Goal: Task Accomplishment & Management: Manage account settings

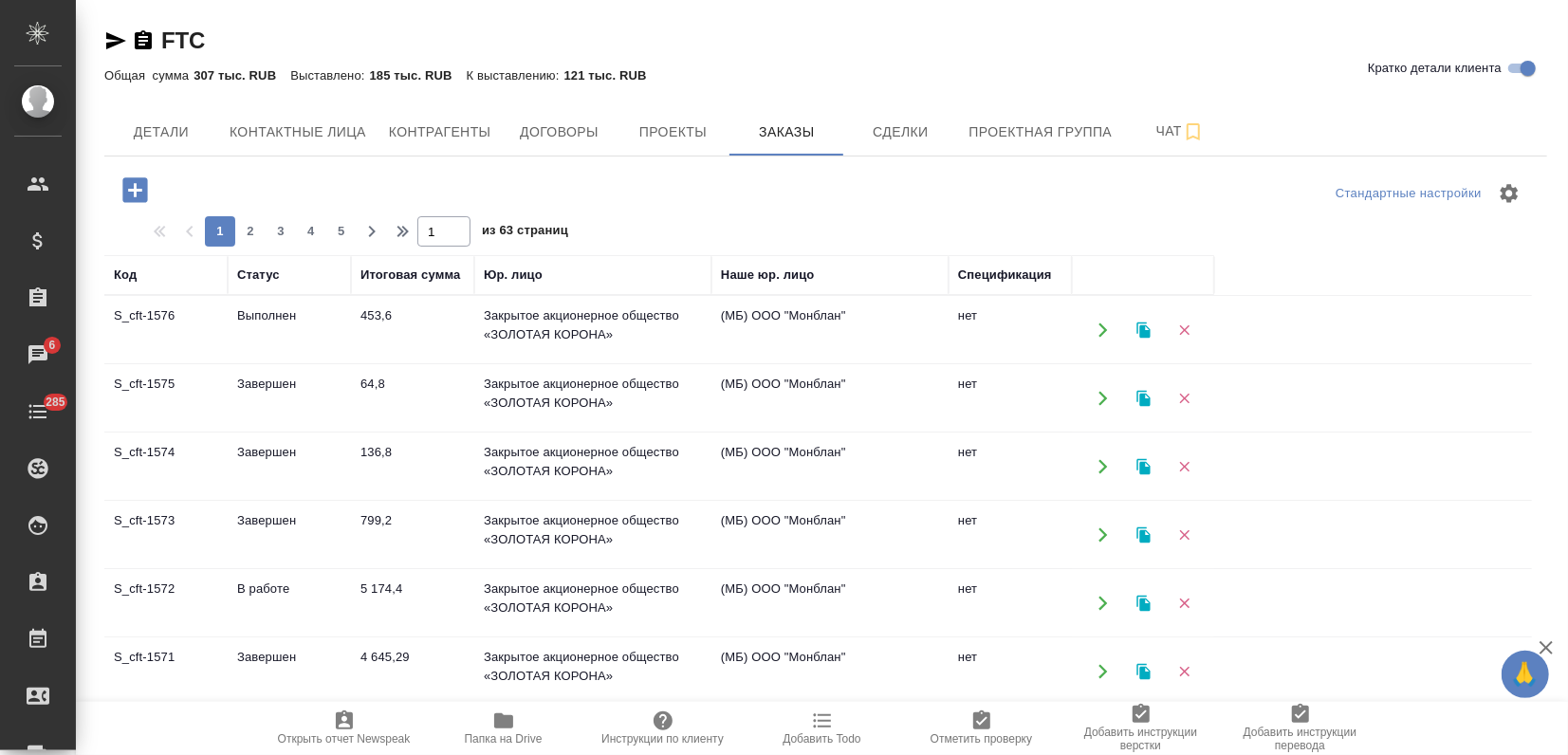
click at [376, 330] on td "453,6" at bounding box center [413, 330] width 124 height 66
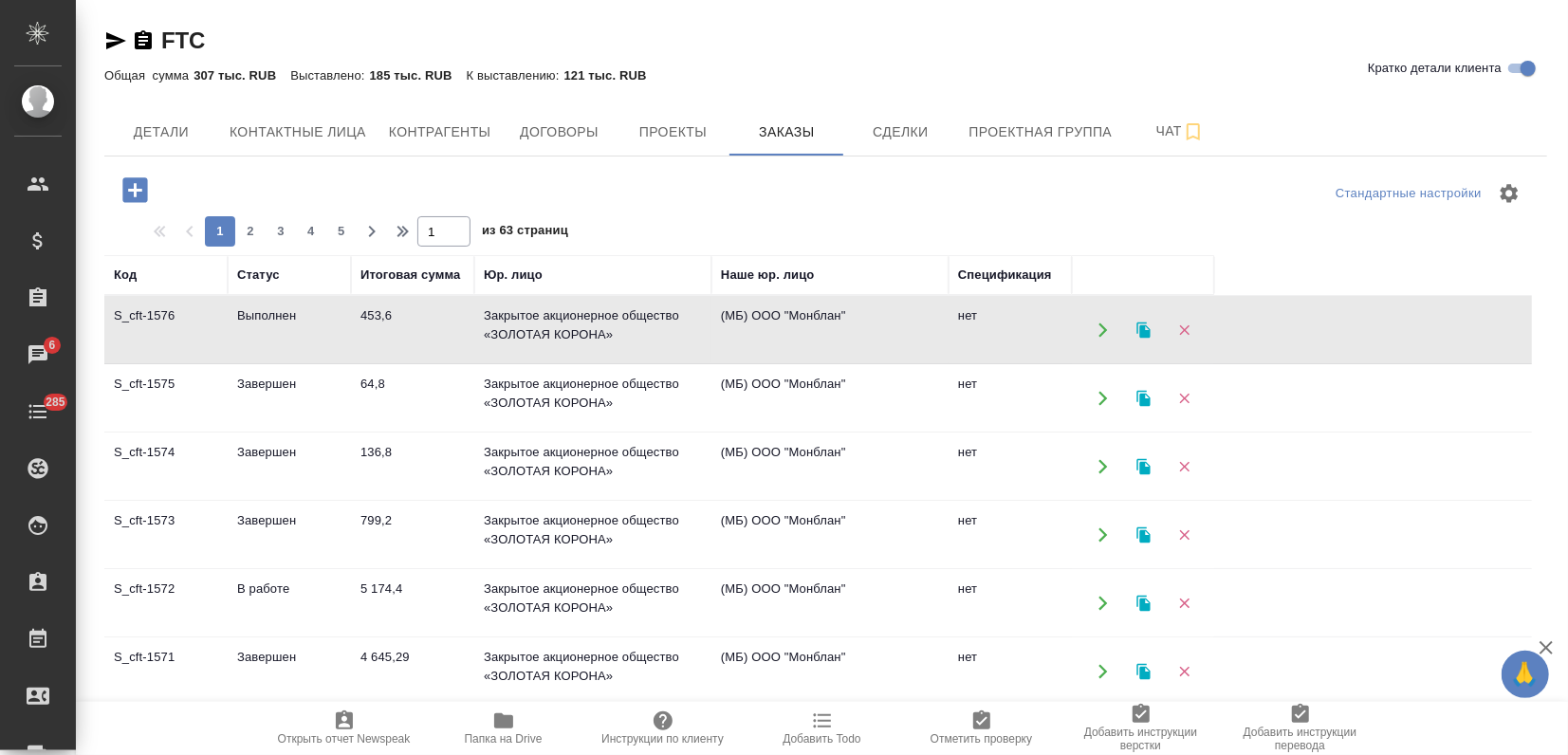
click at [402, 472] on td "136,8" at bounding box center [413, 466] width 124 height 66
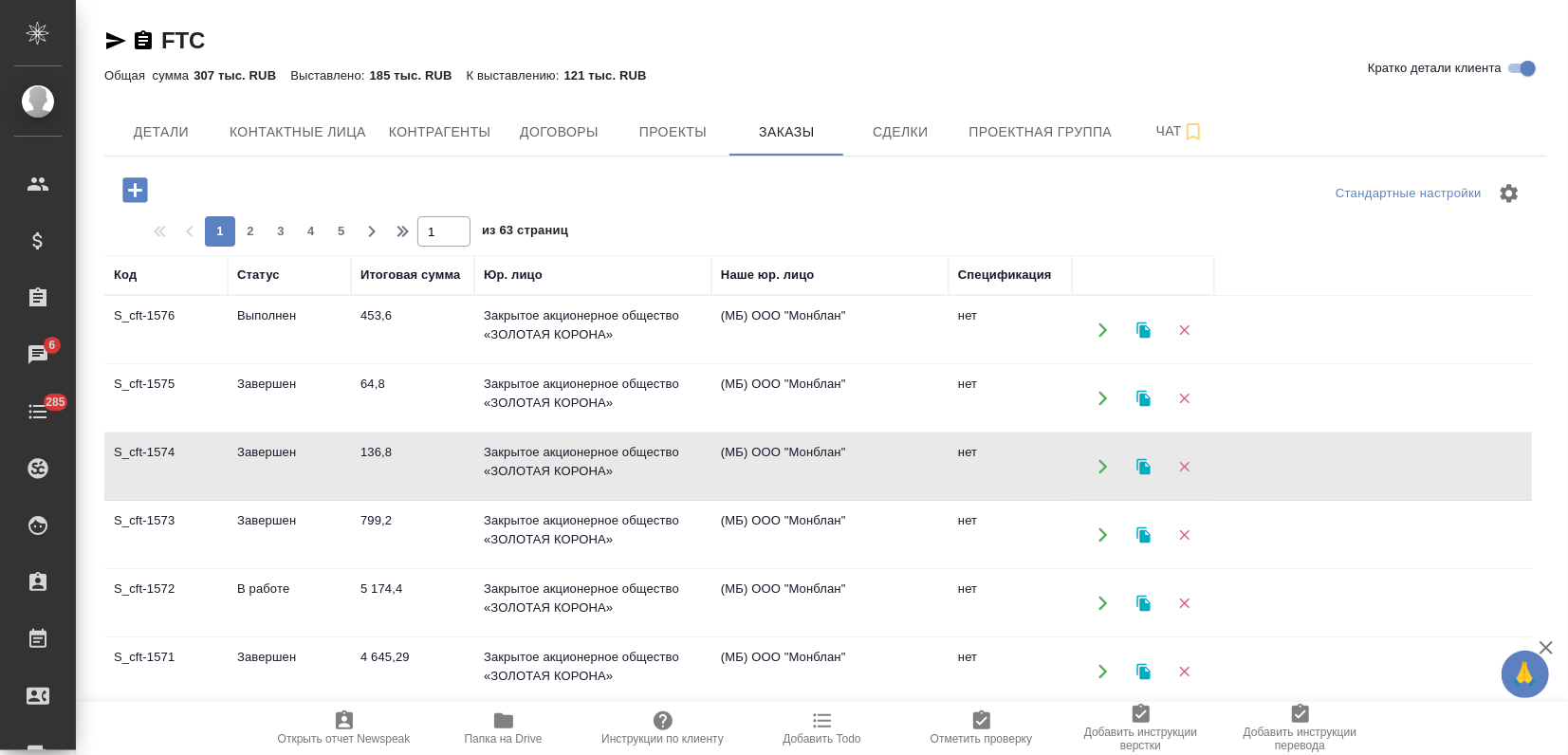
click at [255, 407] on td "Завершен" at bounding box center [289, 398] width 124 height 66
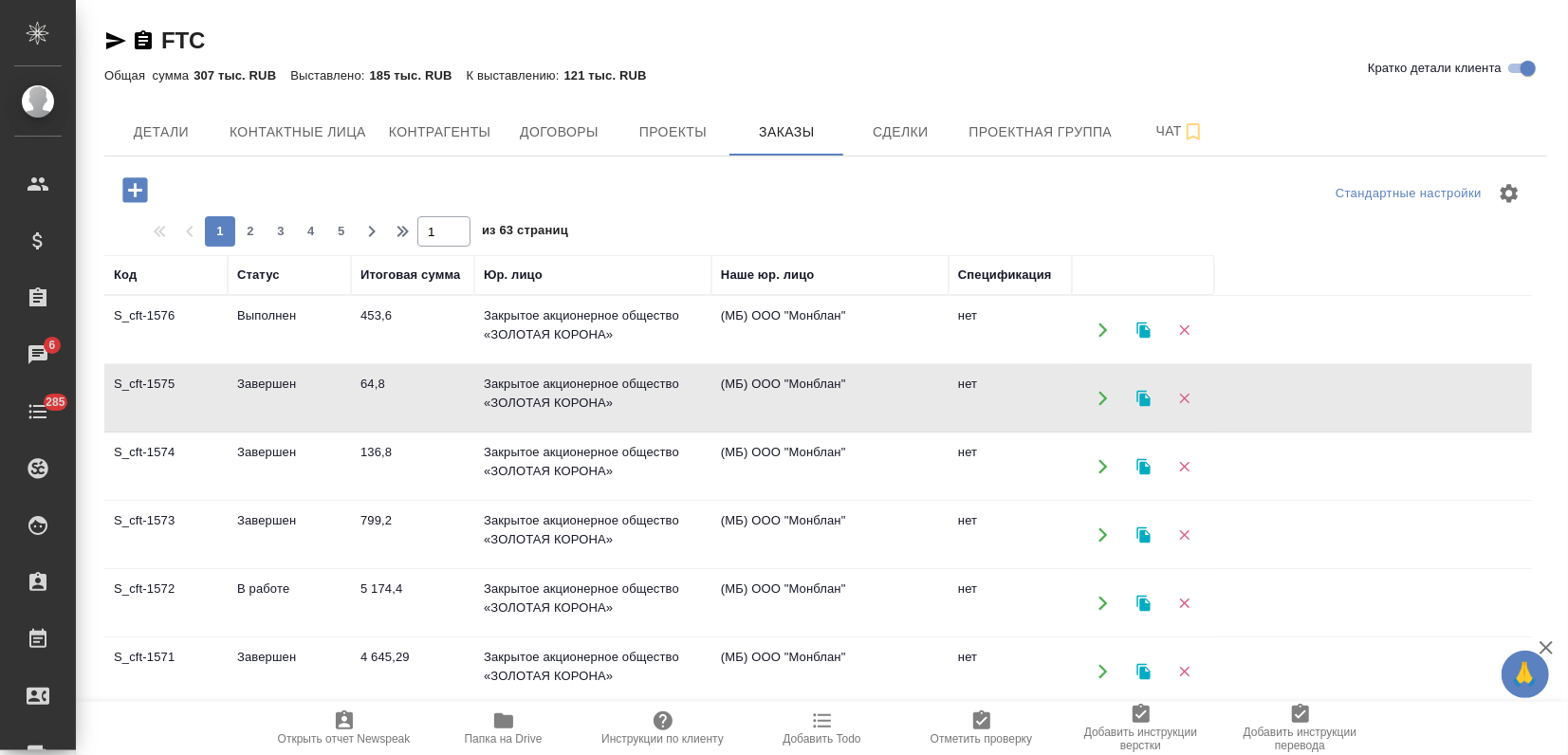
click at [255, 406] on td "Завершен" at bounding box center [289, 398] width 124 height 66
click at [1143, 394] on icon "button" at bounding box center [1144, 398] width 14 height 17
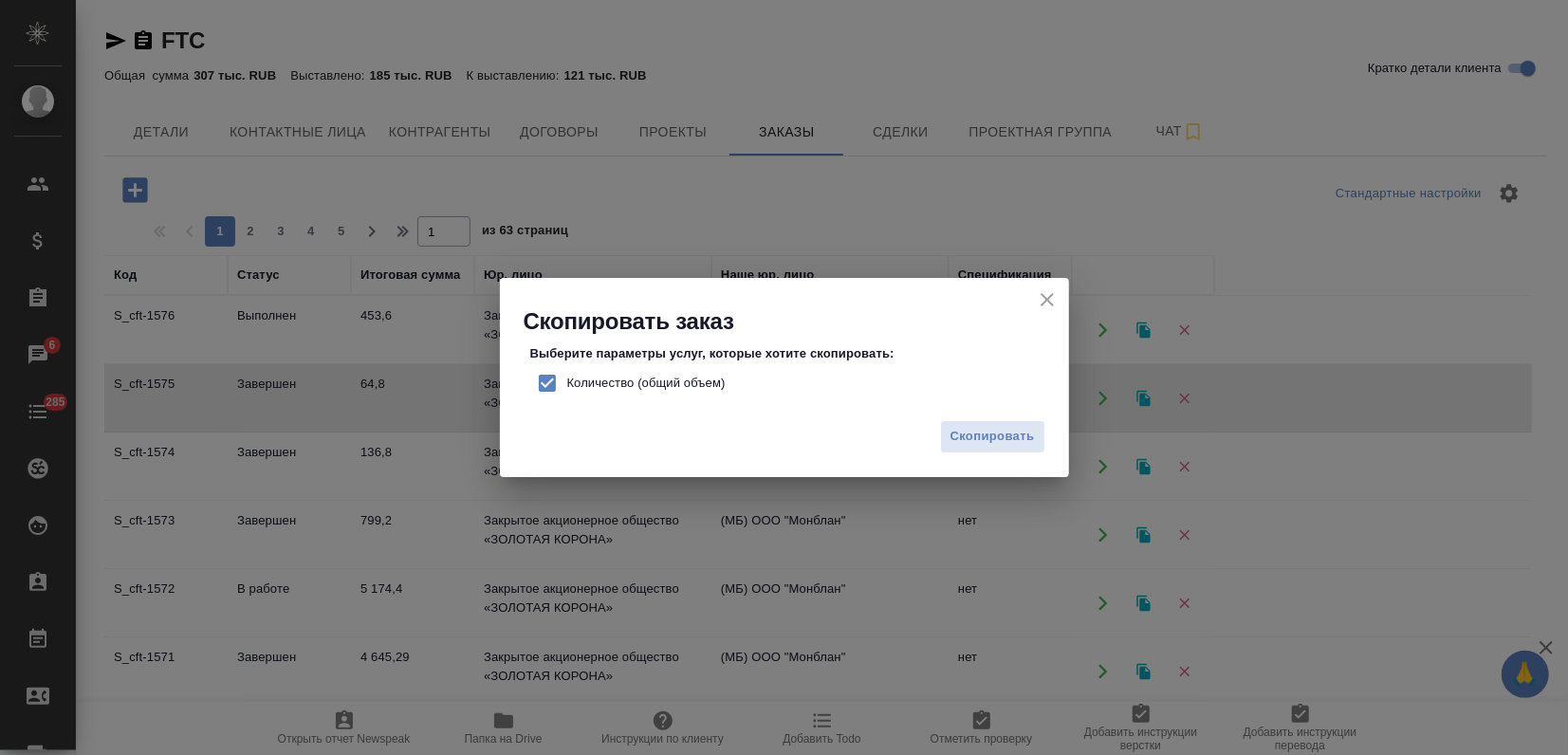
click at [551, 375] on input "Количество (общий объем)" at bounding box center [547, 382] width 40 height 40
checkbox input "false"
click at [995, 437] on span "Скопировать" at bounding box center [993, 437] width 85 height 21
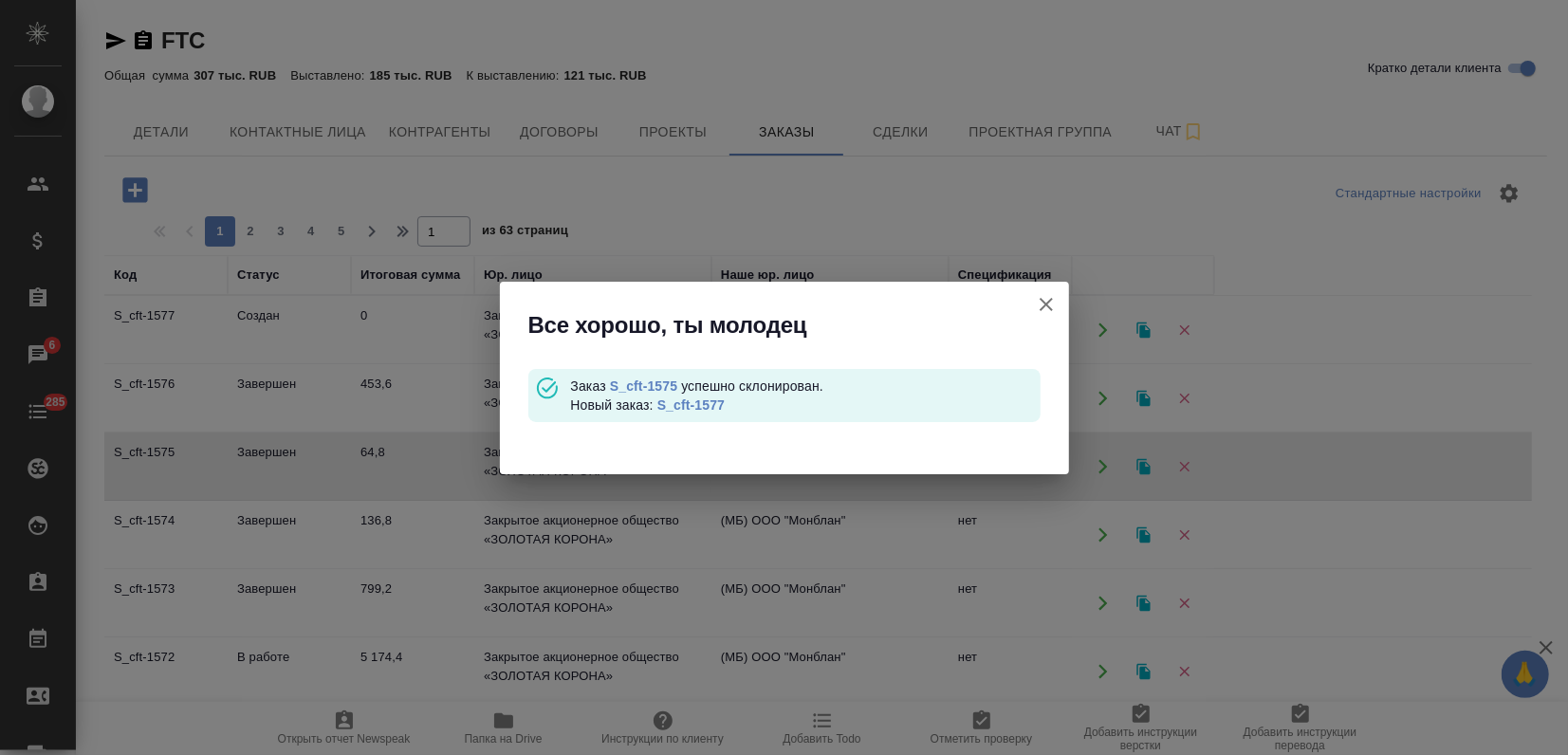
click at [664, 399] on link "S_cft-1577" at bounding box center [691, 405] width 67 height 16
drag, startPoint x: 1046, startPoint y: 309, endPoint x: 956, endPoint y: 306, distance: 90.0
click at [1046, 308] on icon "button" at bounding box center [1045, 304] width 22 height 22
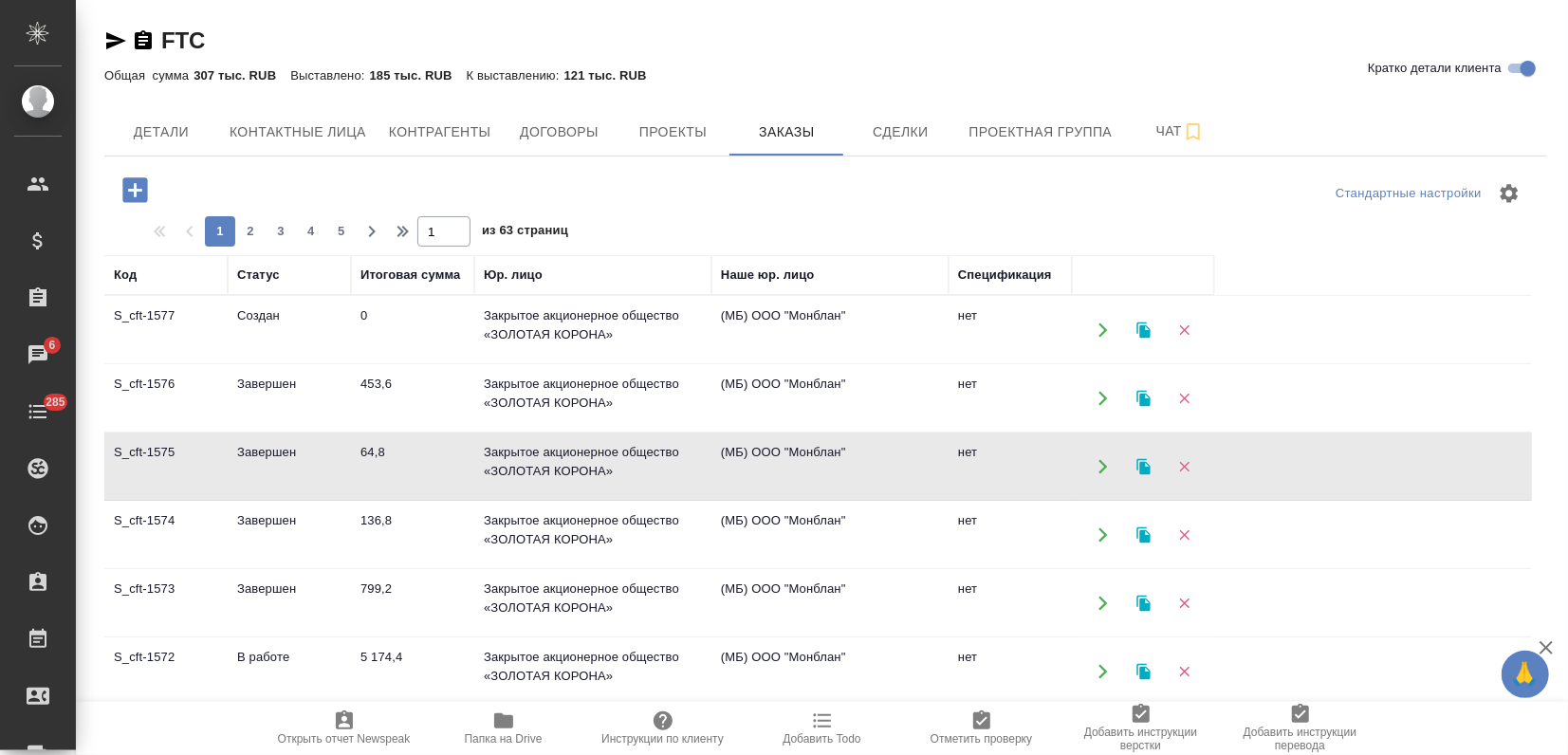
click at [1139, 461] on icon "button" at bounding box center [1145, 467] width 18 height 18
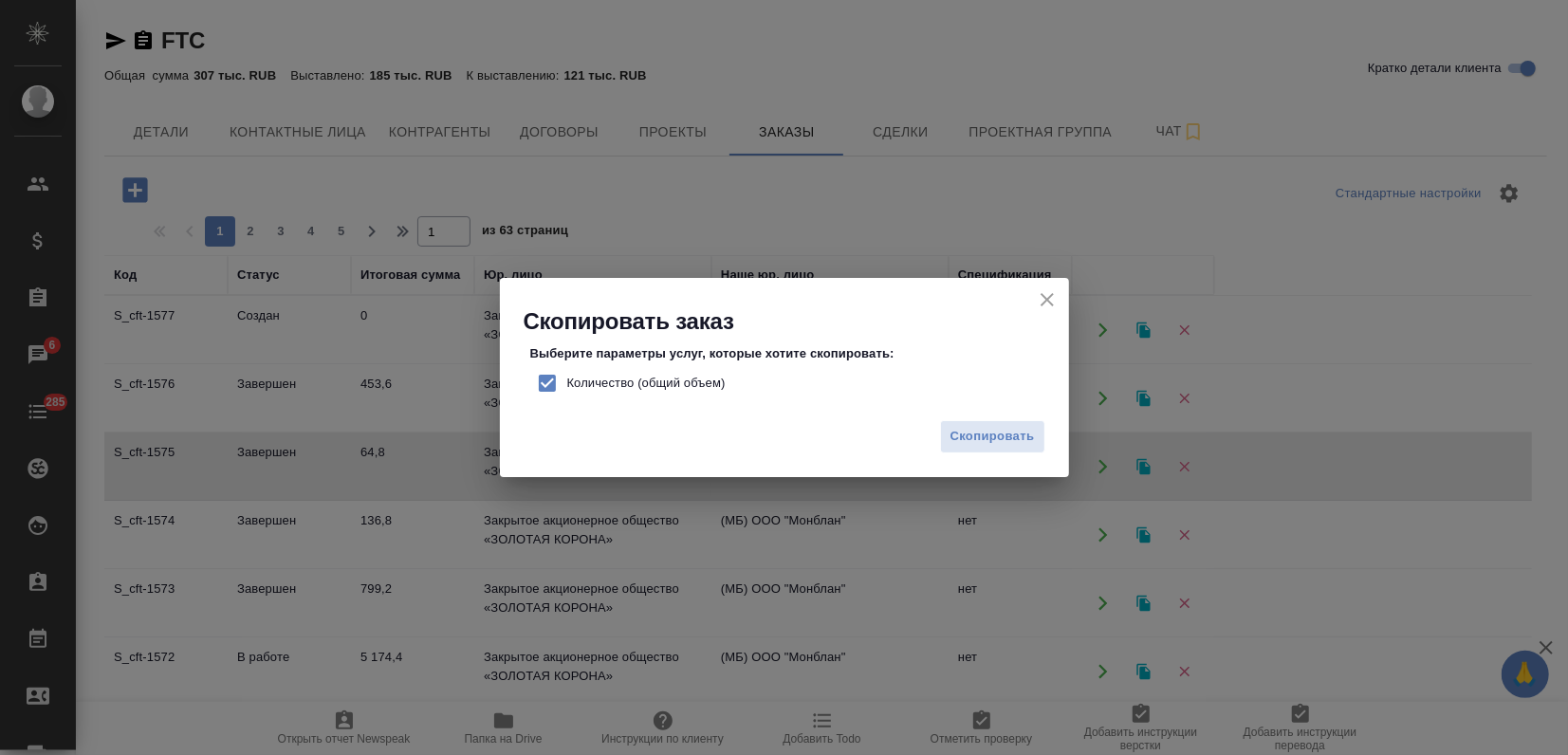
click at [554, 380] on input "Количество (общий объем)" at bounding box center [547, 382] width 40 height 40
checkbox input "false"
click at [1033, 441] on span "Скопировать" at bounding box center [993, 437] width 85 height 21
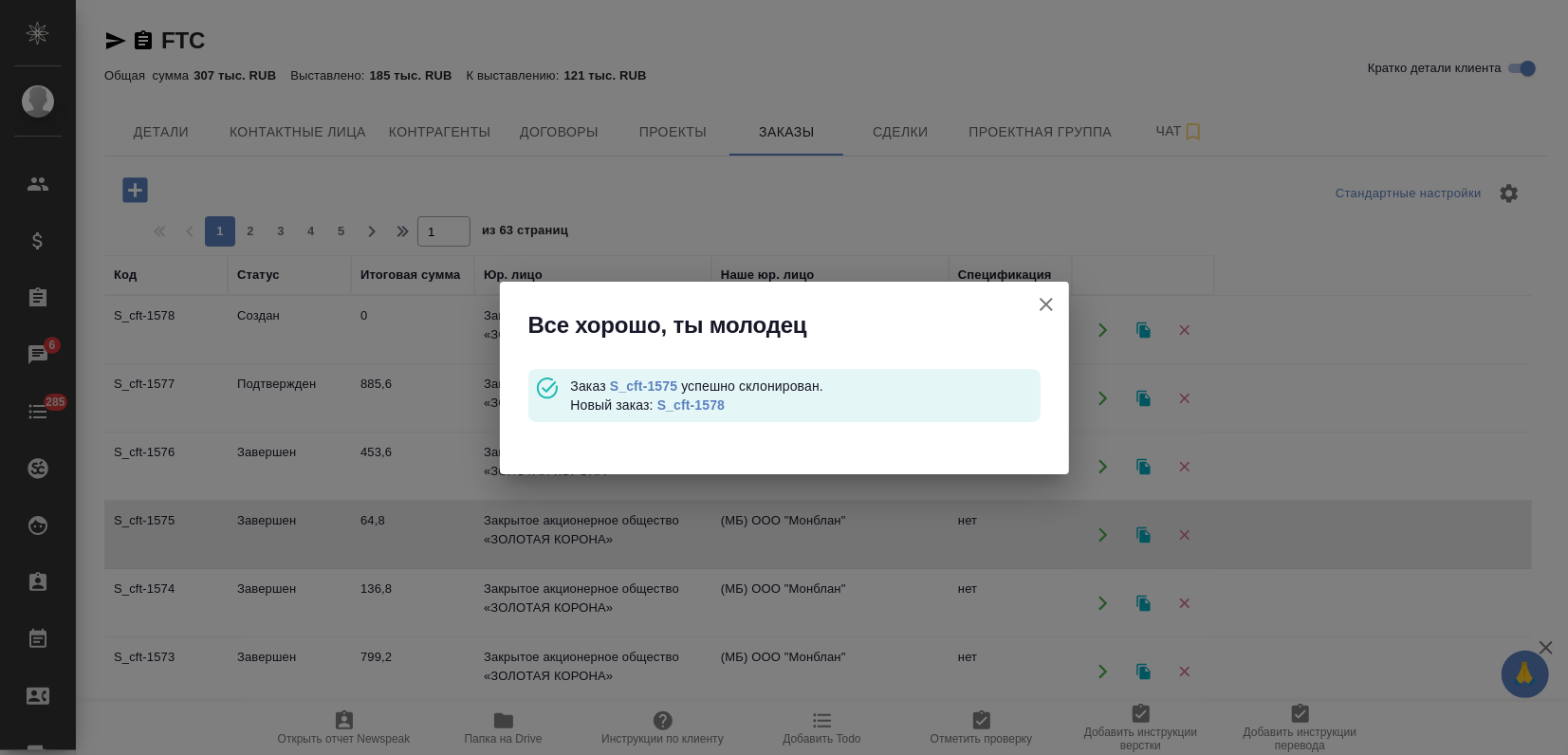
click at [699, 408] on link "S_cft-1578" at bounding box center [691, 405] width 67 height 16
click at [1040, 305] on icon "button" at bounding box center [1045, 304] width 22 height 22
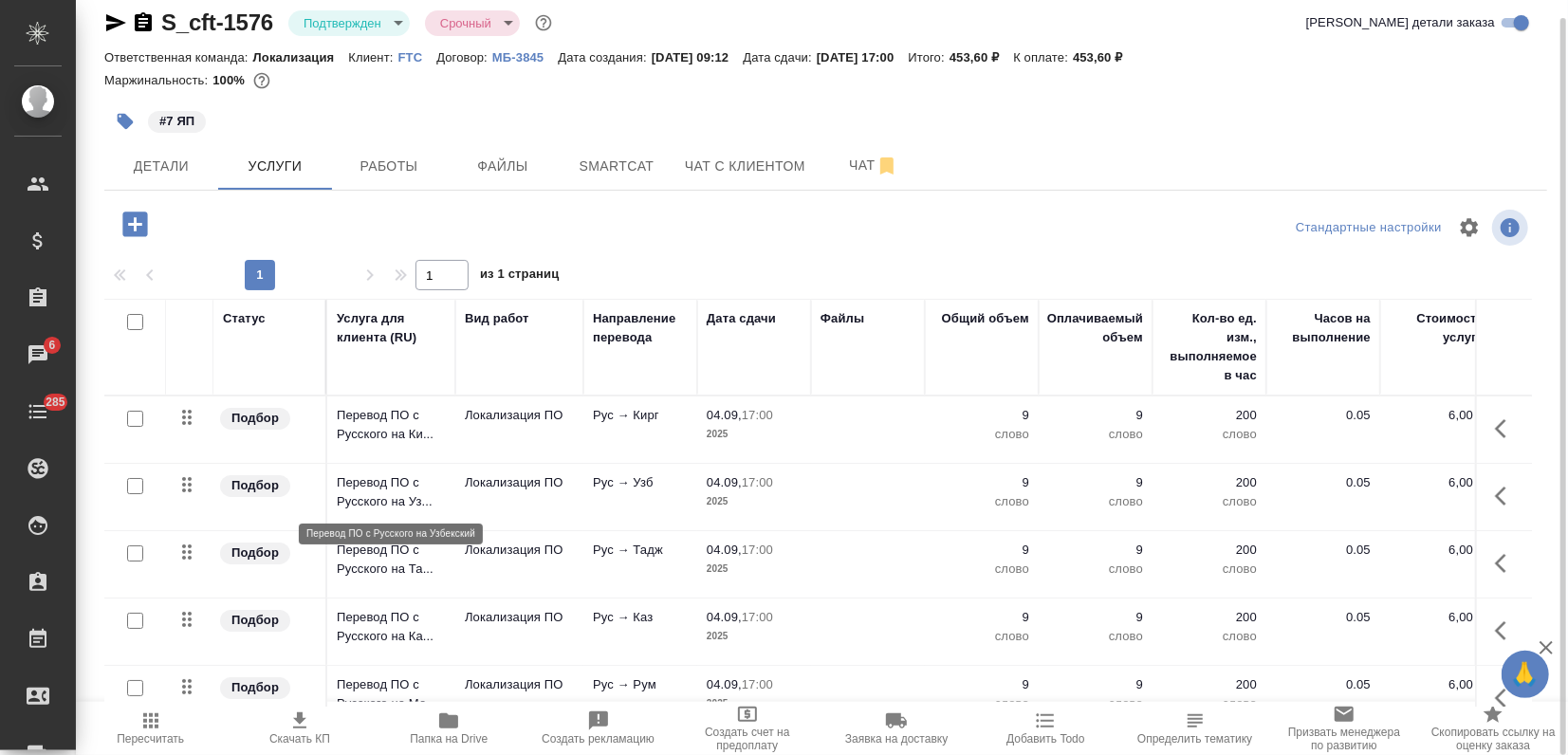
click at [391, 493] on p "Перевод ПО с Русского на Уз..." at bounding box center [391, 491] width 109 height 38
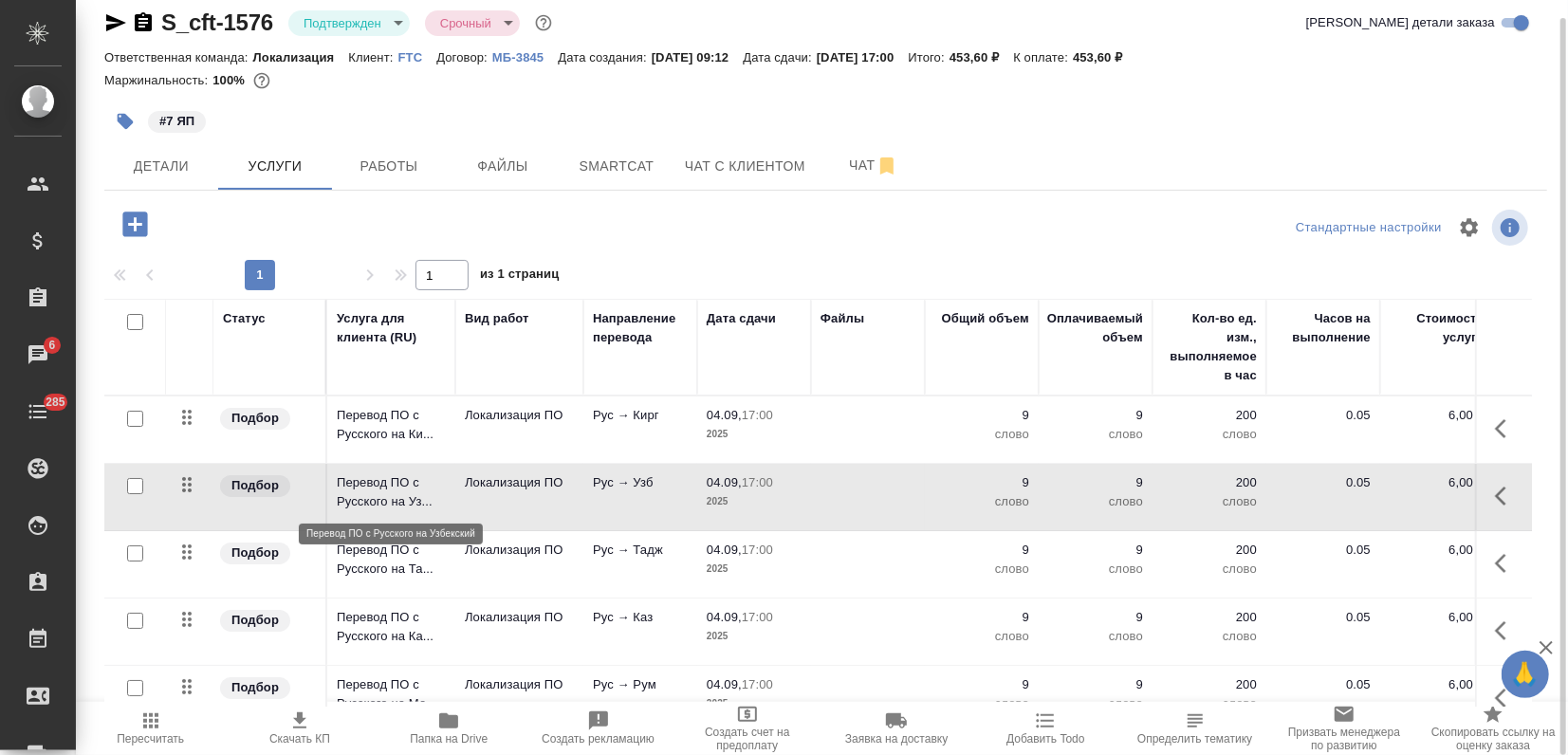
click at [391, 493] on p "Перевод ПО с Русского на Уз..." at bounding box center [391, 491] width 109 height 38
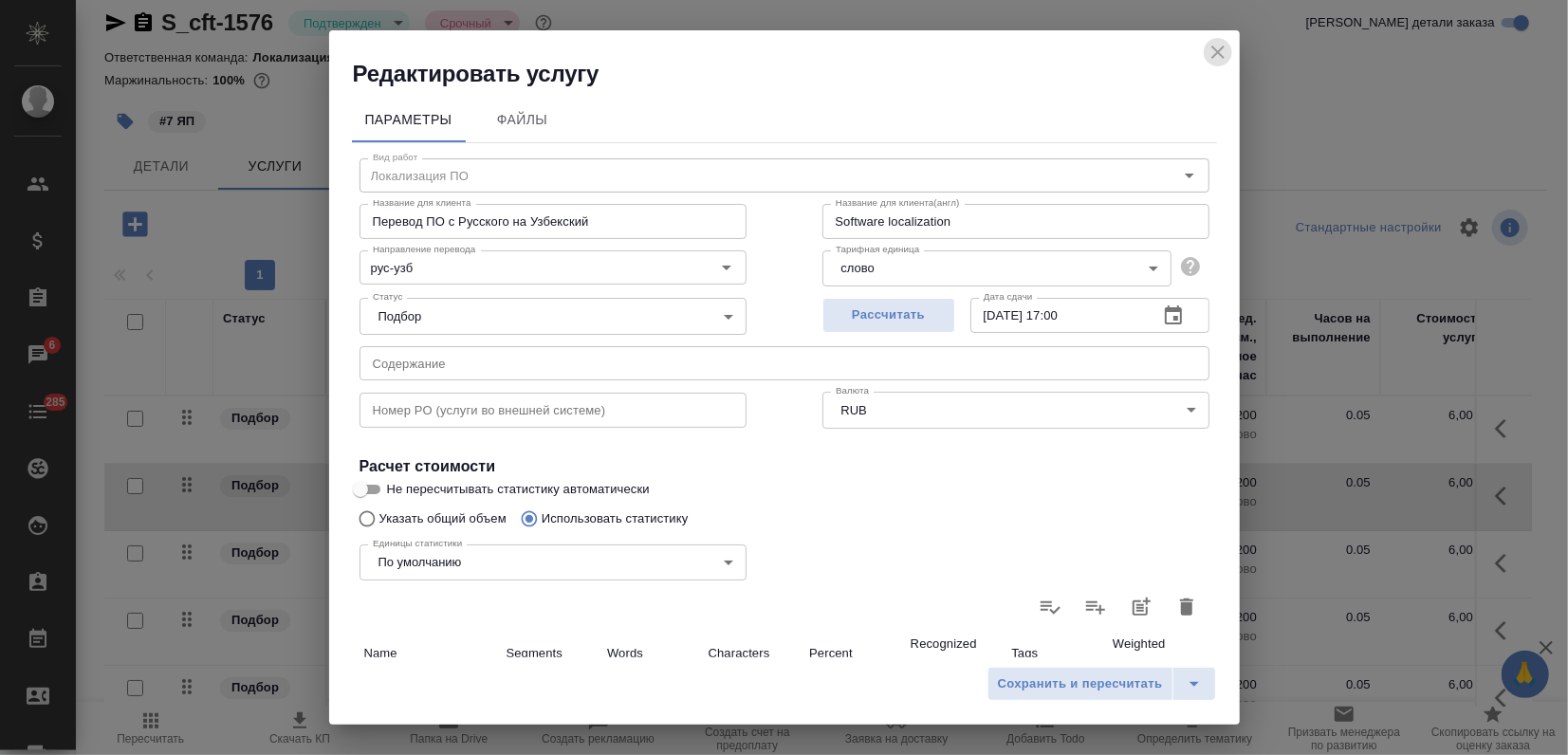
click at [1216, 49] on icon "close" at bounding box center [1218, 52] width 22 height 22
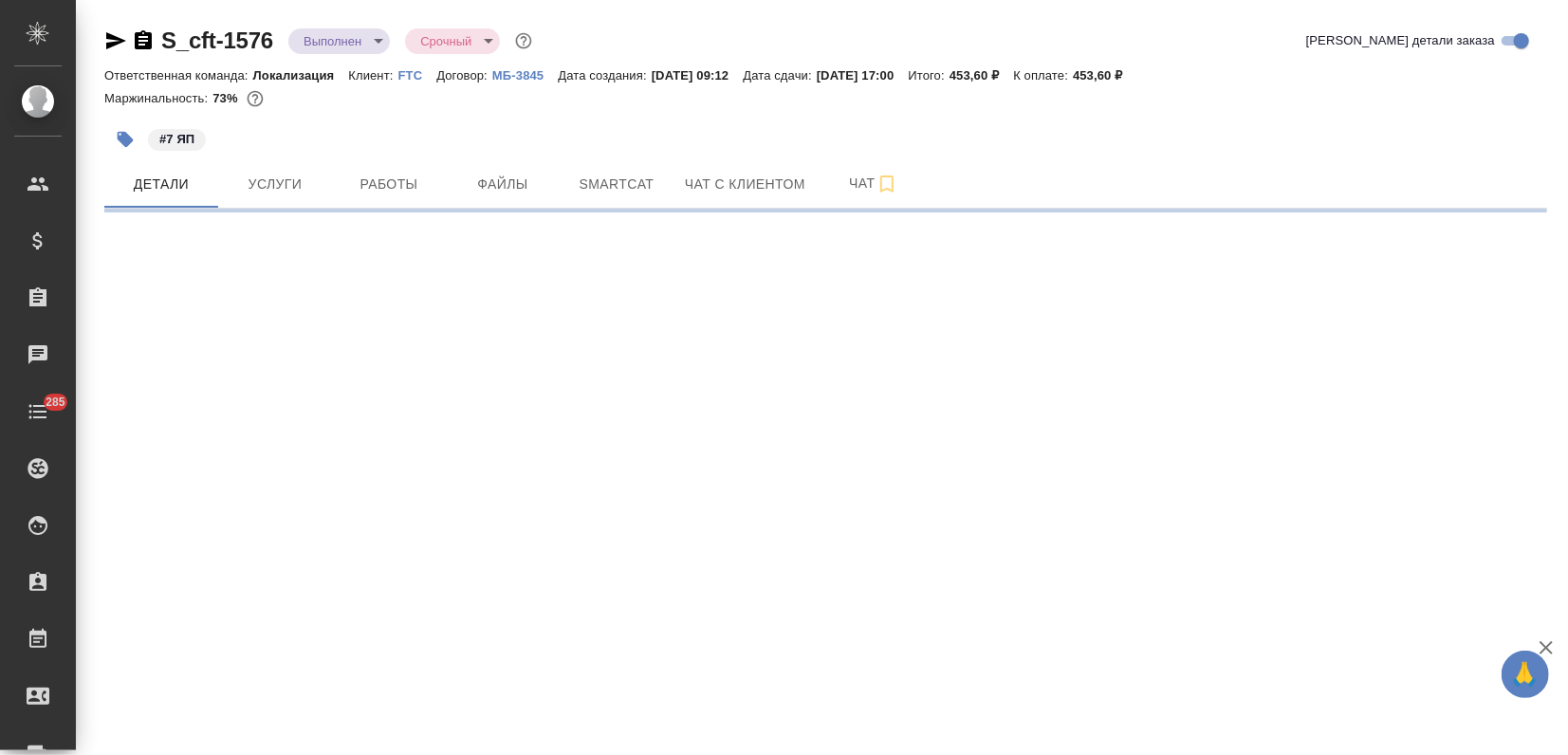
select select "RU"
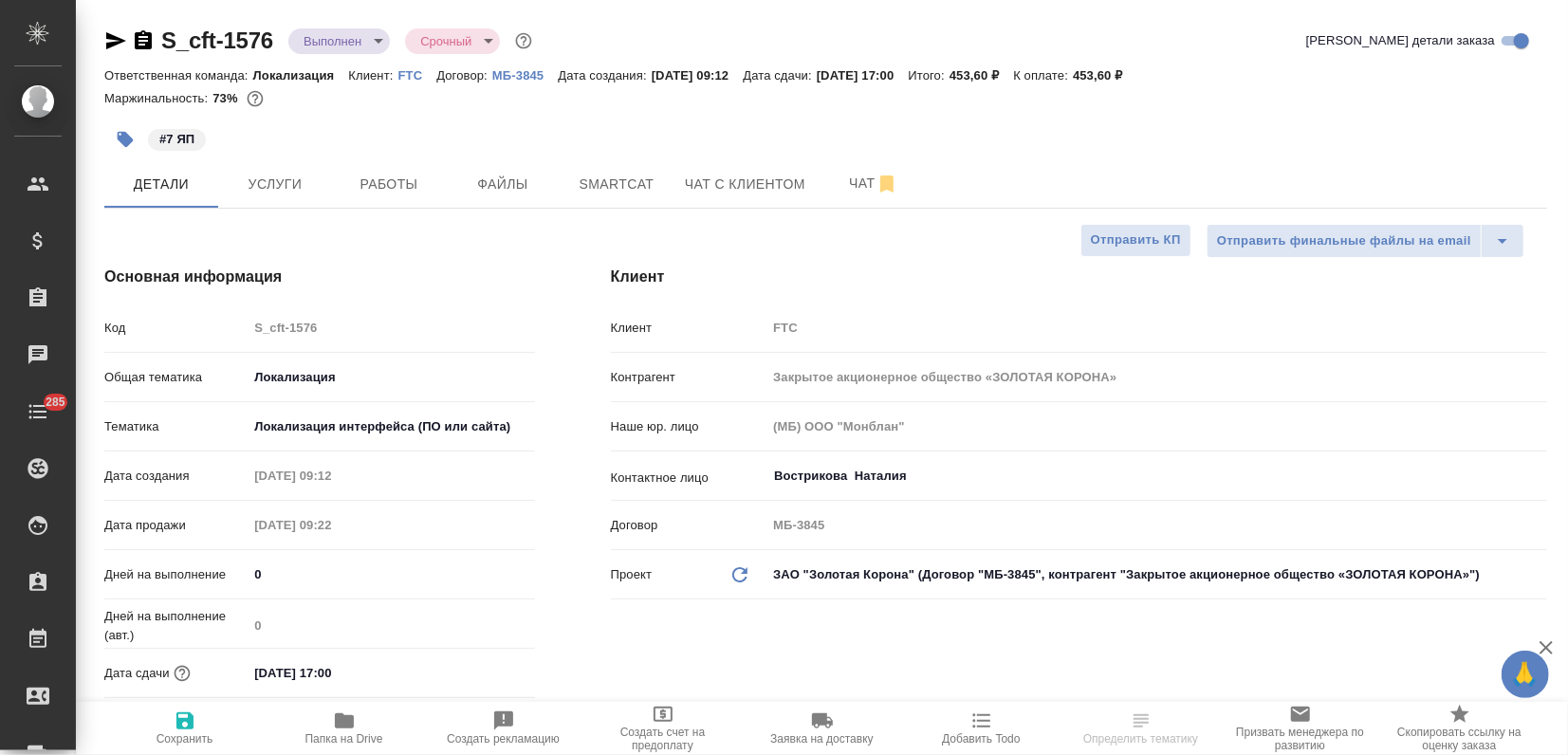
type textarea "x"
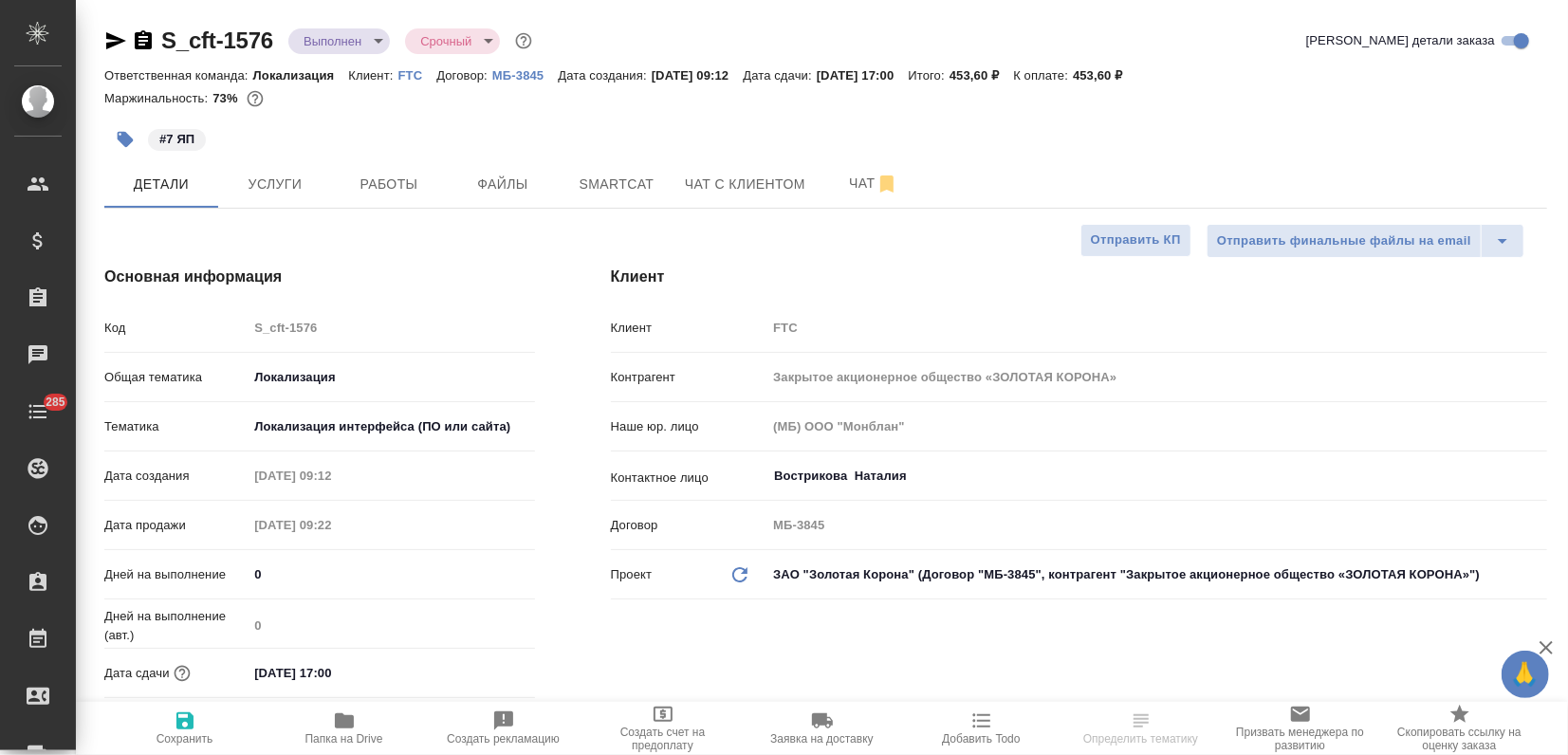
type textarea "x"
click at [361, 40] on body "🙏 .cls-1 fill:#fff; AWATERA Zagorodnikh Viktoria Клиенты Спецификации Заказы 6 …" at bounding box center [784, 378] width 1568 height 755
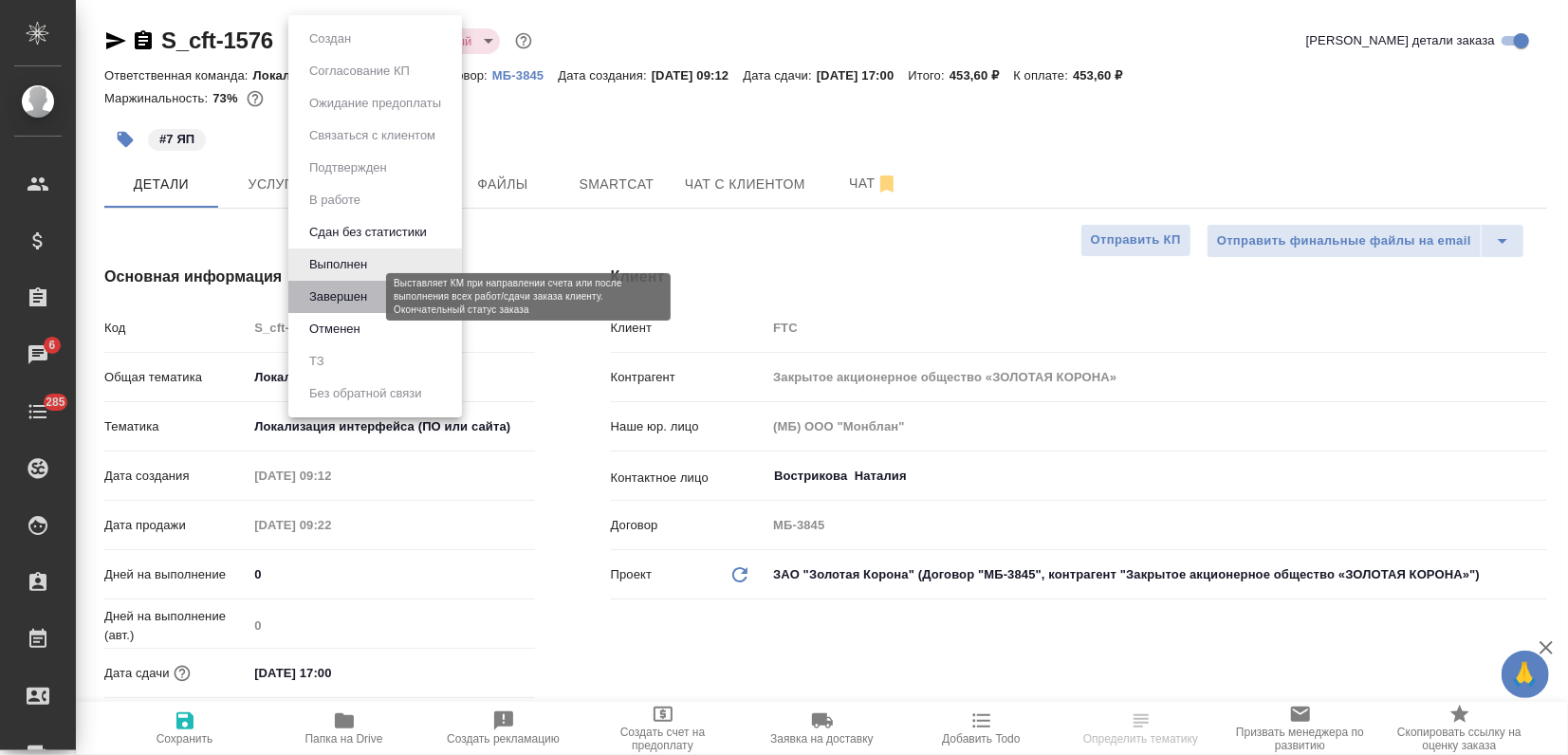
click at [356, 289] on button "Завершен" at bounding box center [338, 296] width 69 height 20
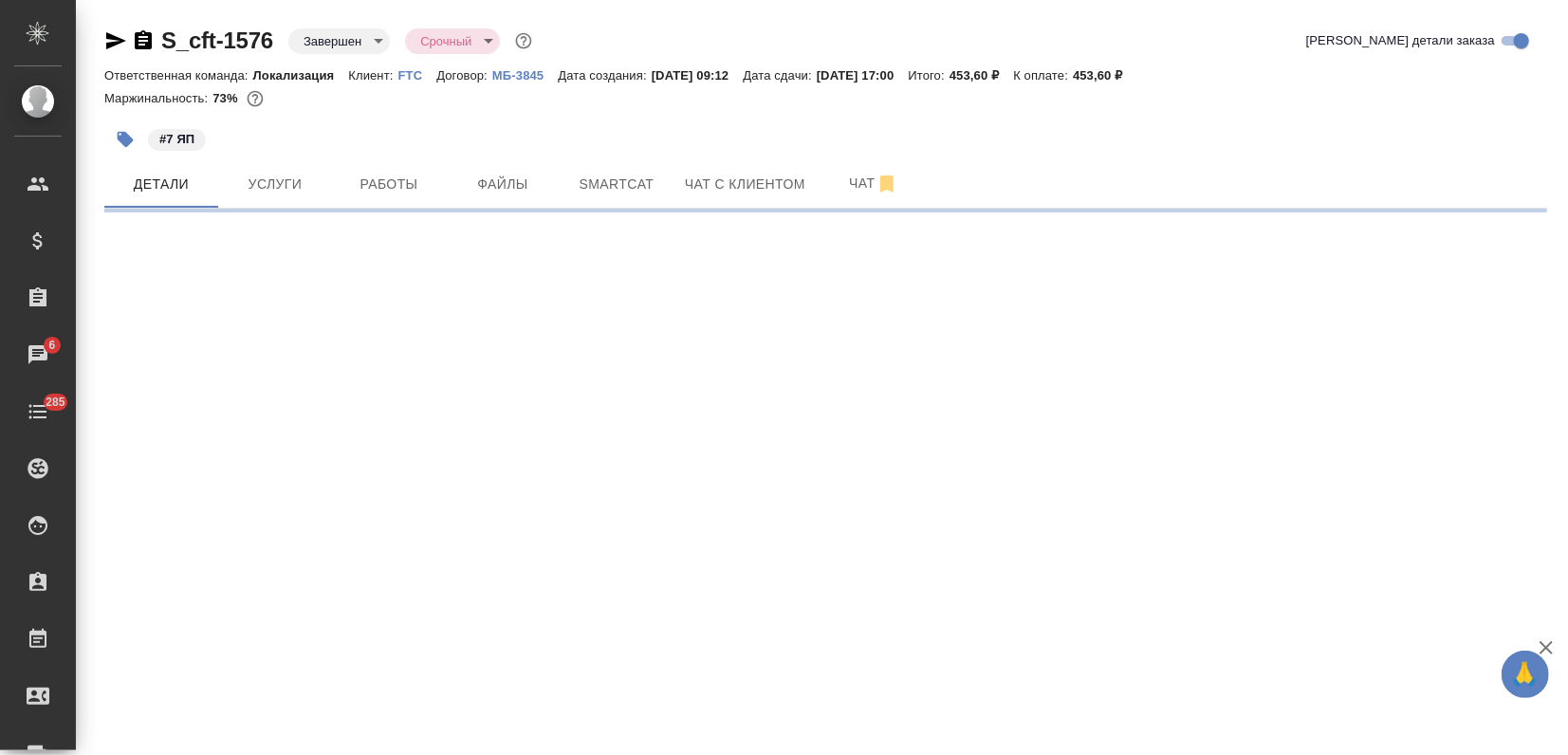
select select "RU"
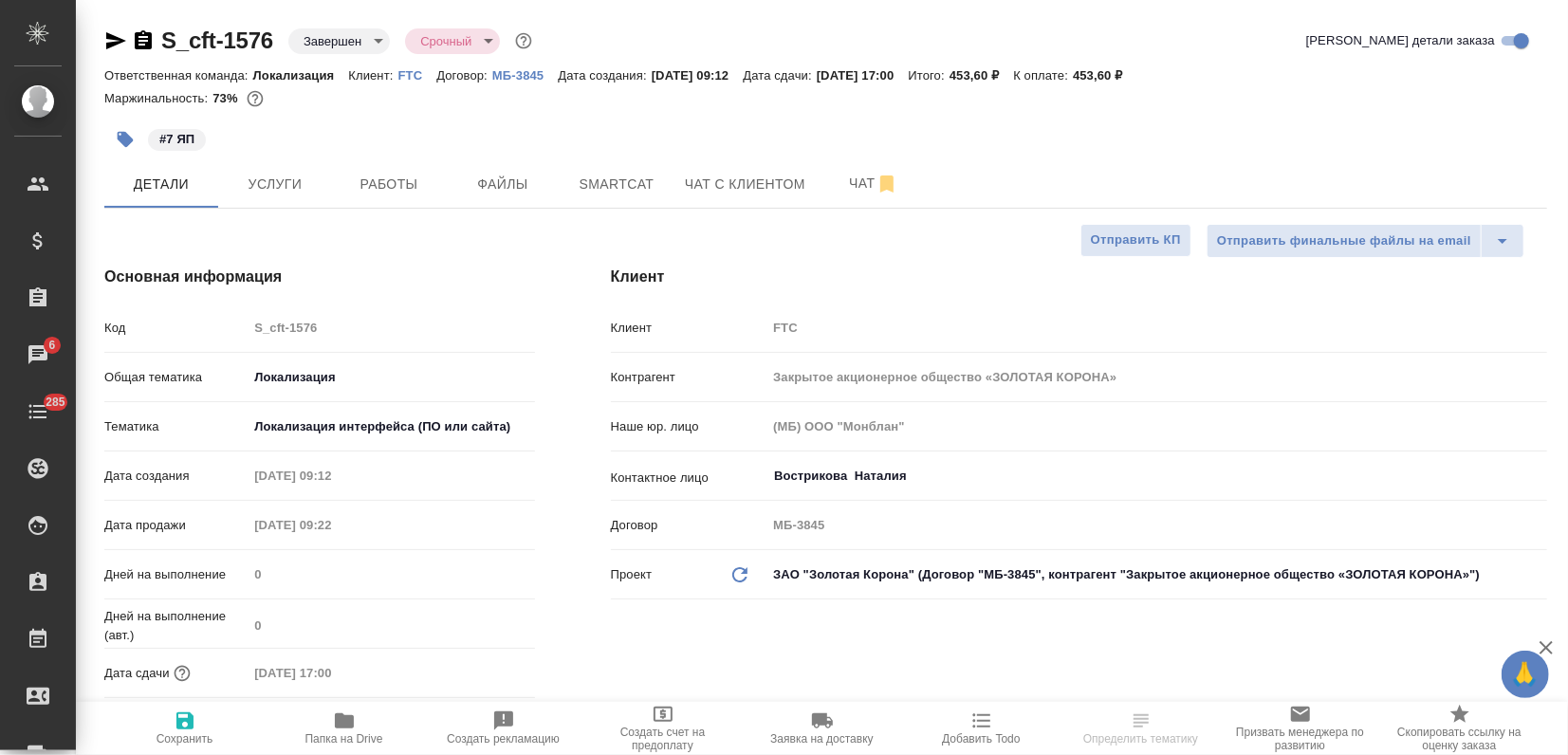
type textarea "x"
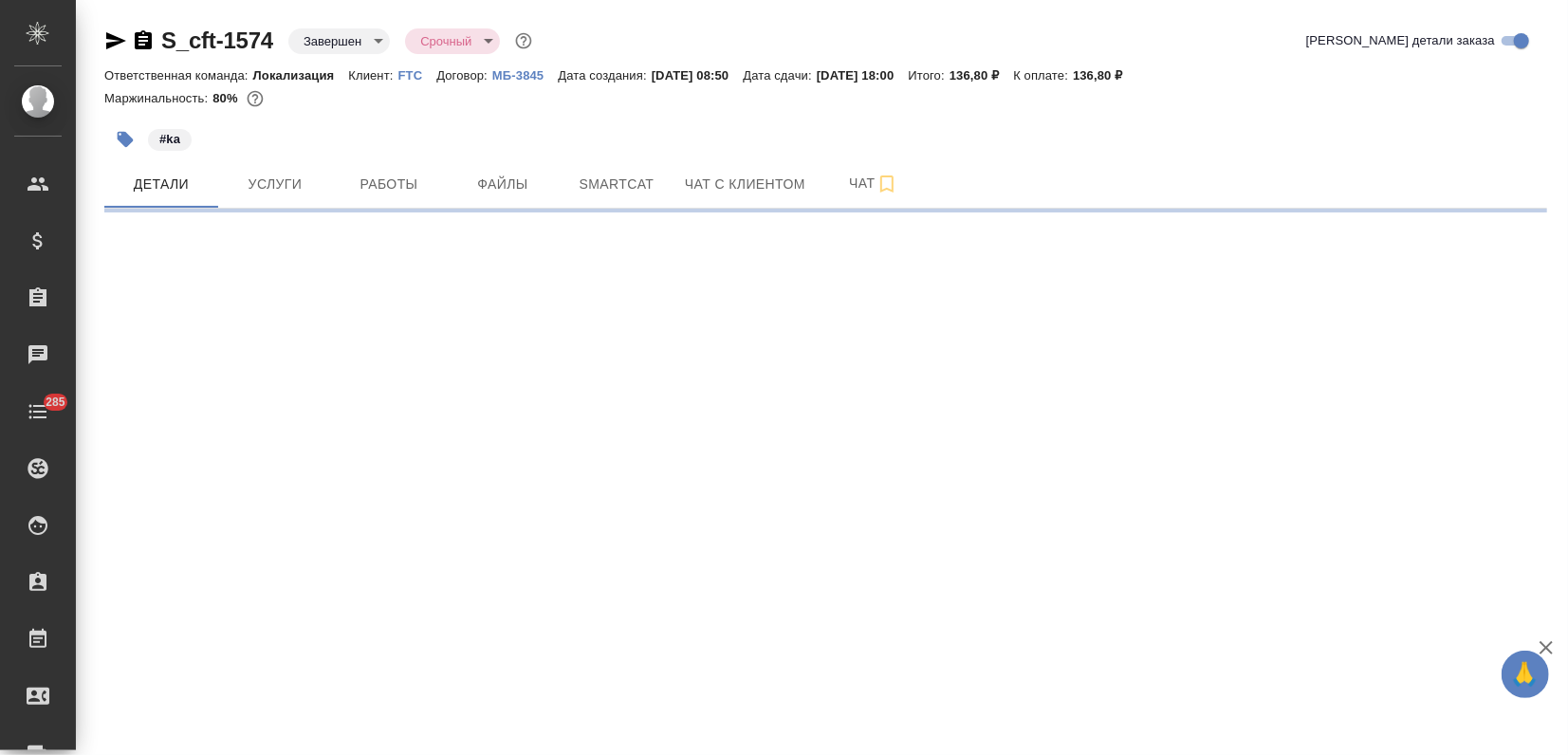
select select "RU"
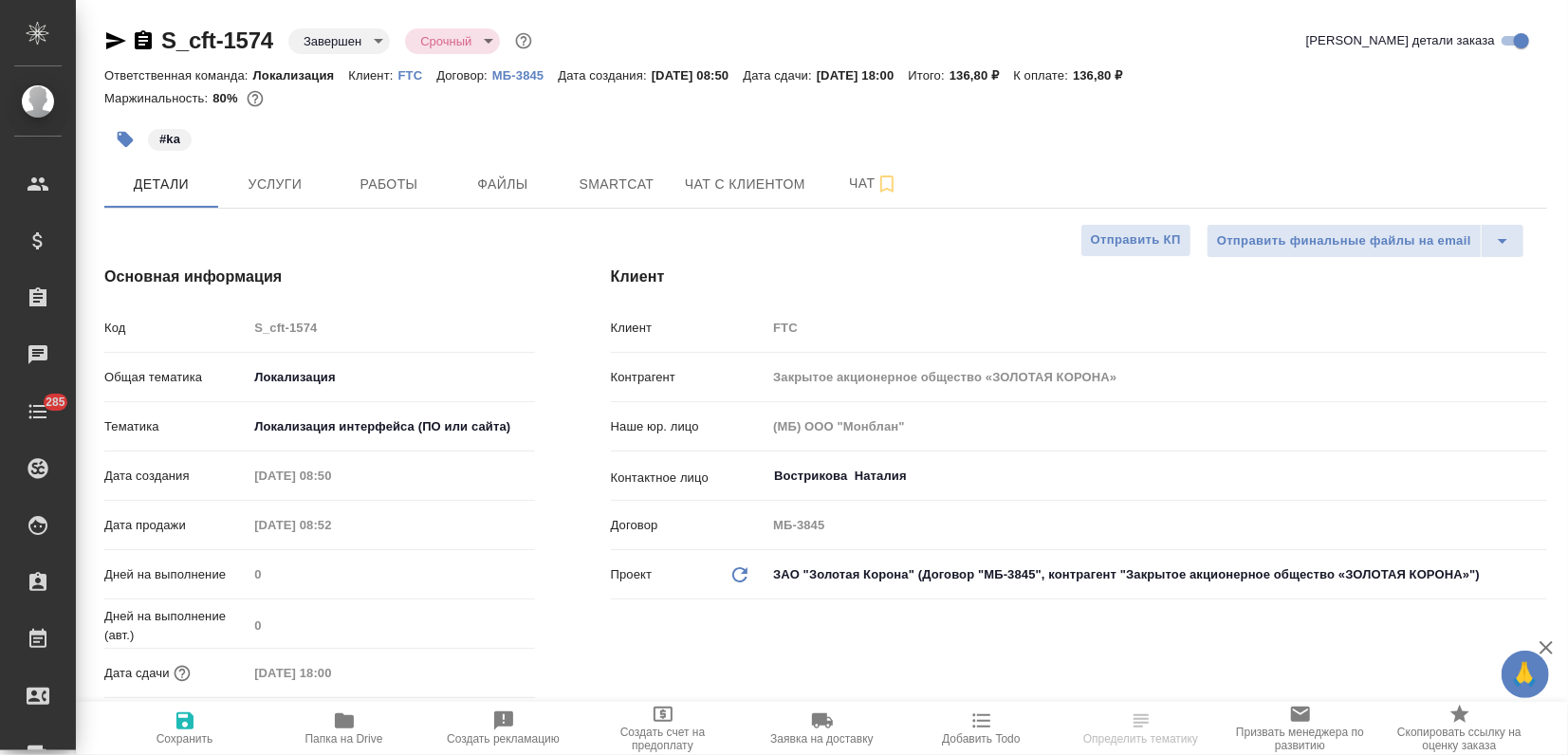
type textarea "x"
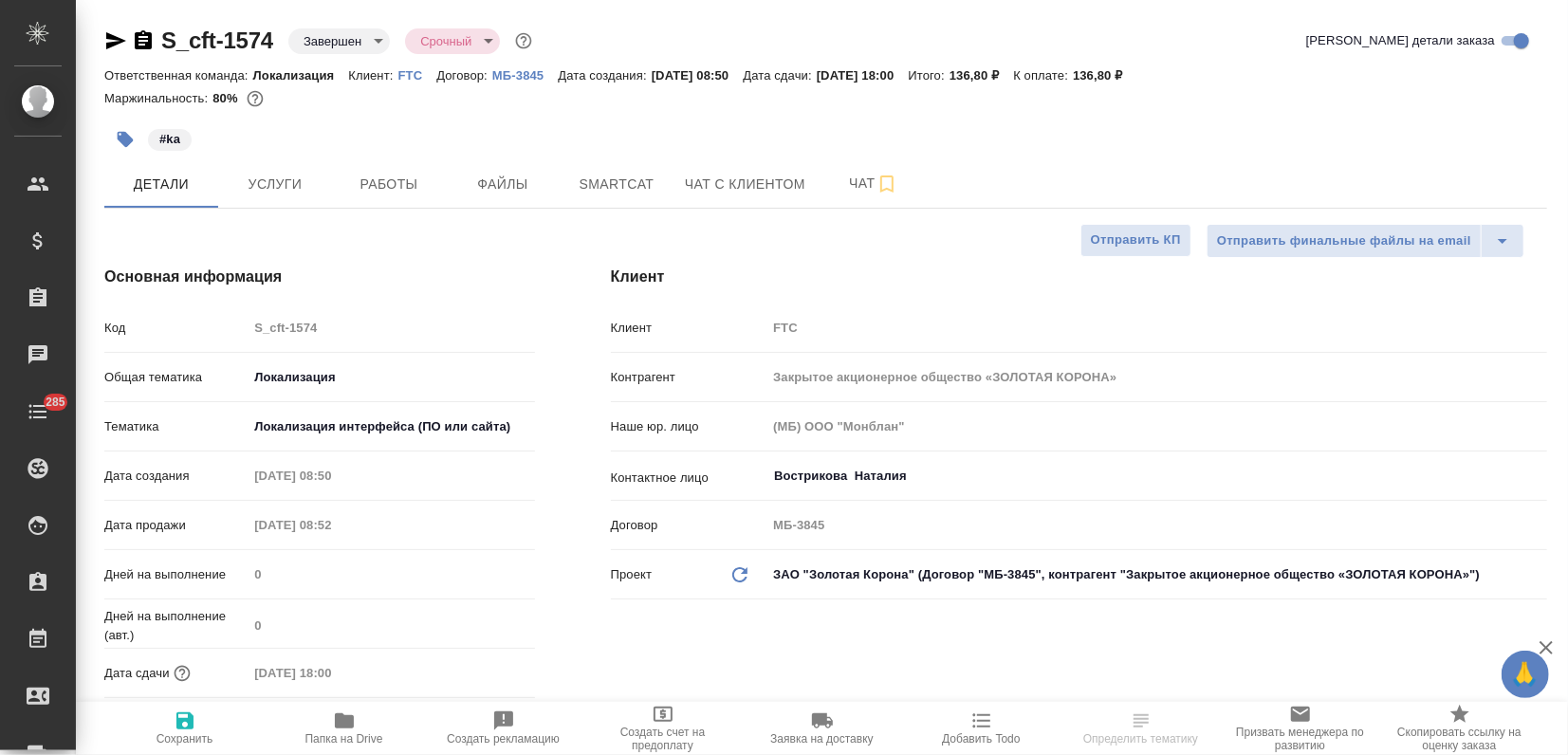
type textarea "x"
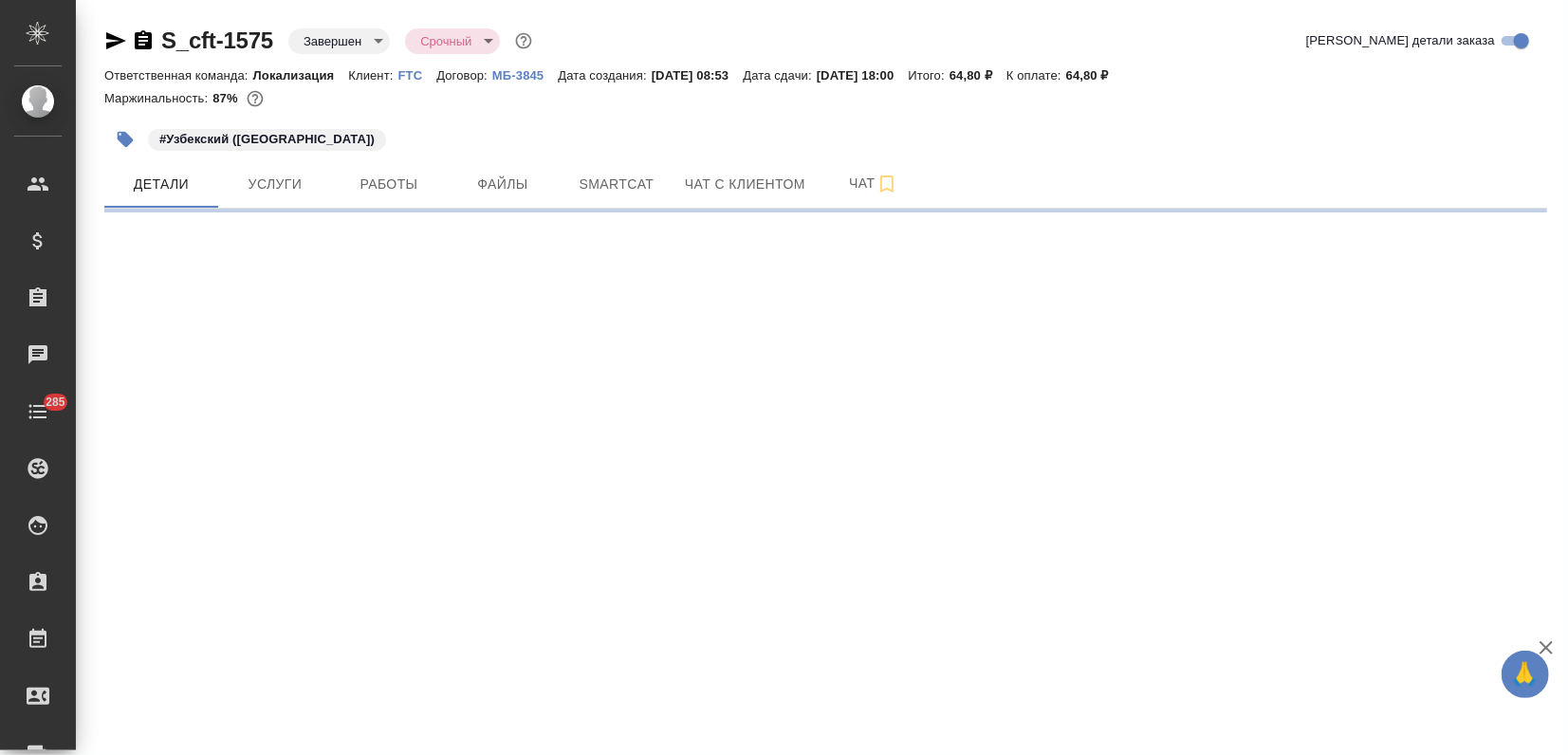
select select "RU"
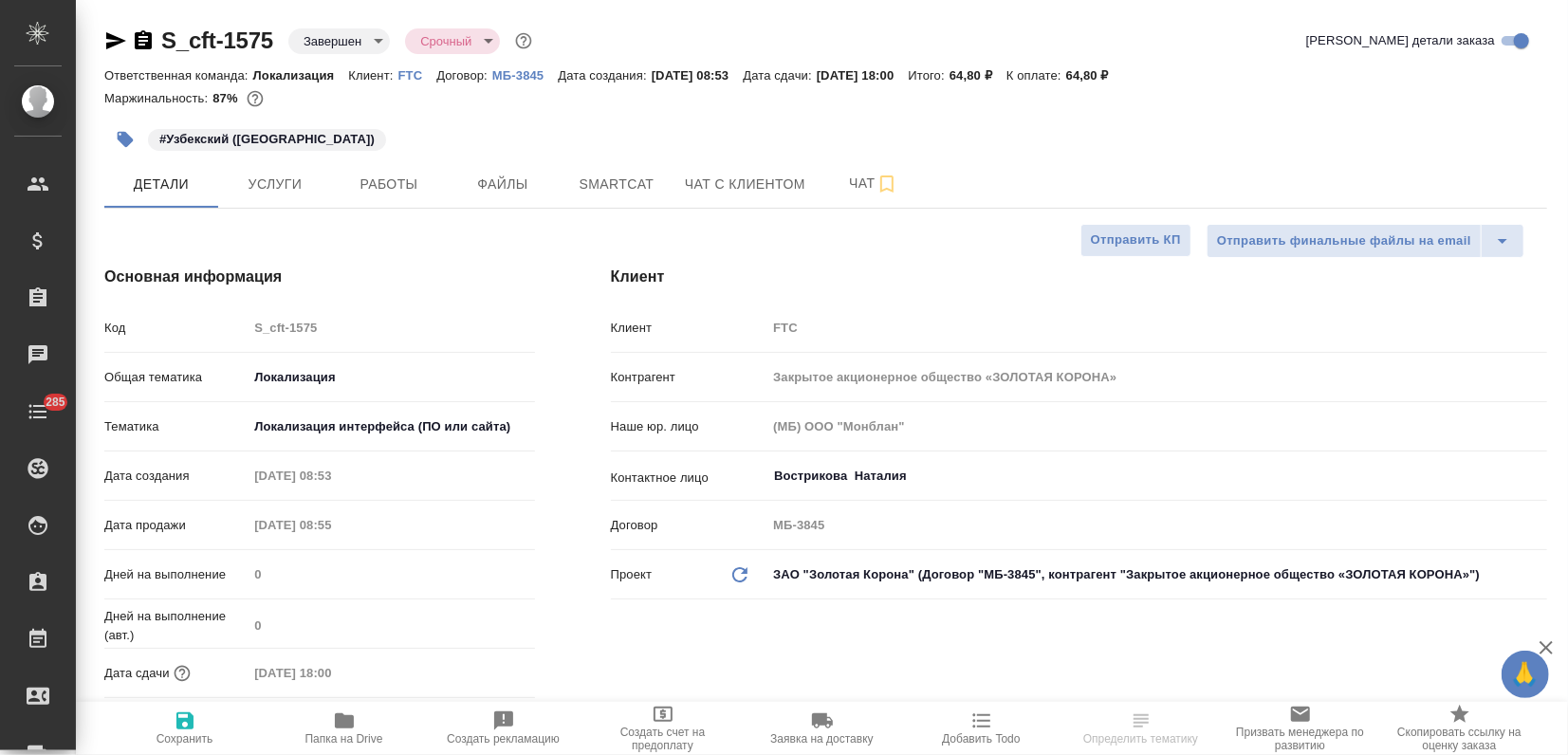
type textarea "x"
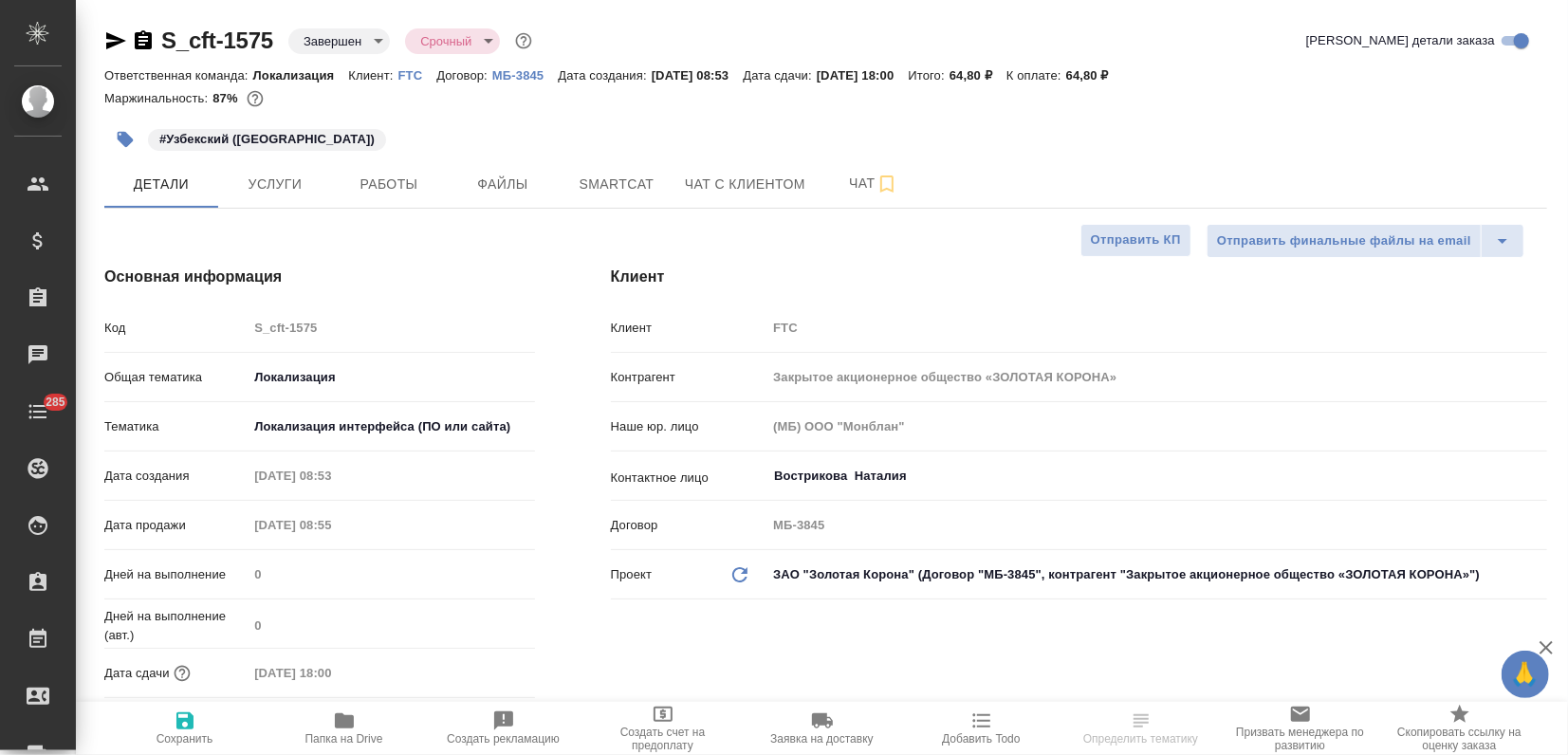
type textarea "x"
drag, startPoint x: 167, startPoint y: 134, endPoint x: 333, endPoint y: 137, distance: 166.0
click at [333, 137] on div "#Узбекский ([GEOGRAPHIC_DATA])" at bounding box center [585, 139] width 962 height 42
copy p "Узбекский (Латиница)"
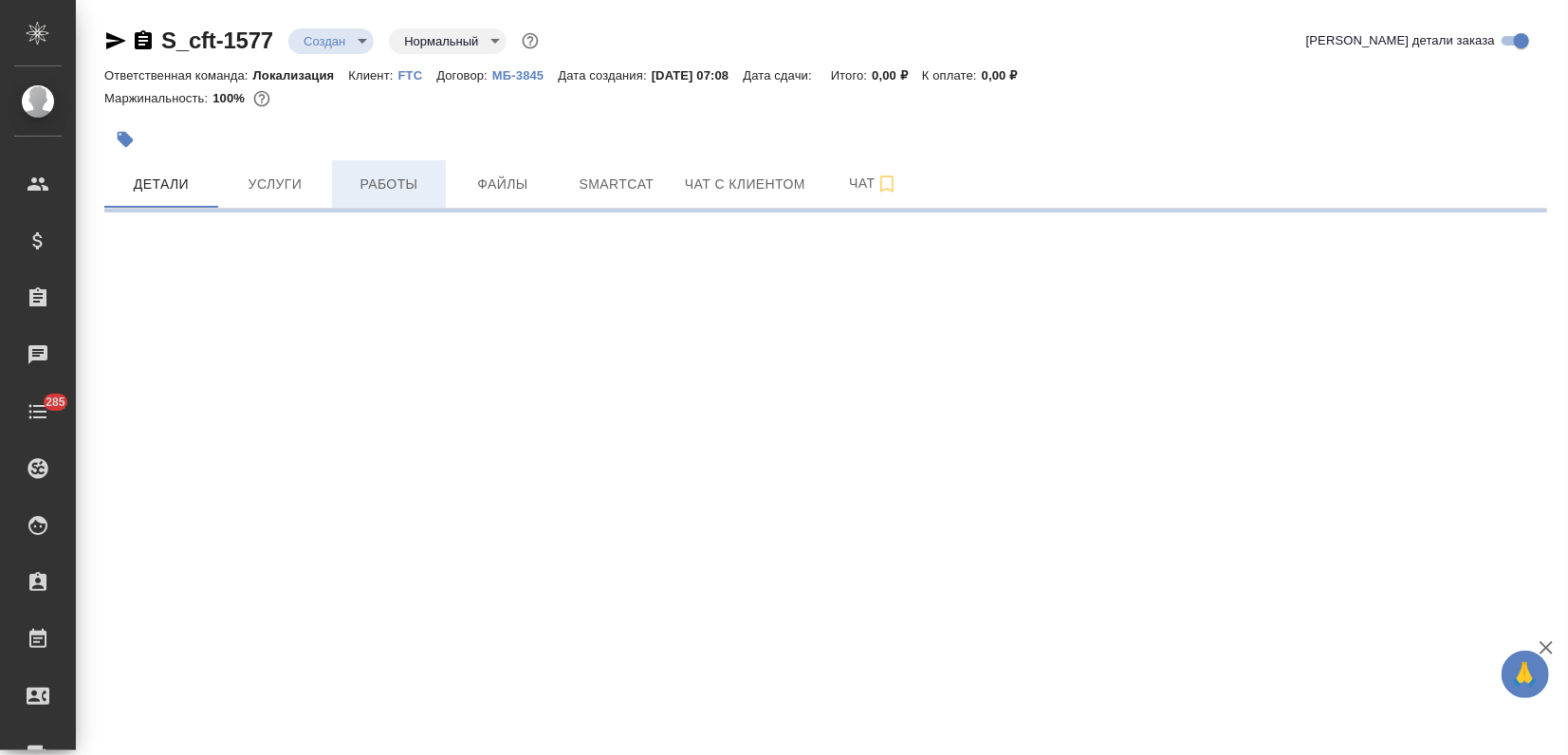
select select "RU"
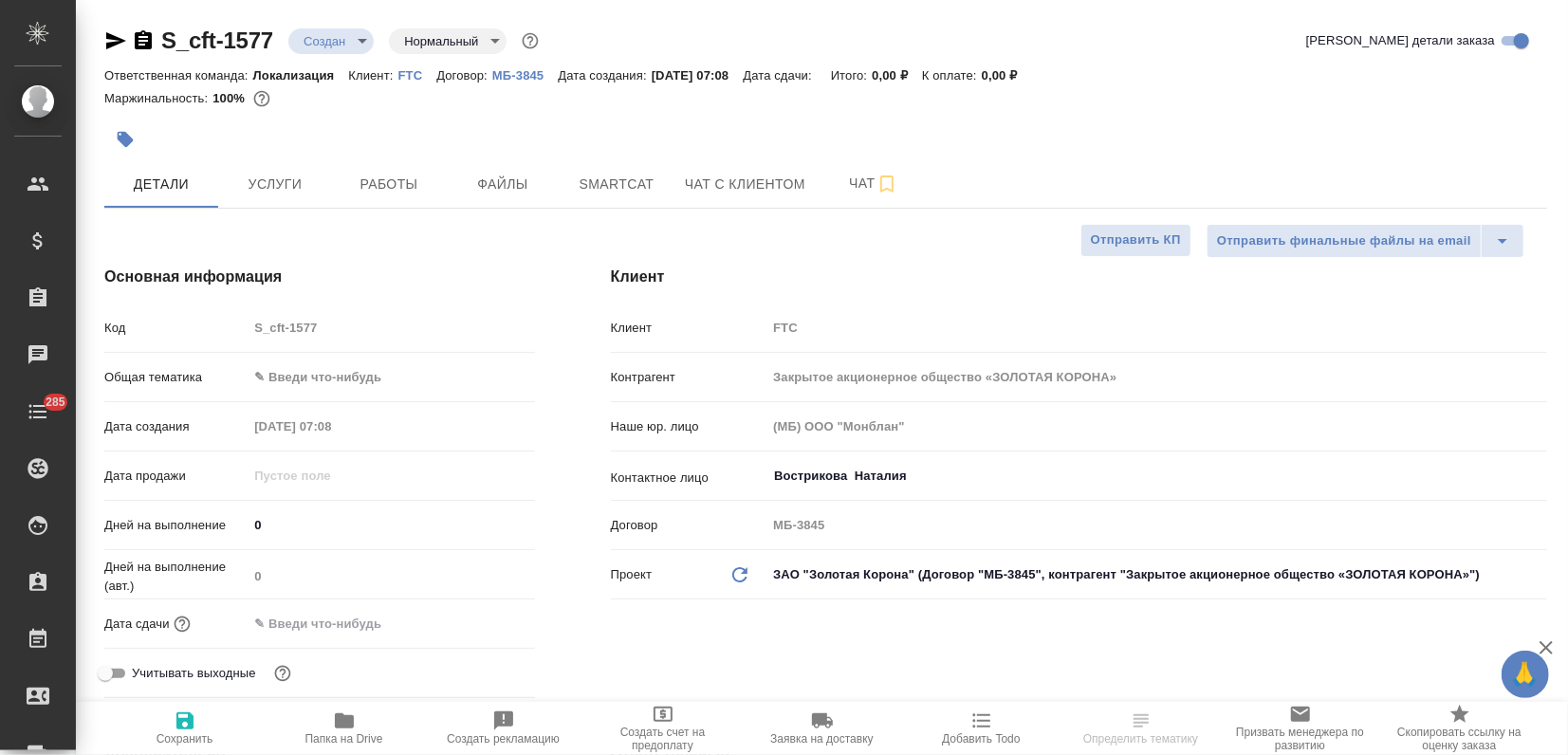
type textarea "x"
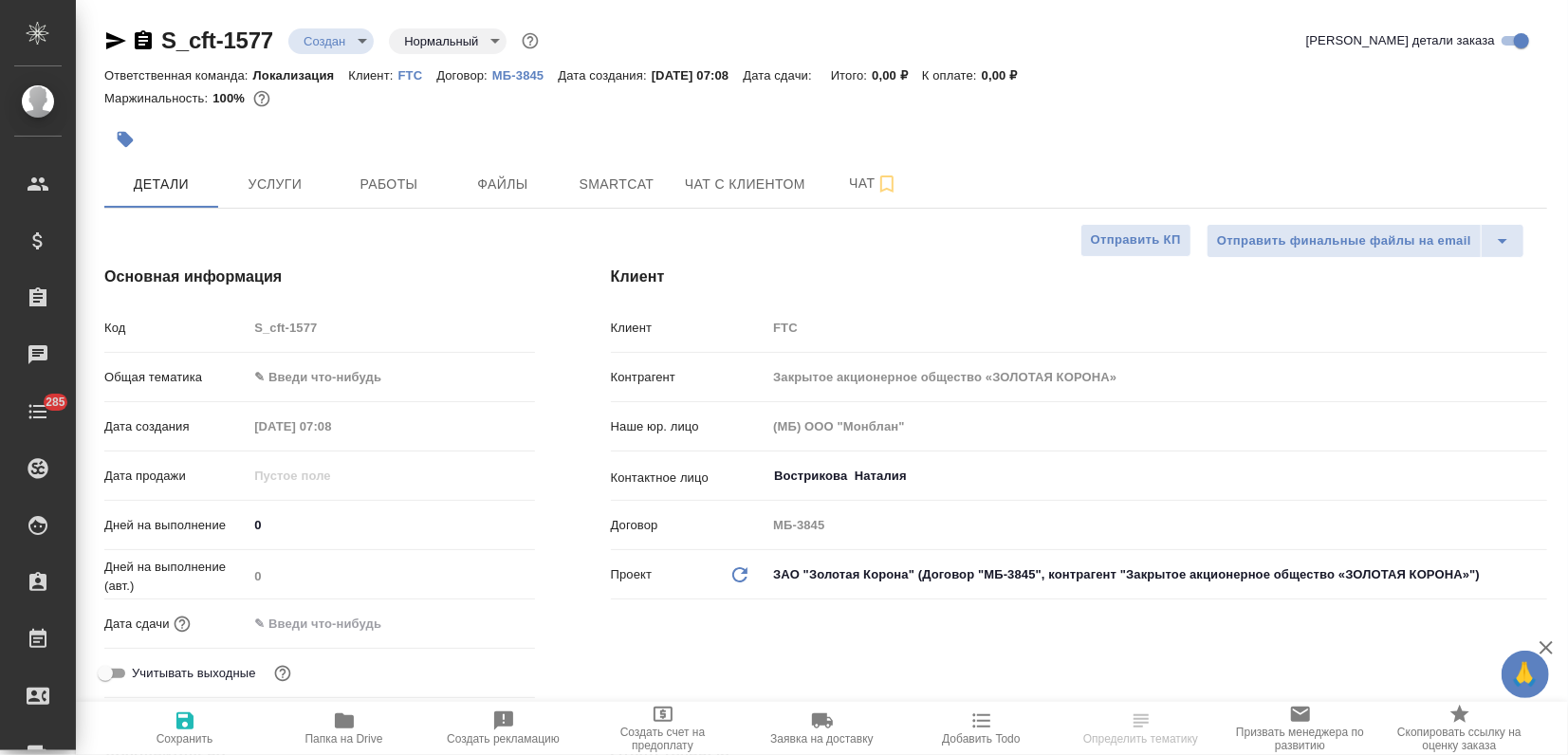
type textarea "x"
click at [134, 140] on button "button" at bounding box center [125, 139] width 42 height 42
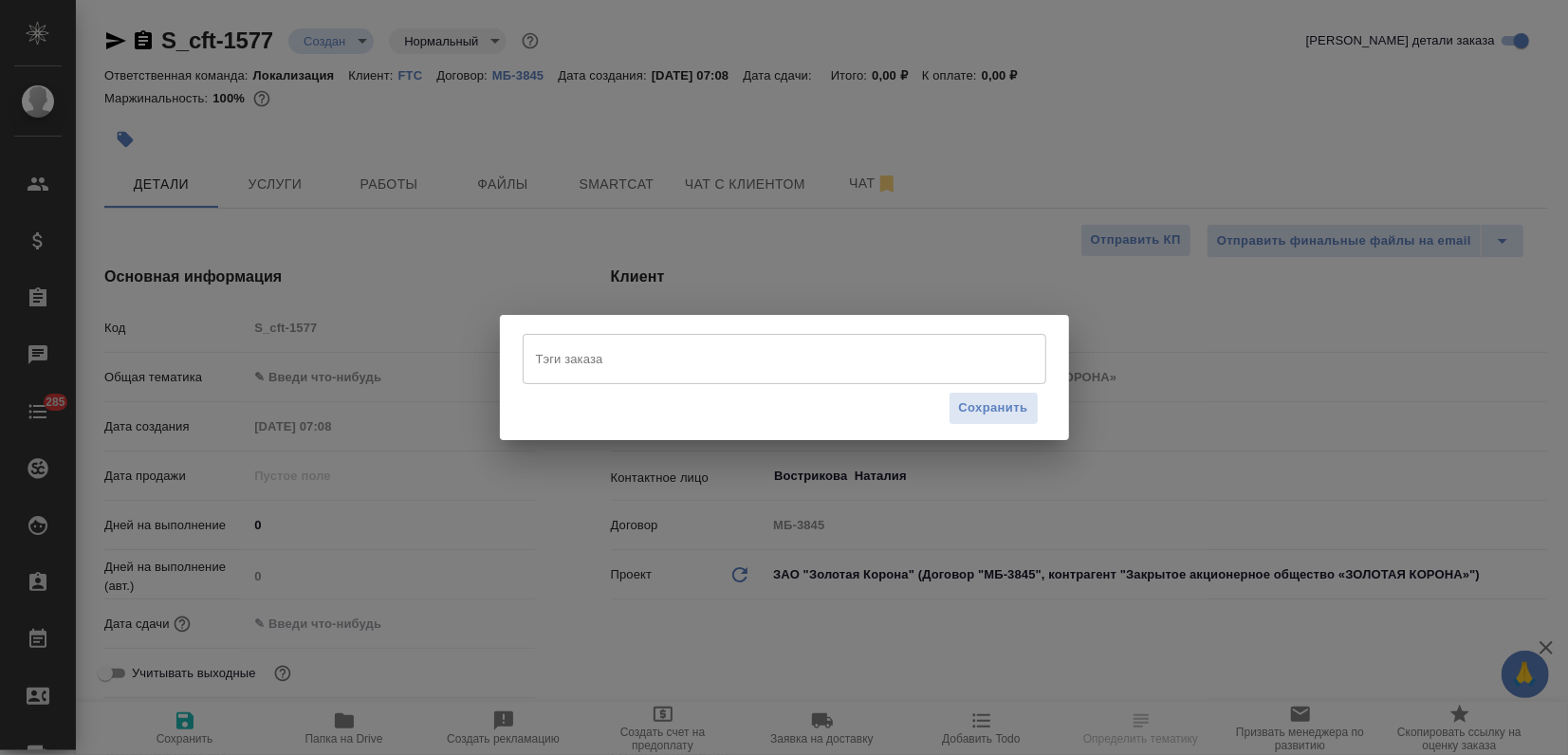
click at [611, 374] on input "Тэги заказа" at bounding box center [766, 358] width 470 height 32
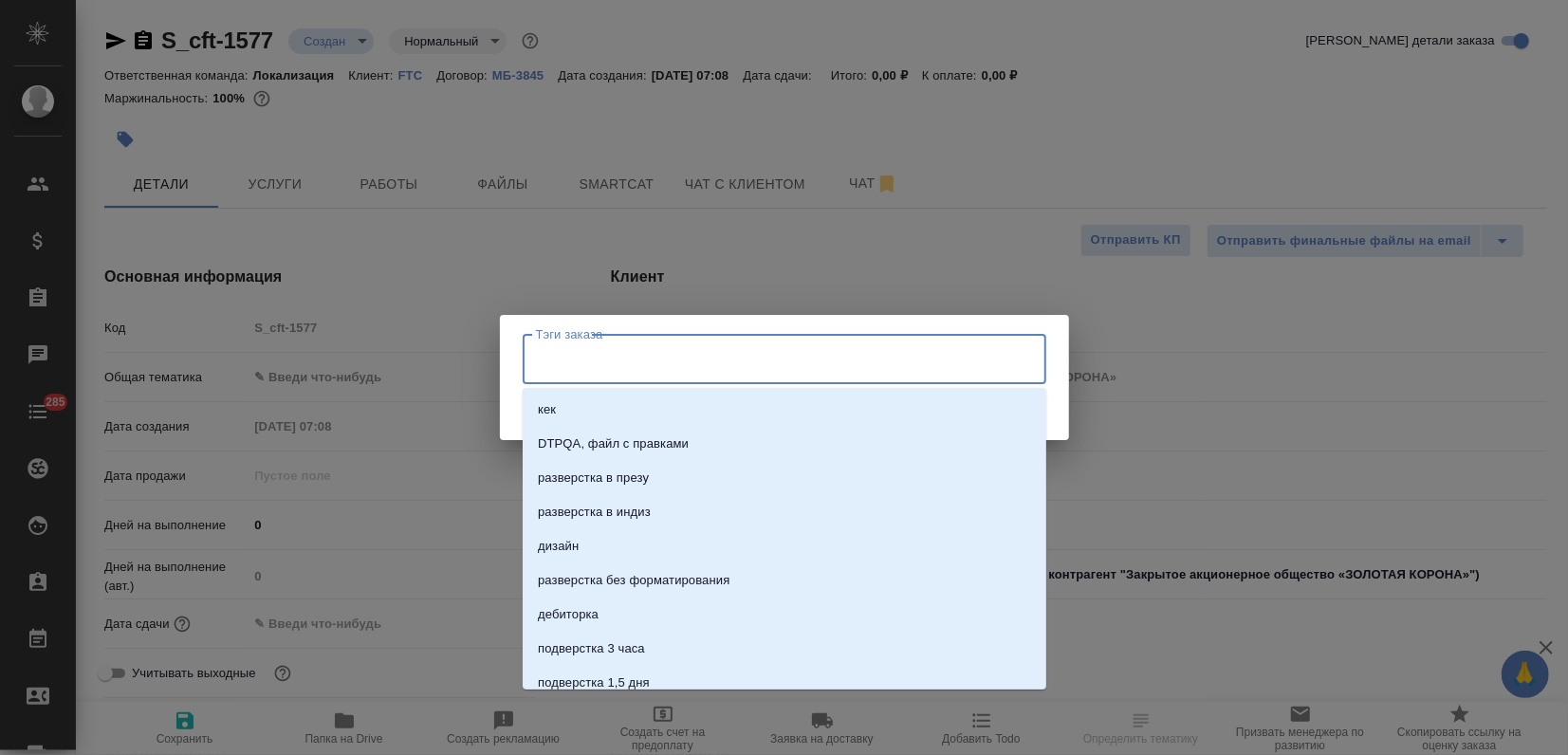
paste input "Узбекский (Латиница)"
type input "Узбекский (Латиница)"
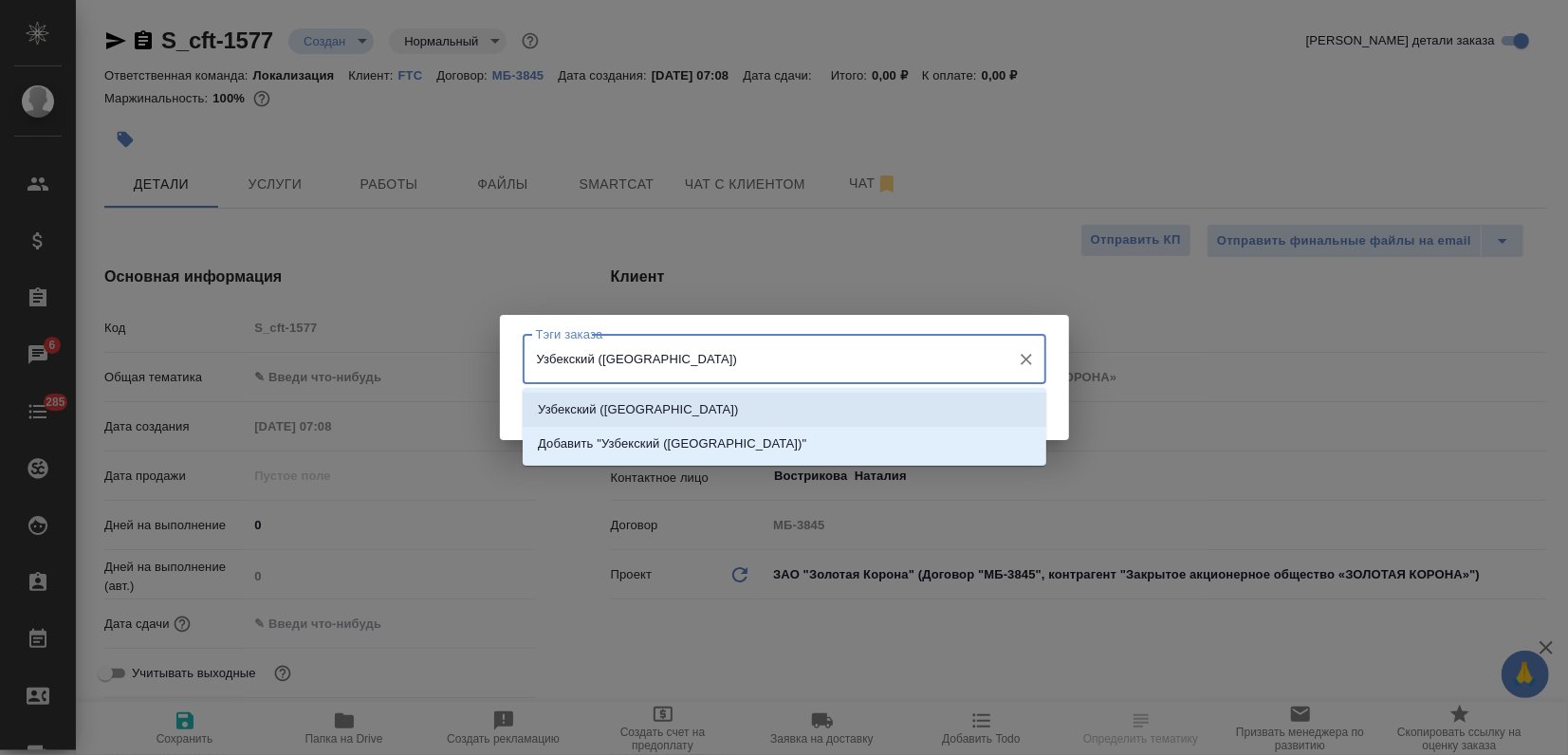
click at [601, 399] on li "Узбекский (Латиница)" at bounding box center [784, 410] width 524 height 34
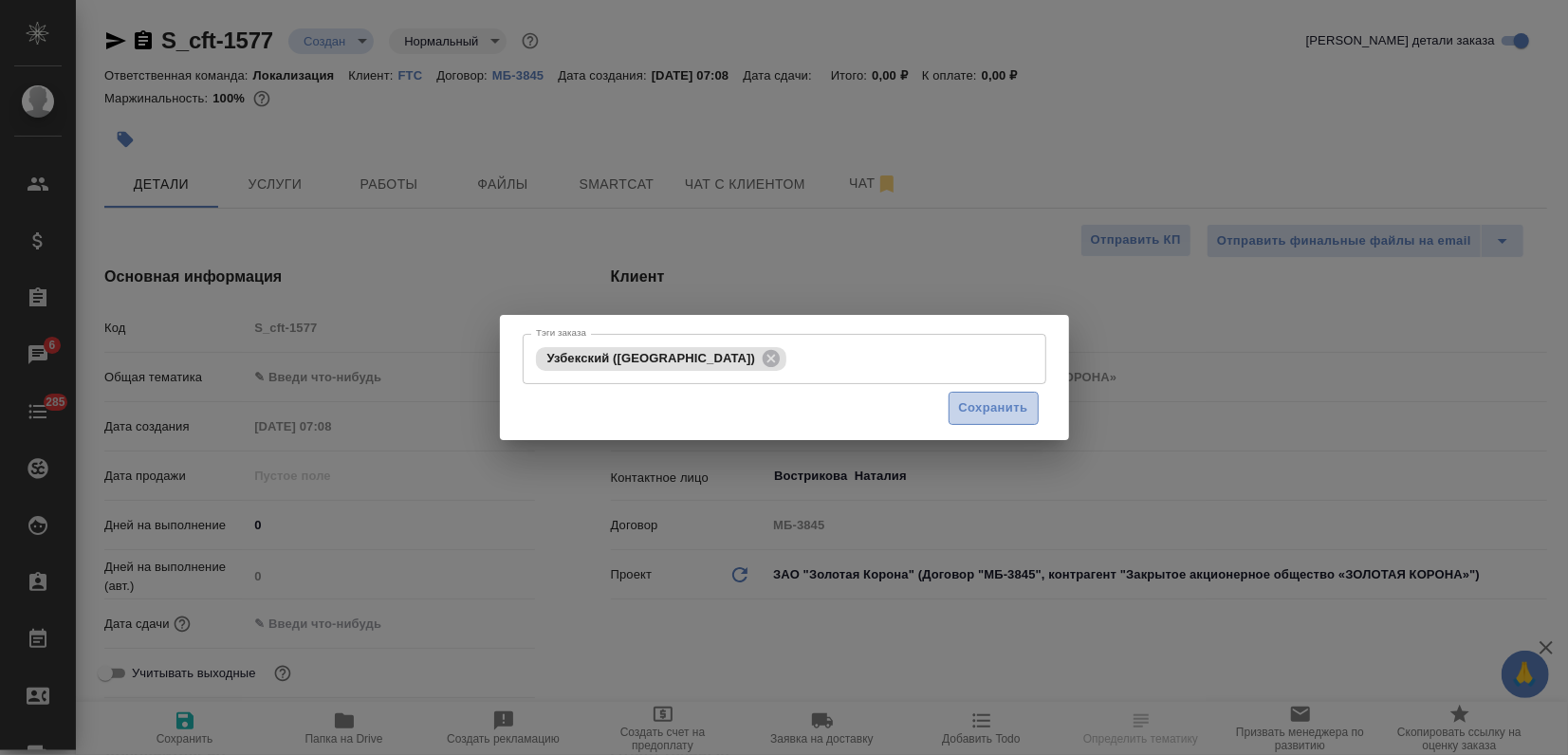
click at [972, 398] on span "Сохранить" at bounding box center [993, 408] width 69 height 21
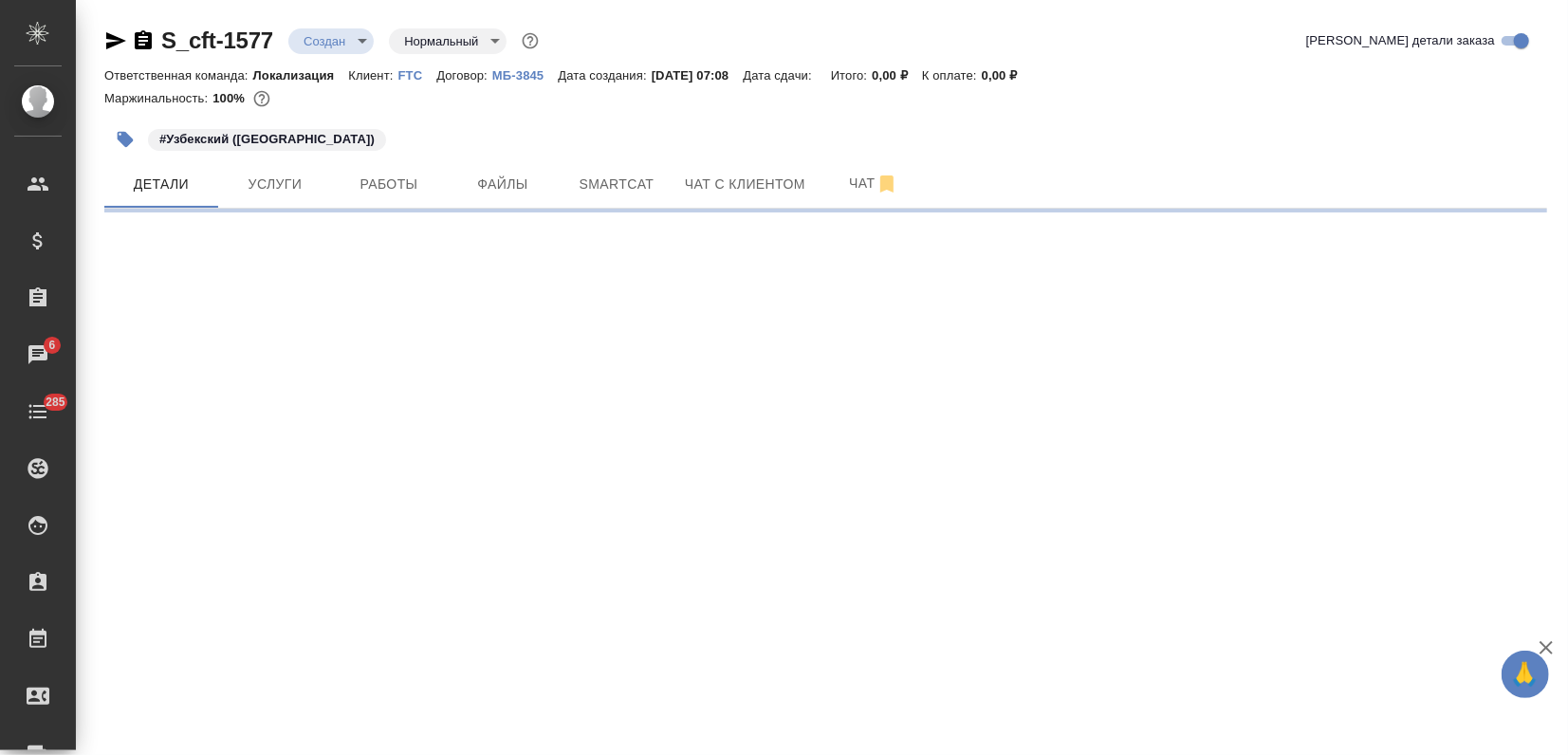
select select "RU"
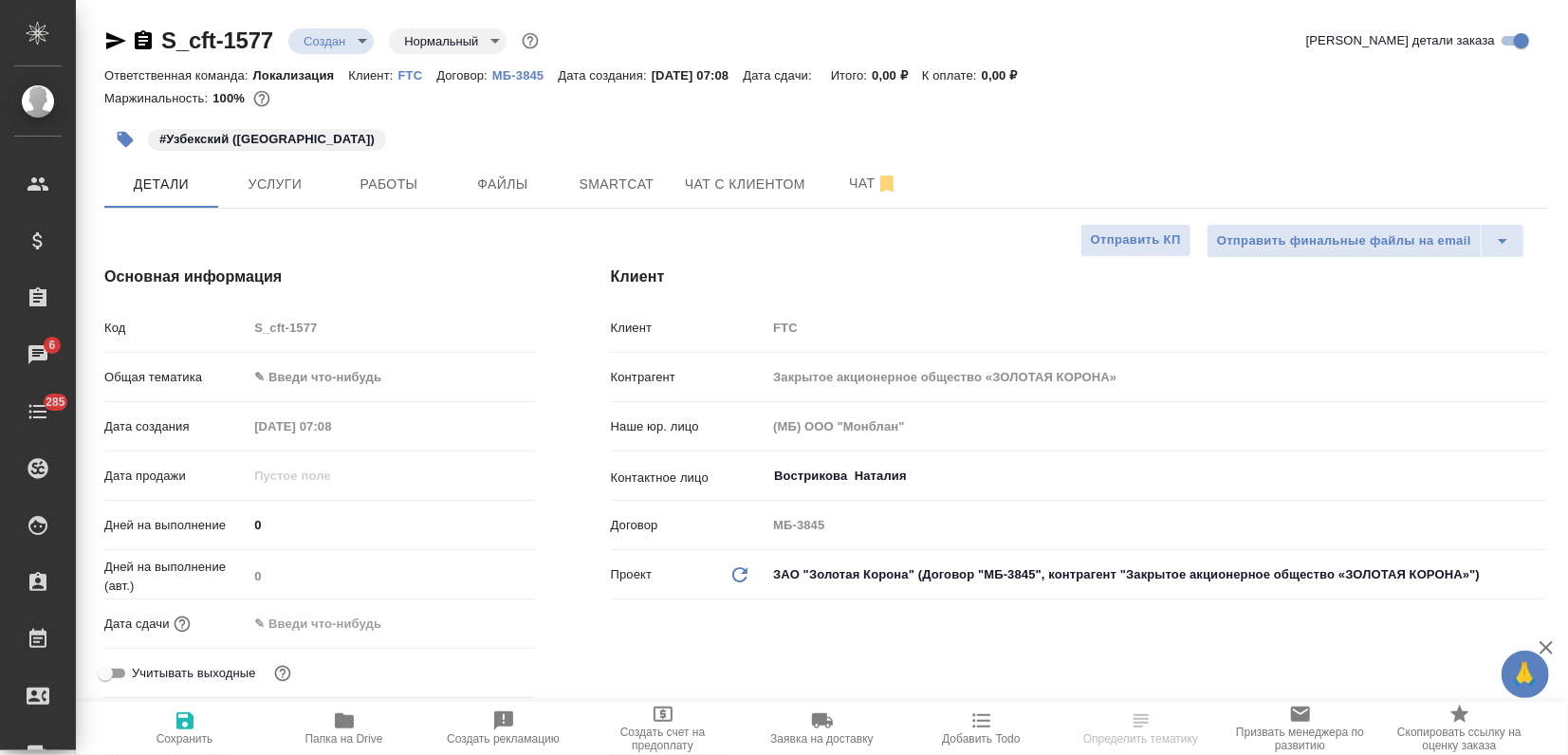
type textarea "x"
click at [297, 384] on body "🙏 .cls-1 fill:#fff; AWATERA Zagorodnikh Viktoria Клиенты Спецификации Заказы 6 …" at bounding box center [784, 378] width 1568 height 755
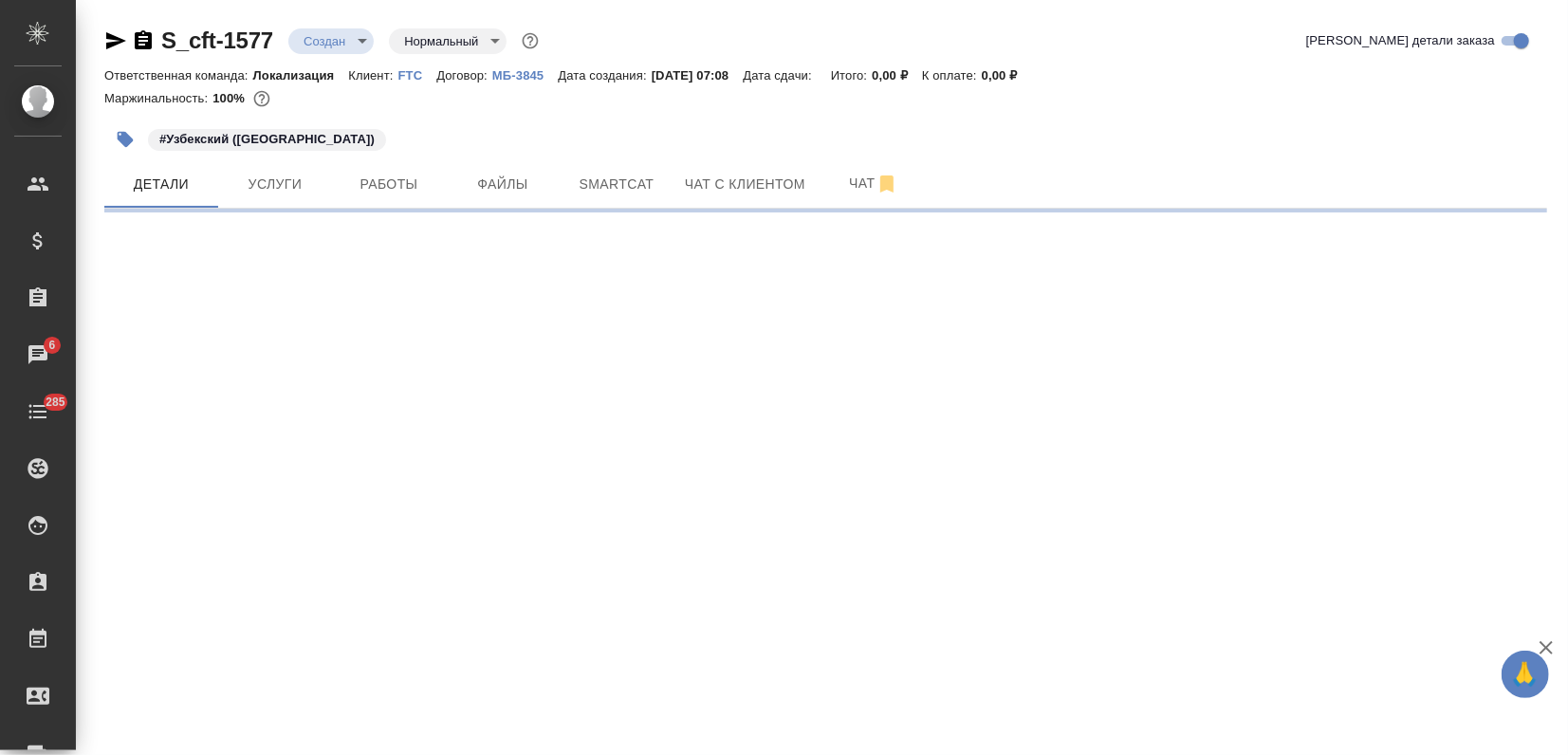
click at [291, 410] on div ".cls-1 fill:#fff; AWATERA Zagorodnikh Viktoria Клиенты Спецификации Заказы 6 Ча…" at bounding box center [784, 378] width 1568 height 755
select select "RU"
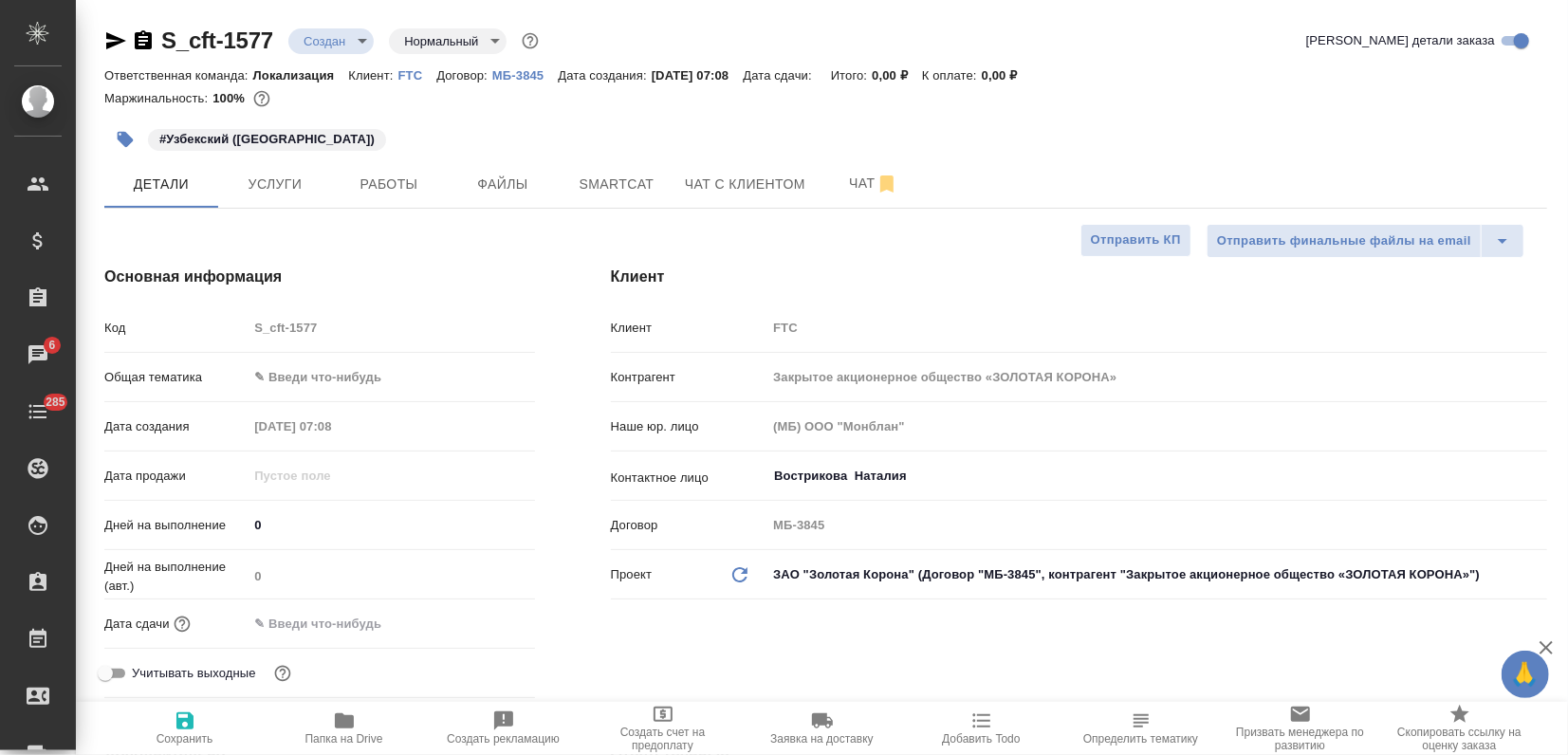
type textarea "x"
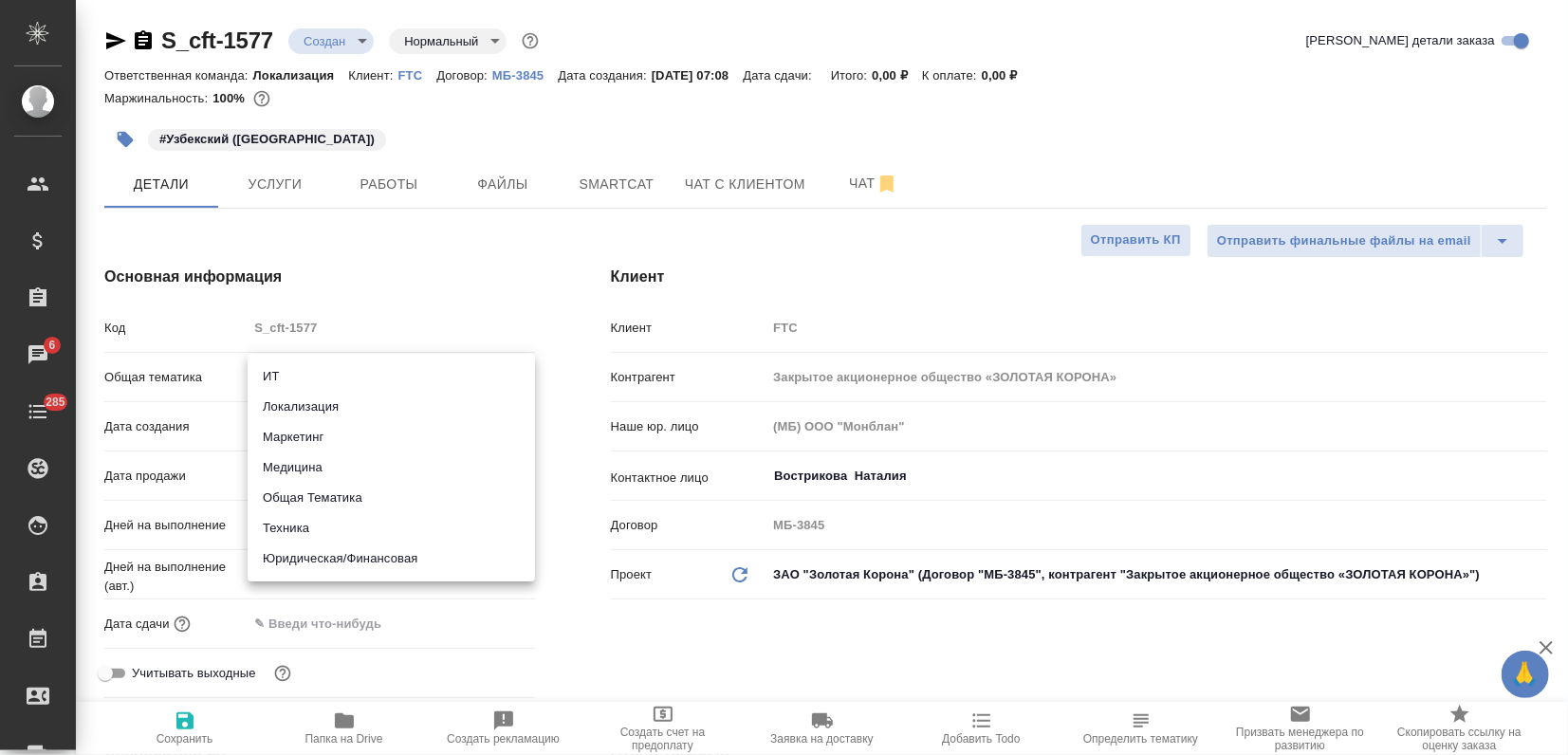
click at [286, 380] on body "🙏 .cls-1 fill:#fff; AWATERA Zagorodnikh Viktoria Клиенты Спецификации Заказы 6 …" at bounding box center [784, 378] width 1568 height 755
click at [288, 414] on li "Локализация" at bounding box center [390, 407] width 287 height 30
type input "local"
type textarea "x"
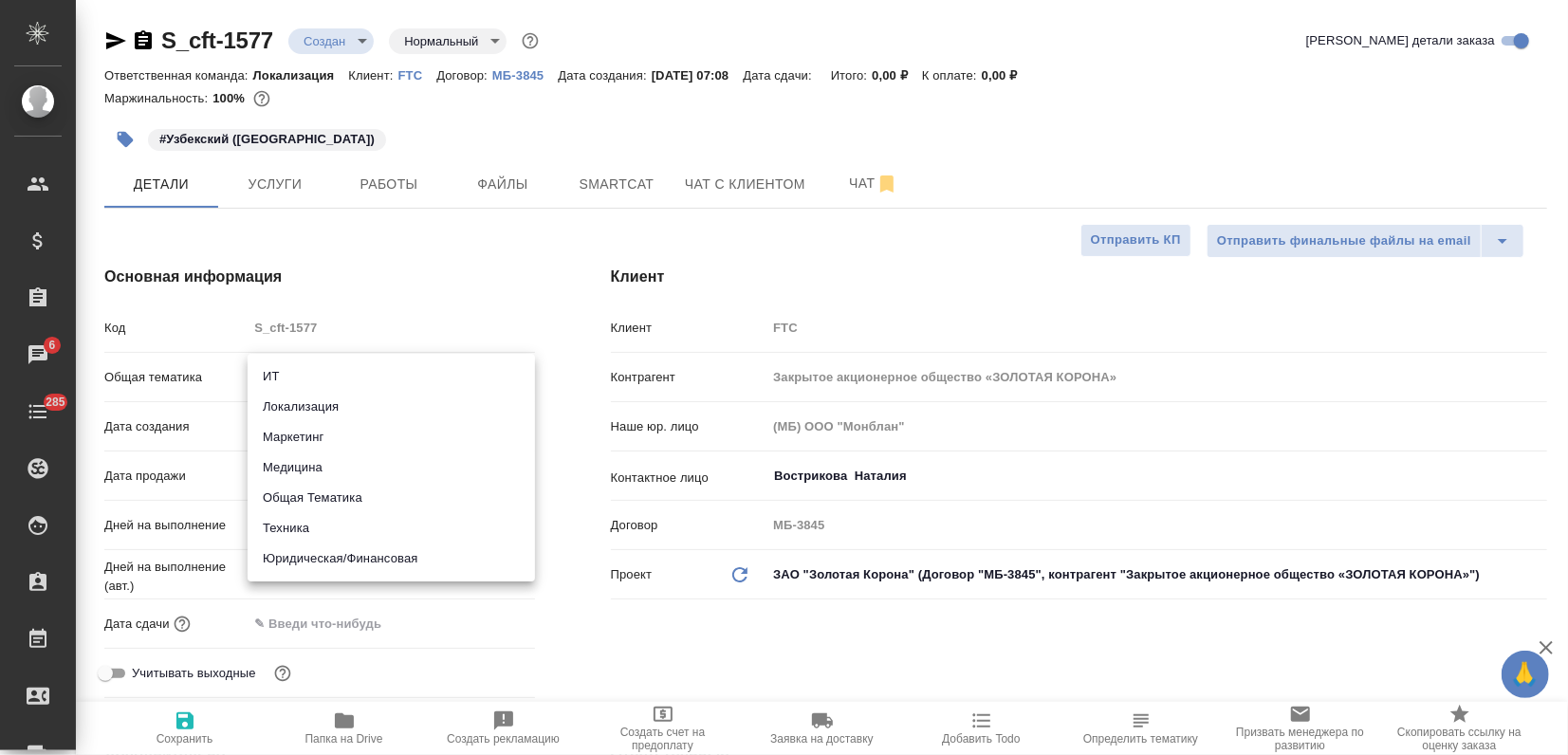
type textarea "x"
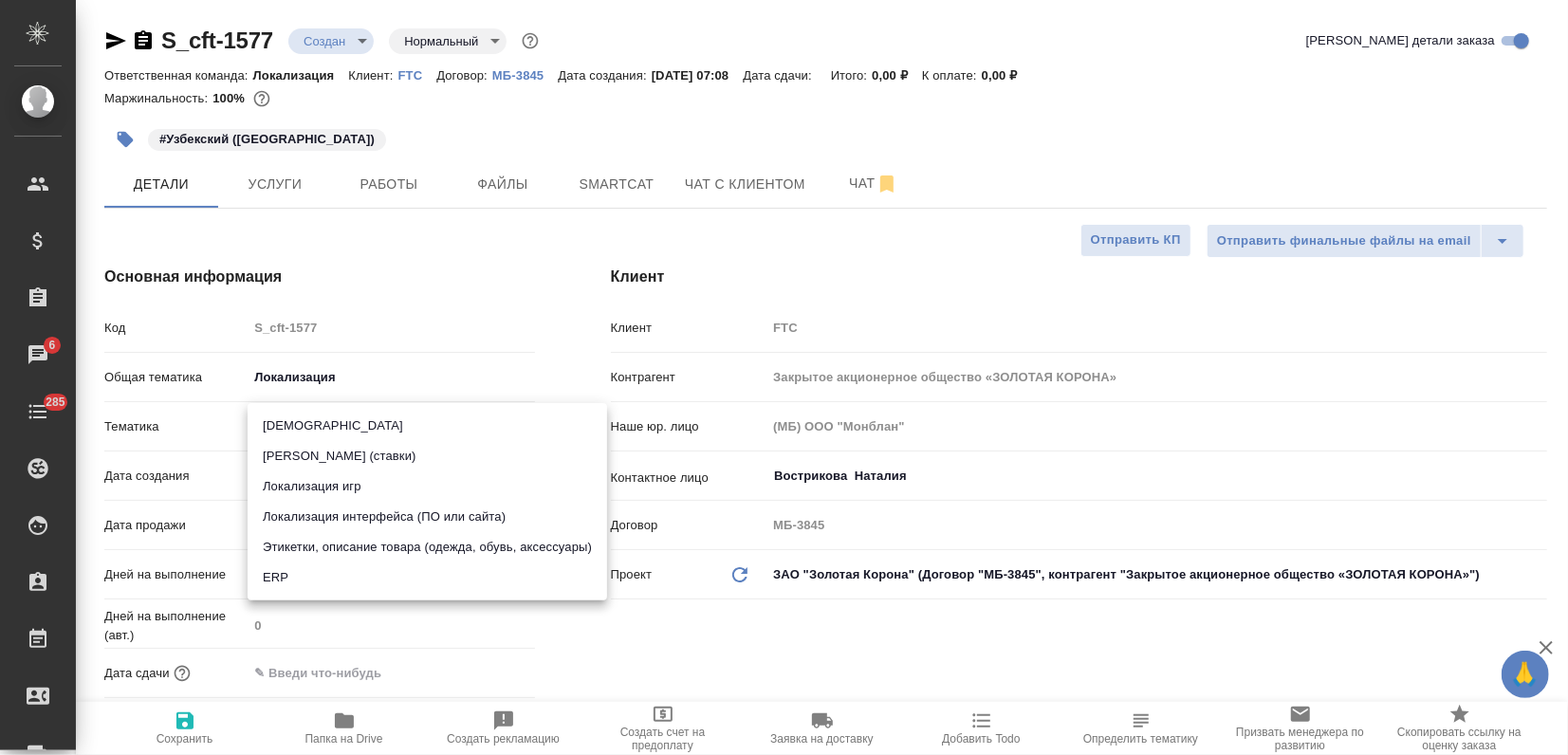
click at [281, 425] on body "🙏 .cls-1 fill:#fff; AWATERA Zagorodnikh Viktoria Клиенты Спецификации Заказы 6 …" at bounding box center [784, 378] width 1568 height 755
click at [325, 515] on li "Локализация интерфейса (ПО или сайта)" at bounding box center [426, 517] width 359 height 30
type textarea "x"
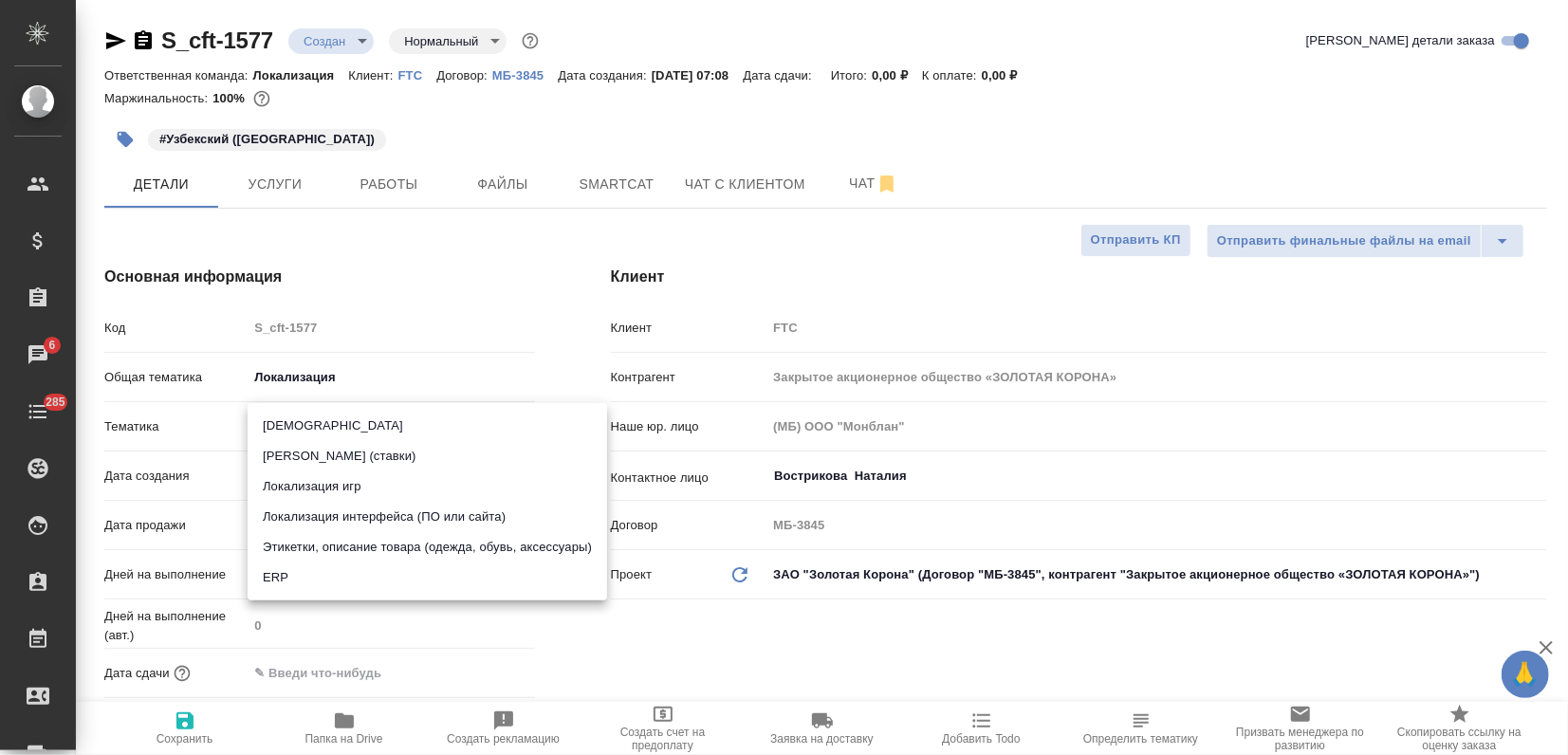
type input "5a8b8b956a9677013d343e0d"
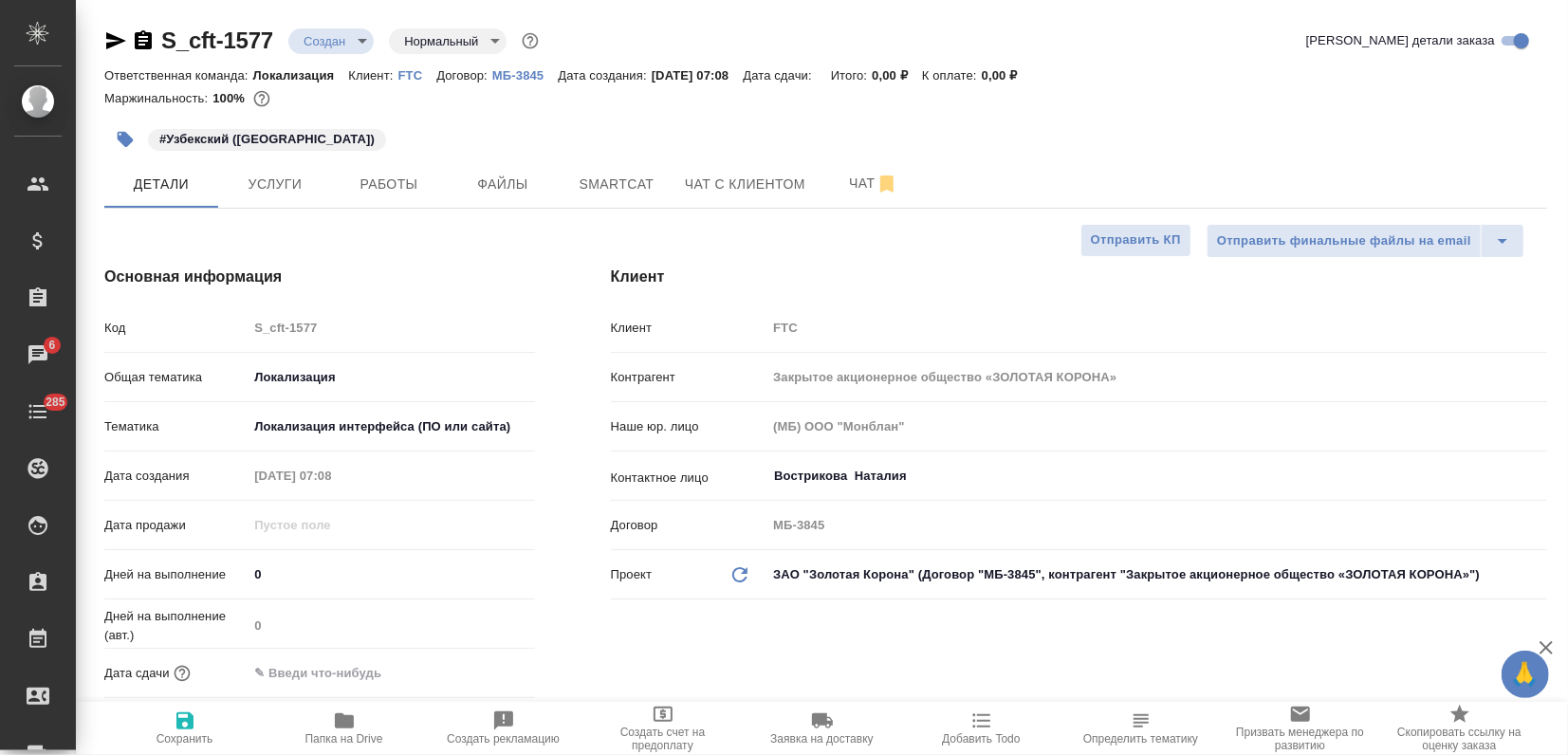
click at [199, 717] on span "Сохранить" at bounding box center [185, 727] width 136 height 36
type textarea "x"
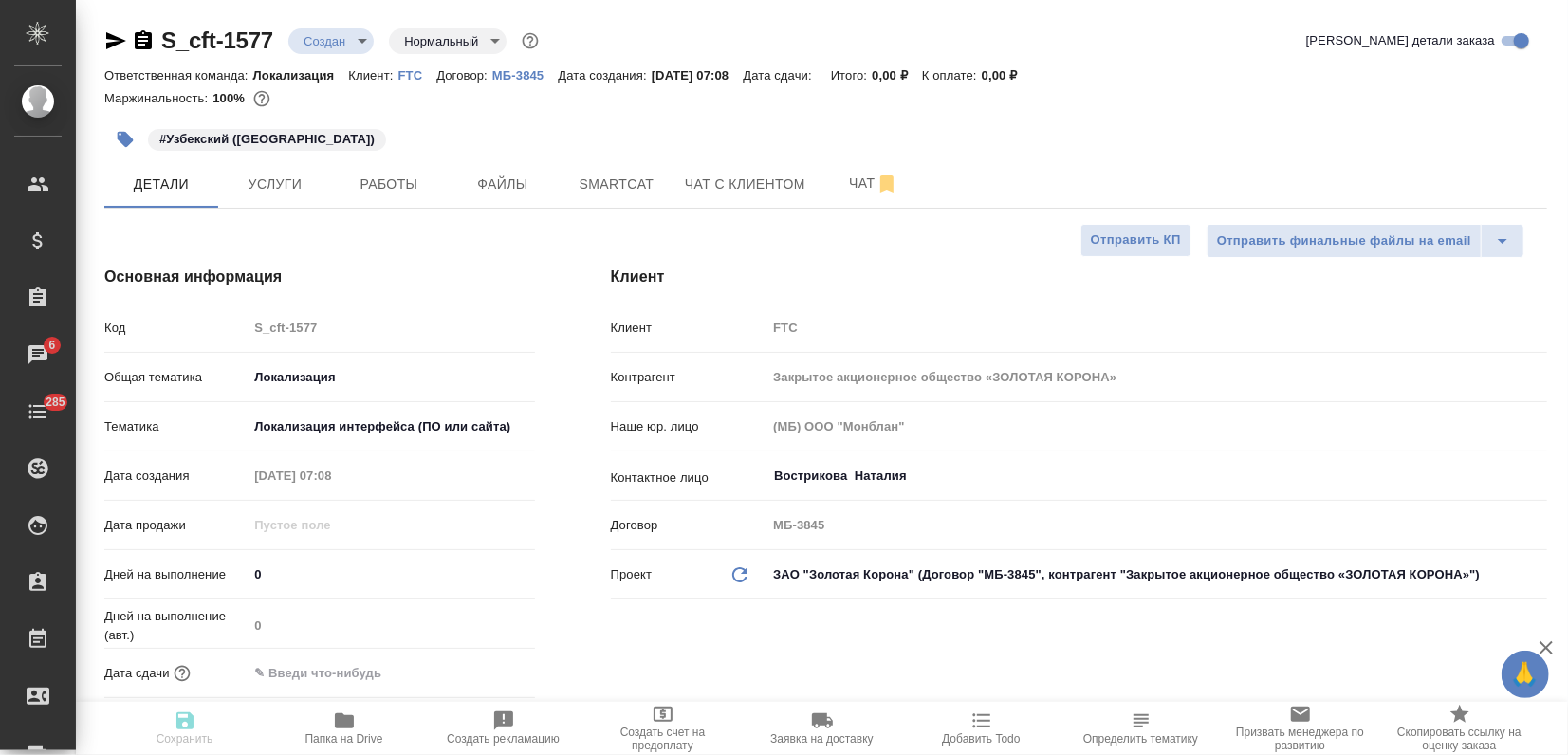
type textarea "x"
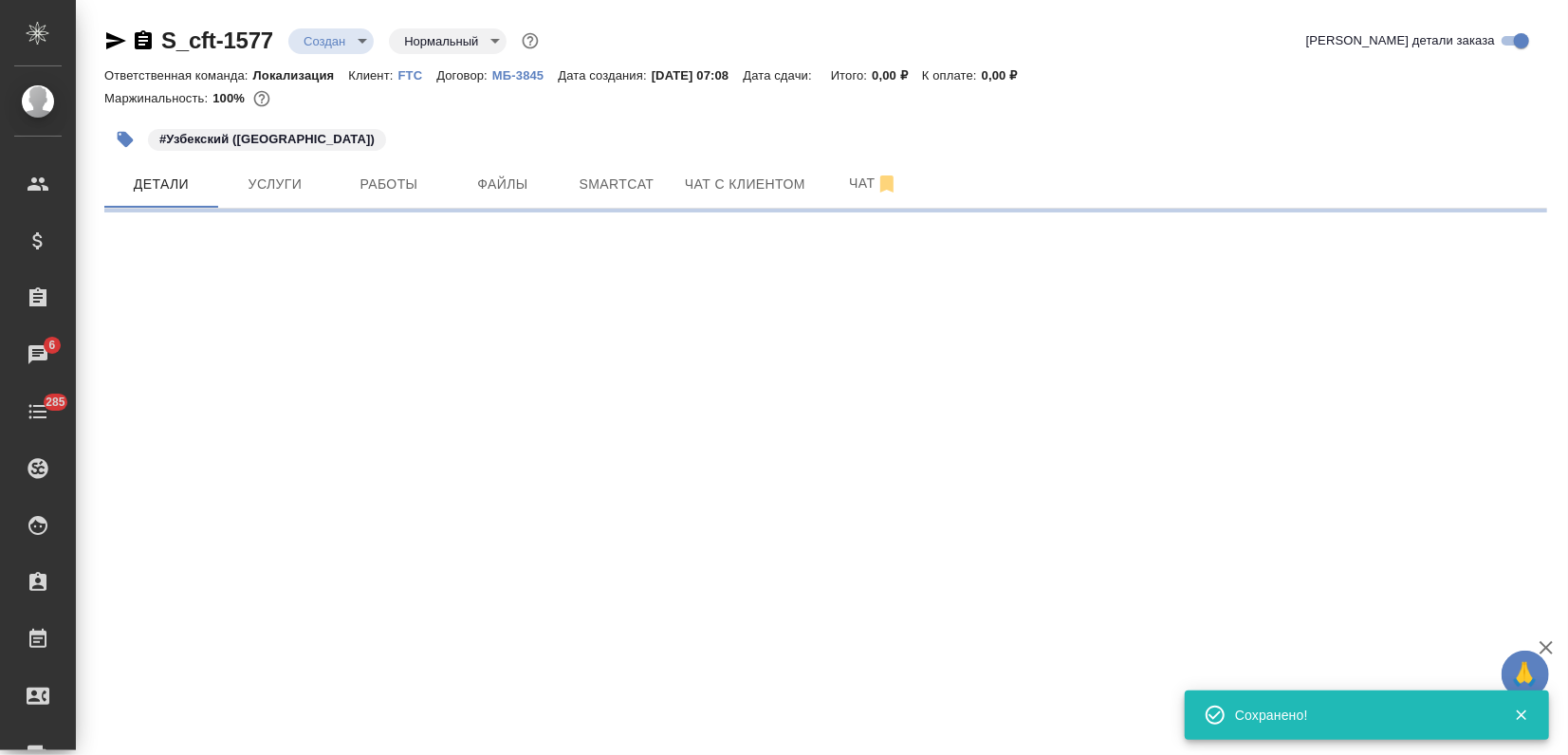
select select "RU"
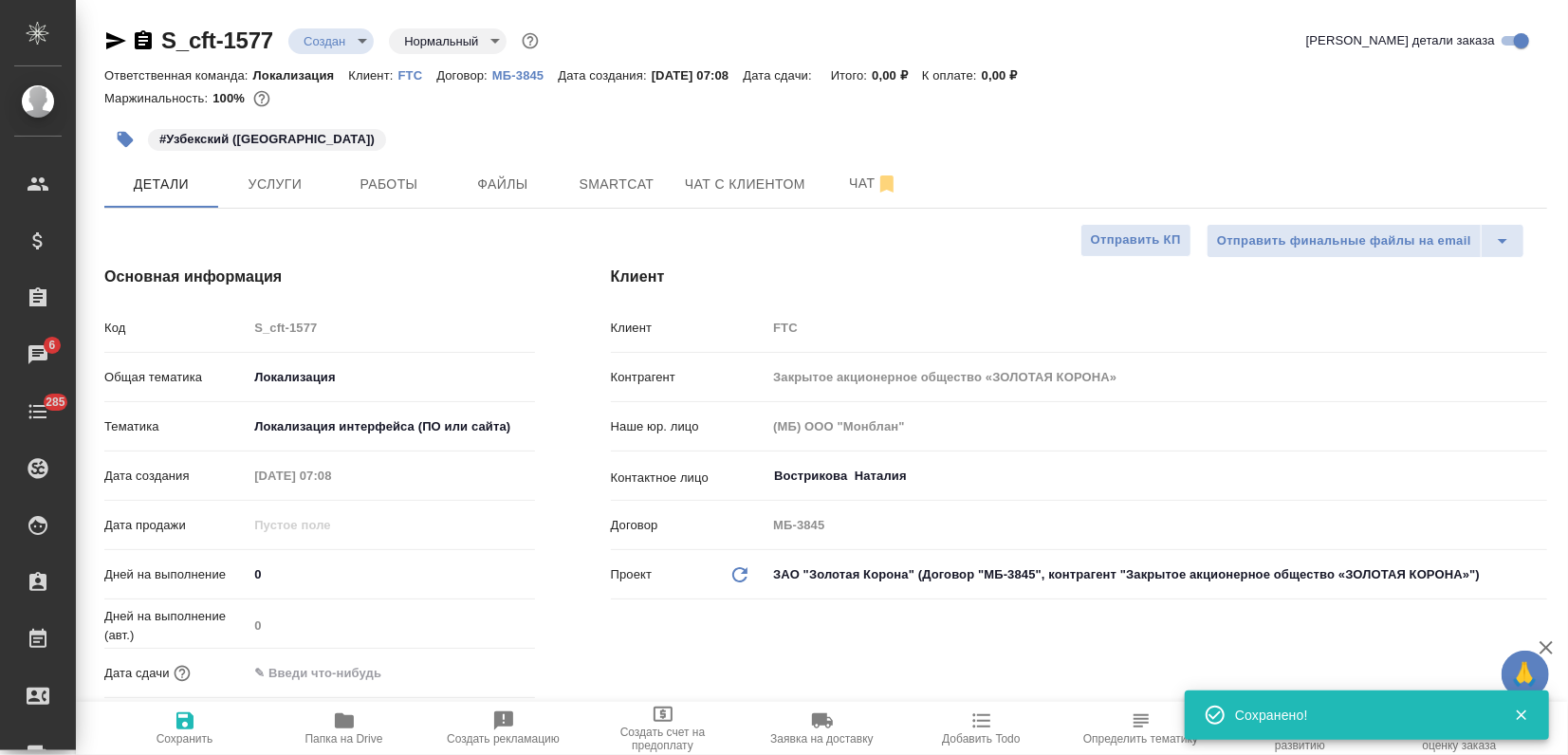
type textarea "x"
drag, startPoint x: 279, startPoint y: 33, endPoint x: 165, endPoint y: 49, distance: 115.1
click at [165, 49] on div "S_cft-1577 Создан new Нормальный normal" at bounding box center [323, 40] width 438 height 30
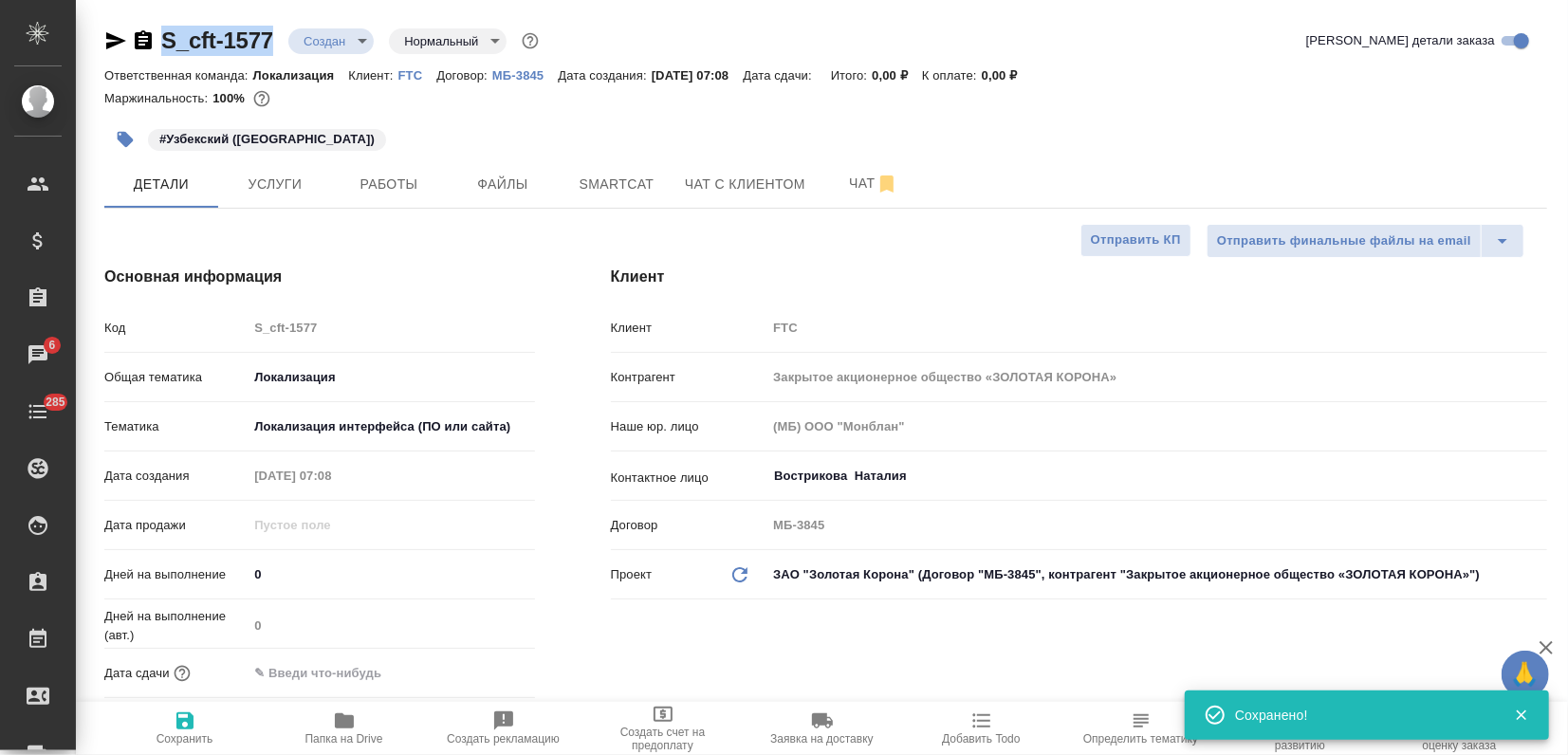
copy link "S_cft-1577"
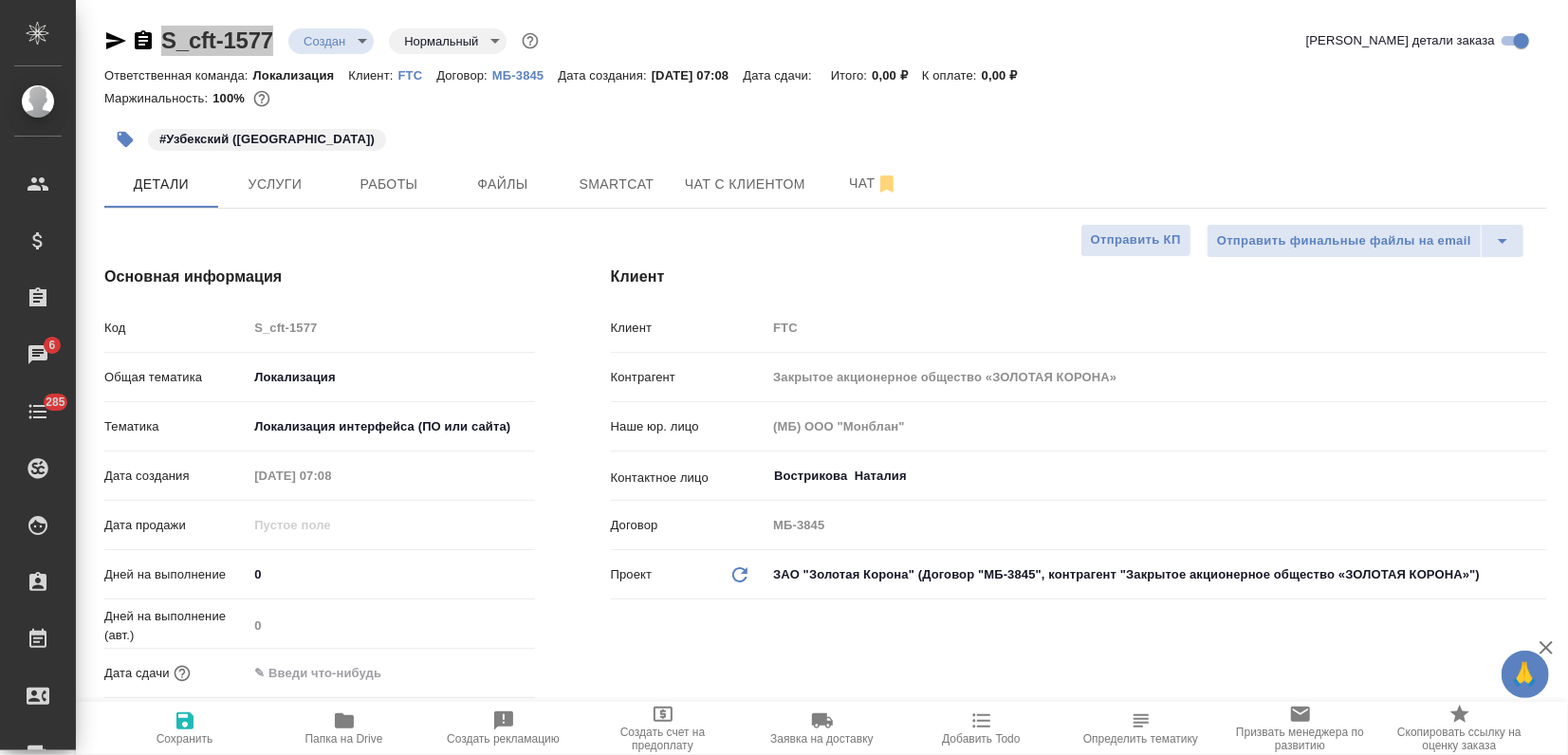
type textarea "x"
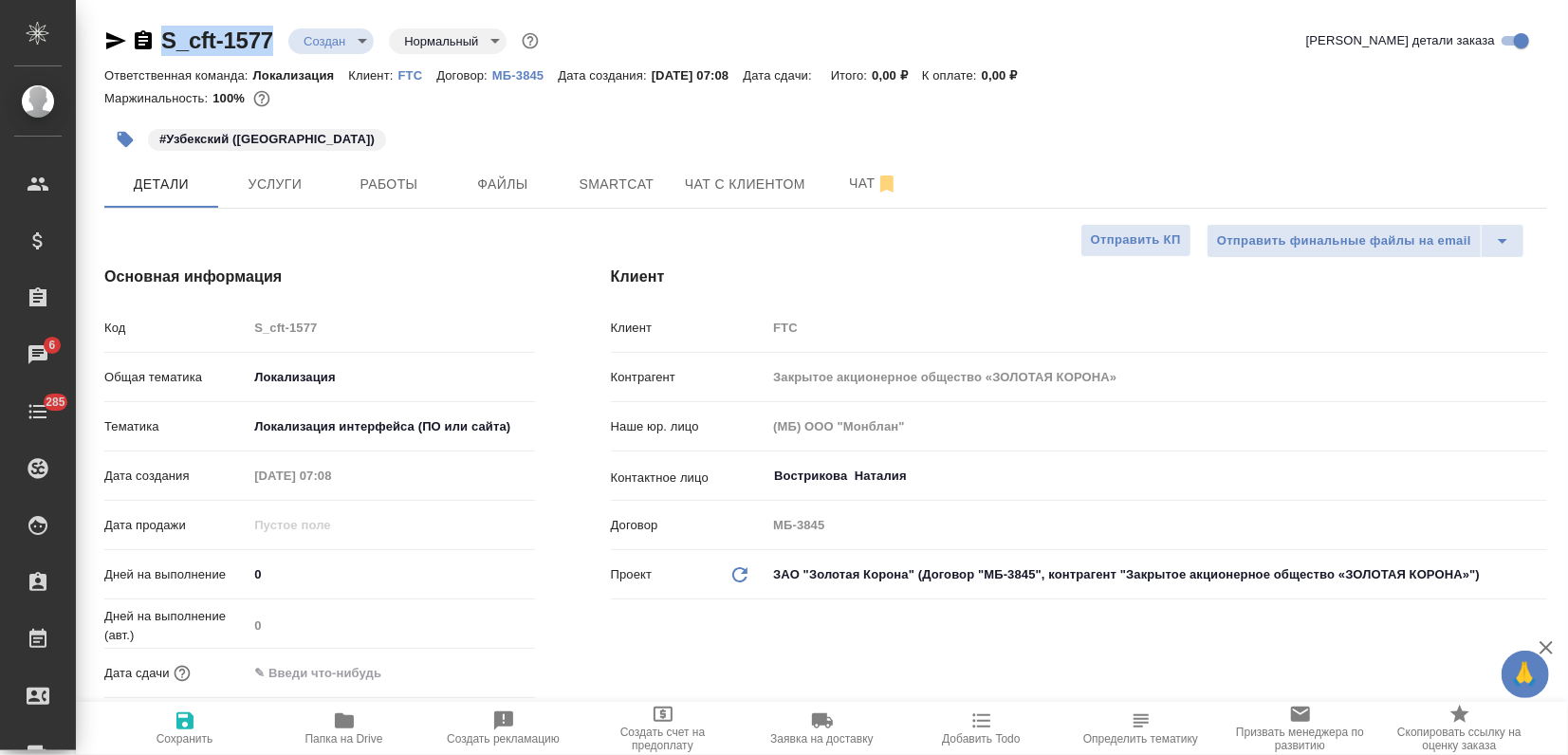
type textarea "x"
click at [262, 201] on button "Услуги" at bounding box center [274, 184] width 114 height 48
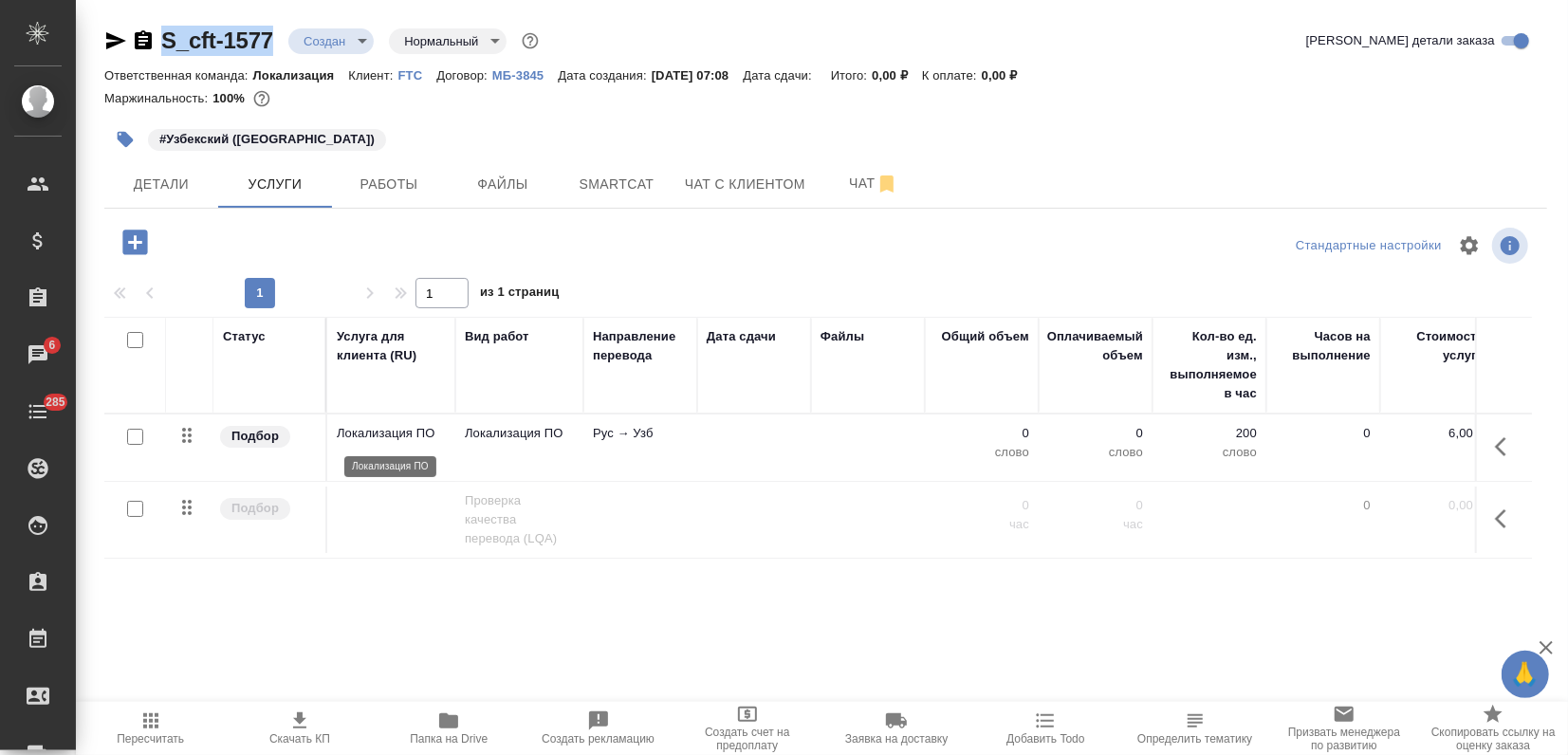
click at [407, 440] on p "Локализация ПО" at bounding box center [391, 433] width 109 height 18
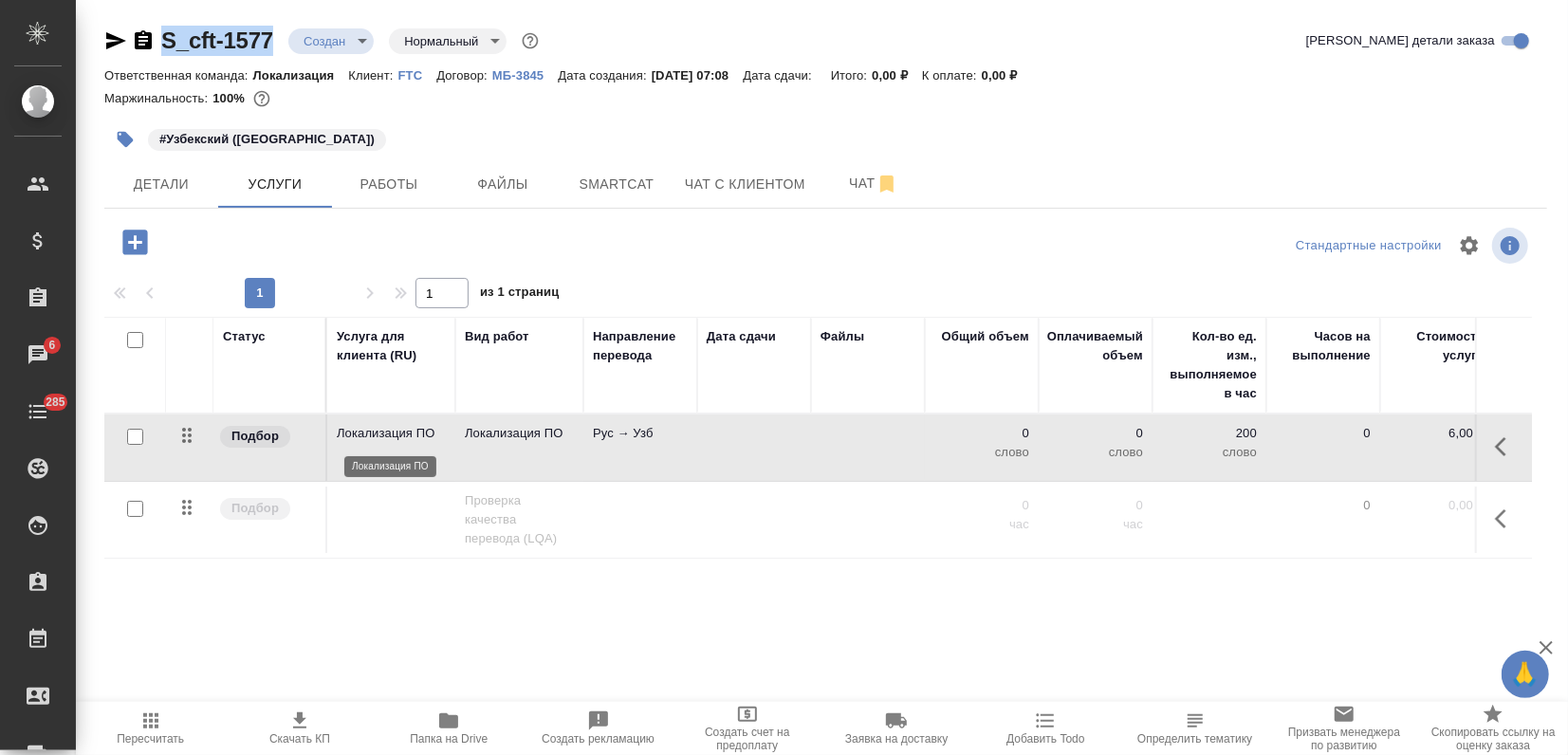
click at [407, 440] on p "Локализация ПО" at bounding box center [391, 433] width 109 height 18
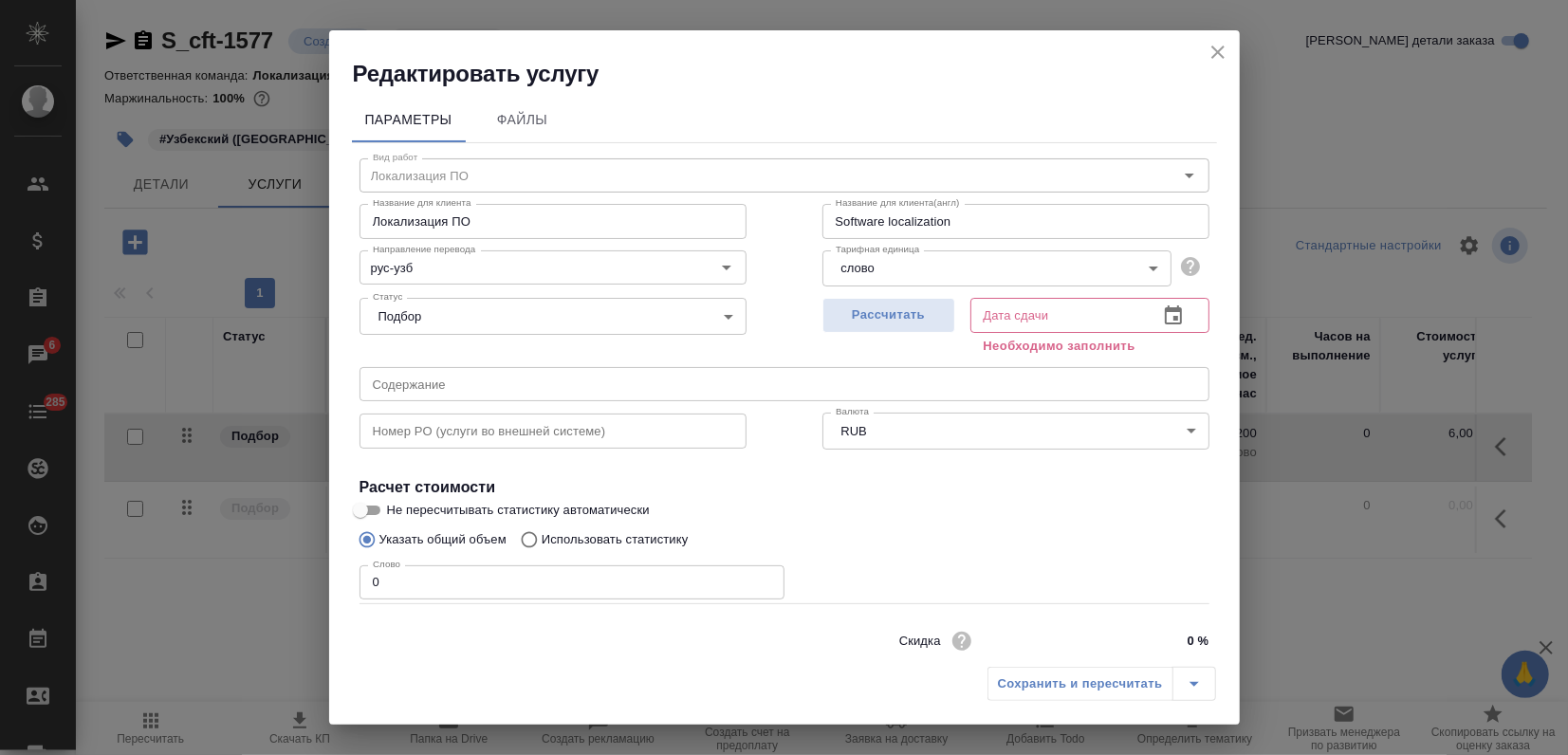
drag, startPoint x: 366, startPoint y: 581, endPoint x: 339, endPoint y: 571, distance: 28.8
click at [341, 581] on div "Параметры Файлы Вид работ Локализация ПО Вид работ Название для клиента Локализ…" at bounding box center [784, 374] width 911 height 568
type input "123"
click at [858, 324] on span "Рассчитать" at bounding box center [889, 315] width 112 height 21
type input "[DATE] 10:37"
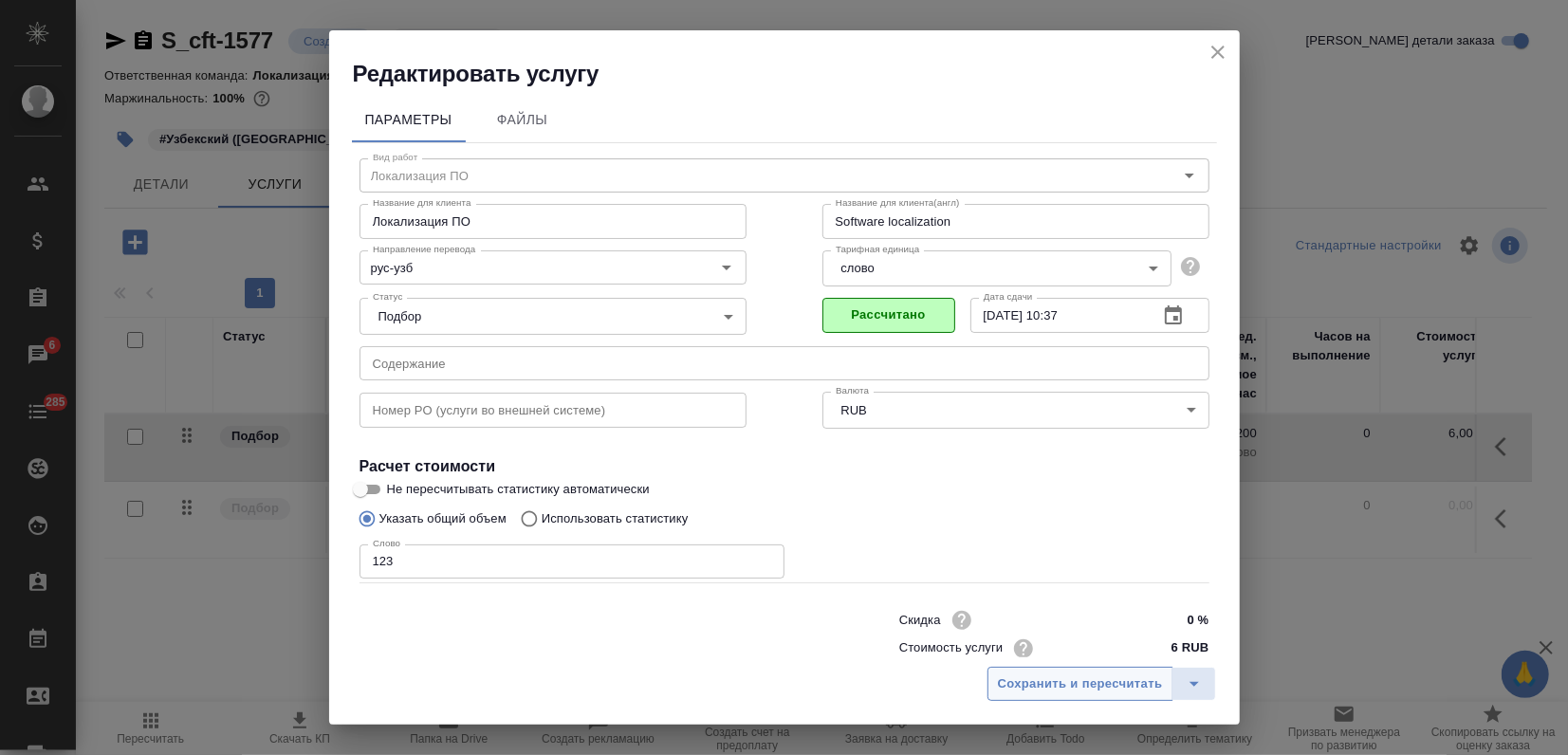
click at [1056, 690] on span "Сохранить и пересчитать" at bounding box center [1080, 684] width 165 height 21
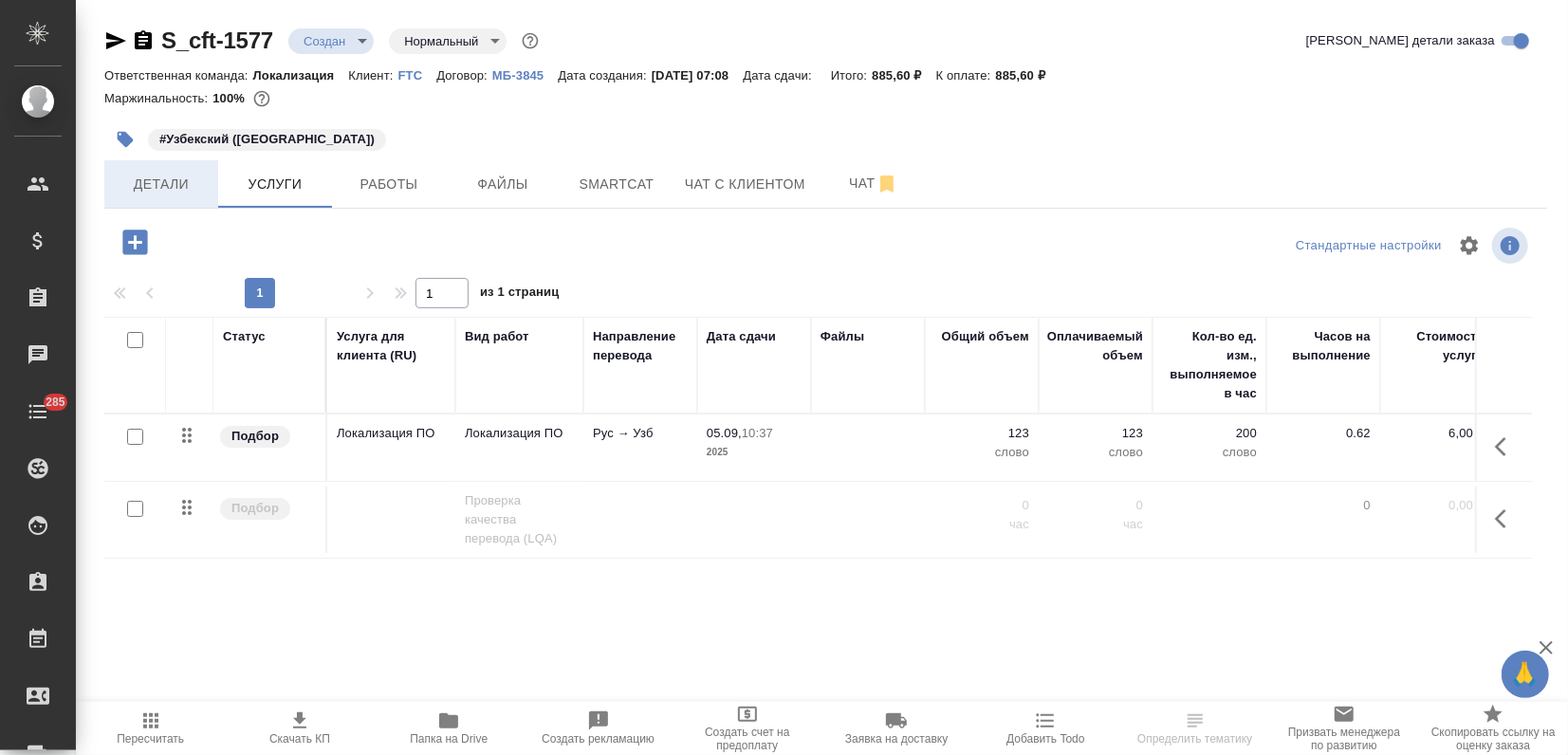
click at [169, 180] on span "Детали" at bounding box center [162, 184] width 91 height 23
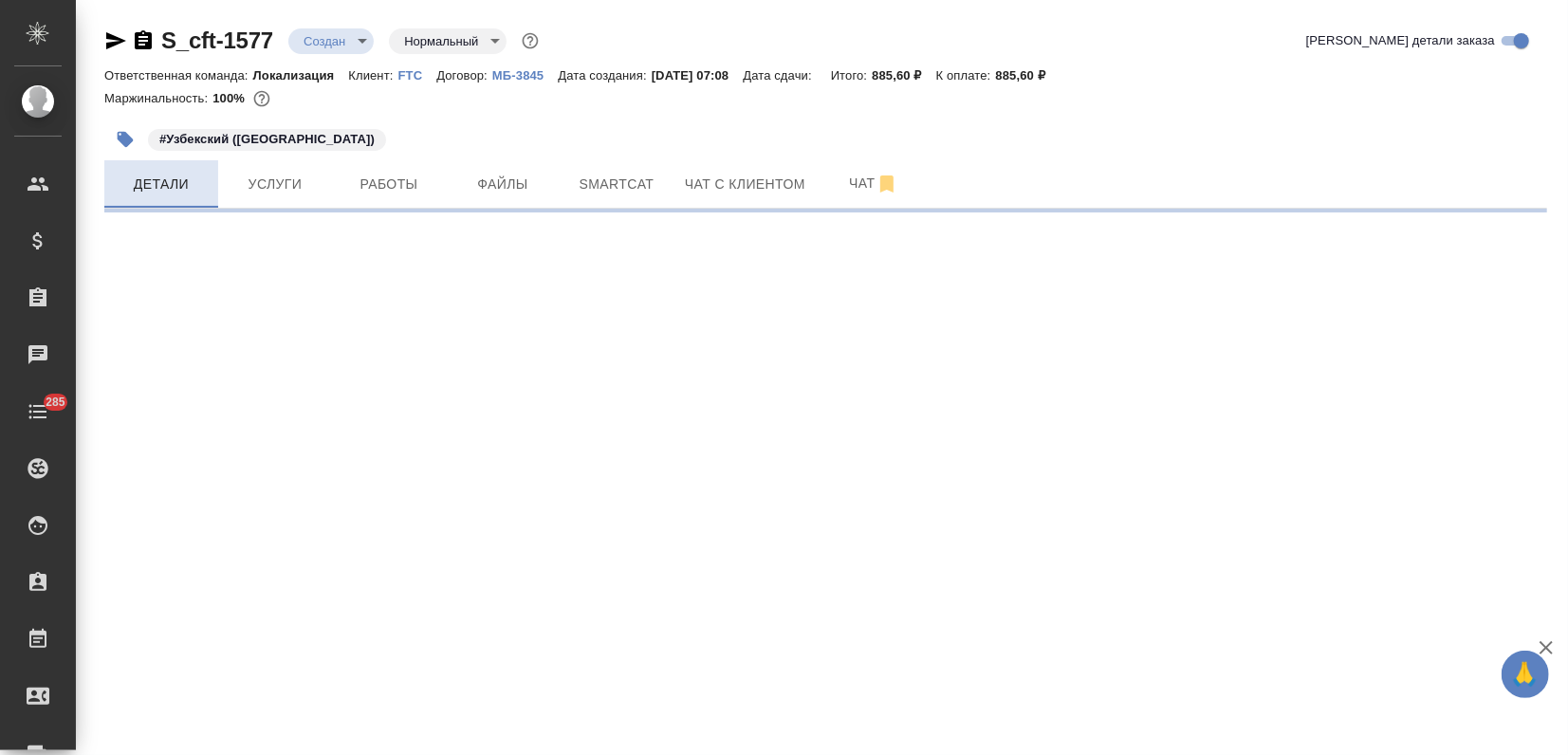
select select "RU"
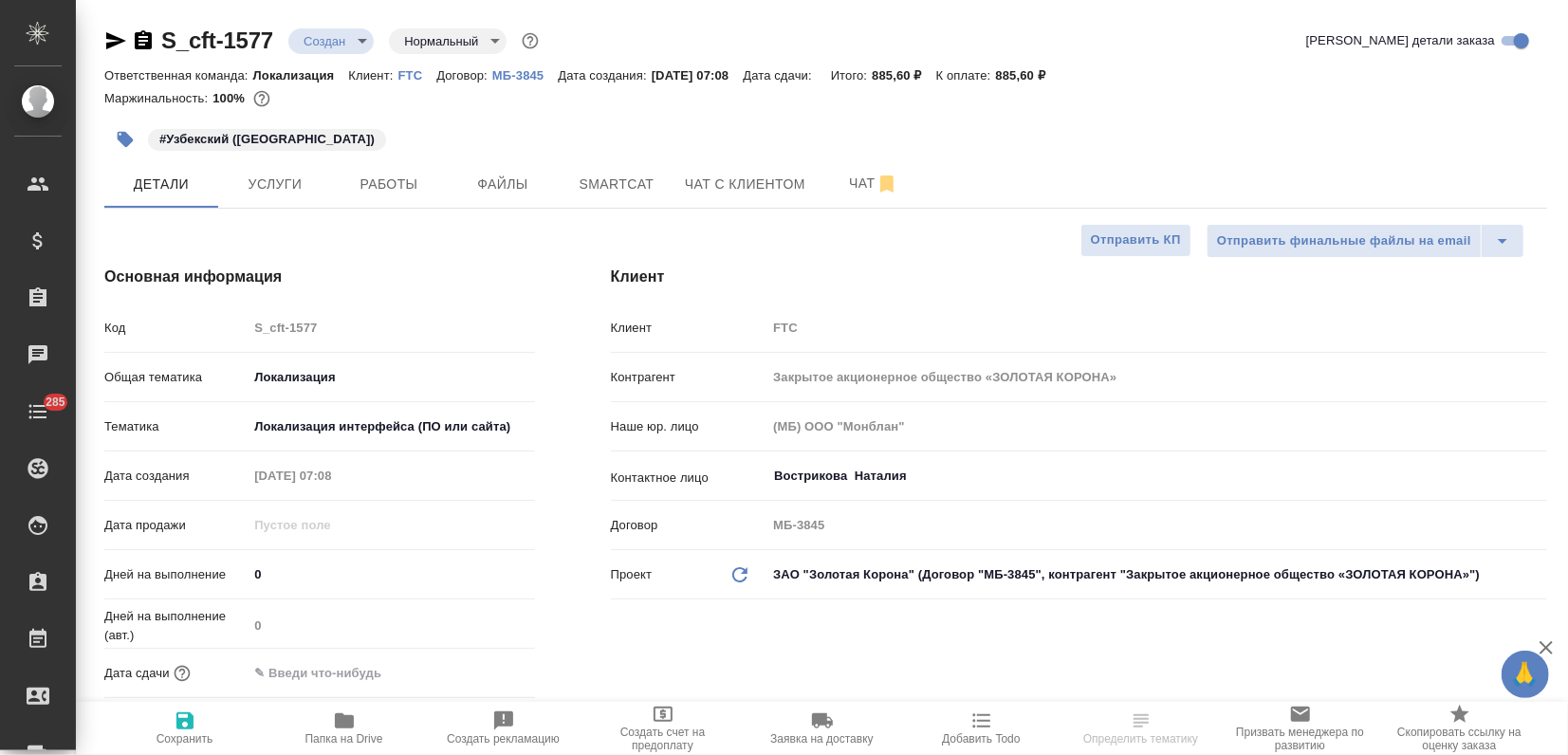
type textarea "x"
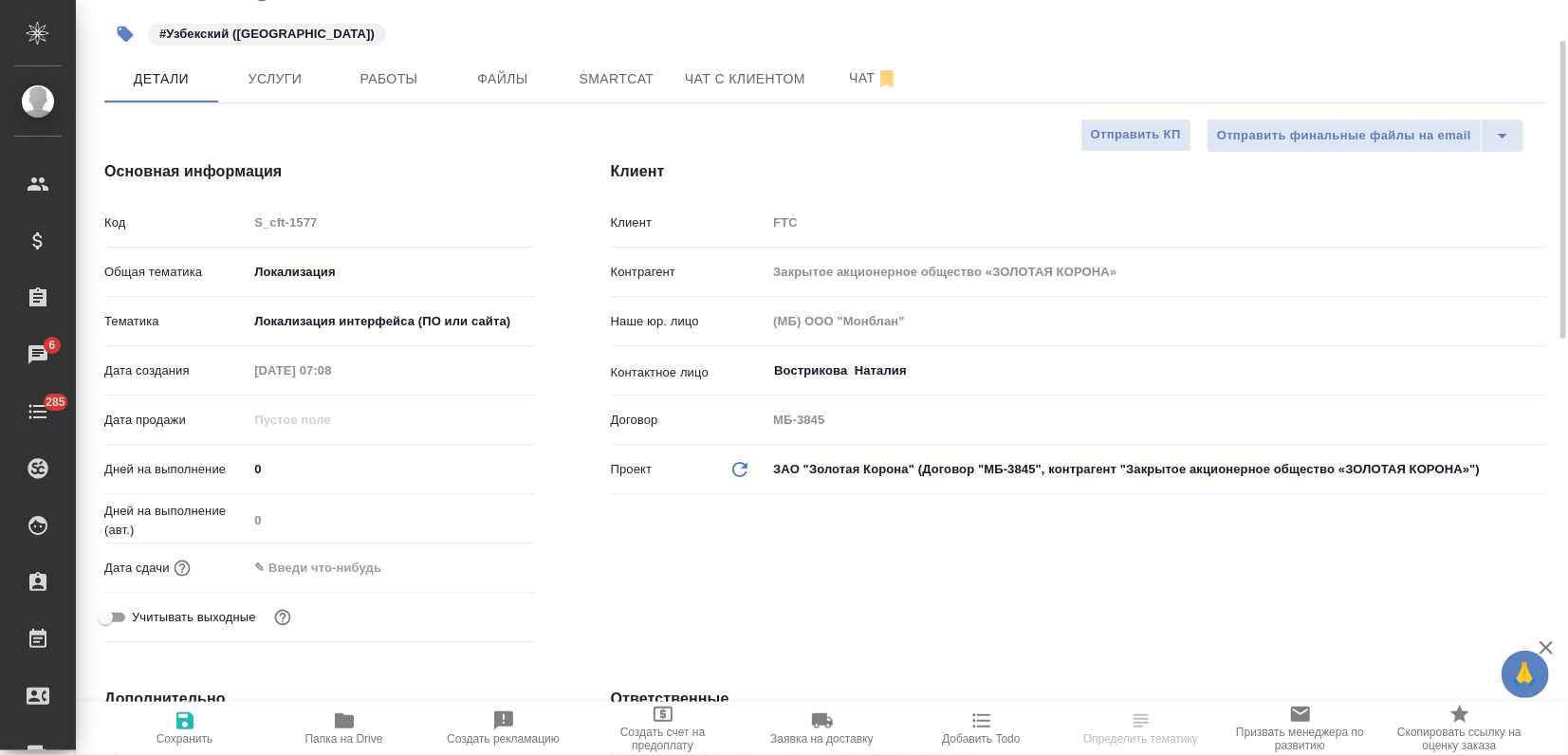
click at [320, 562] on input "text" at bounding box center [330, 567] width 166 height 27
click at [475, 570] on icon "button" at bounding box center [480, 565] width 22 height 22
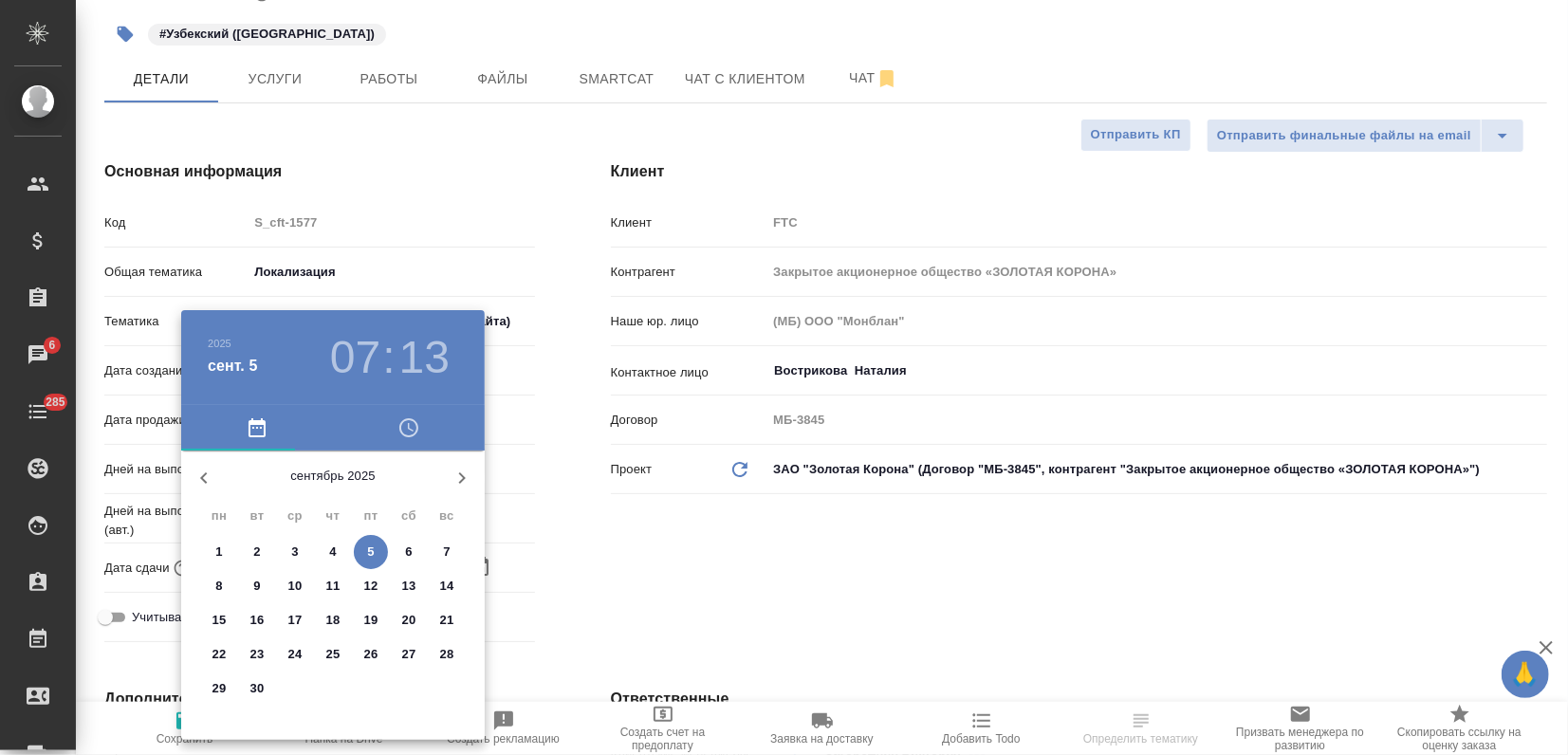
click at [357, 554] on div ".cls-1 fill:#fff; AWATERA Zagorodnikh Viktoria Клиенты Спецификации Заказы 6 Ча…" at bounding box center [784, 378] width 1568 height 755
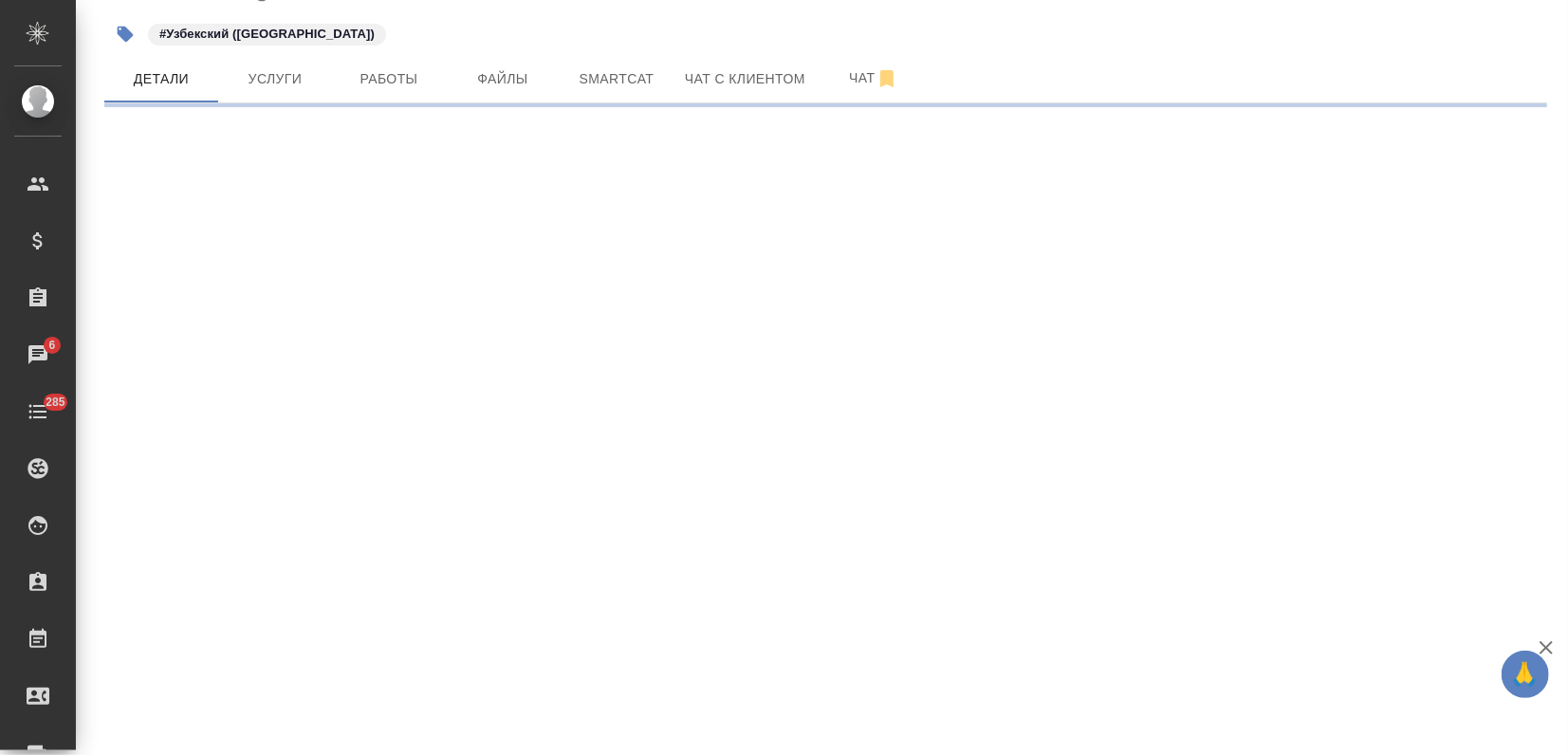
select select "RU"
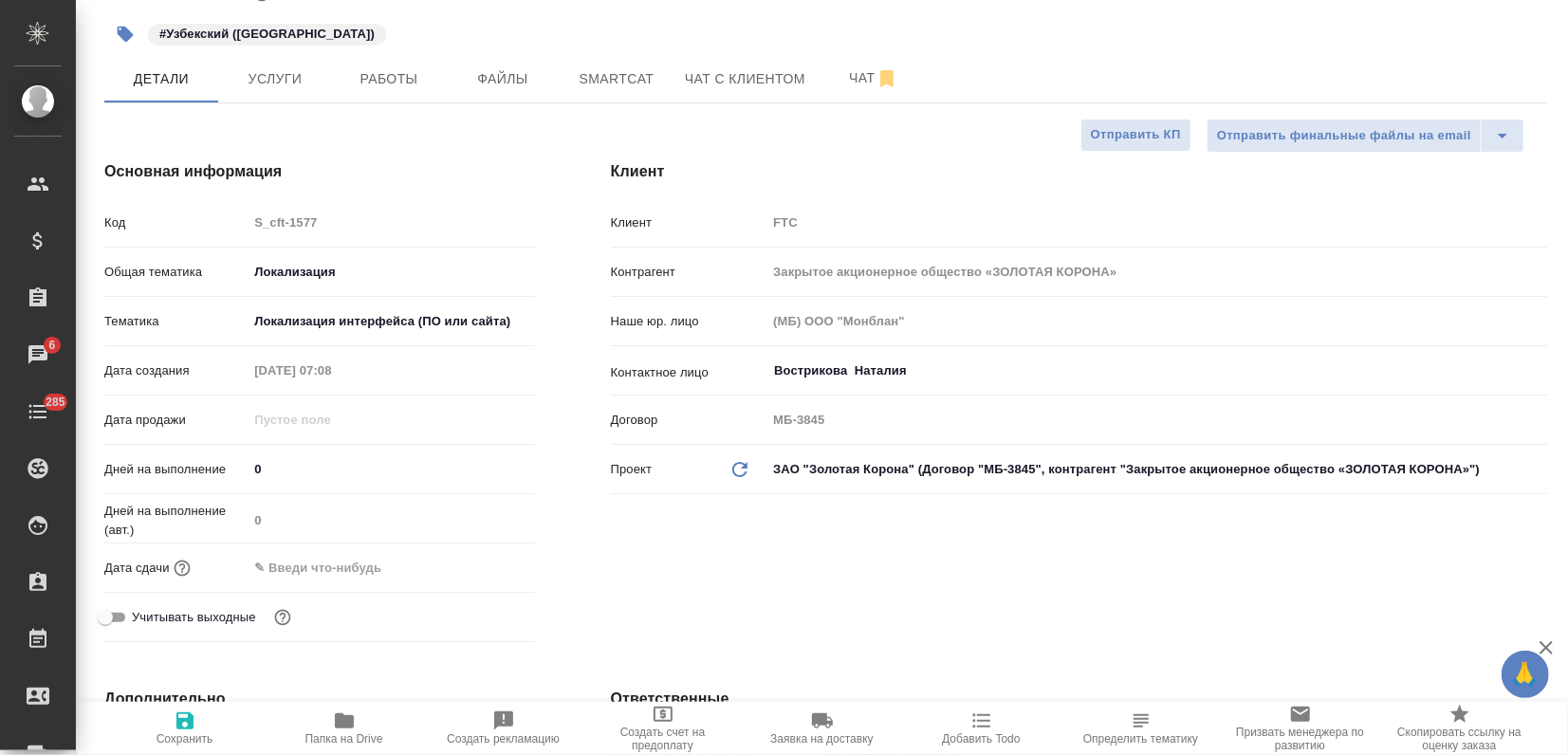
type textarea "x"
click at [356, 564] on input "text" at bounding box center [331, 567] width 166 height 27
click at [482, 566] on icon "button" at bounding box center [480, 565] width 22 height 22
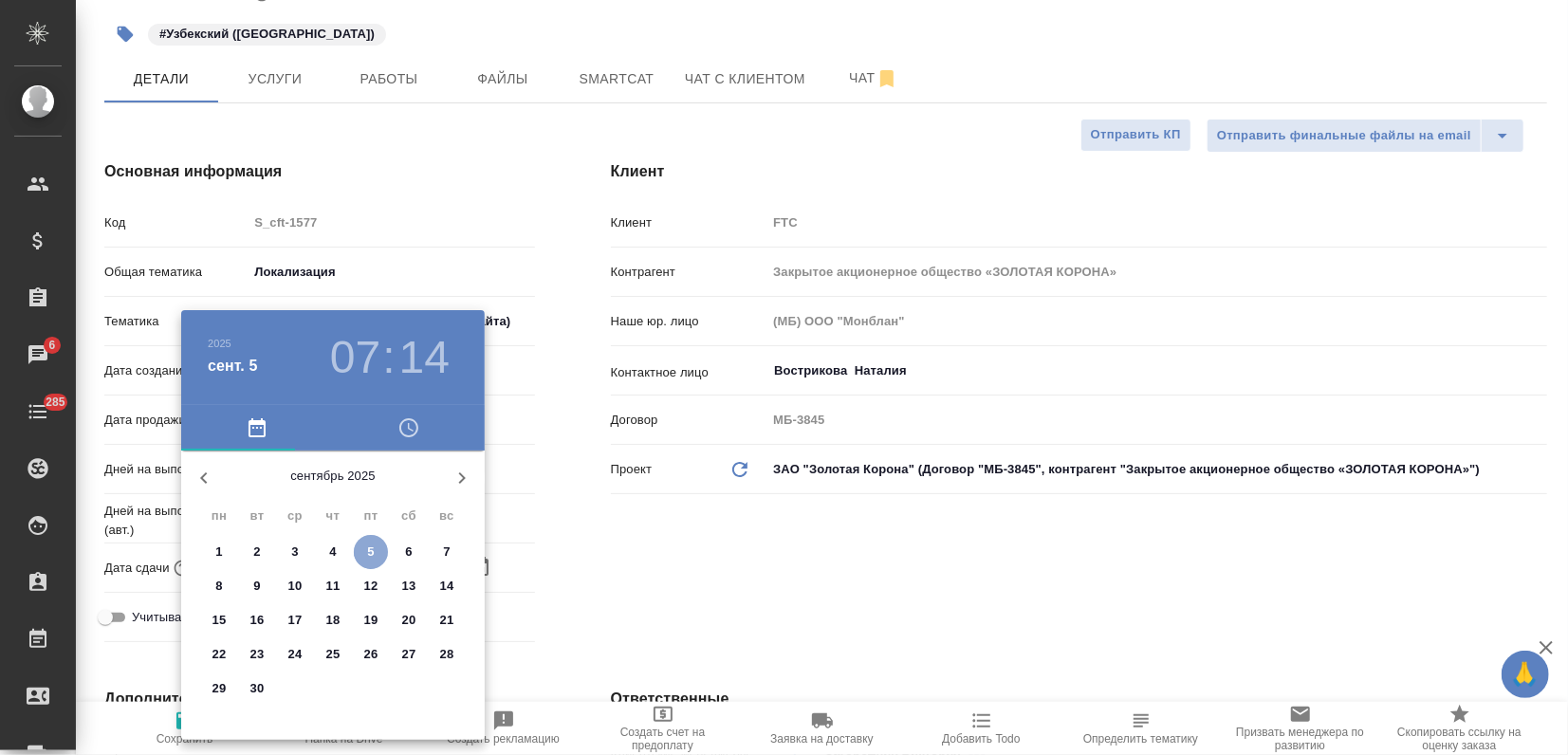
click at [385, 550] on span "5" at bounding box center [371, 552] width 34 height 18
type input "05.09.2025 07:14"
type textarea "x"
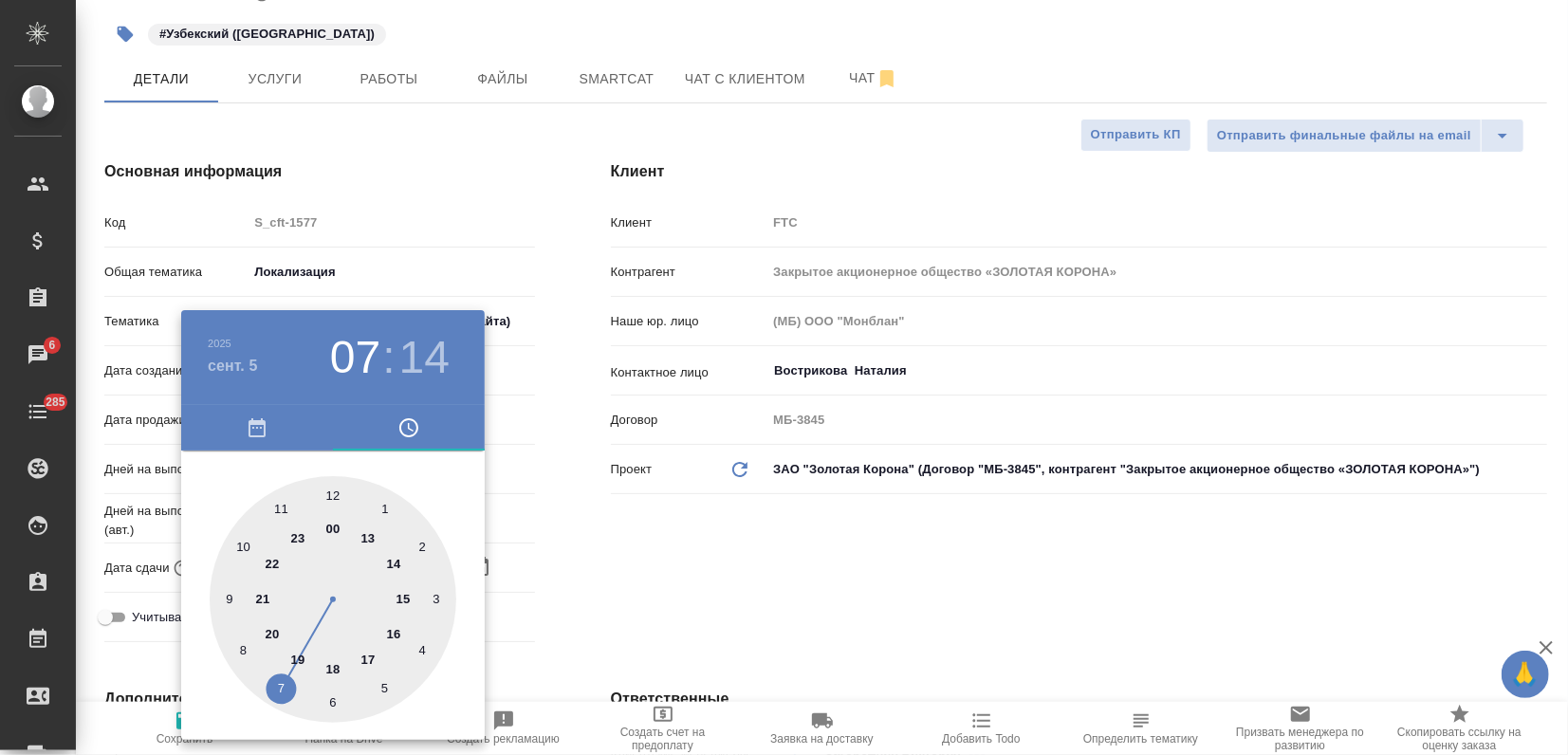
click at [394, 631] on div at bounding box center [332, 598] width 246 height 246
type input "05.09.2025 16:14"
type textarea "x"
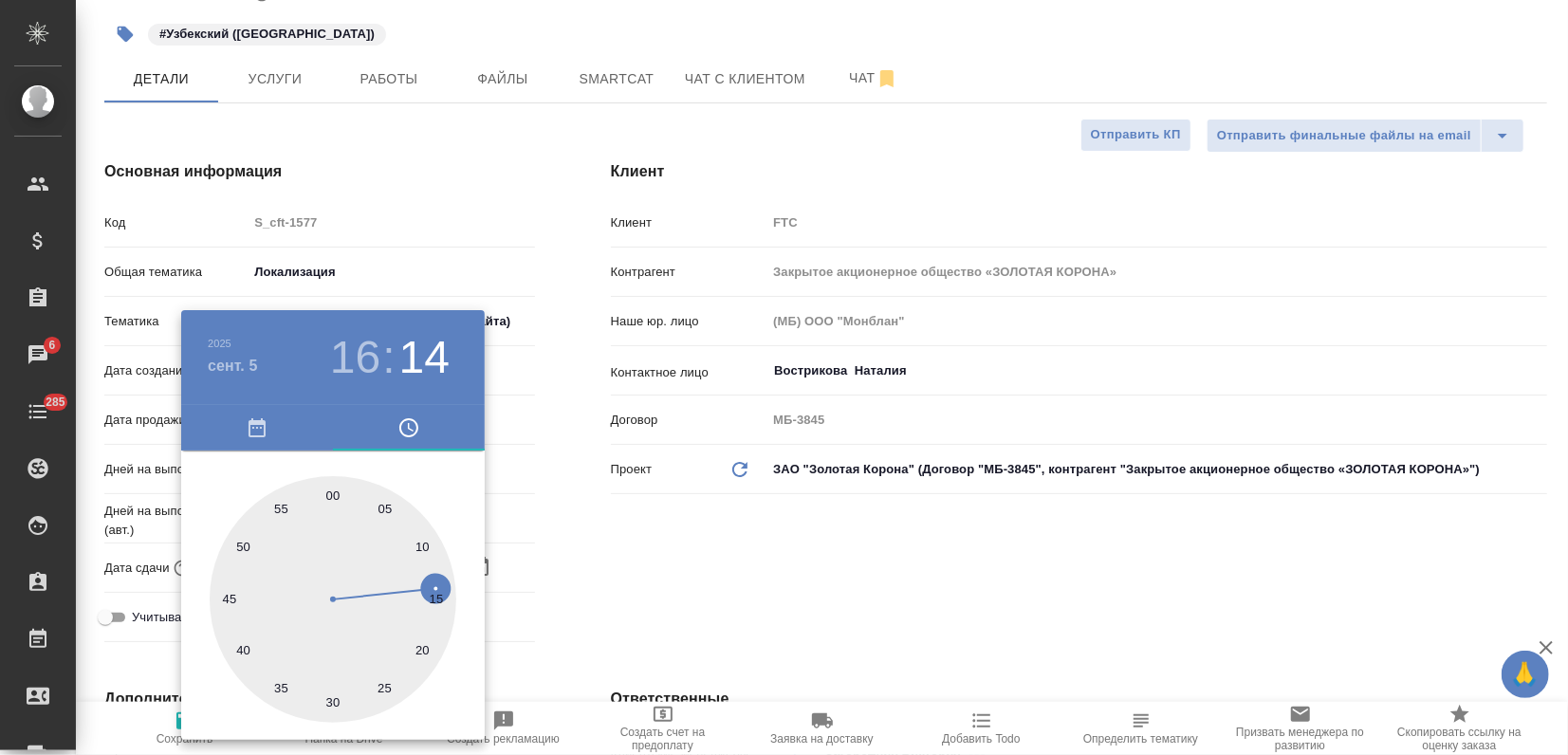
click at [334, 493] on div at bounding box center [332, 598] width 246 height 246
type input "05.09.2025 16:00"
type textarea "x"
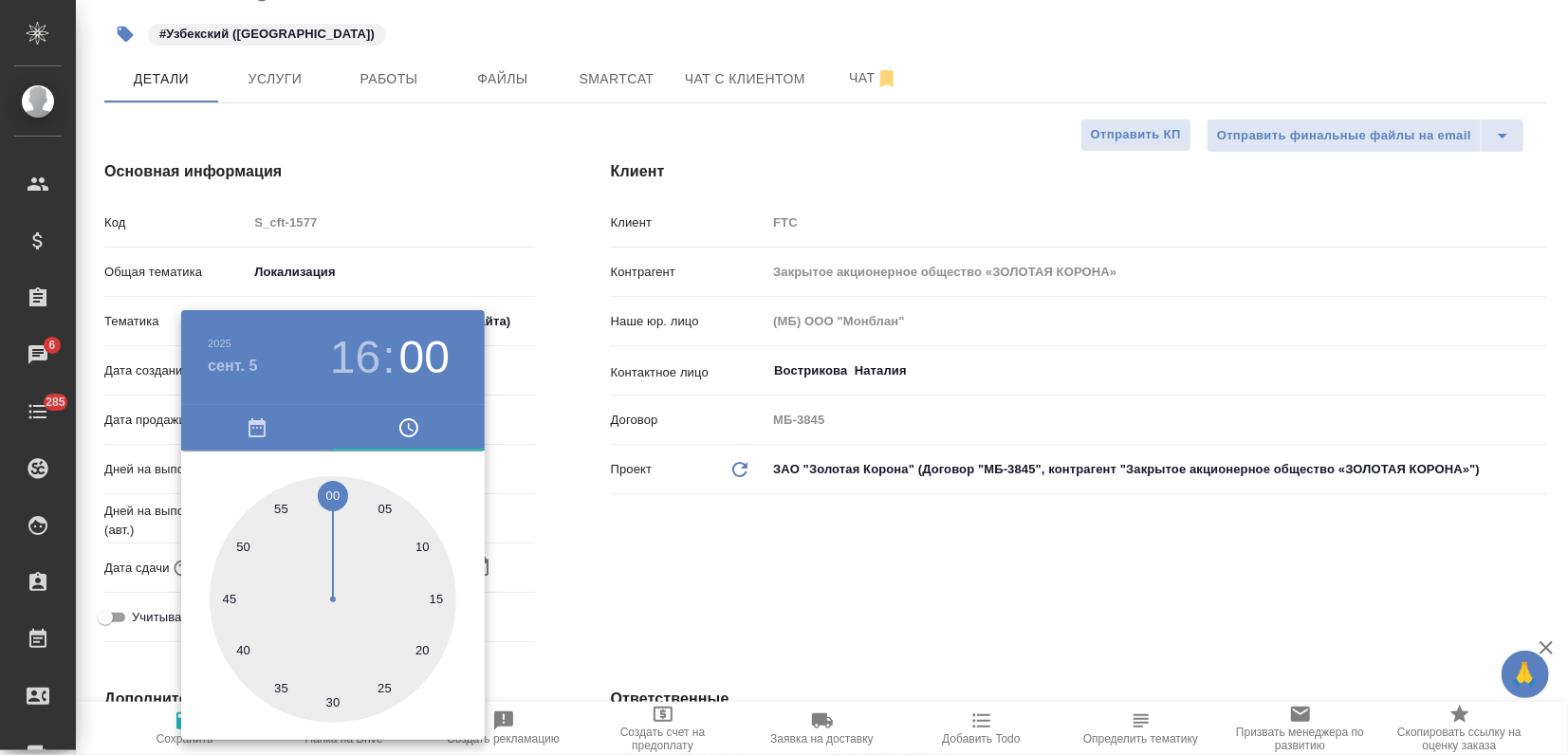
click at [600, 514] on div at bounding box center [784, 378] width 1568 height 755
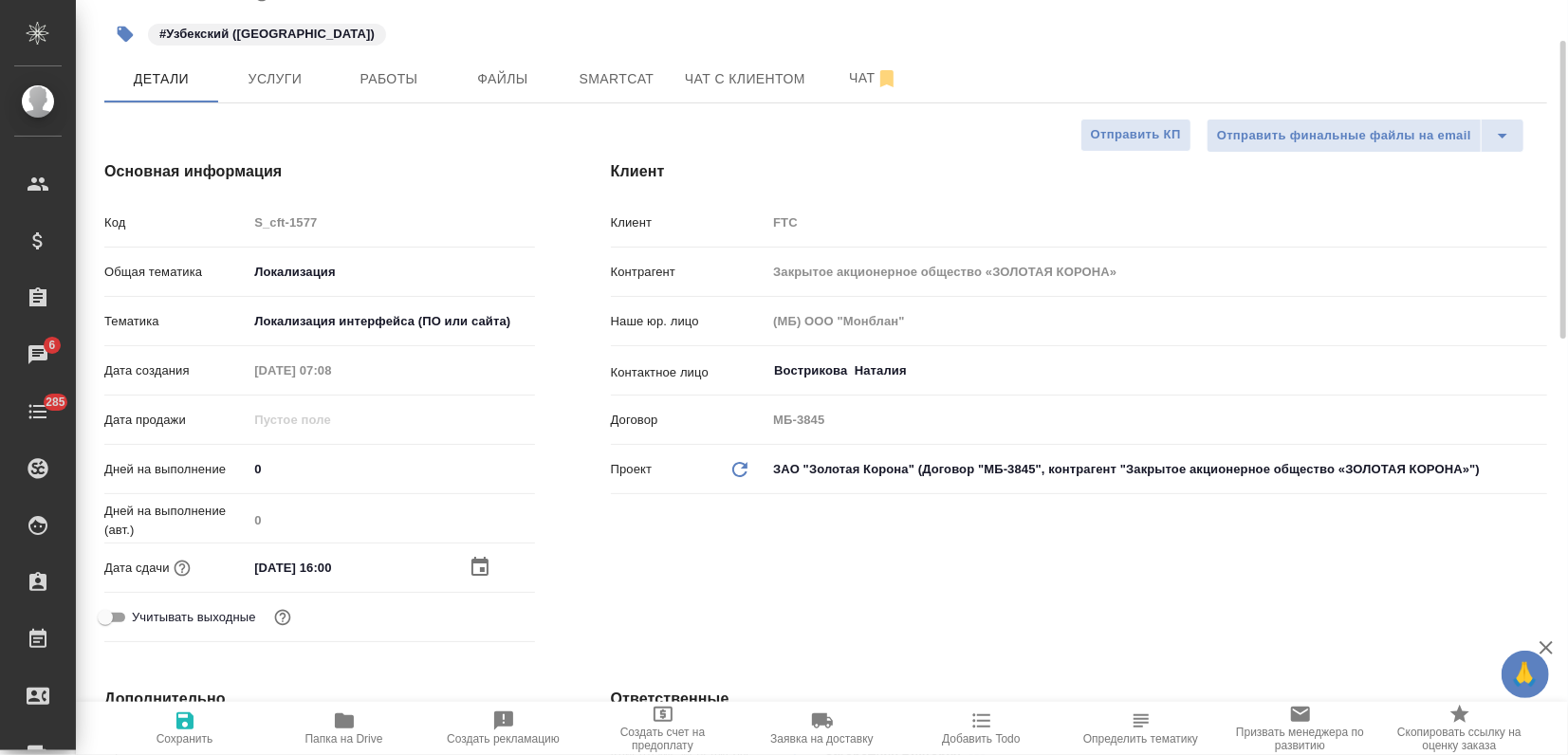
click at [196, 721] on icon "button" at bounding box center [184, 720] width 22 height 22
type textarea "x"
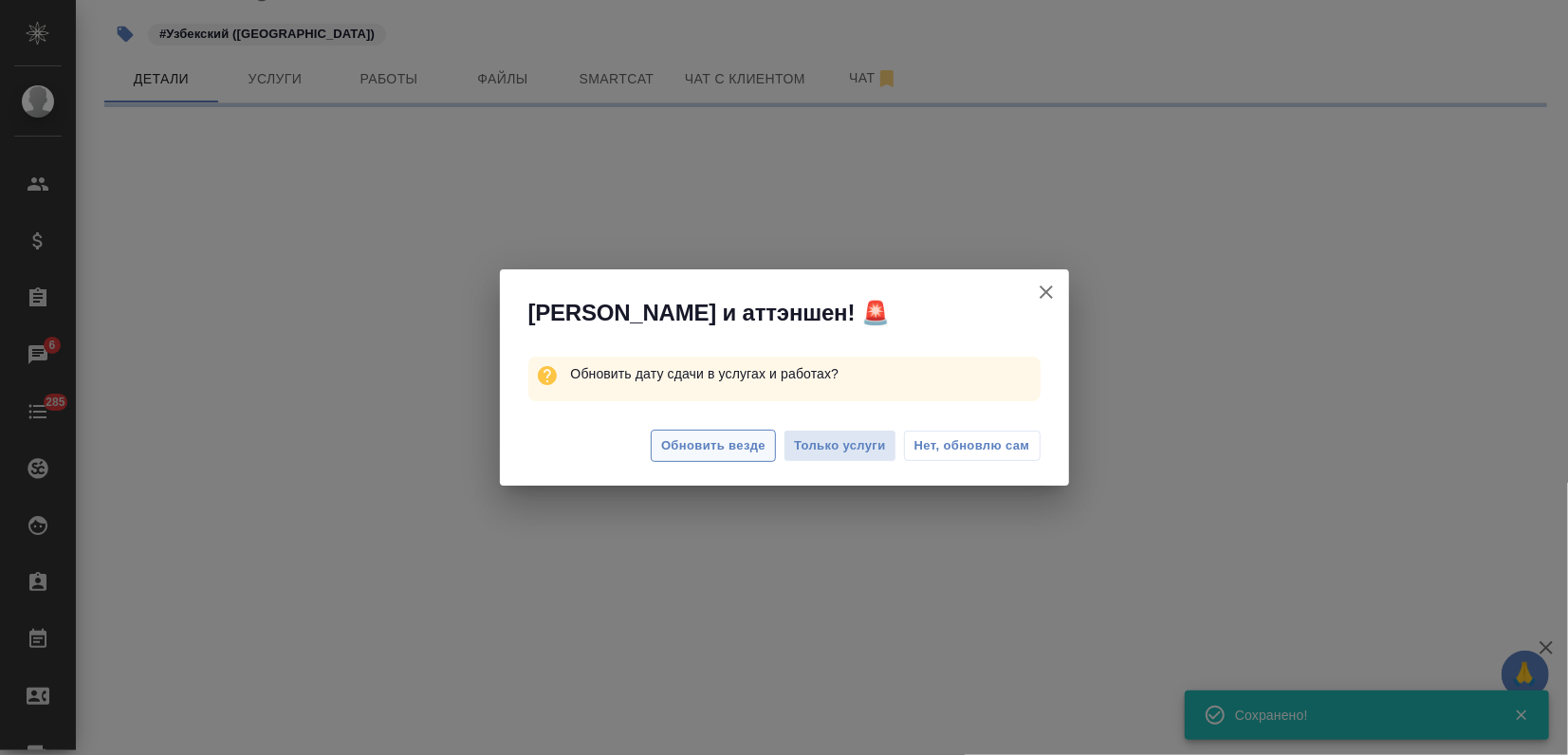
click at [728, 444] on span "Обновить везде" at bounding box center [712, 446] width 104 height 21
select select "RU"
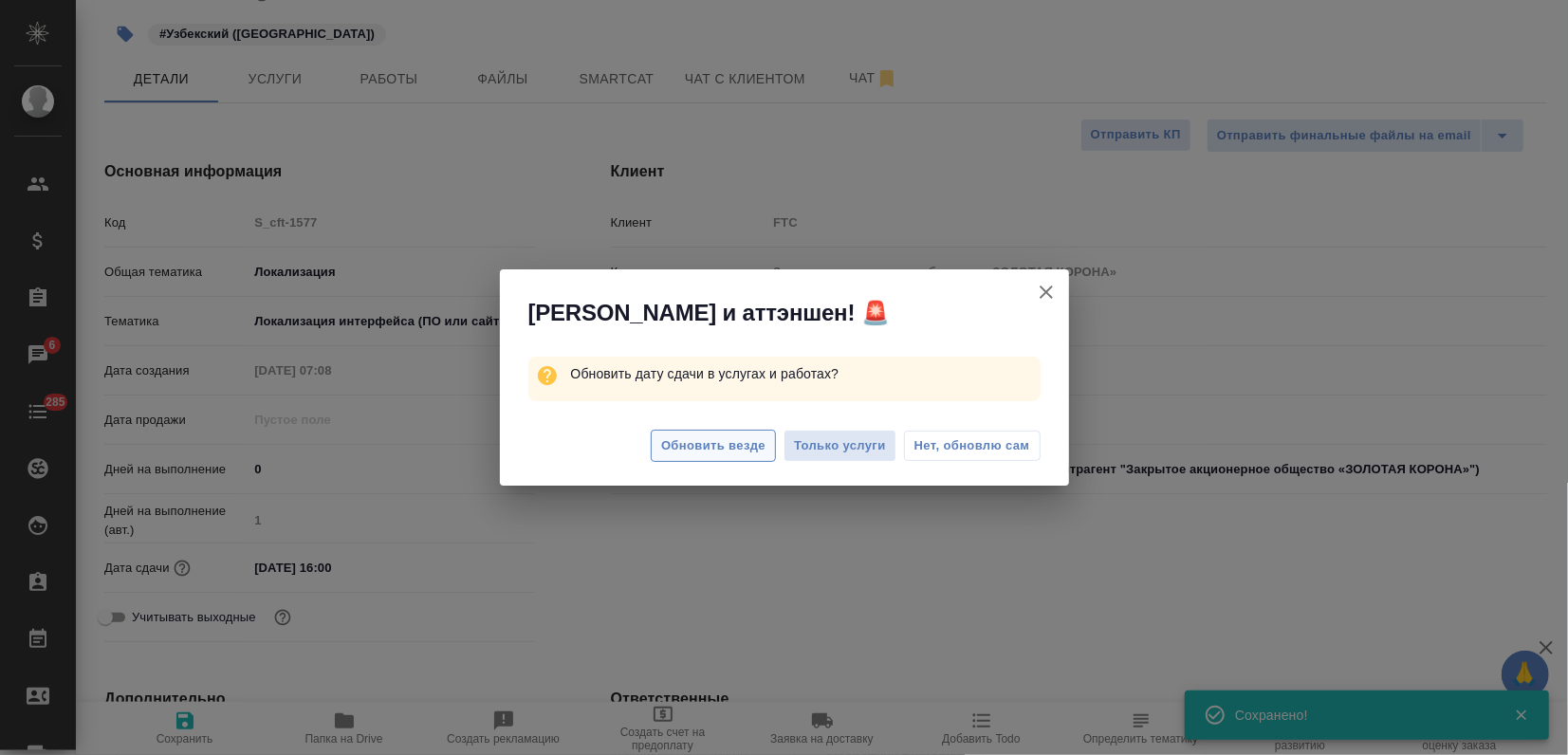
type textarea "x"
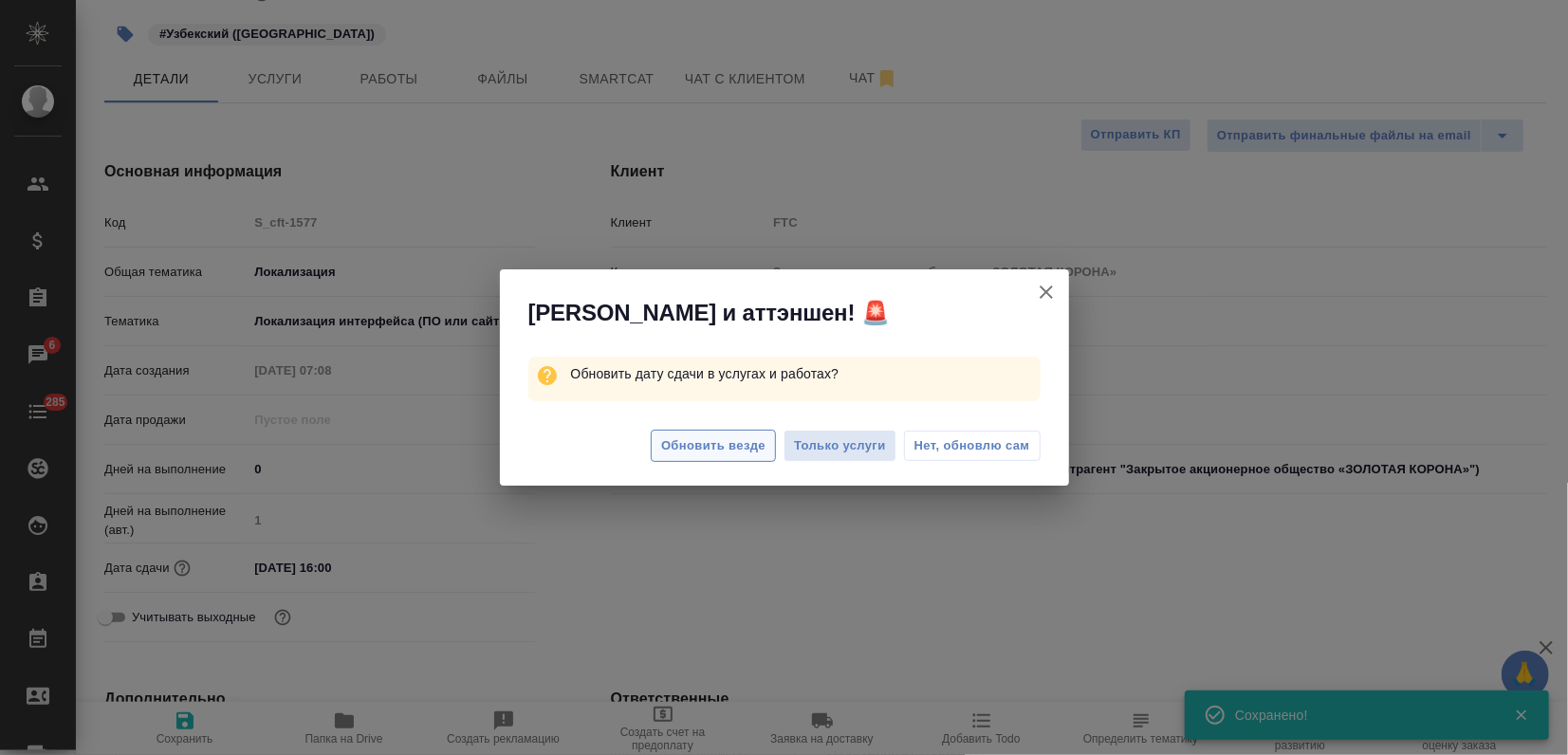
type textarea "x"
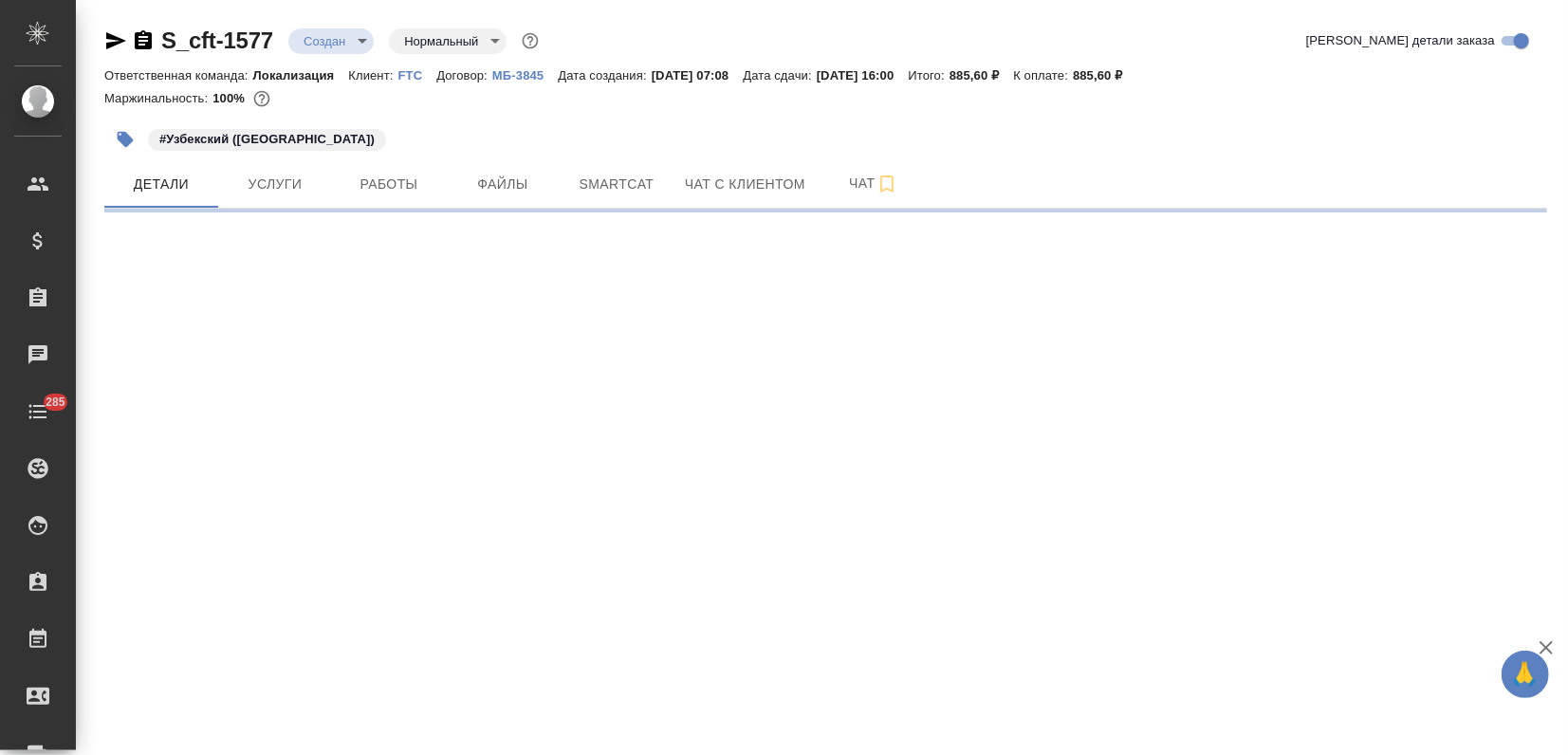
select select "RU"
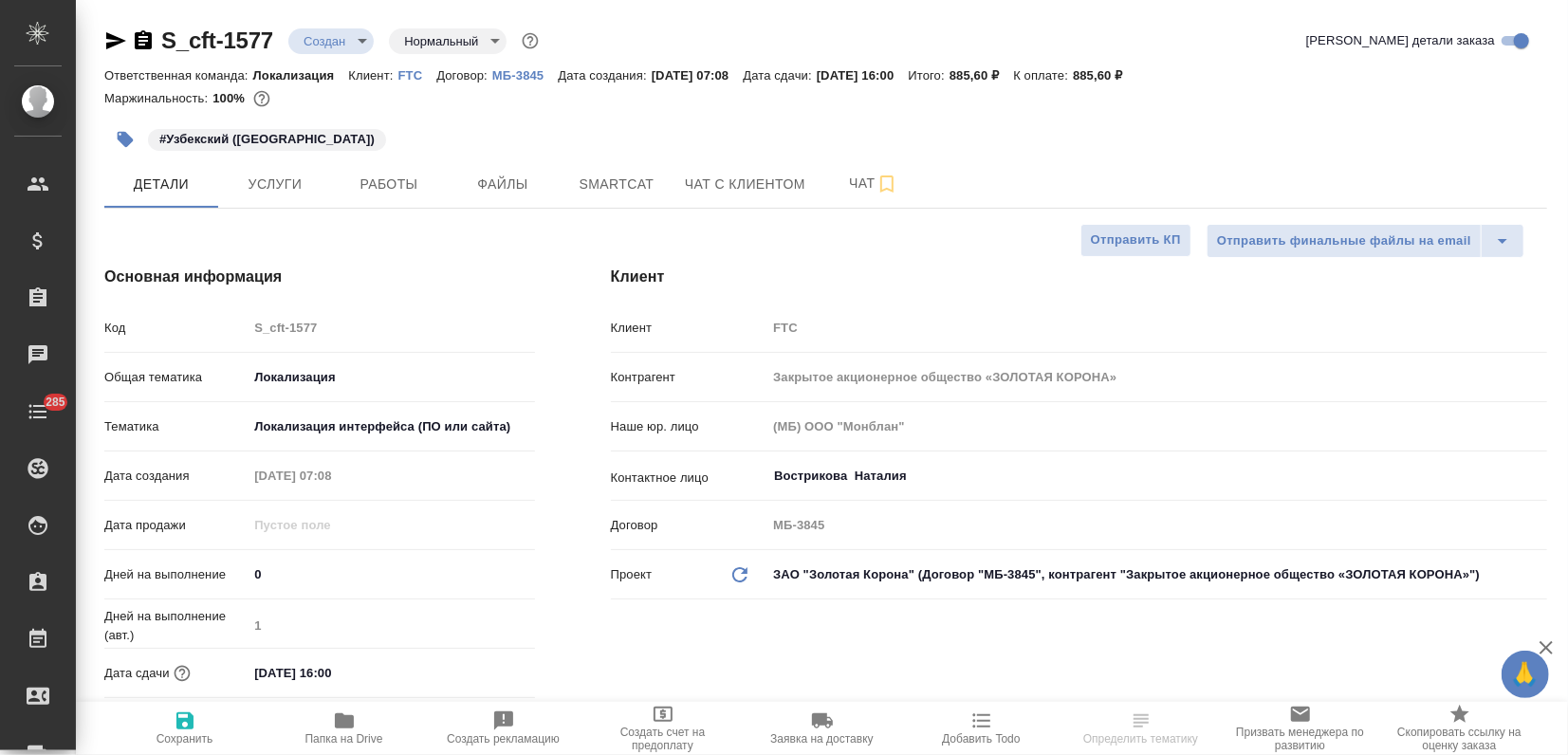
type textarea "x"
click at [328, 34] on body "🙏 .cls-1 fill:#fff; AWATERA Zagorodnikh [PERSON_NAME] Спецификации Заказы Чаты …" at bounding box center [784, 378] width 1568 height 755
type textarea "x"
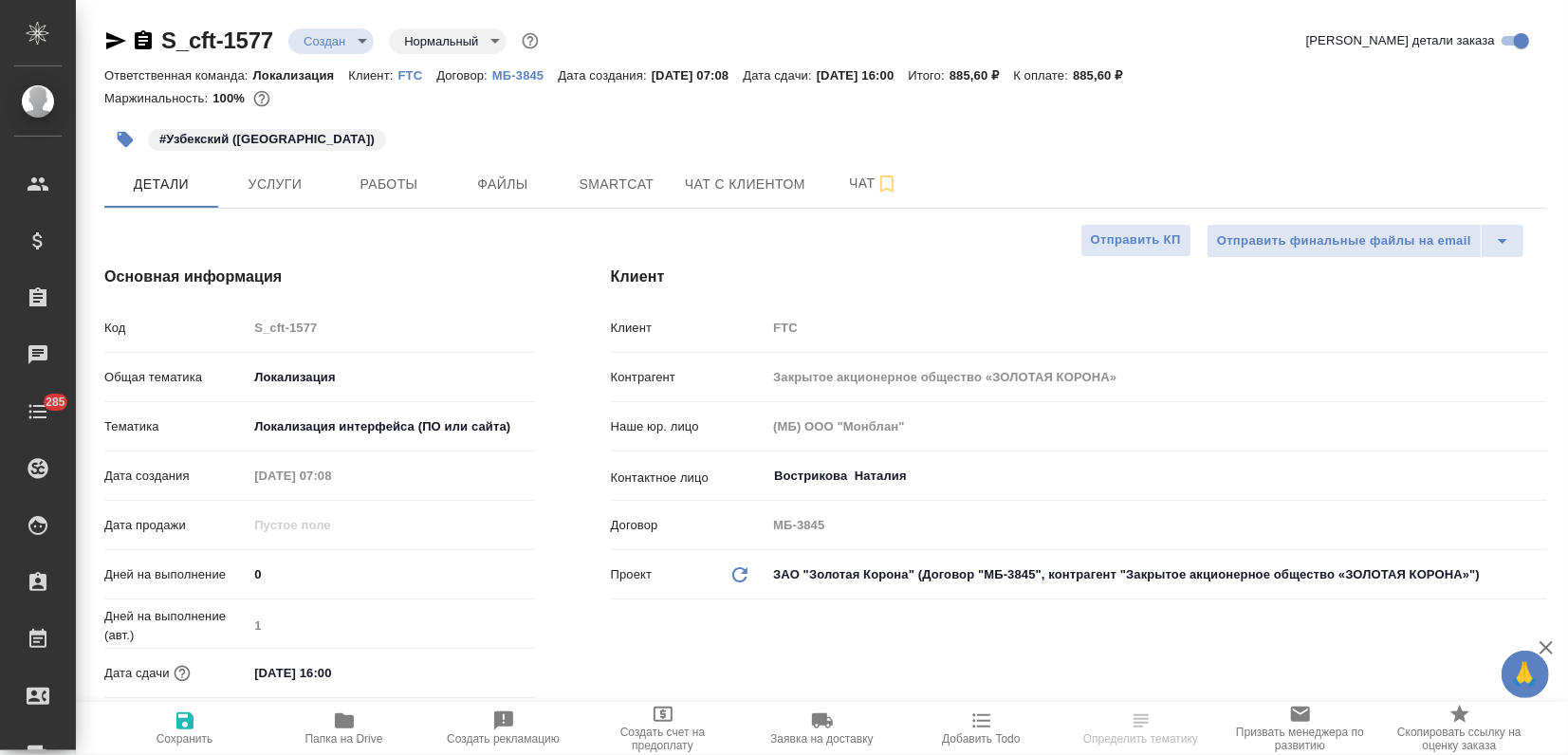
type textarea "x"
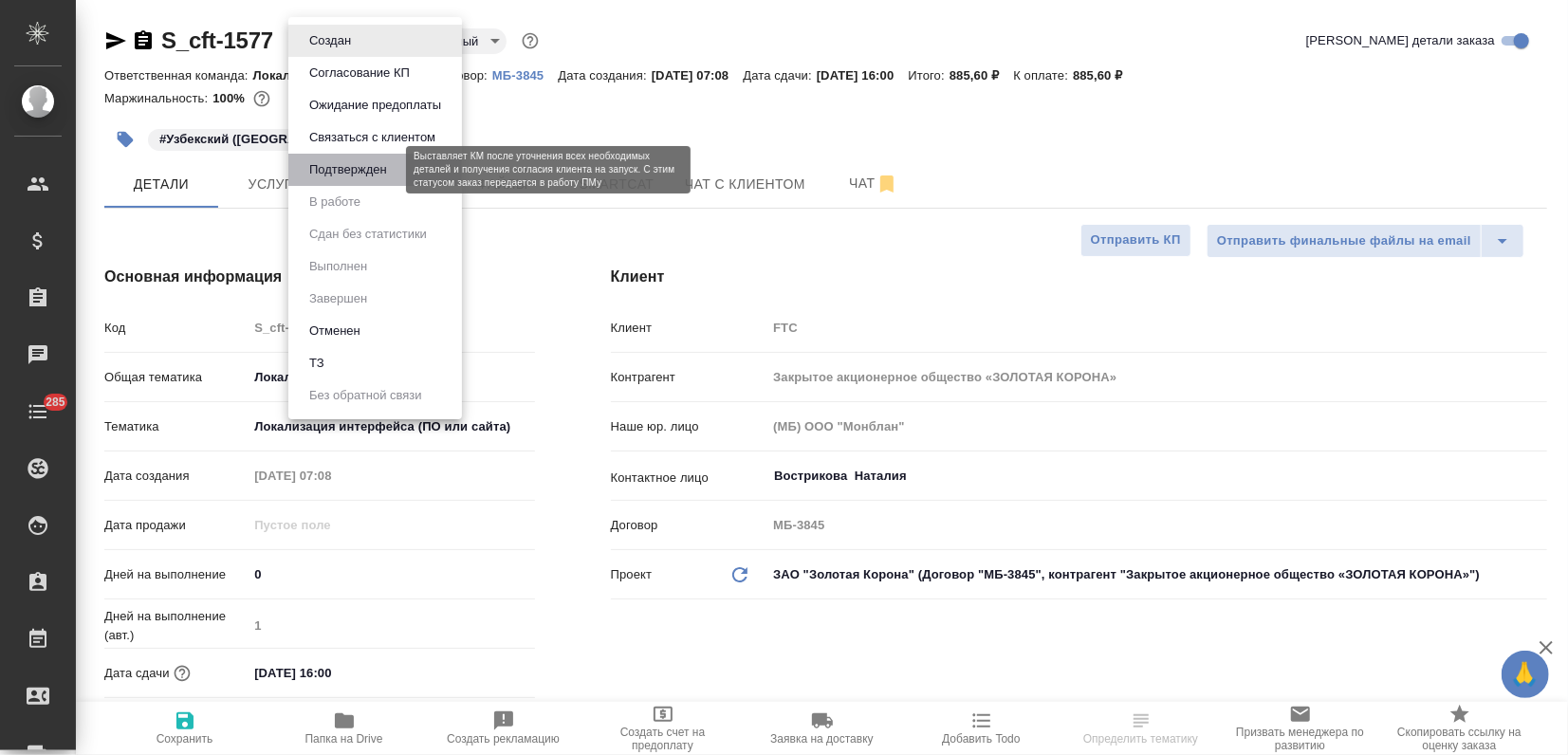
click at [358, 175] on button "Подтвержден" at bounding box center [348, 169] width 90 height 20
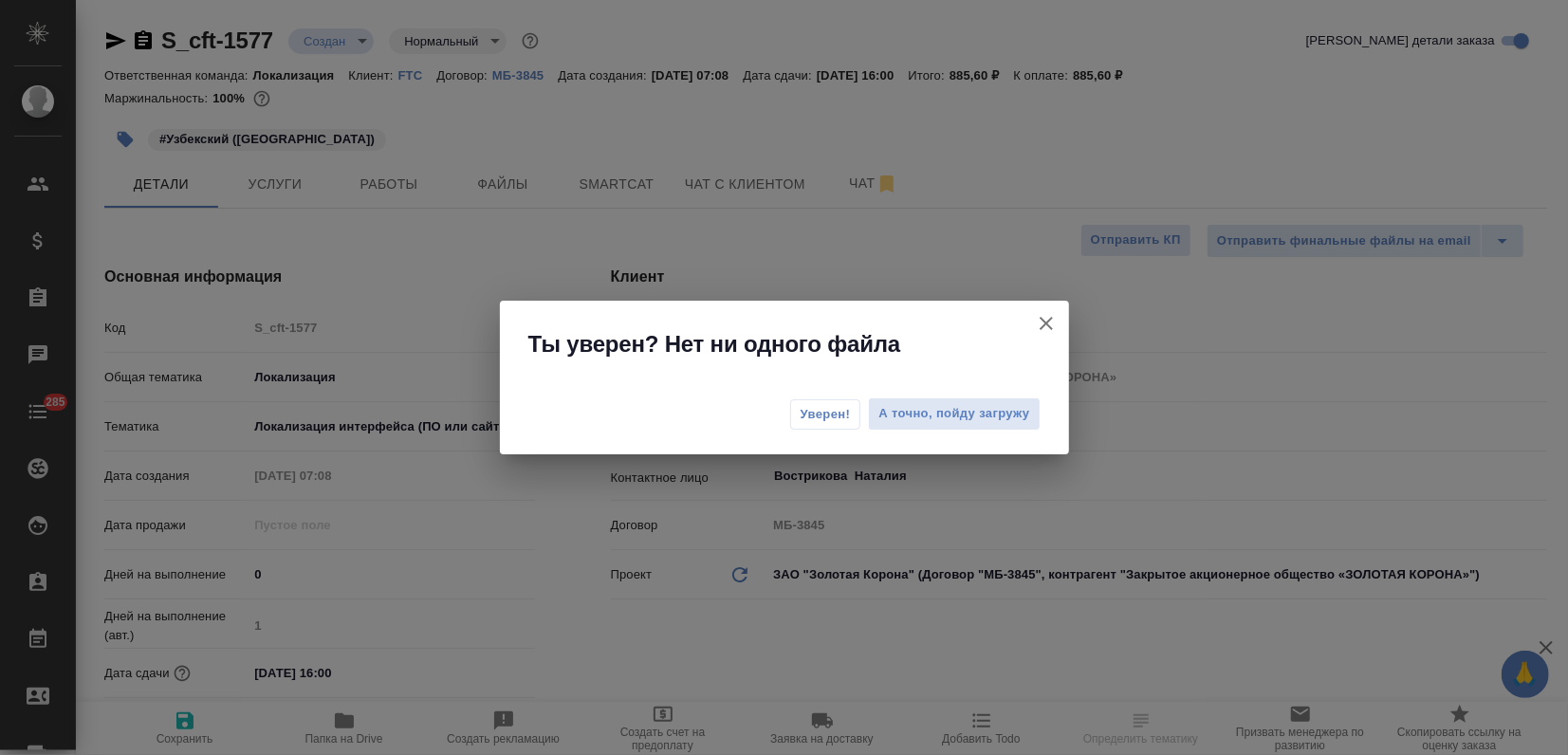
click at [810, 426] on button "Уверен!" at bounding box center [825, 413] width 71 height 30
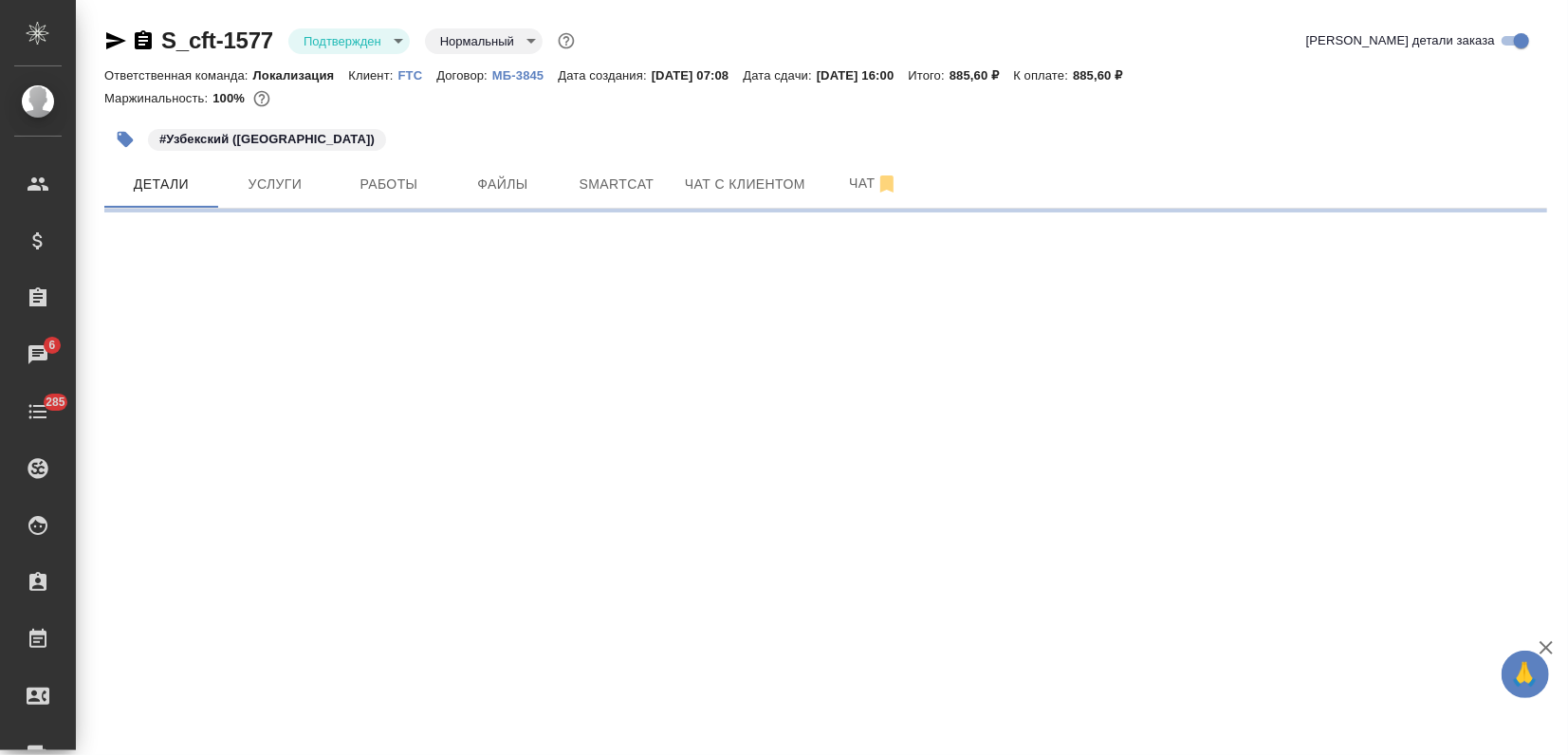
click at [115, 41] on icon "button" at bounding box center [115, 40] width 22 height 22
select select "RU"
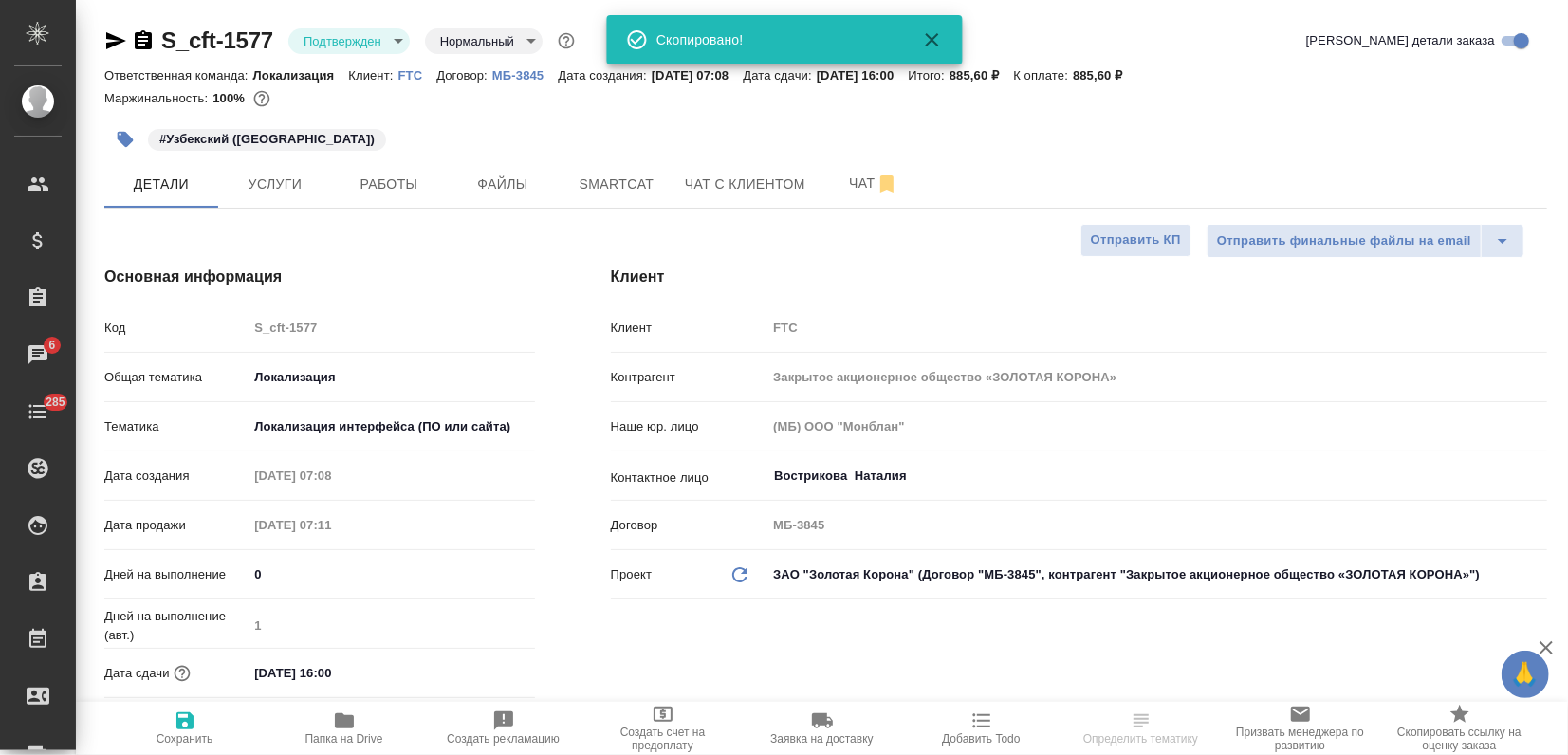
type textarea "x"
select select "RU"
type textarea "x"
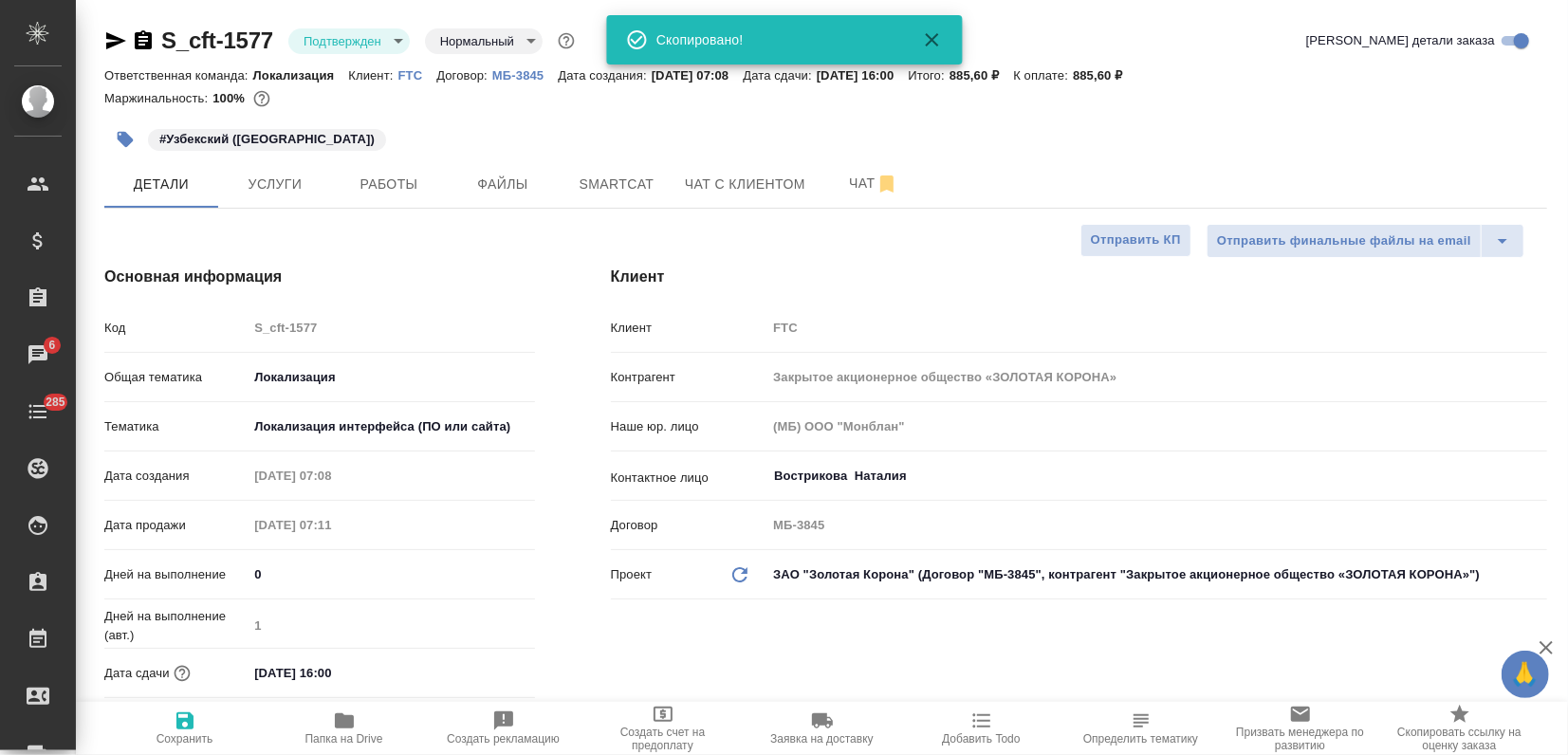
type textarea "x"
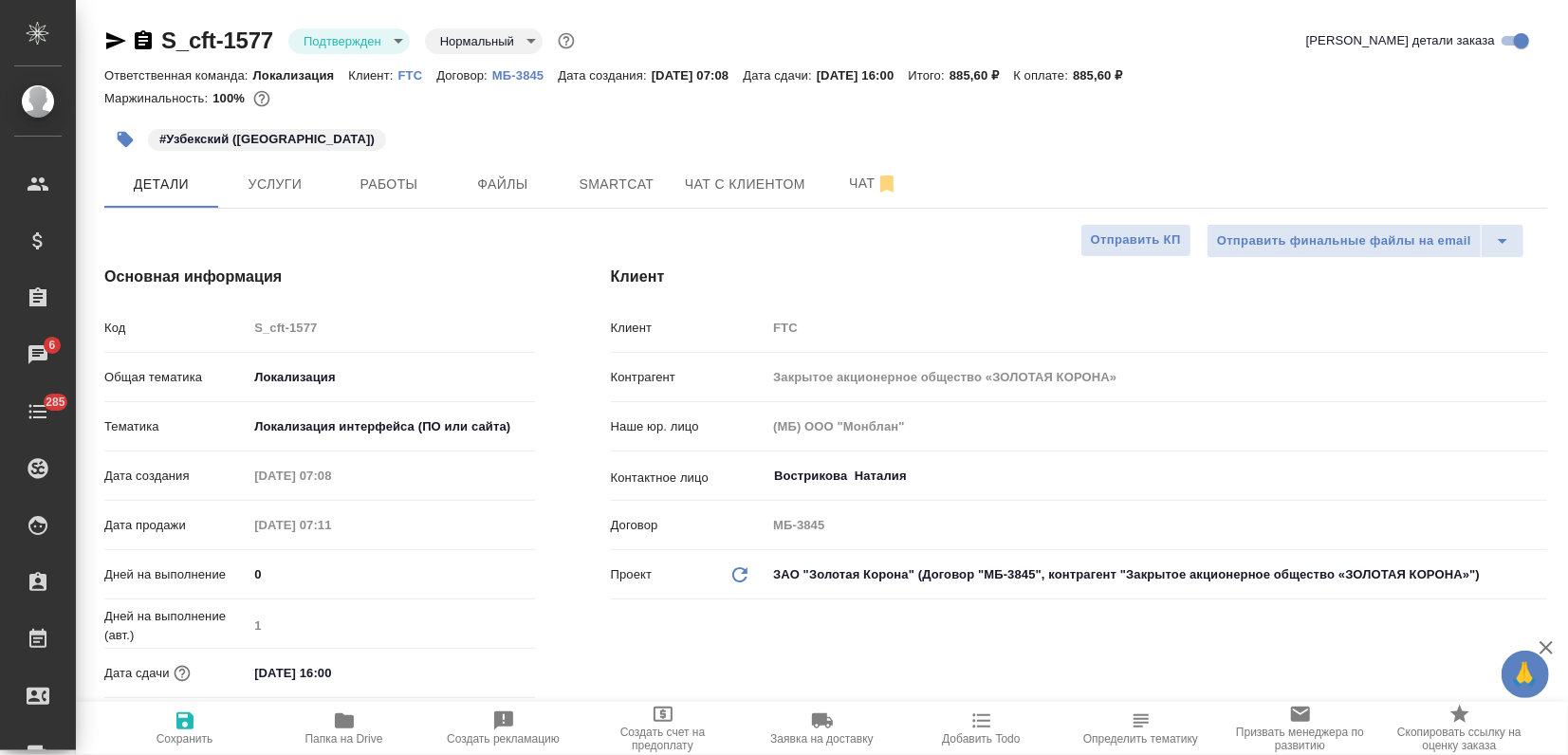
click at [463, 94] on div "Маржинальность: 100%" at bounding box center [825, 98] width 1443 height 24
type textarea "x"
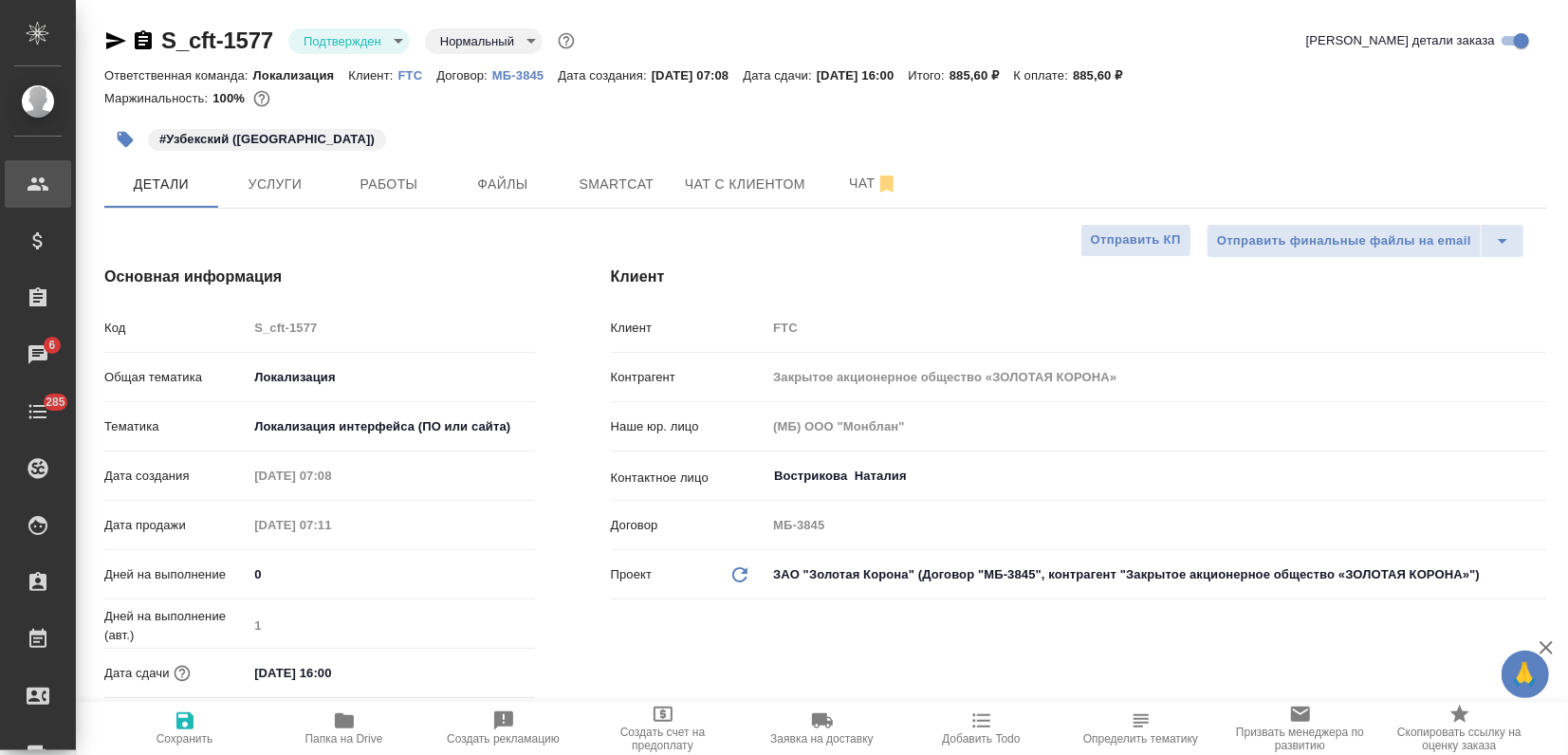
type textarea "x"
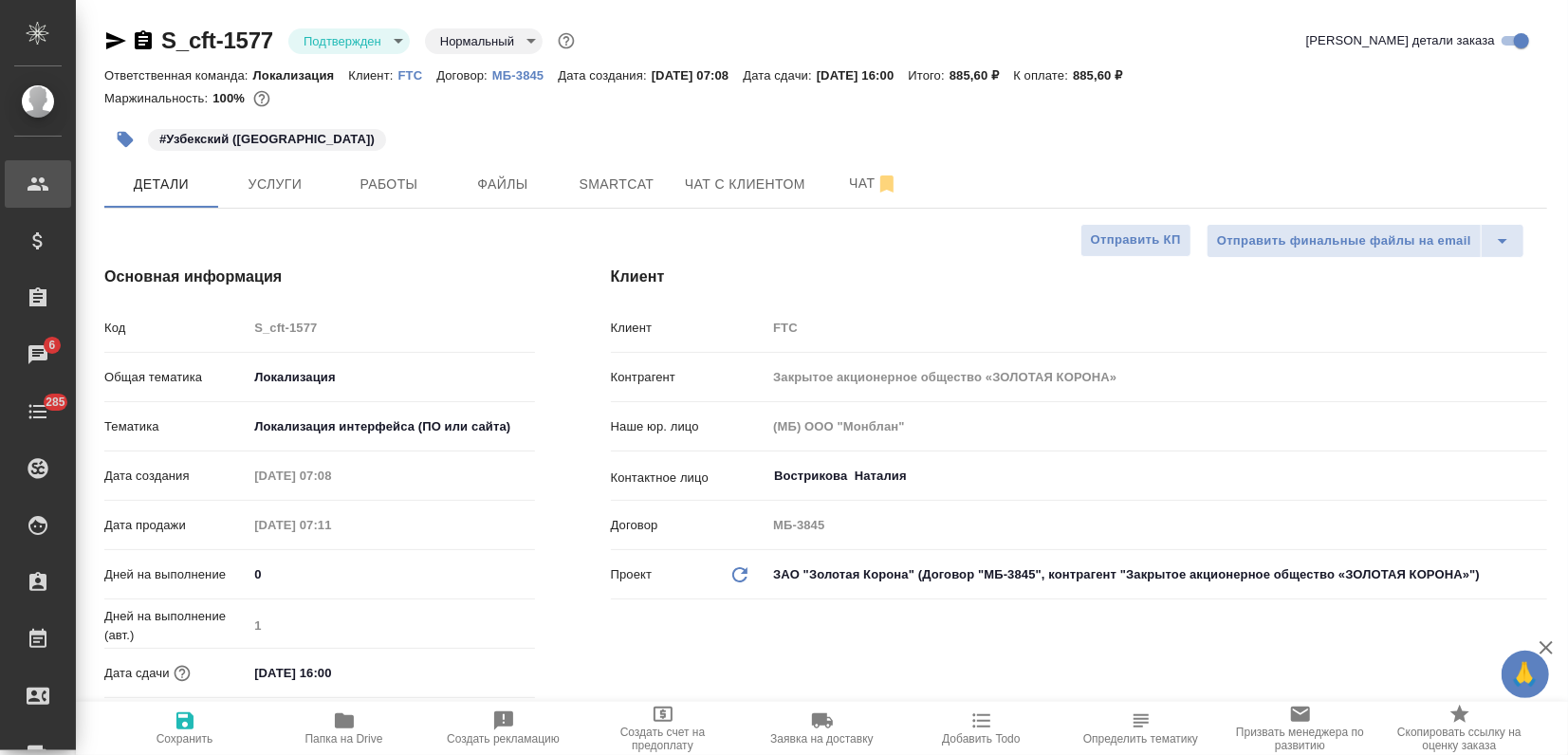
type textarea "x"
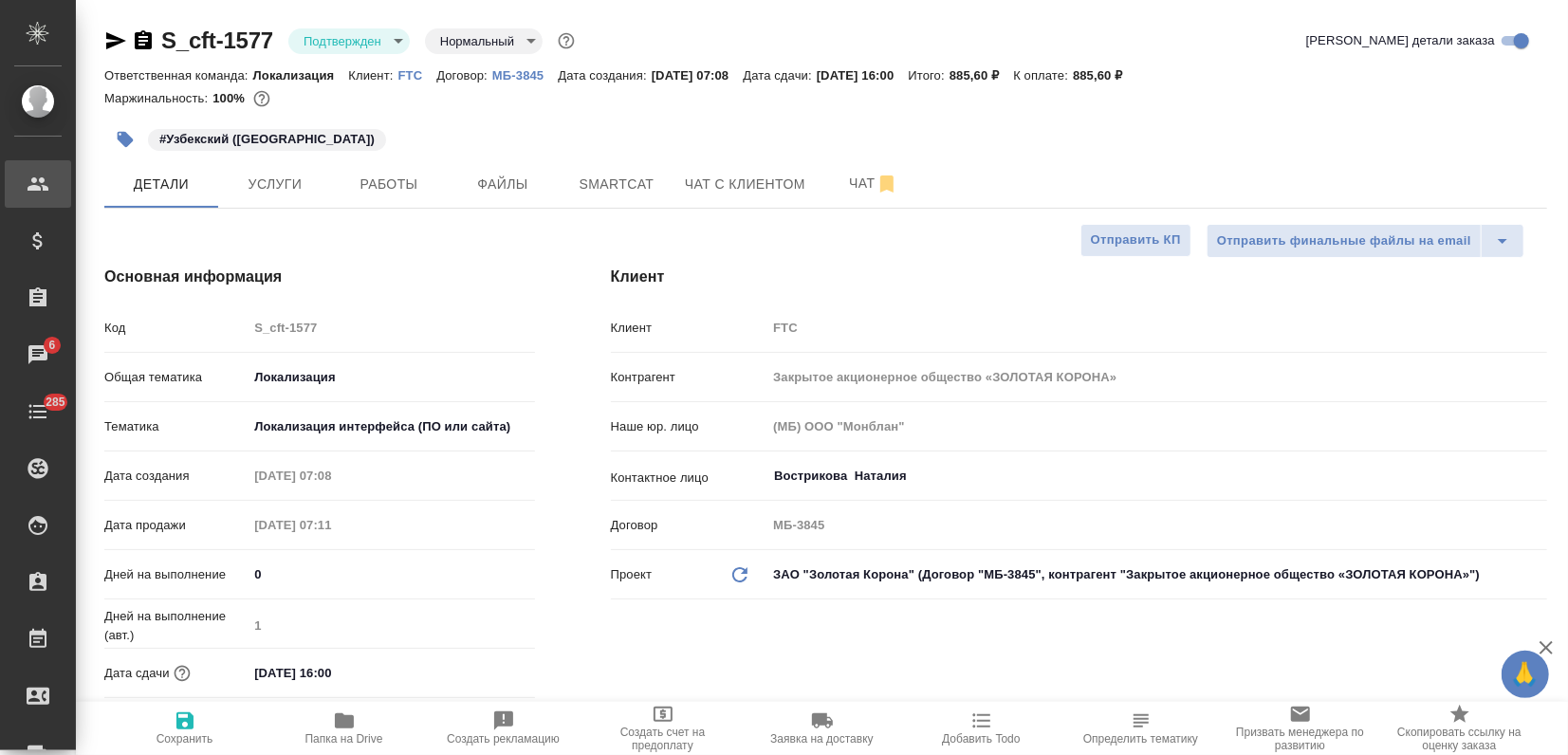
type textarea "x"
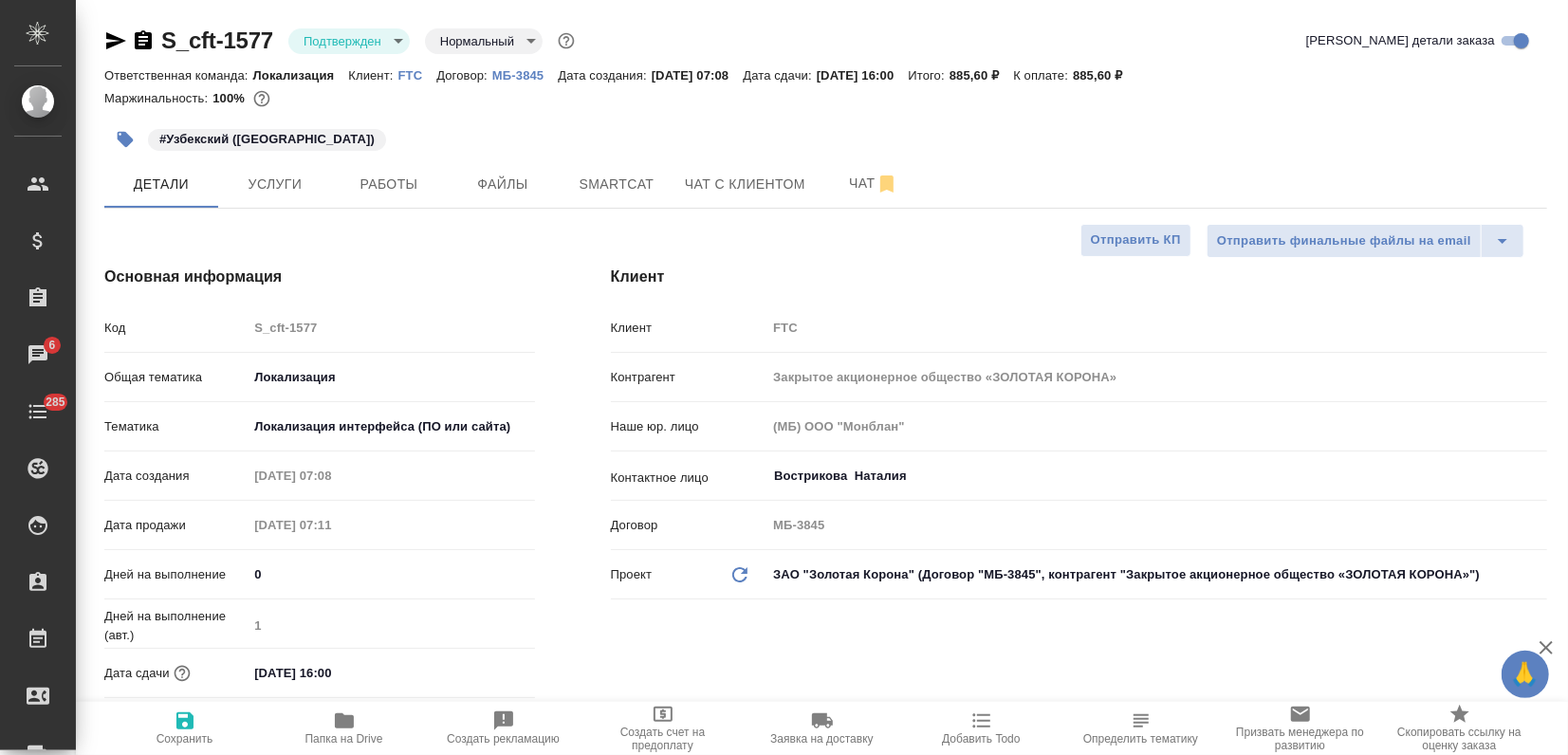
type textarea "x"
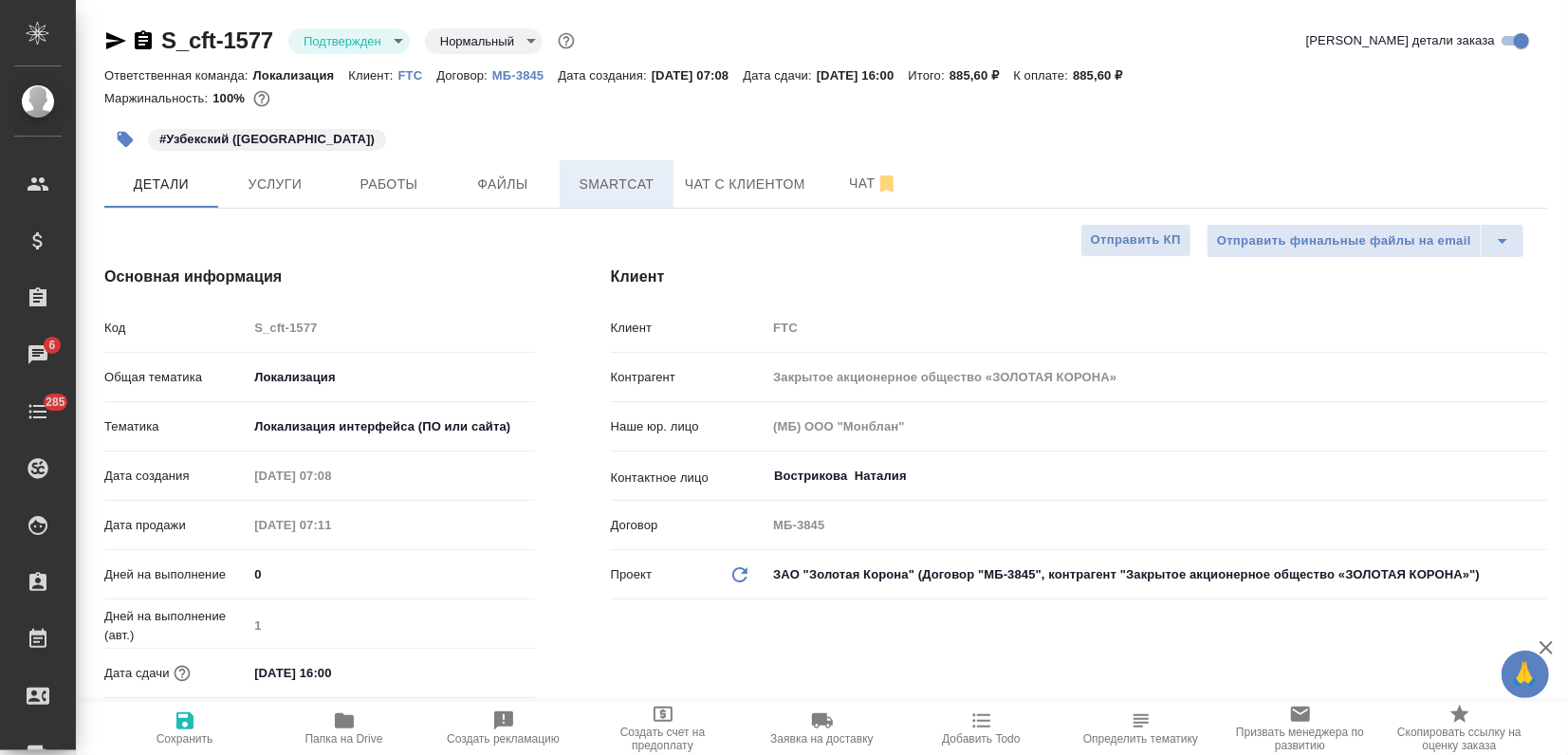
click at [598, 179] on span "Smartcat" at bounding box center [617, 184] width 91 height 23
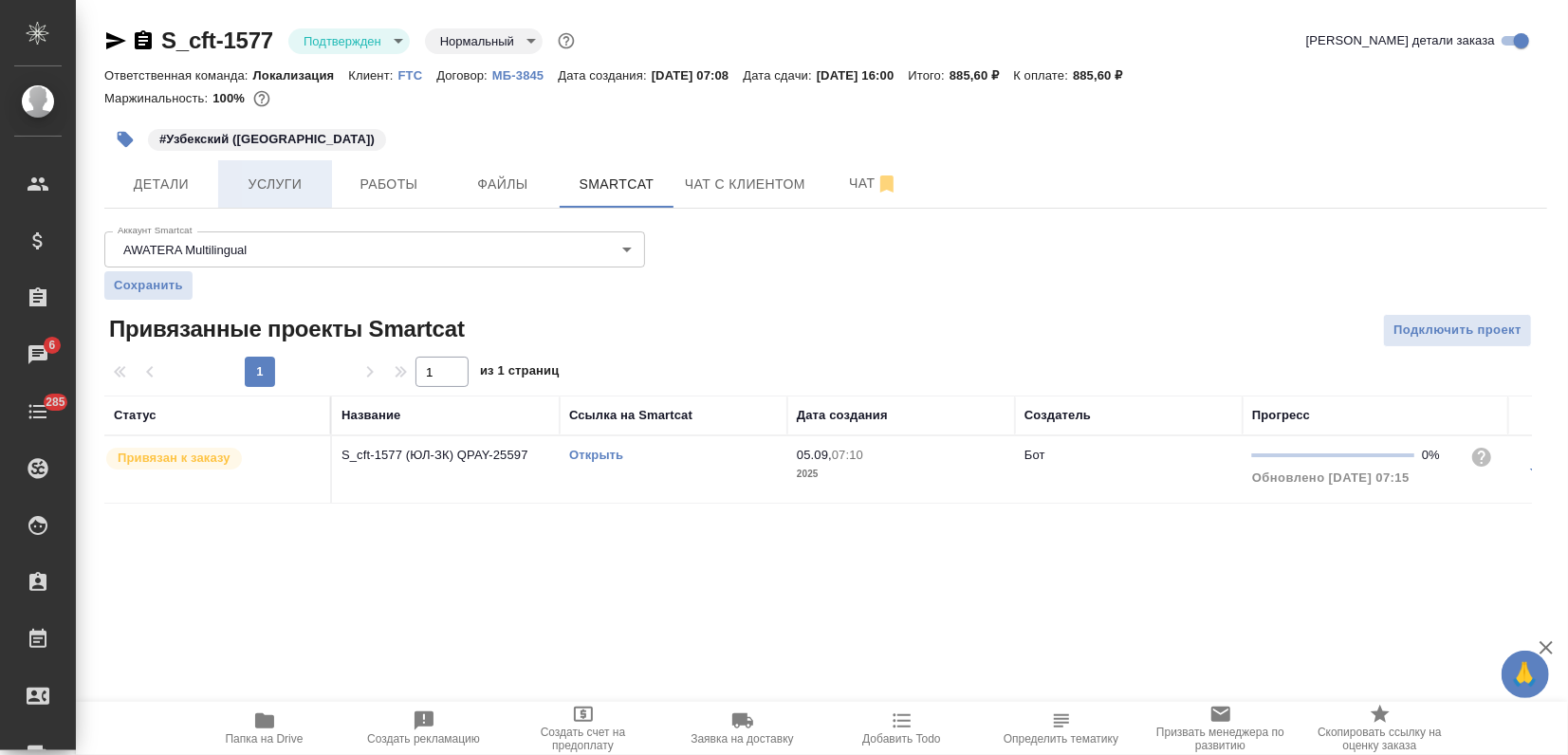
click at [294, 187] on span "Услуги" at bounding box center [275, 184] width 91 height 23
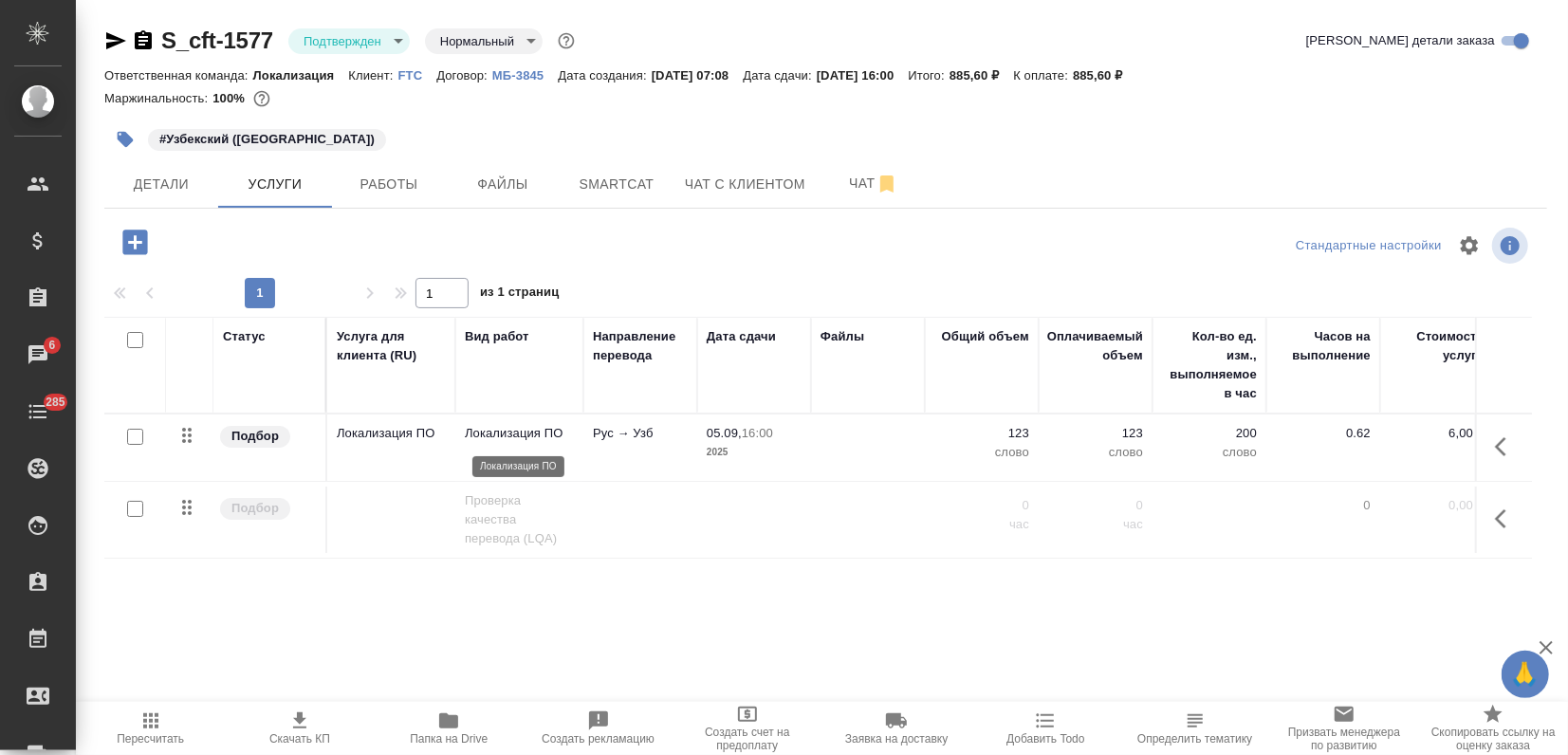
click at [485, 437] on p "Локализация ПО" at bounding box center [520, 433] width 109 height 18
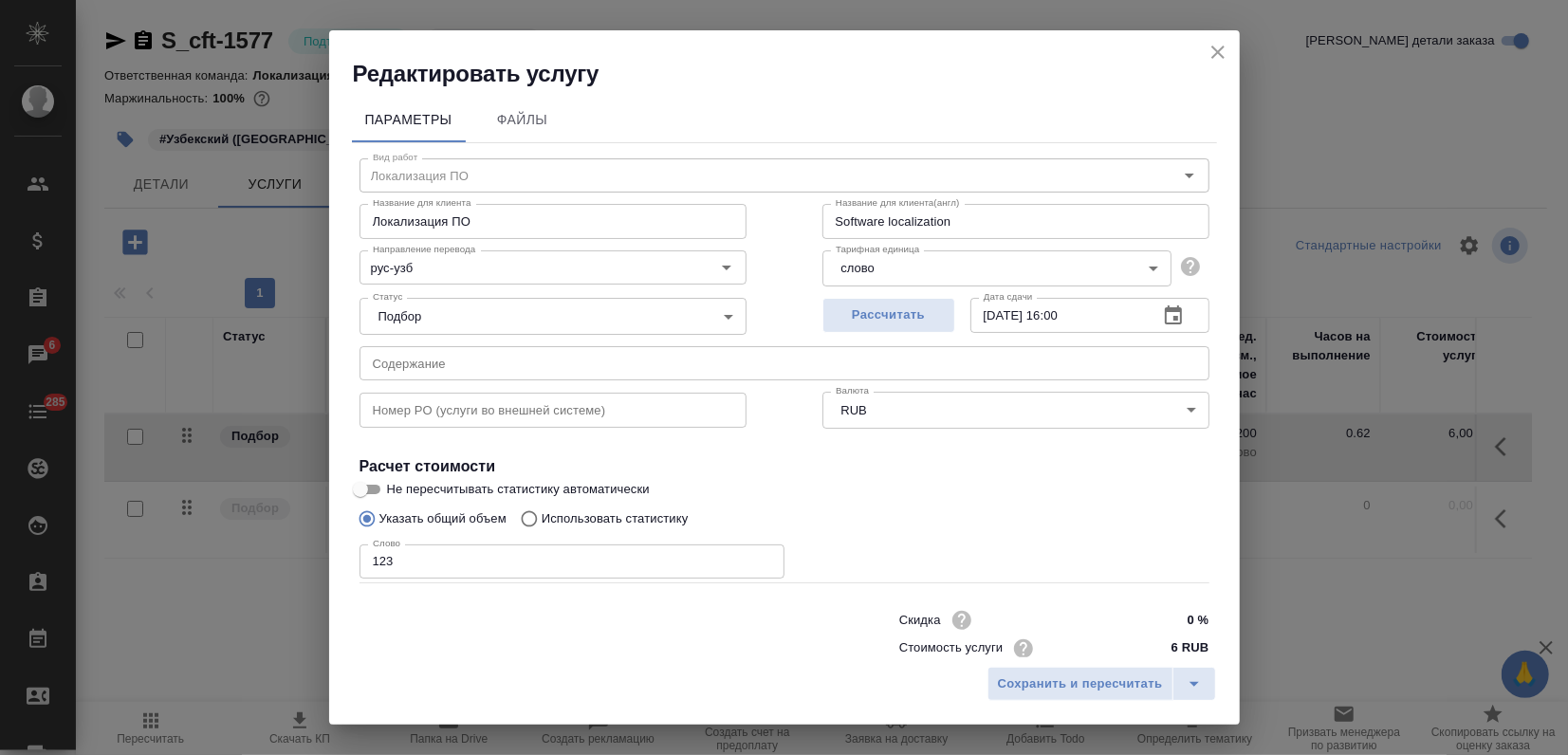
click at [1215, 54] on icon "close" at bounding box center [1219, 53] width 14 height 14
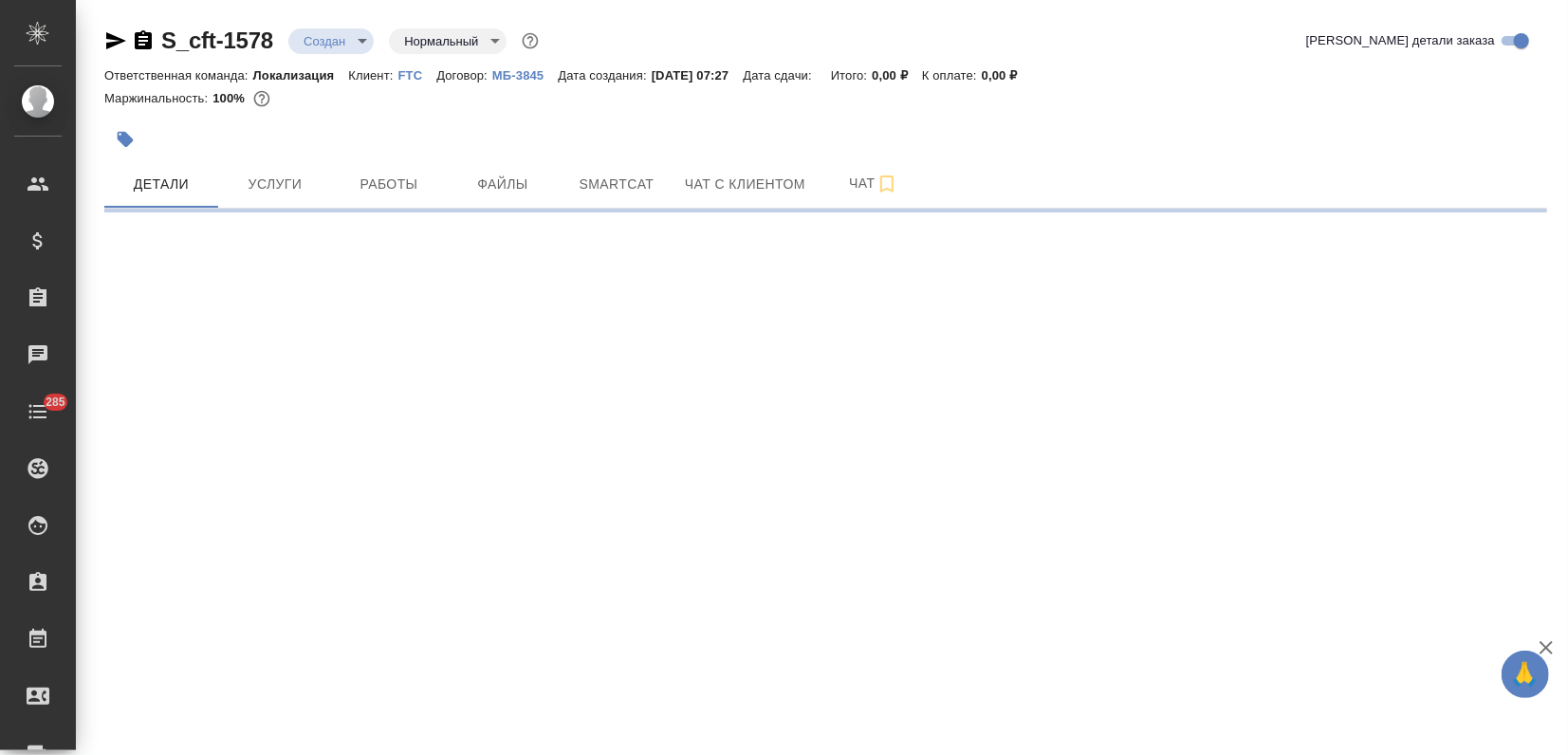
select select "RU"
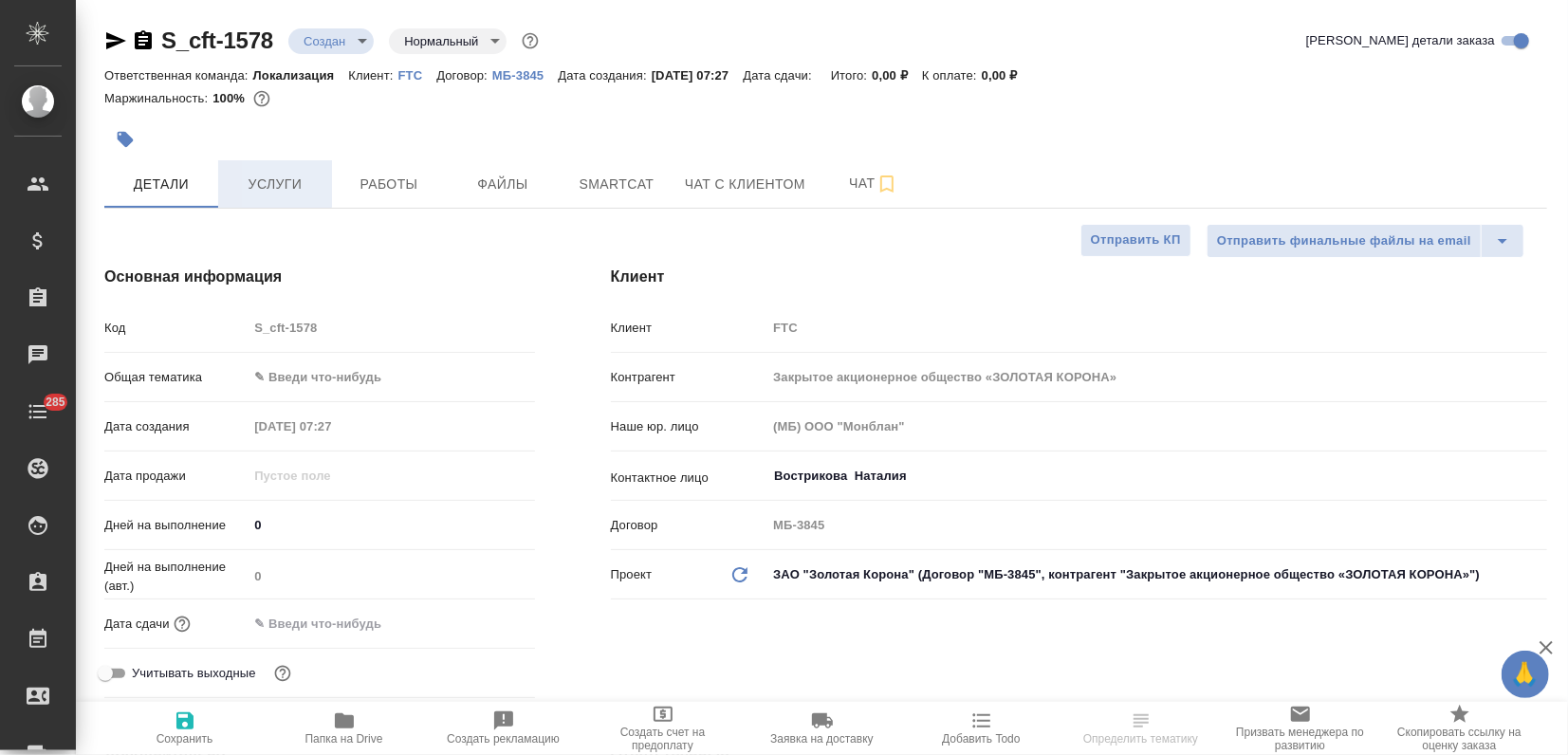
type textarea "x"
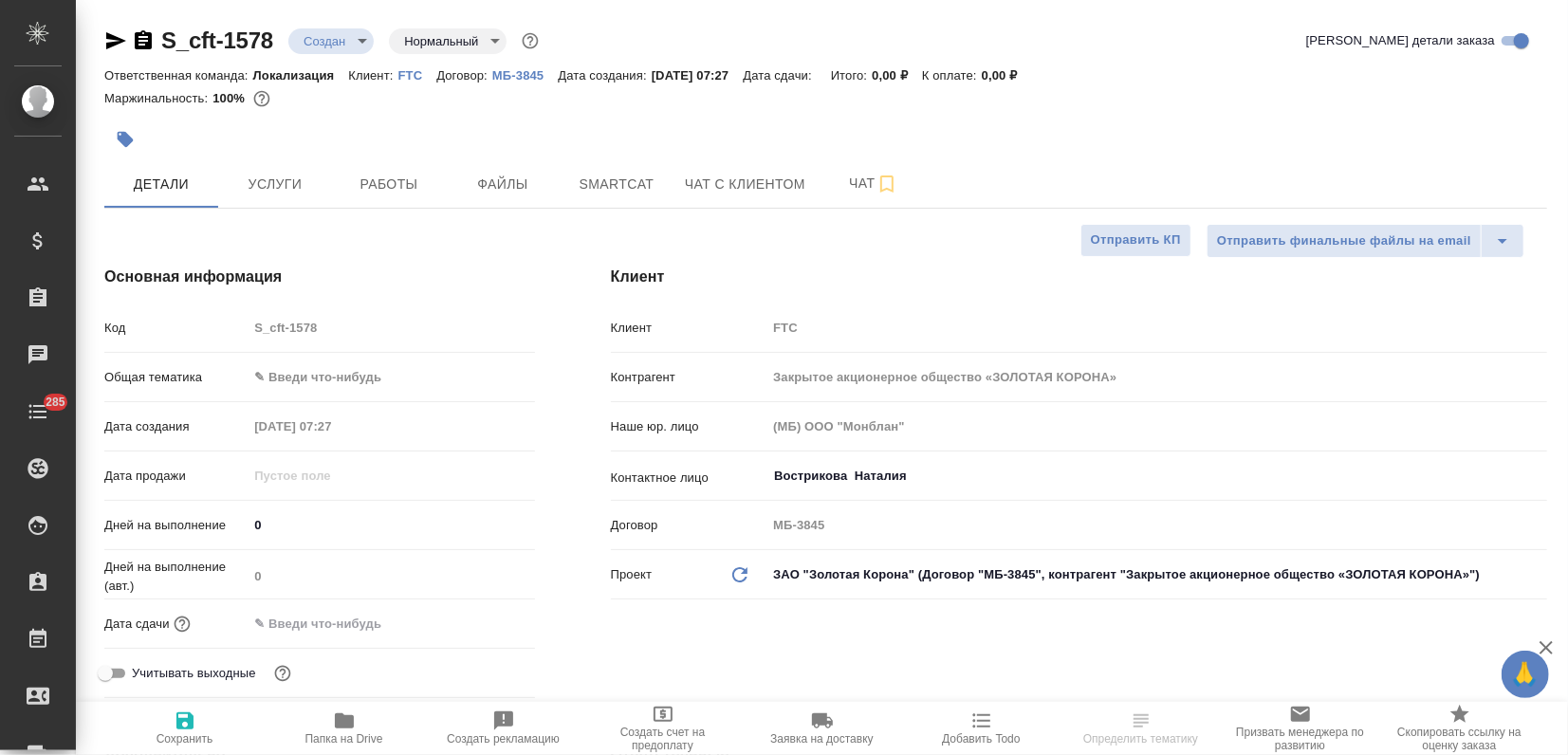
type textarea "x"
click at [132, 138] on icon "button" at bounding box center [125, 139] width 18 height 18
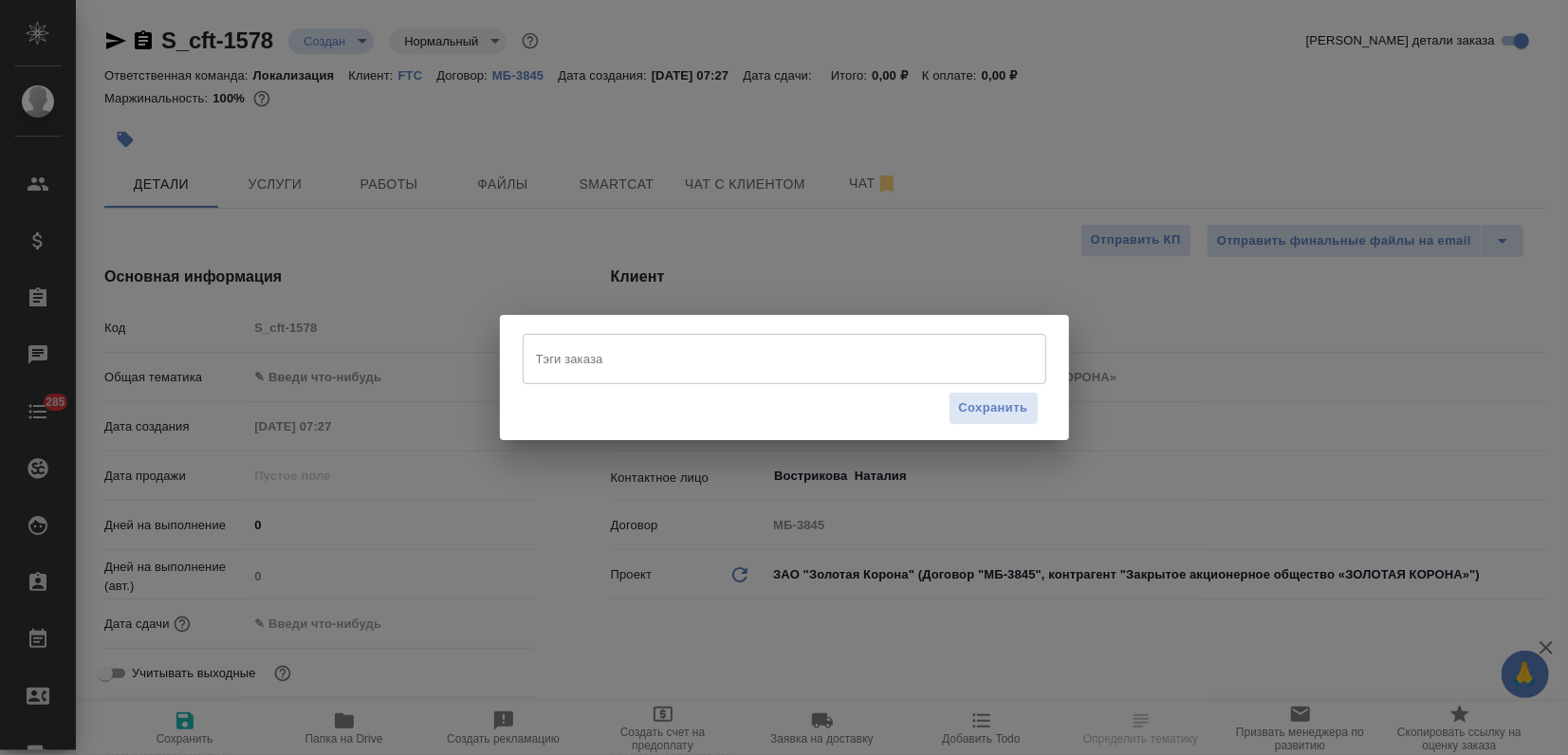
click at [592, 364] on input "Тэги заказа" at bounding box center [766, 358] width 470 height 32
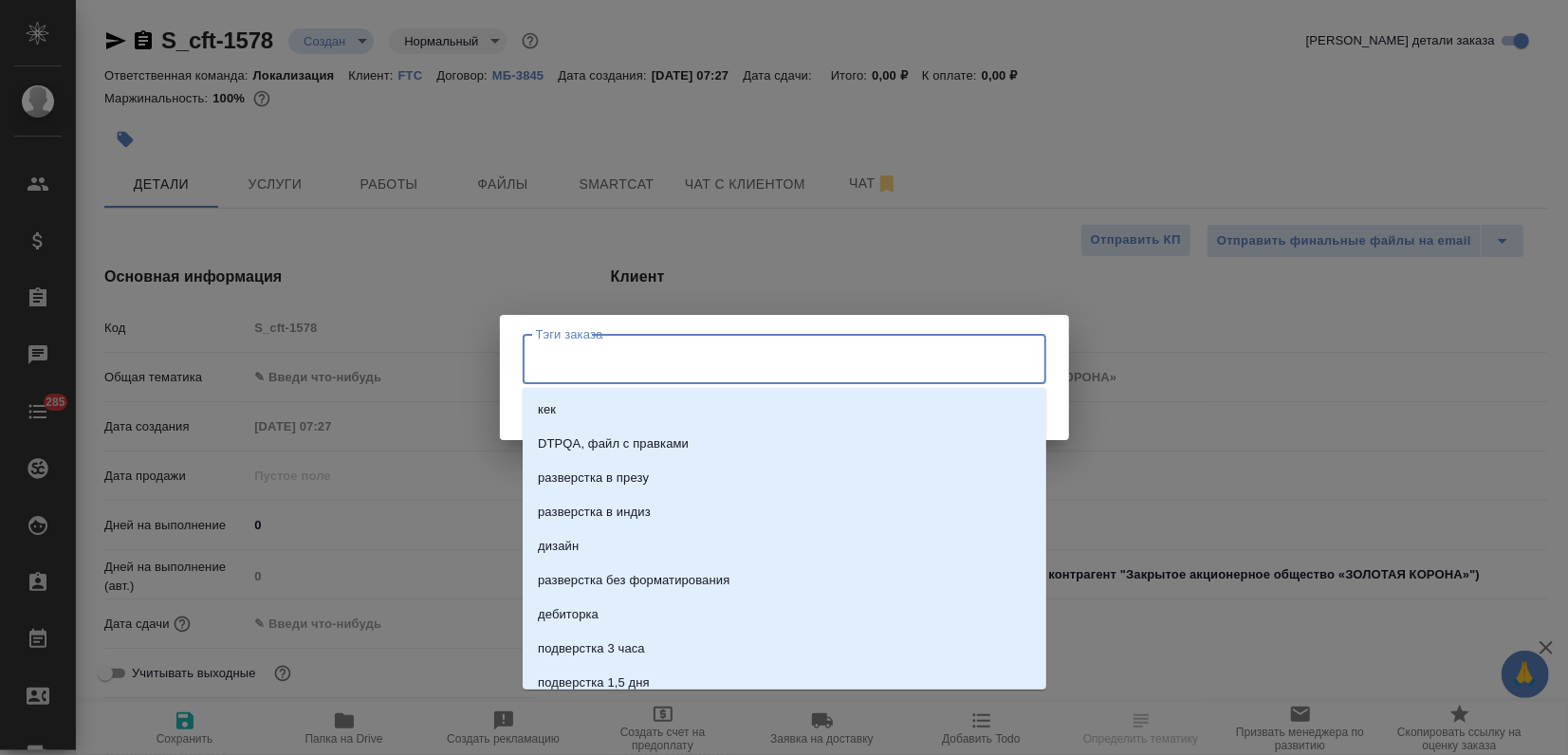
paste input "Узбекский (Кириллица)"
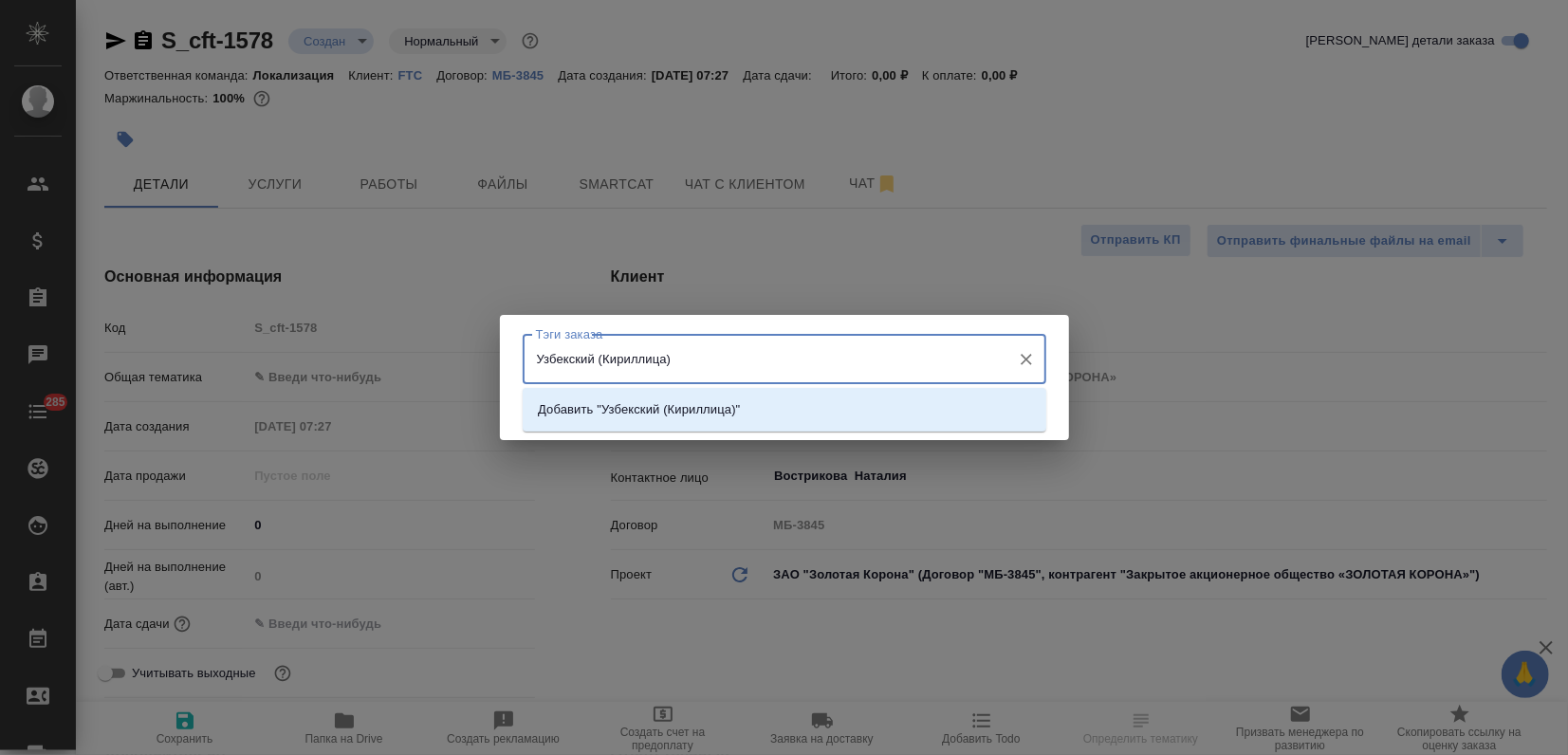
type input "Узбекский (Кириллица)"
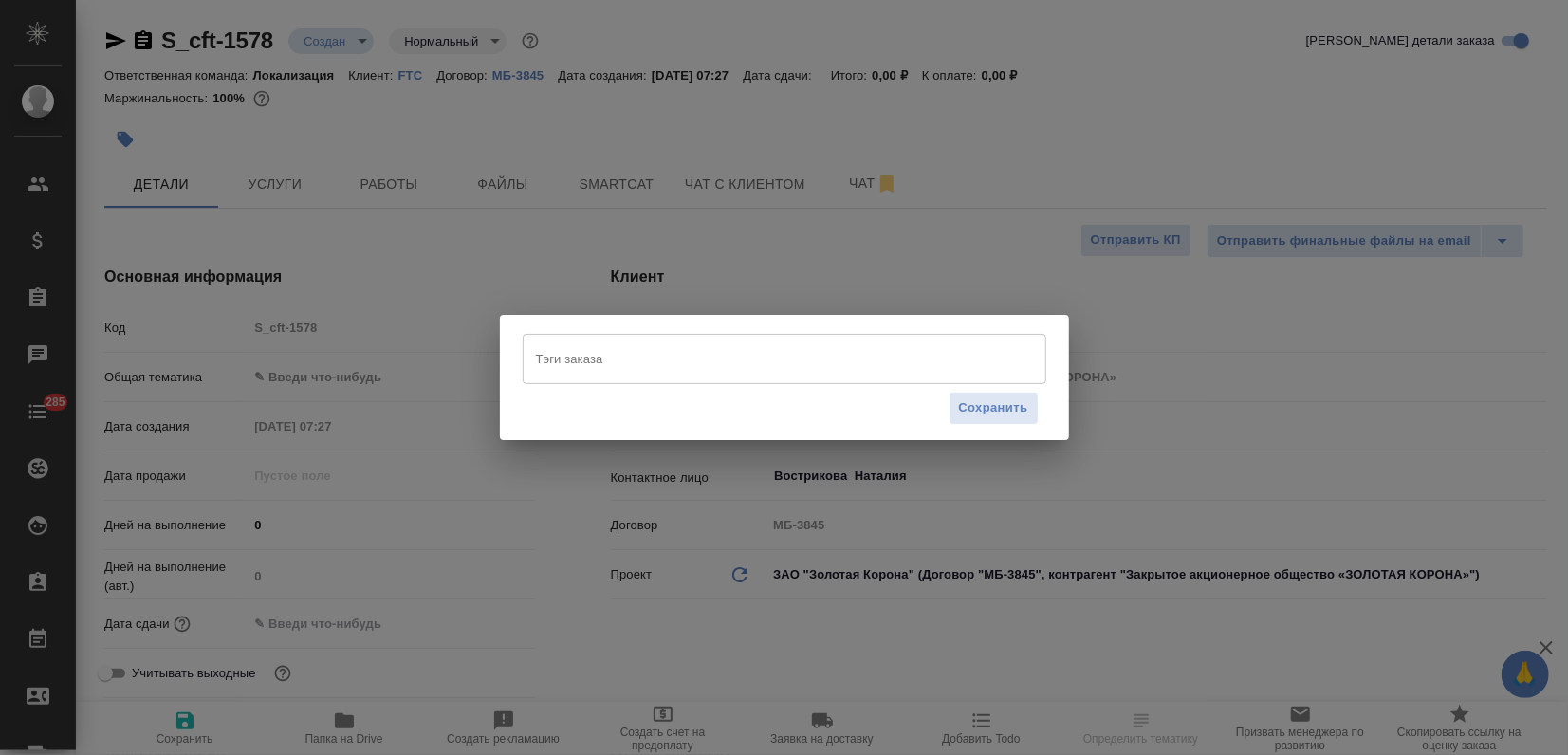
click at [594, 372] on input "Тэги заказа" at bounding box center [766, 358] width 470 height 32
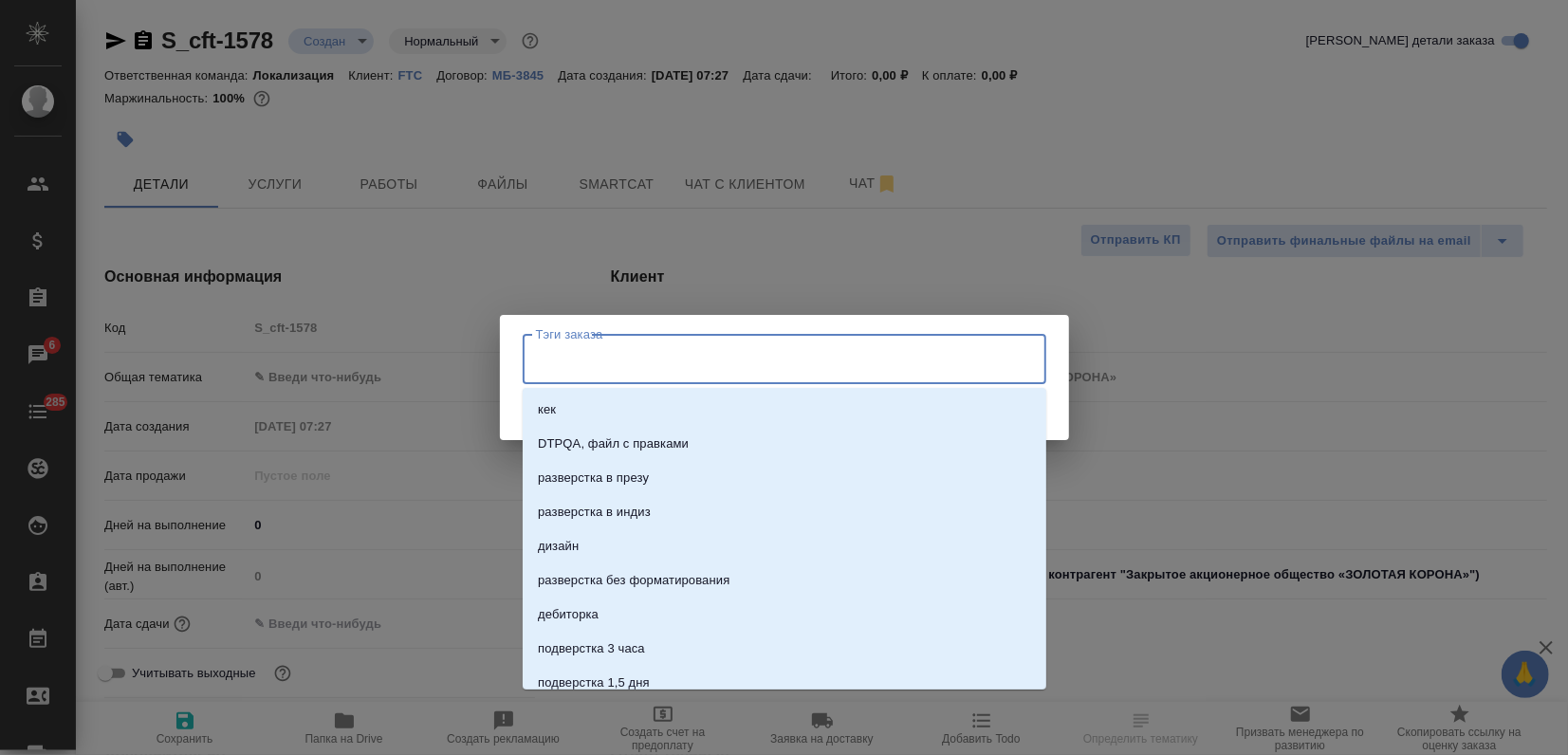
paste input "Узбекский (Кириллица)"
type input "Узбекский (Кириллица)"
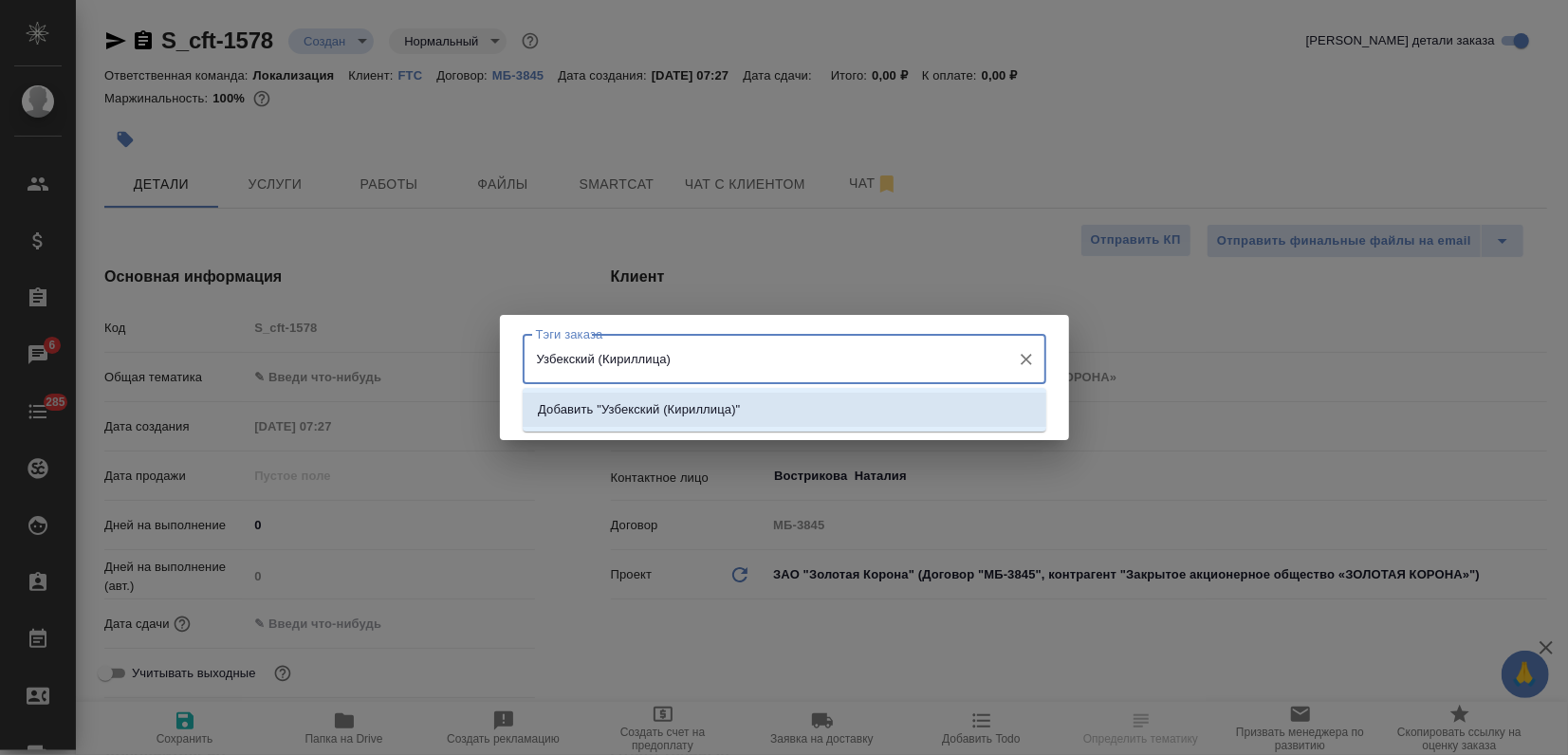
click at [824, 404] on li "Добавить "Узбекский (Кириллица)"" at bounding box center [784, 410] width 524 height 34
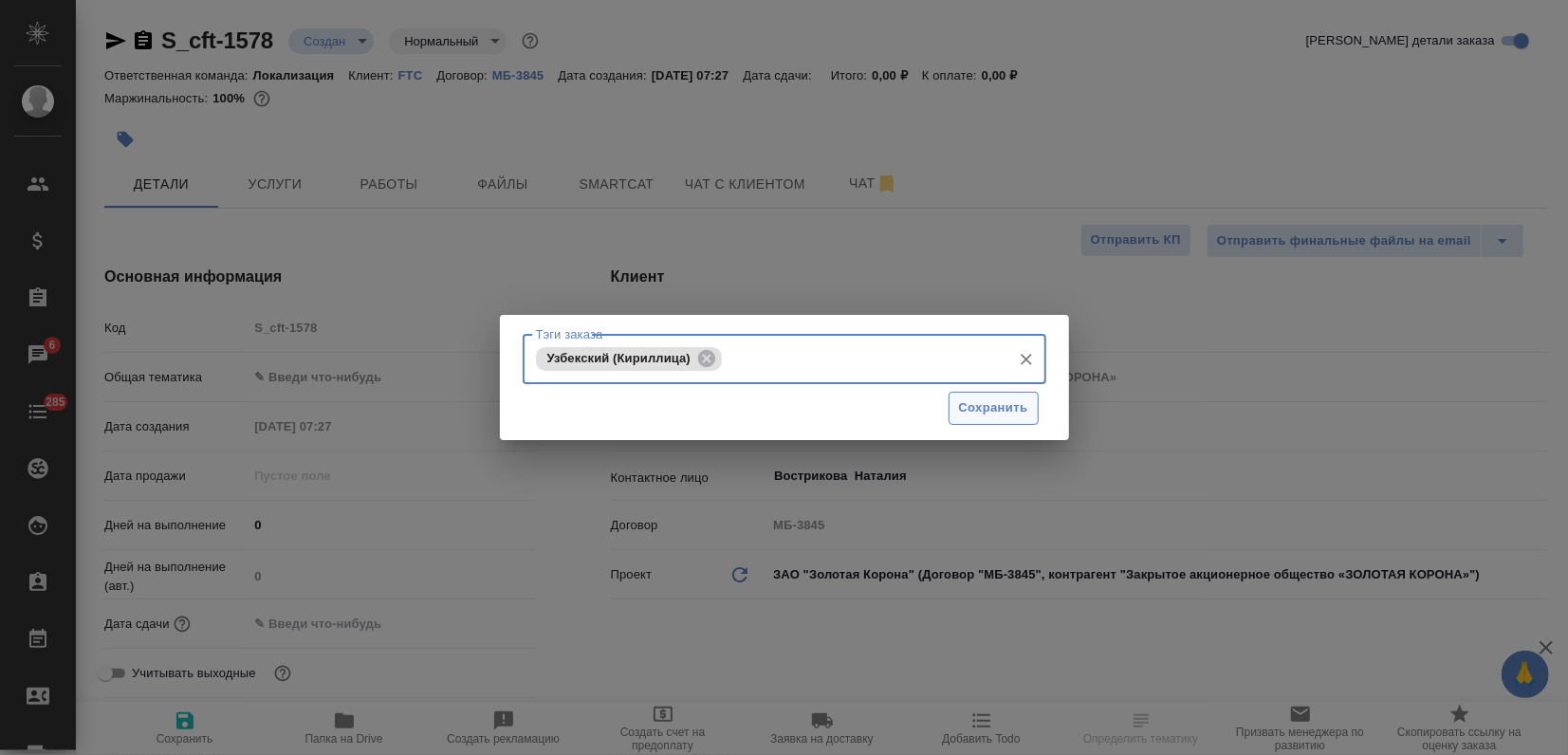
click at [978, 406] on span "Сохранить" at bounding box center [993, 408] width 69 height 21
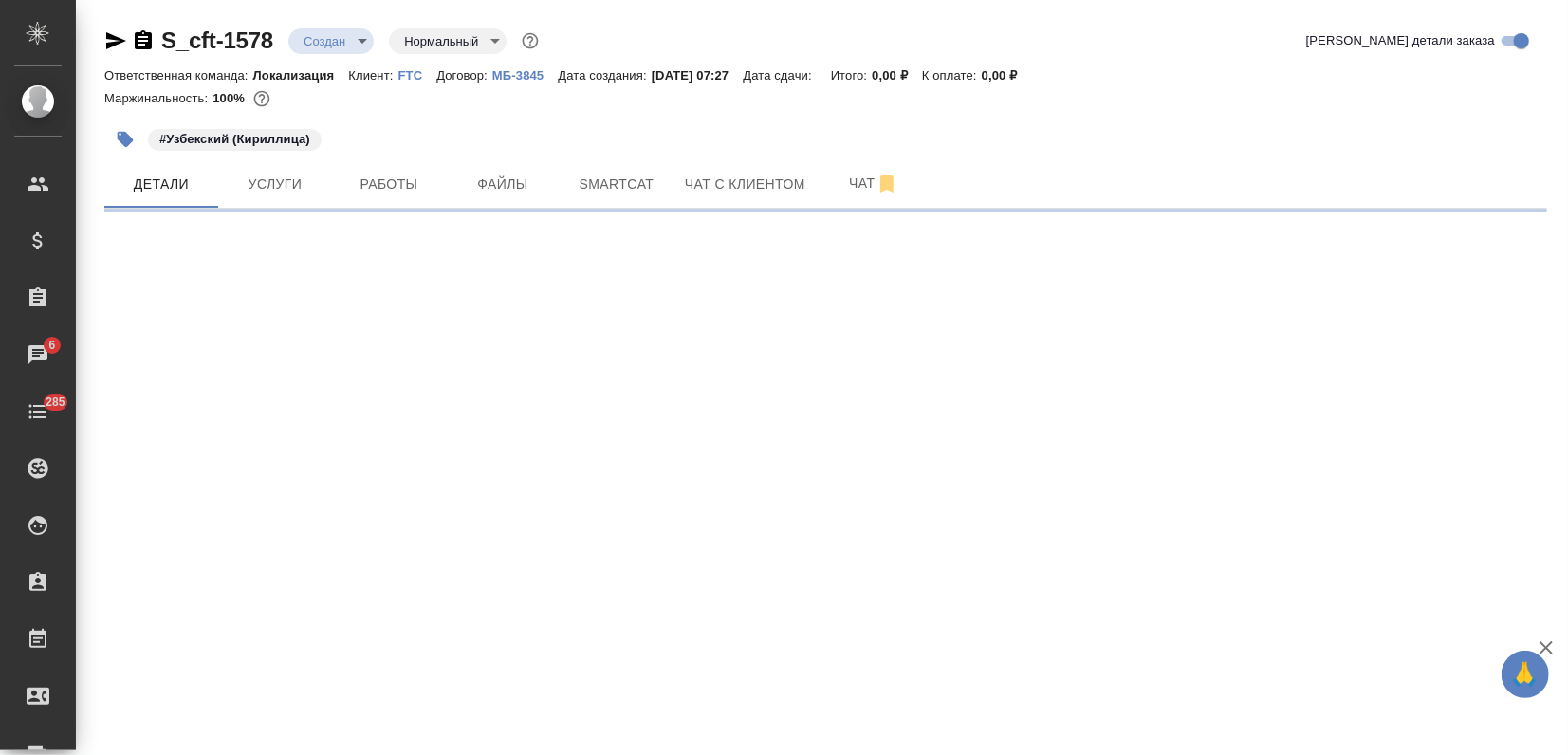
select select "RU"
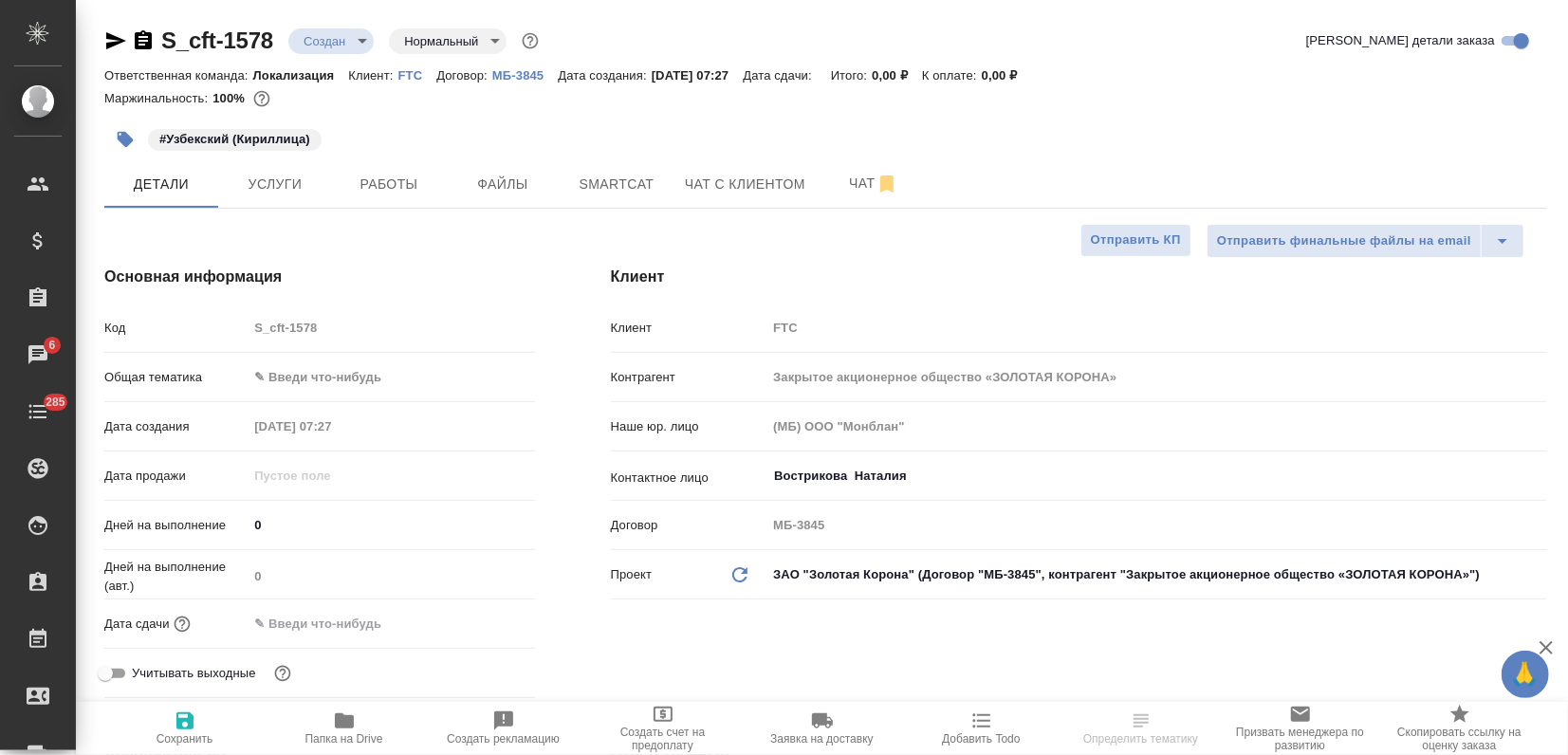
type textarea "x"
click at [310, 394] on div "Общая тематика ✎ Введи что-нибудь" at bounding box center [319, 384] width 431 height 50
click at [307, 376] on body "🙏 .cls-1 fill:#fff; AWATERA Zagorodnikh [PERSON_NAME] Спецификации Заказы 6 Чат…" at bounding box center [784, 378] width 1568 height 755
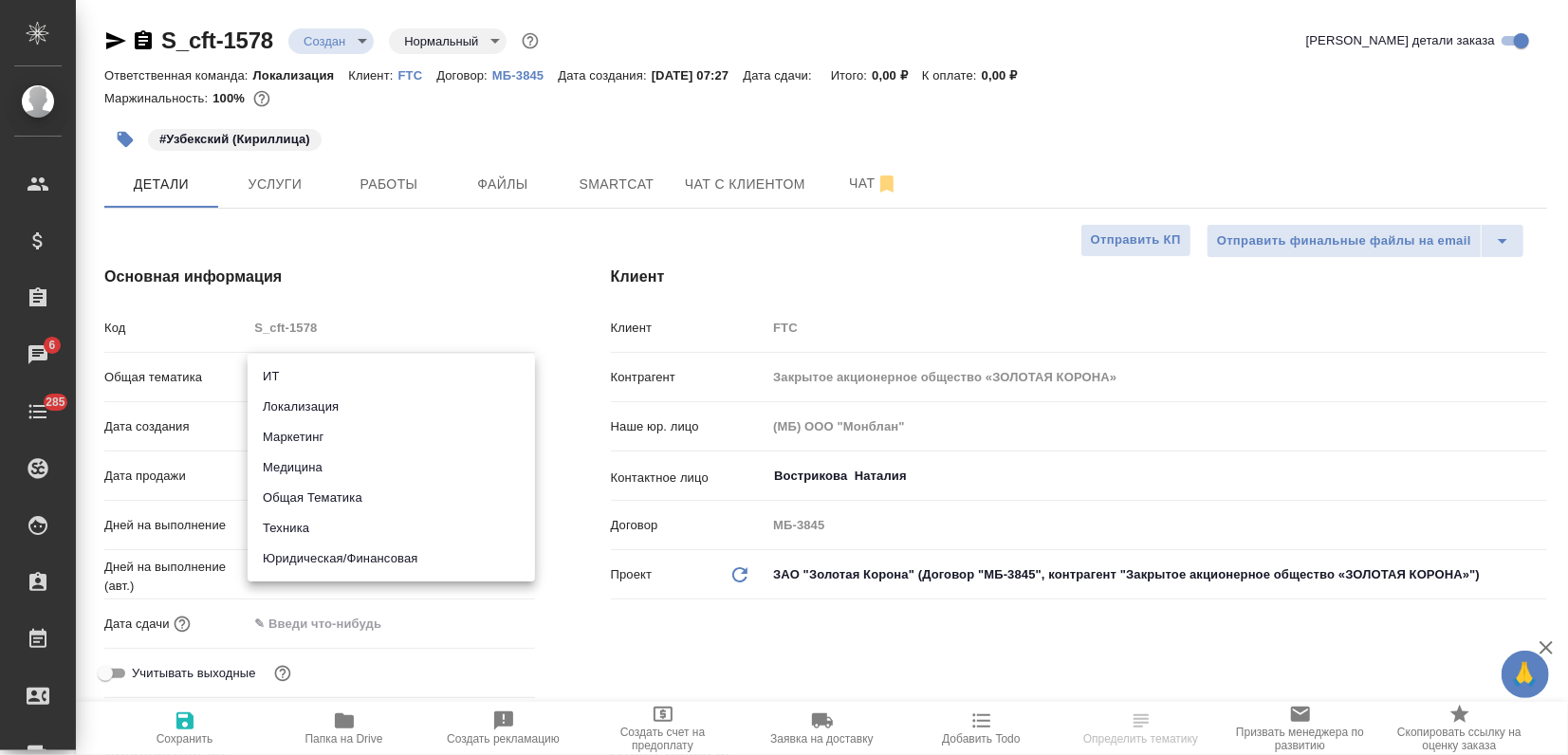
click at [311, 416] on li "Локализация" at bounding box center [390, 407] width 287 height 30
type input "local"
type textarea "x"
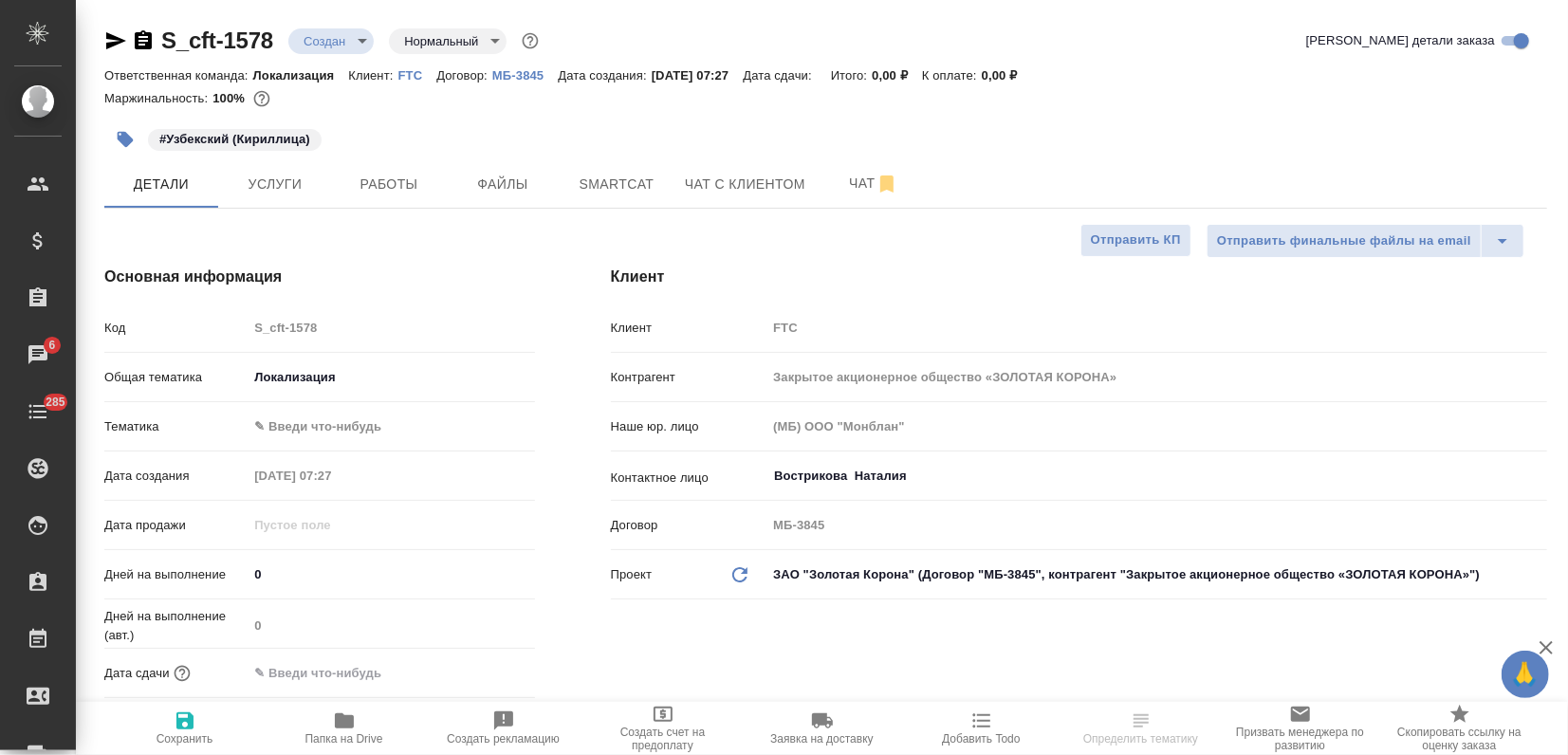
click at [306, 421] on div ".cls-1 fill:#fff; AWATERA Zagorodnikh [PERSON_NAME] Спецификации Заказы 6 Чаты …" at bounding box center [784, 378] width 1568 height 755
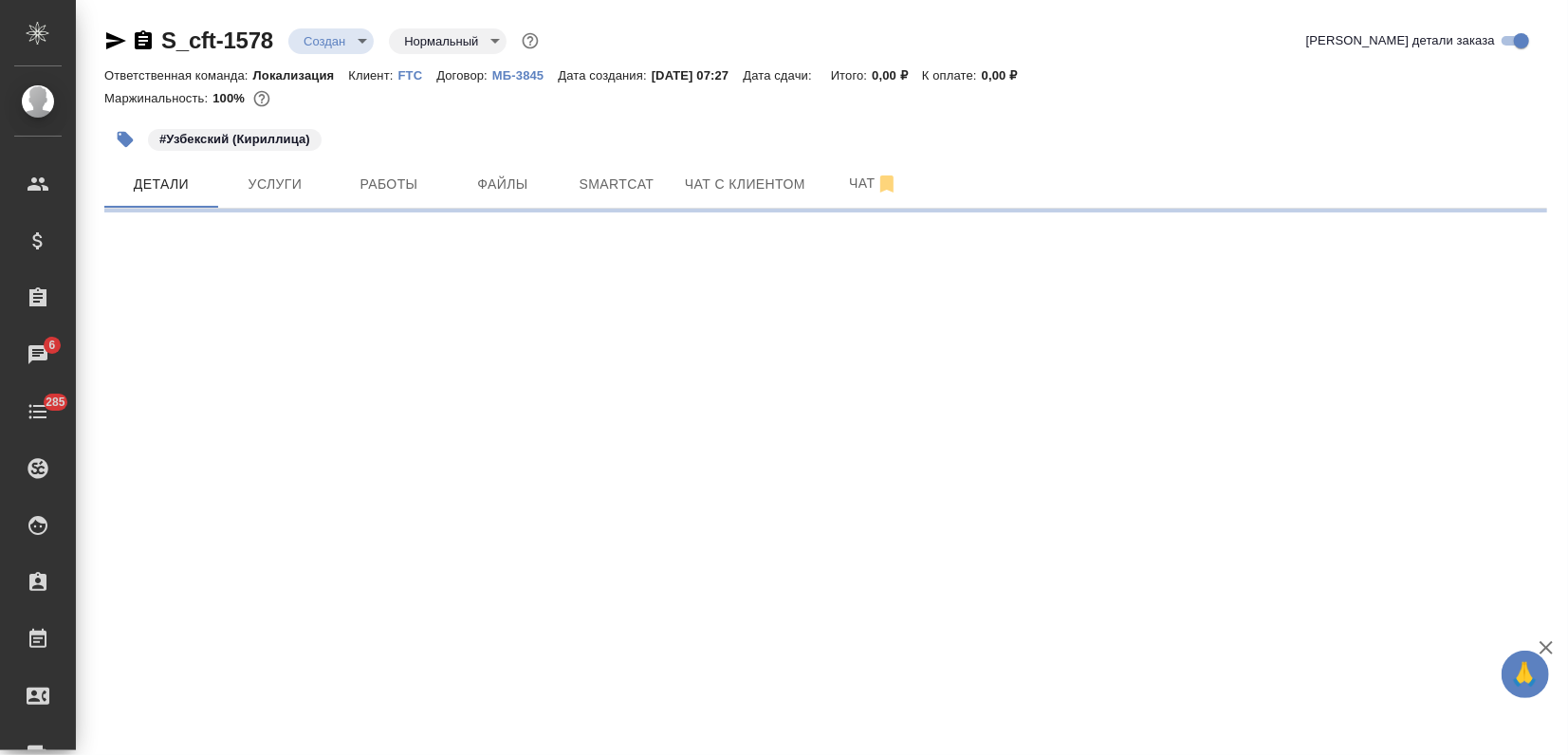
select select "RU"
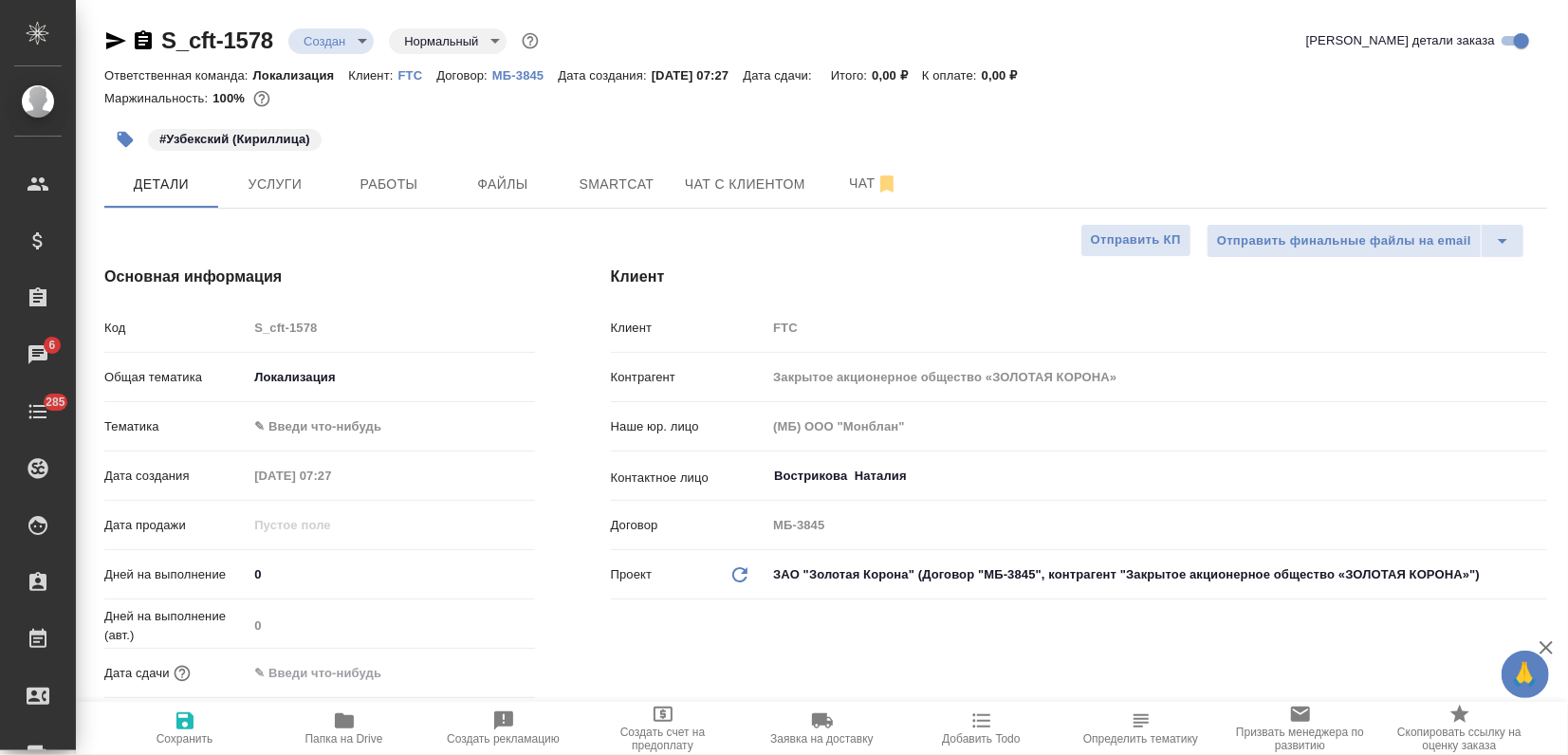
type textarea "x"
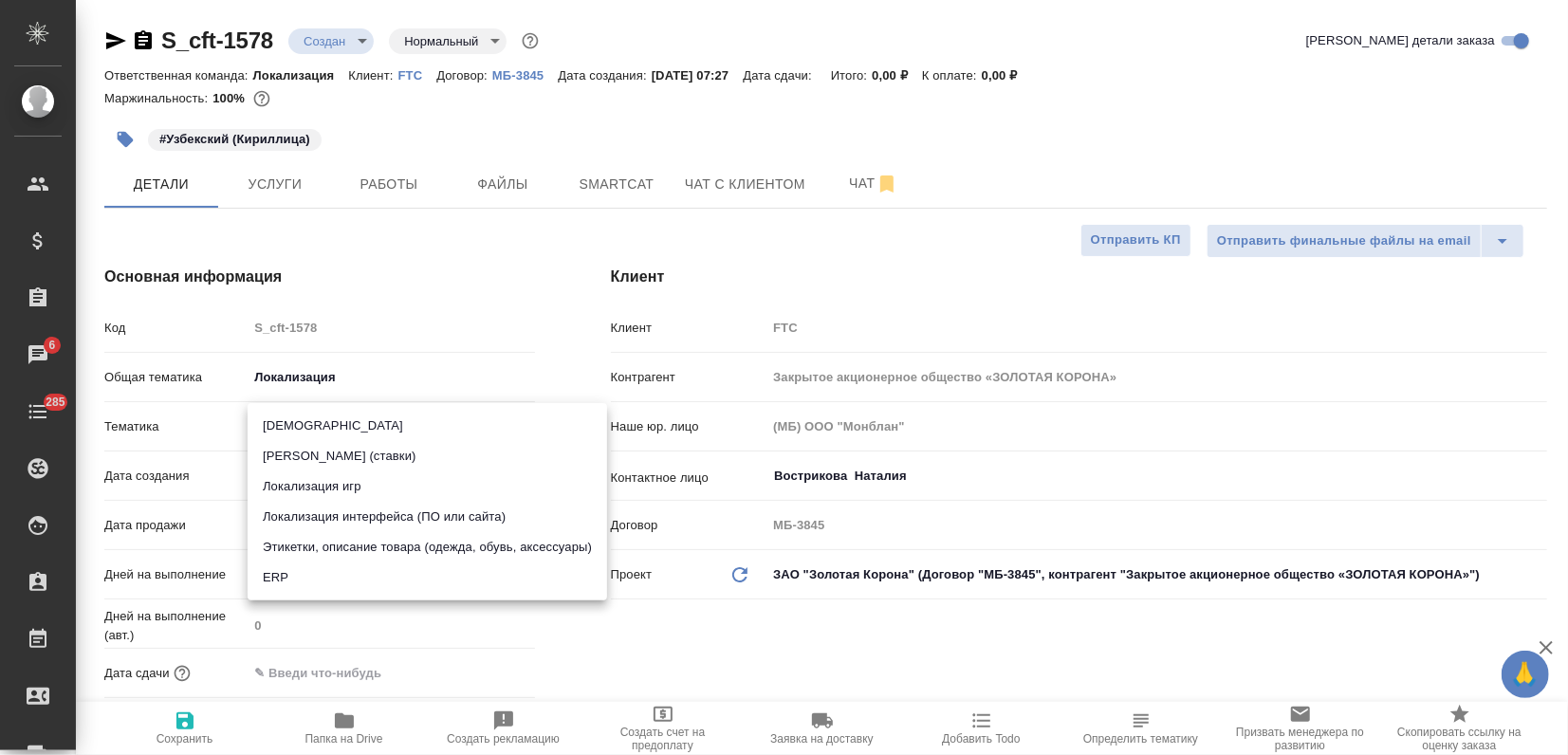
click at [314, 432] on body "🙏 .cls-1 fill:#fff; AWATERA Zagorodnikh Viktoria Клиенты Спецификации Заказы 6 …" at bounding box center [784, 378] width 1568 height 755
click at [345, 523] on li "Локализация интерфейса (ПО или сайта)" at bounding box center [426, 517] width 359 height 30
type input "5a8b8b956a9677013d343e0d"
type textarea "x"
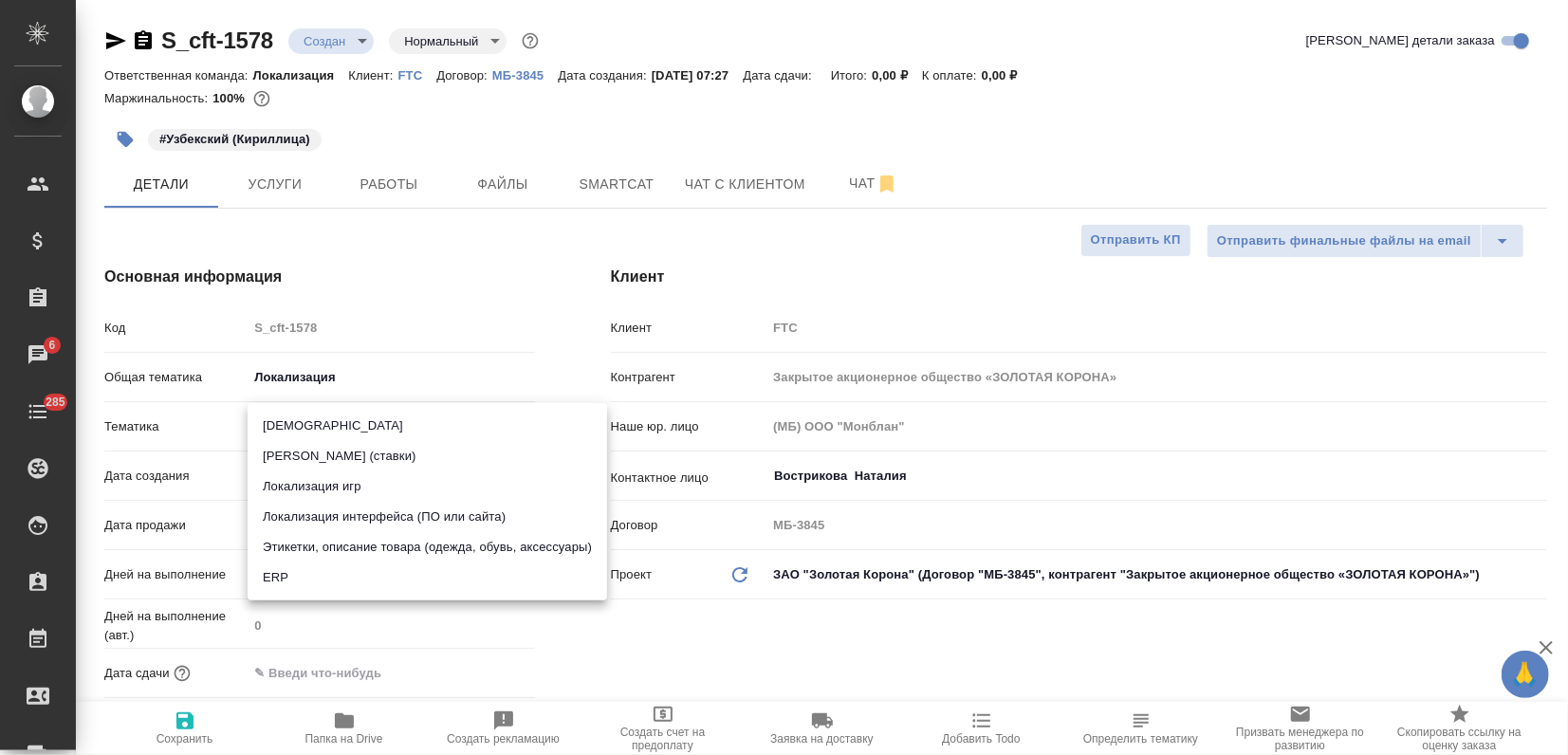
type textarea "x"
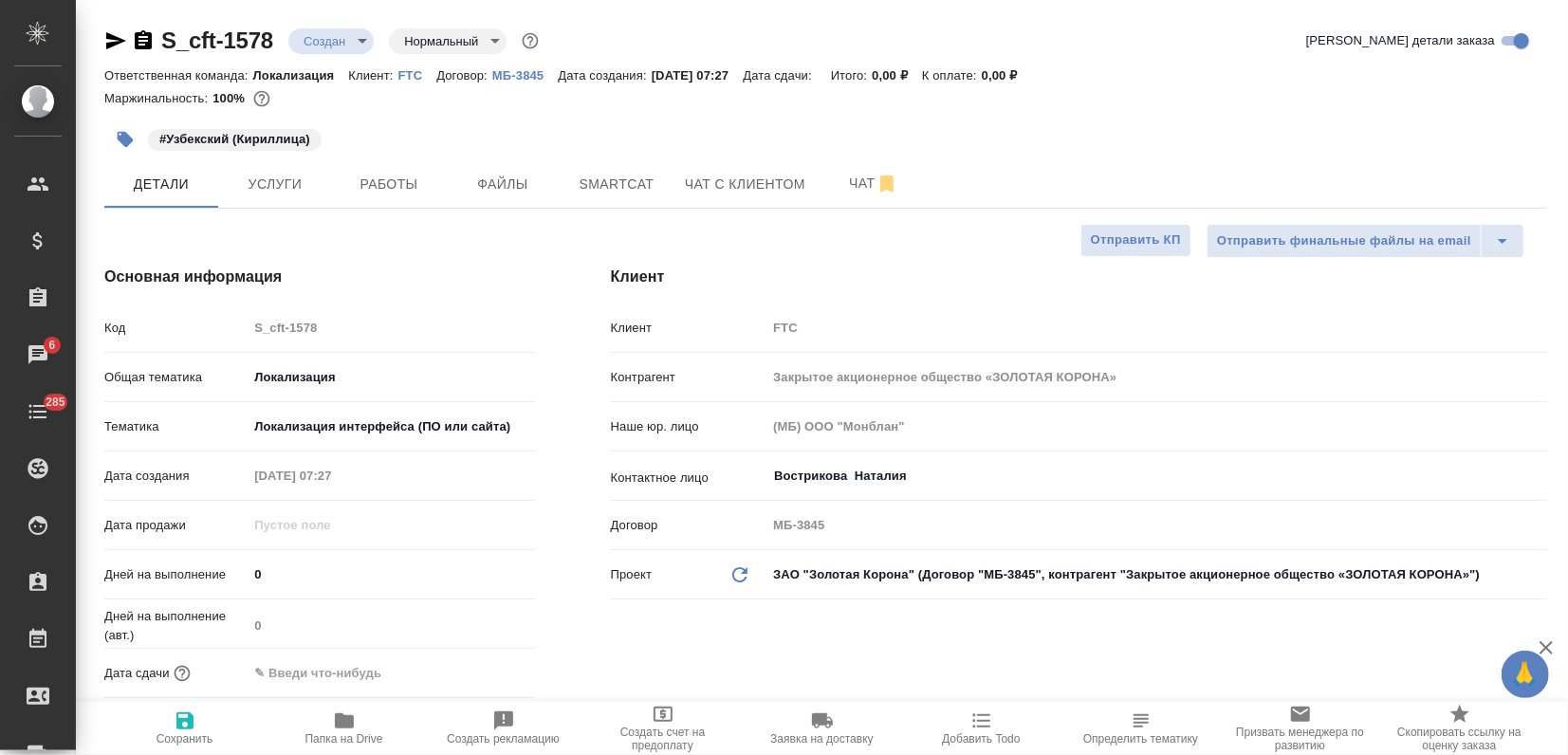
click at [188, 724] on icon "button" at bounding box center [185, 721] width 18 height 18
type textarea "x"
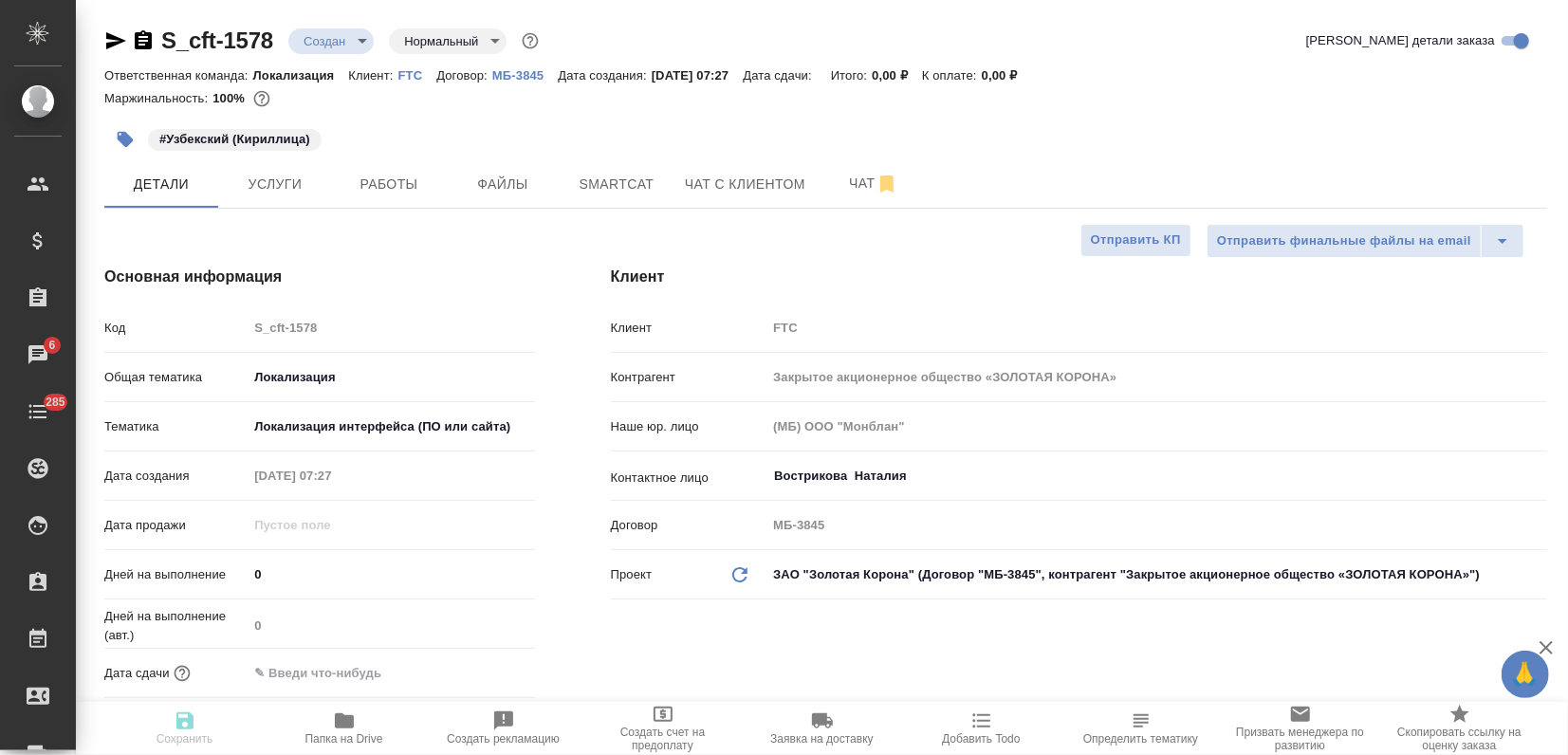
type textarea "x"
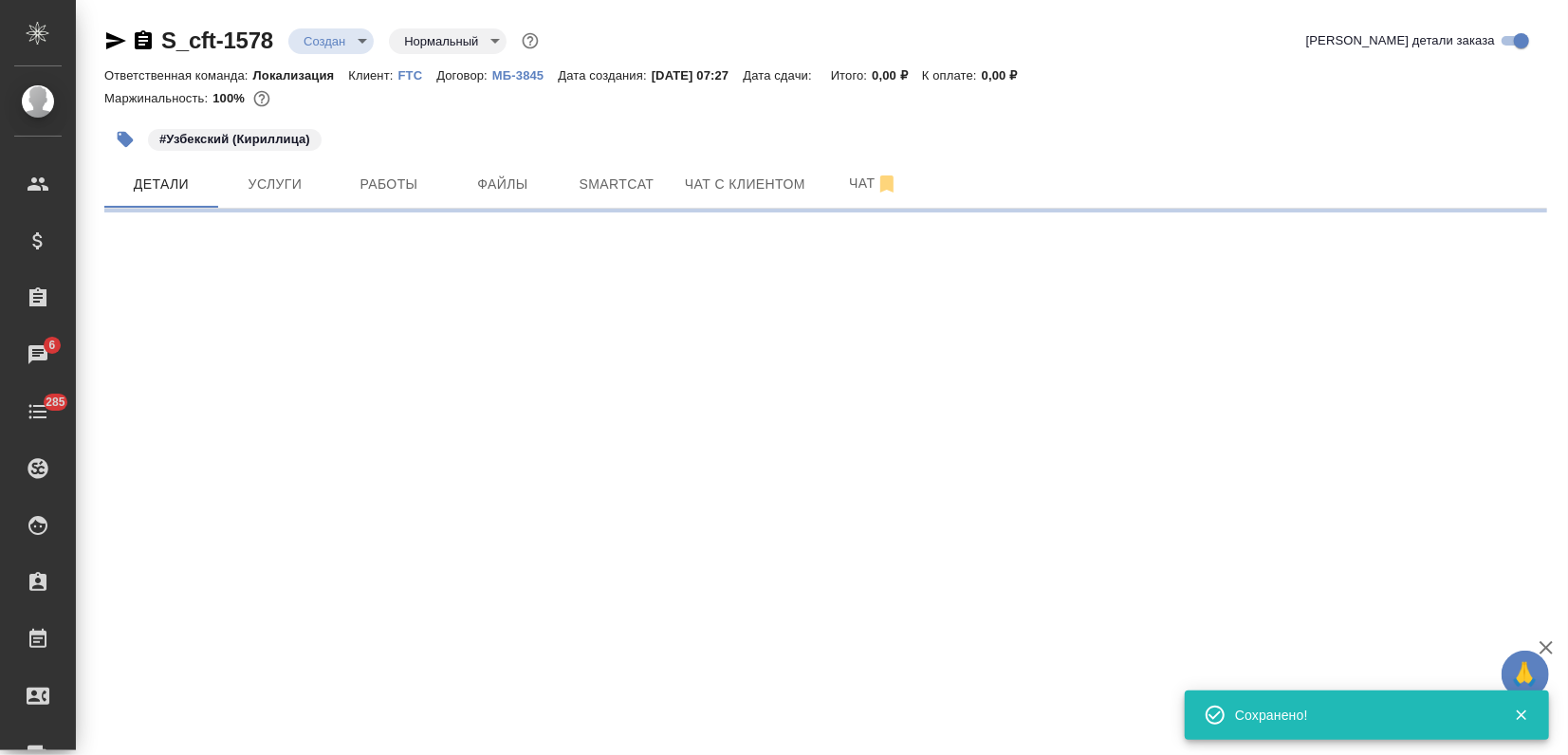
select select "RU"
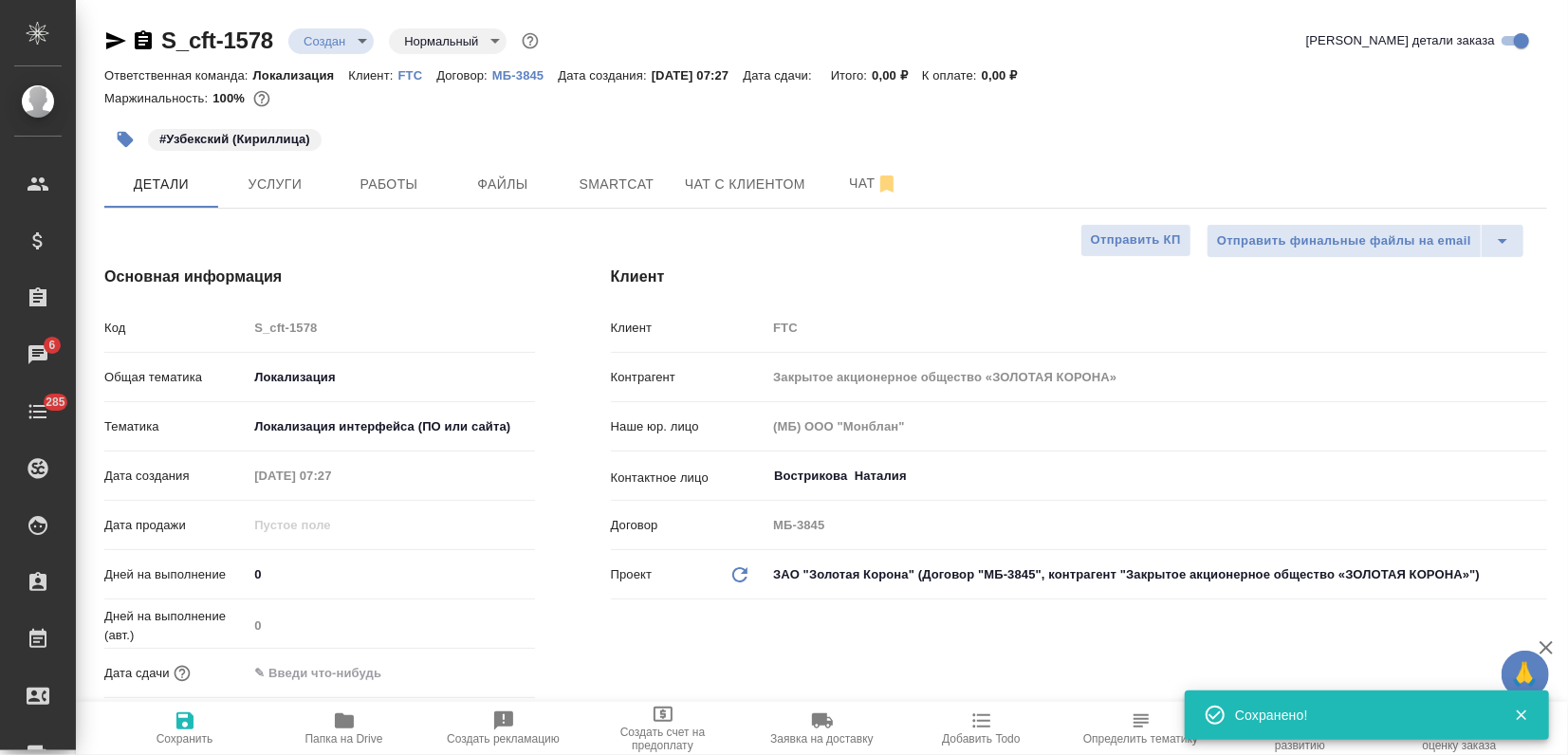
type textarea "x"
drag, startPoint x: 160, startPoint y: 40, endPoint x: 273, endPoint y: 45, distance: 113.1
click at [273, 45] on div "S_cft-1578 Создан new Нормальный normal" at bounding box center [323, 40] width 438 height 30
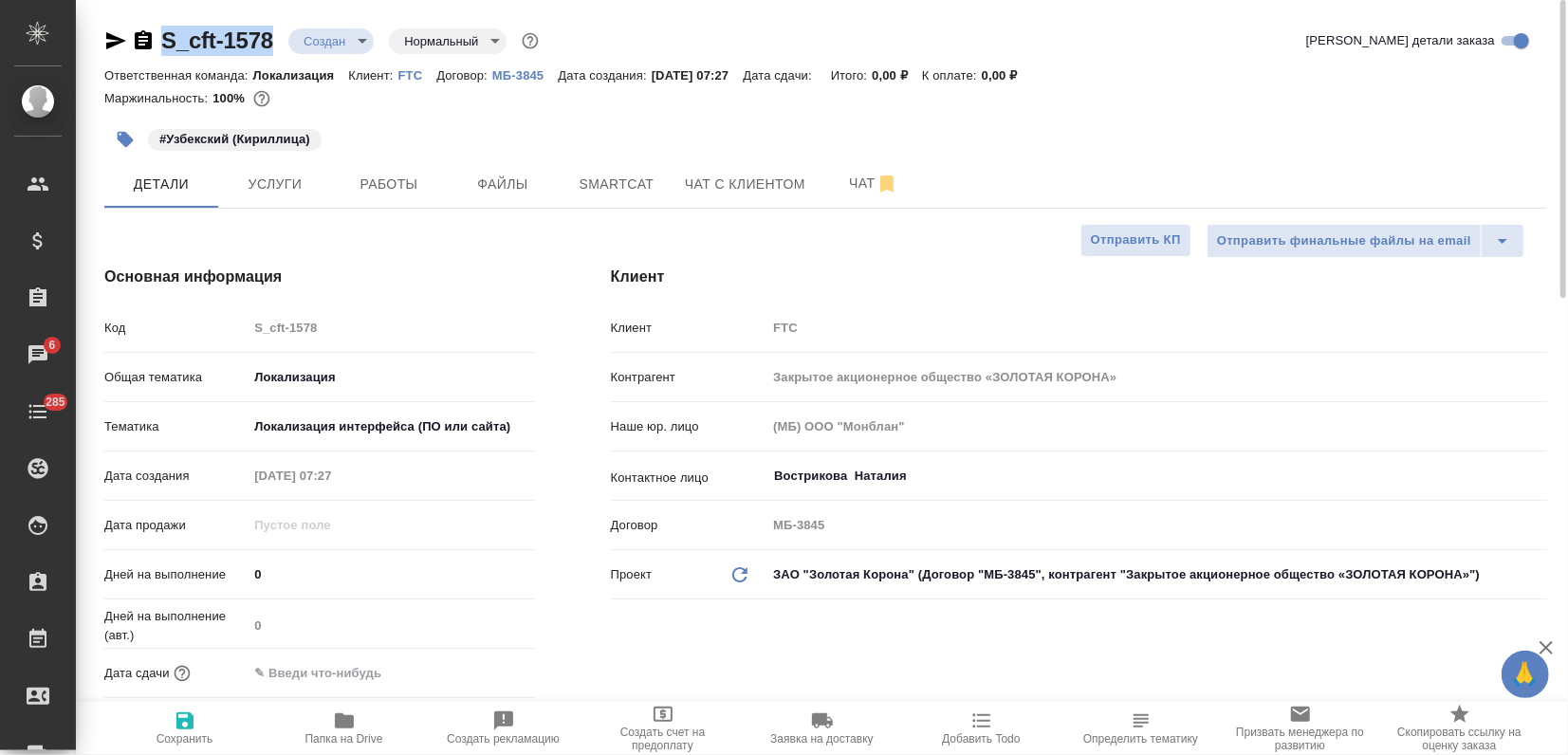
copy link "S_cft-1578"
type textarea "x"
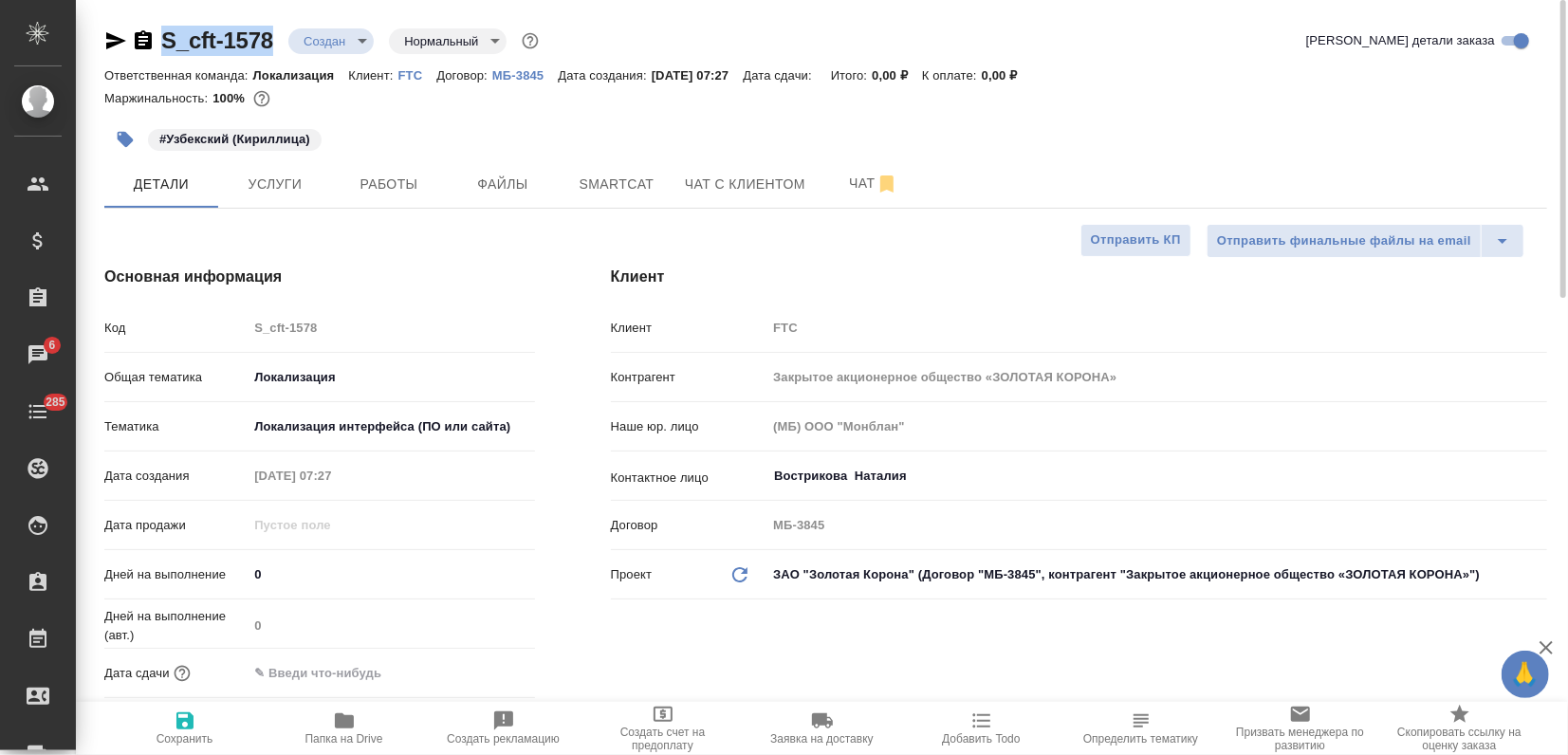
type textarea "x"
click at [616, 175] on span "Smartcat" at bounding box center [617, 184] width 91 height 23
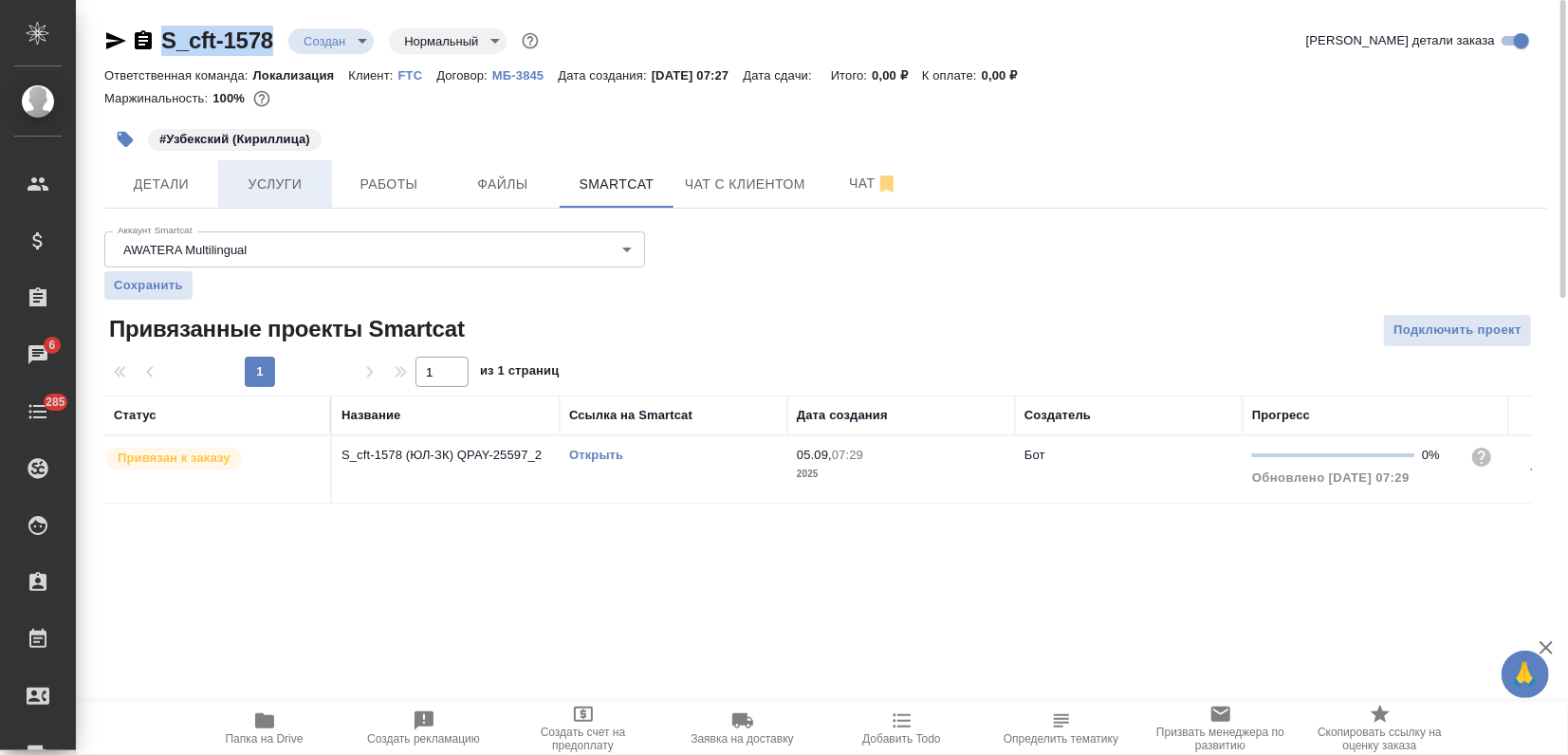
click at [311, 177] on span "Услуги" at bounding box center [275, 184] width 91 height 23
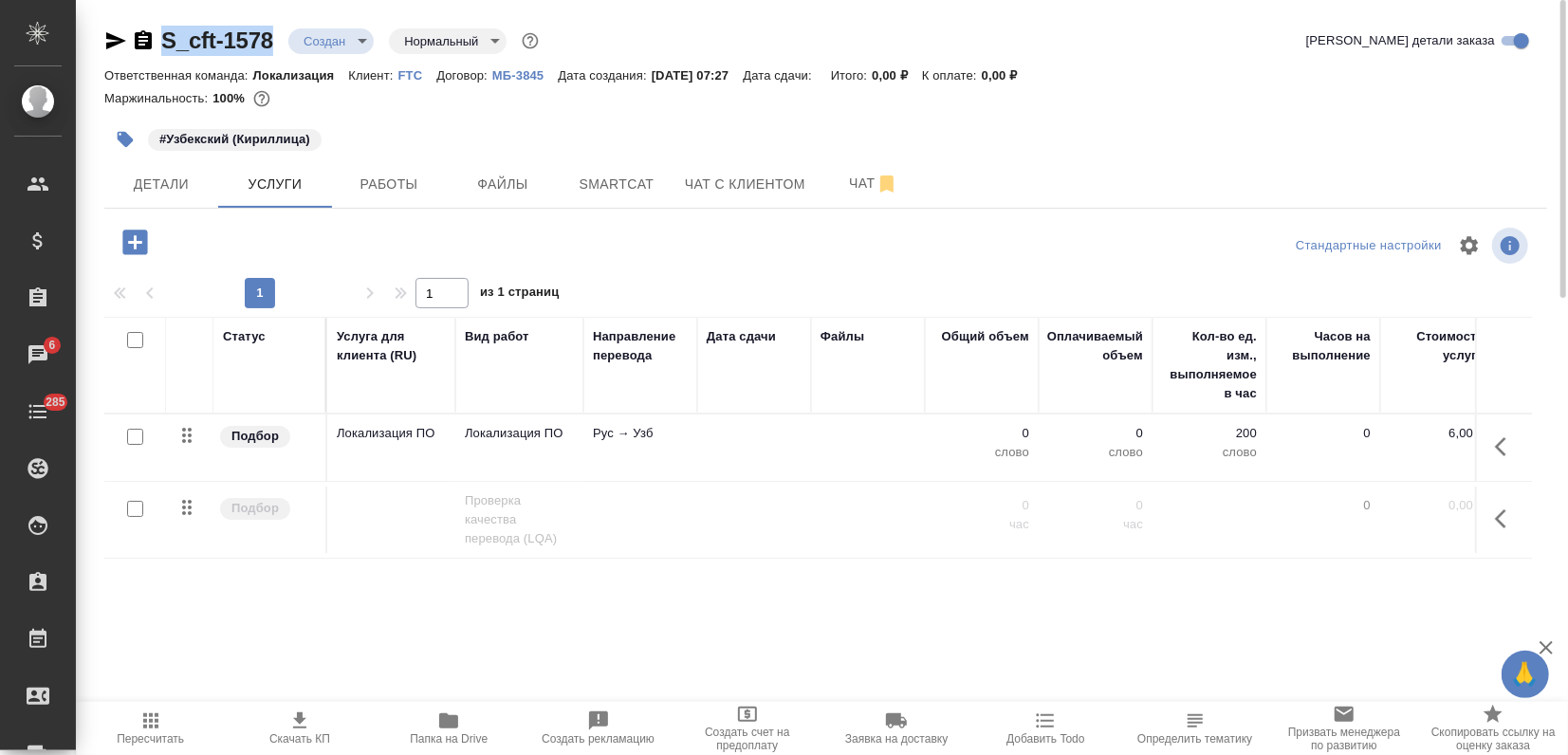
click at [417, 455] on td "Локализация ПО" at bounding box center [391, 448] width 128 height 66
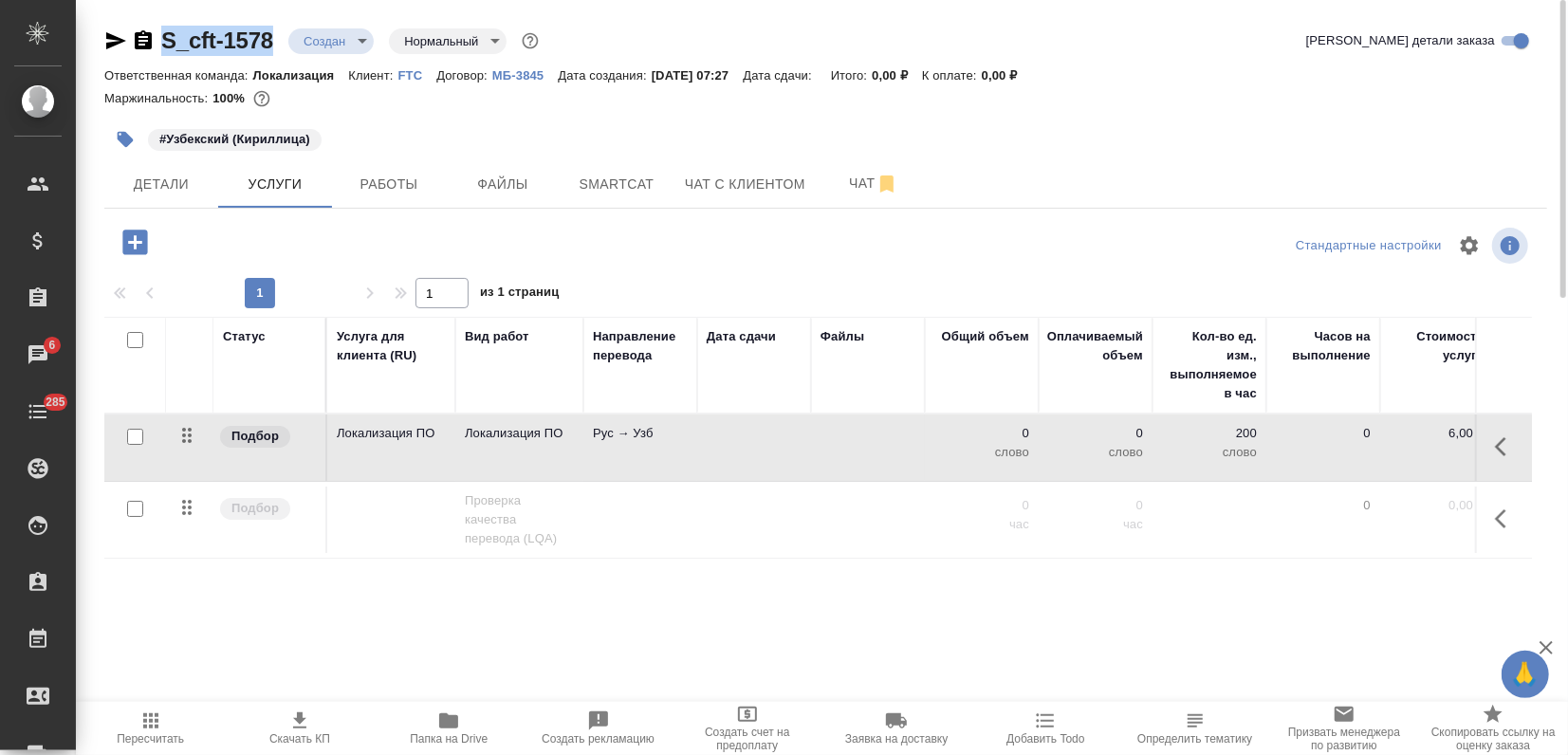
click at [430, 443] on td "Локализация ПО" at bounding box center [391, 448] width 128 height 66
click at [430, 442] on td "Локализация ПО" at bounding box center [391, 448] width 128 height 66
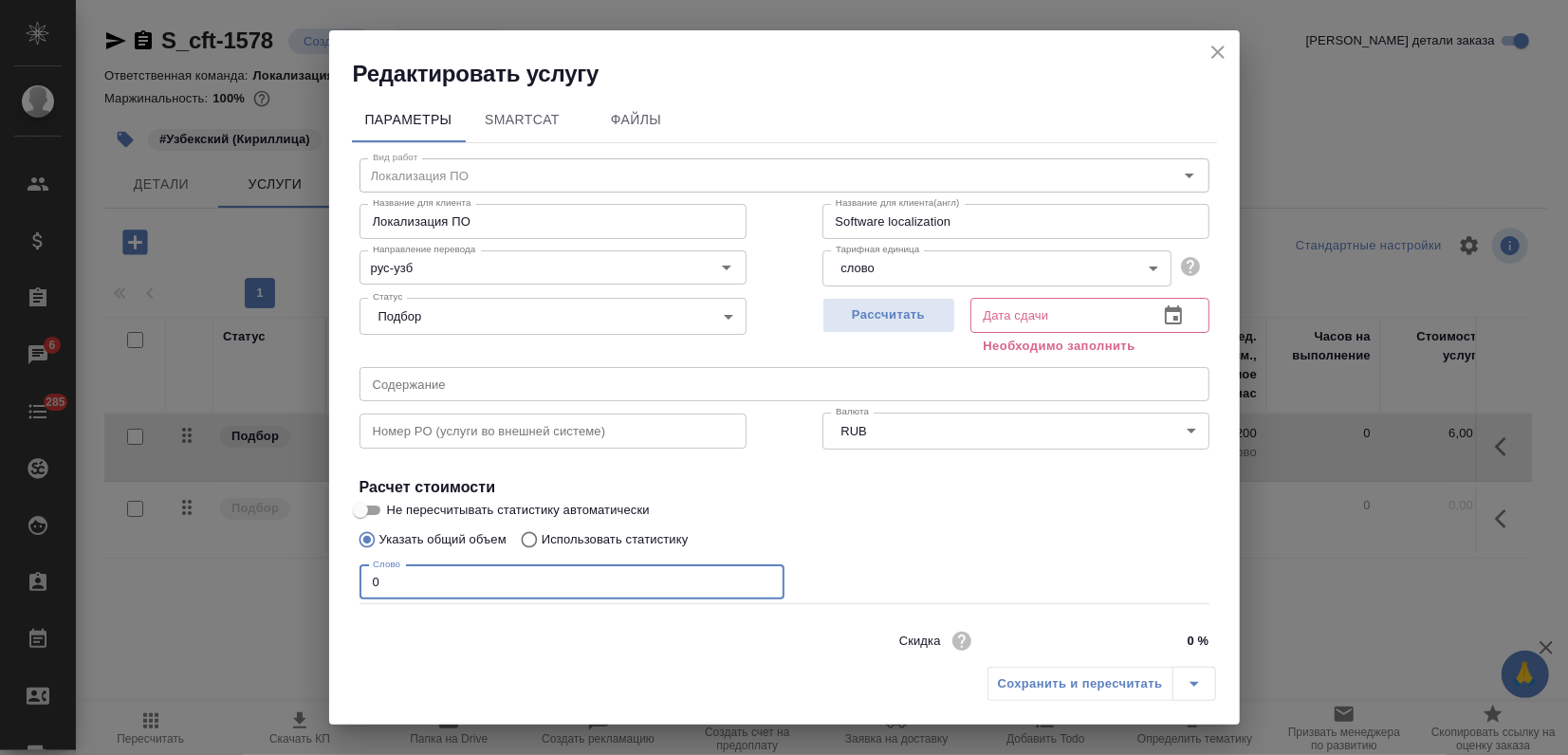
drag, startPoint x: 402, startPoint y: 577, endPoint x: 281, endPoint y: 595, distance: 122.3
click at [308, 596] on div "Редактировать услугу Параметры SmartCat Файлы Вид работ Локализация ПО Вид рабо…" at bounding box center [784, 378] width 1568 height 755
type input "123"
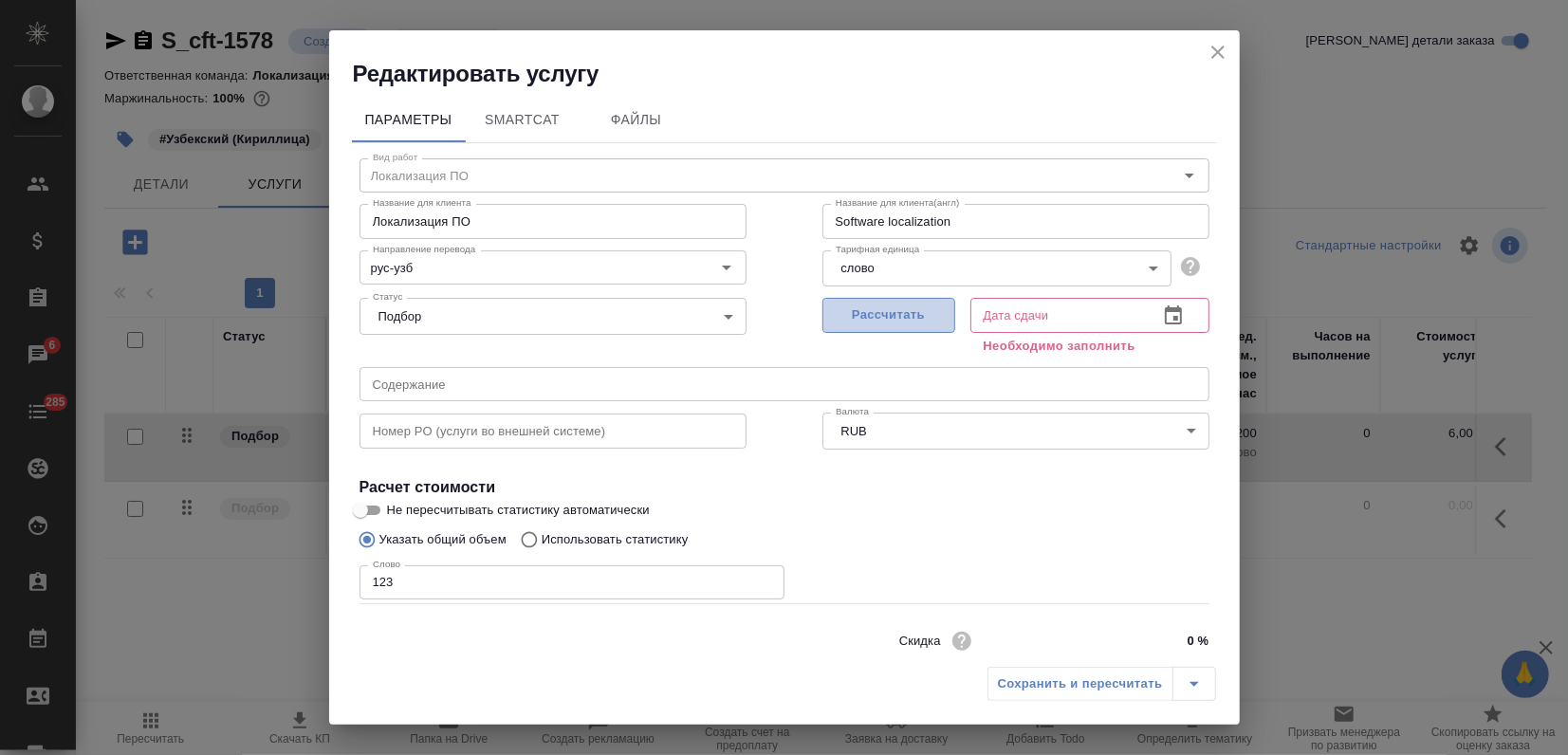
click at [833, 319] on span "Рассчитать" at bounding box center [889, 315] width 112 height 21
type input "05.09.2025 10:37"
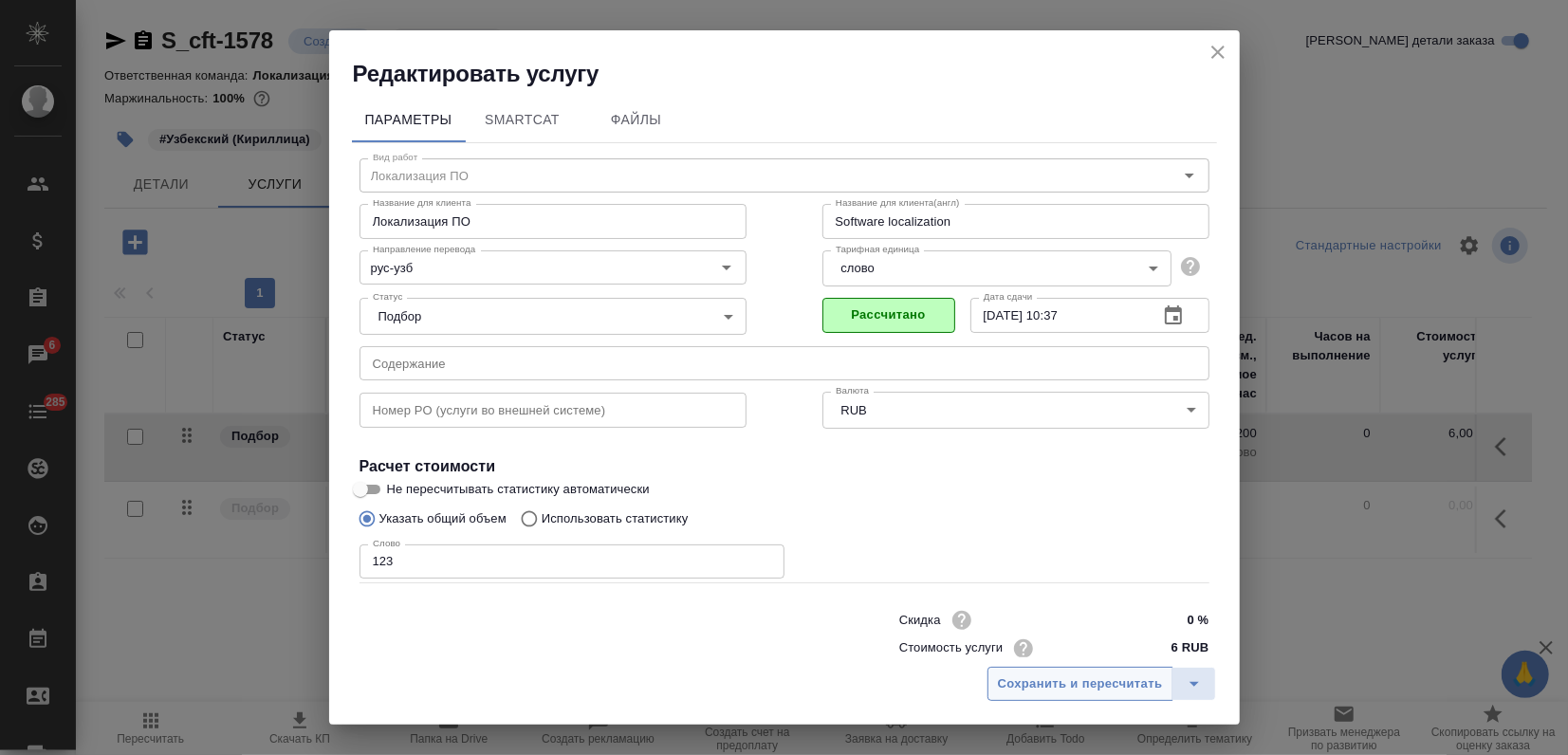
click at [1109, 691] on span "Сохранить и пересчитать" at bounding box center [1080, 684] width 165 height 21
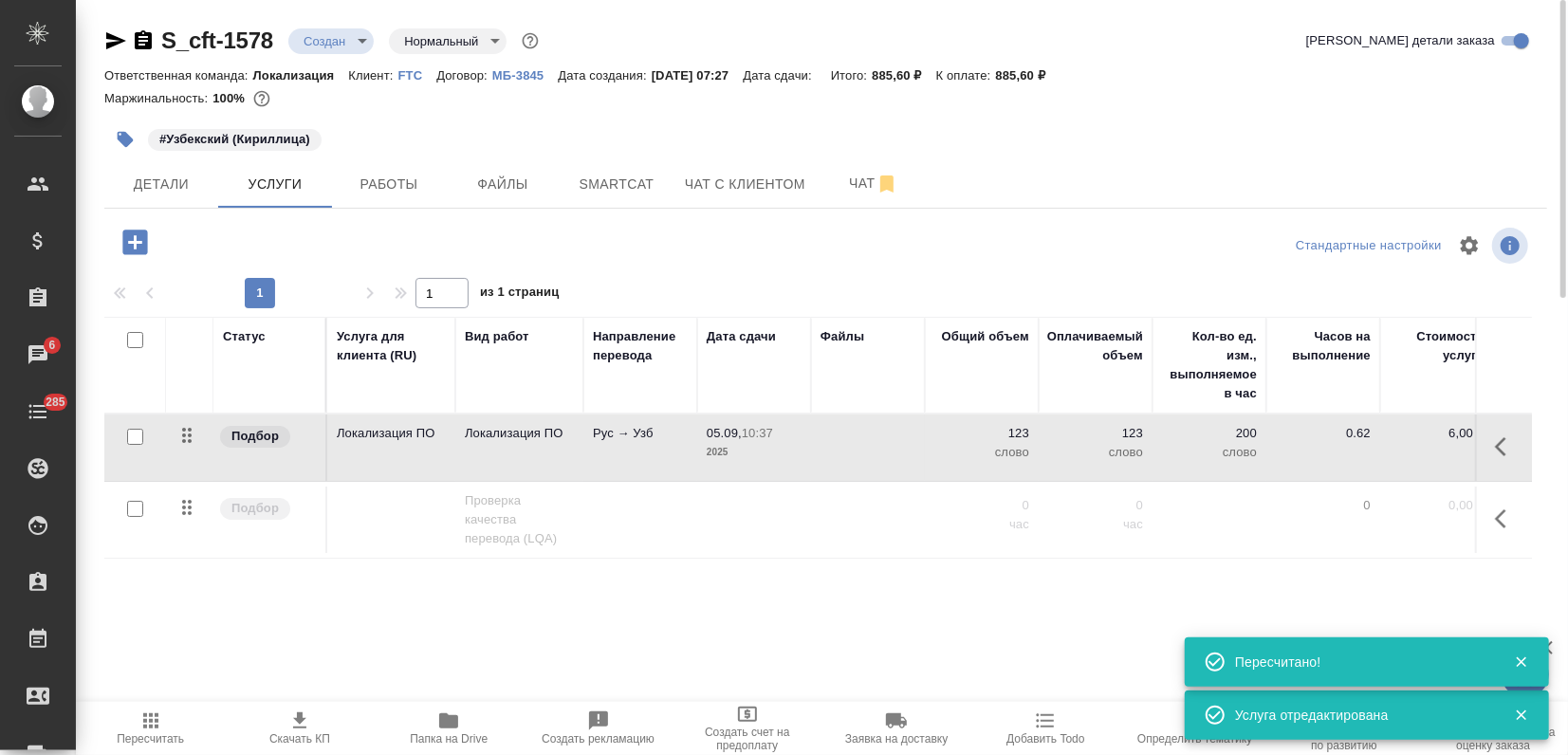
click at [139, 719] on icon "button" at bounding box center [150, 720] width 22 height 22
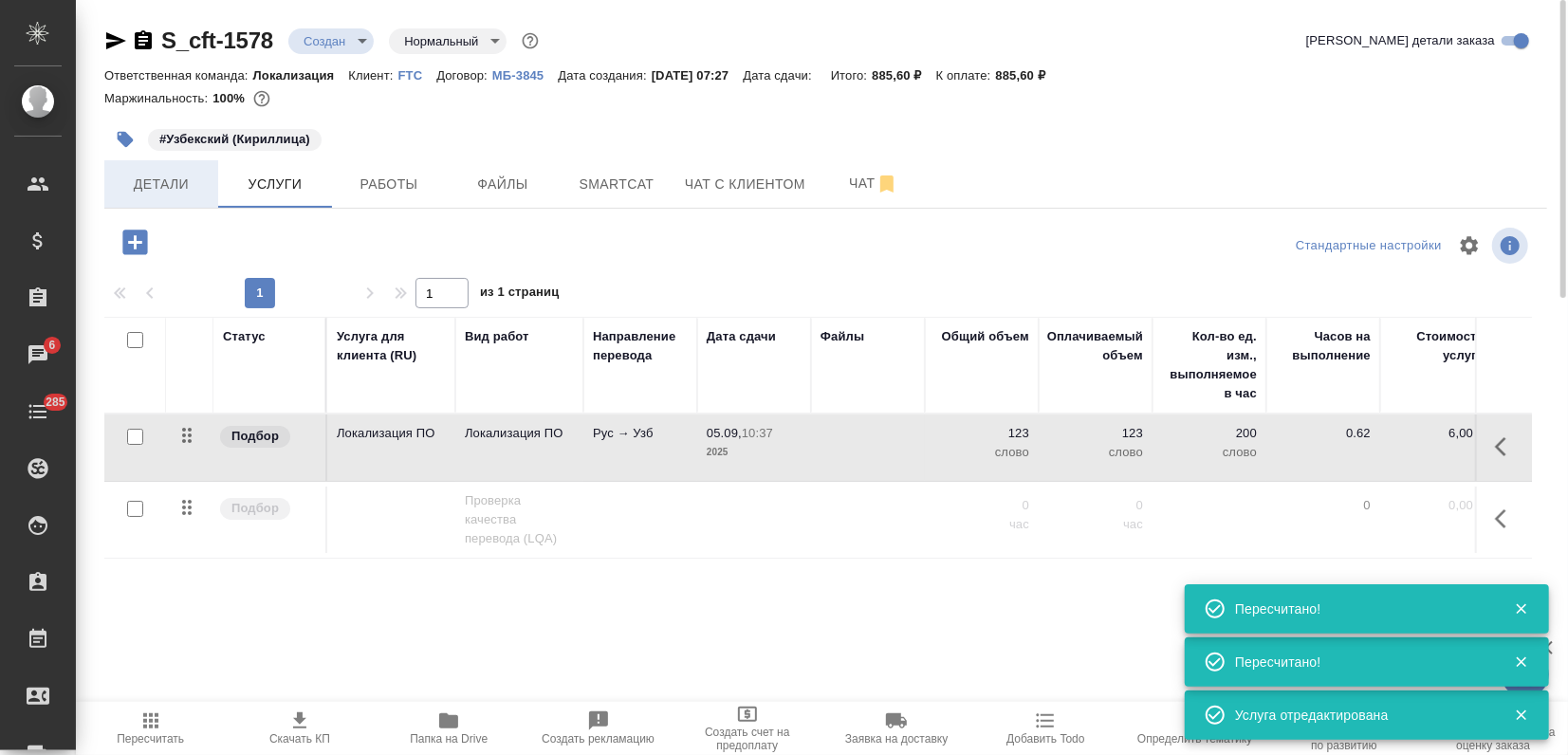
click at [189, 182] on span "Детали" at bounding box center [162, 184] width 91 height 23
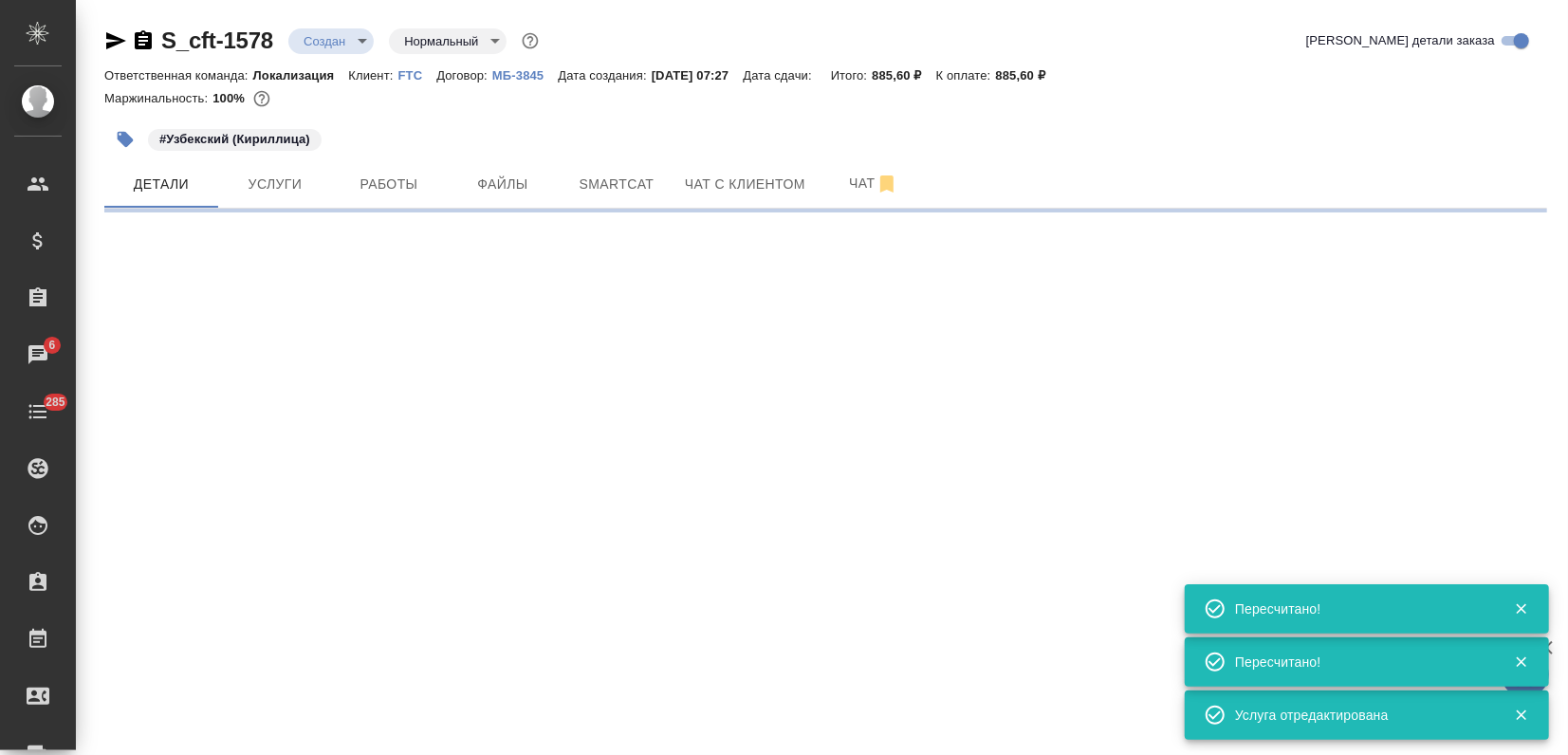
select select "RU"
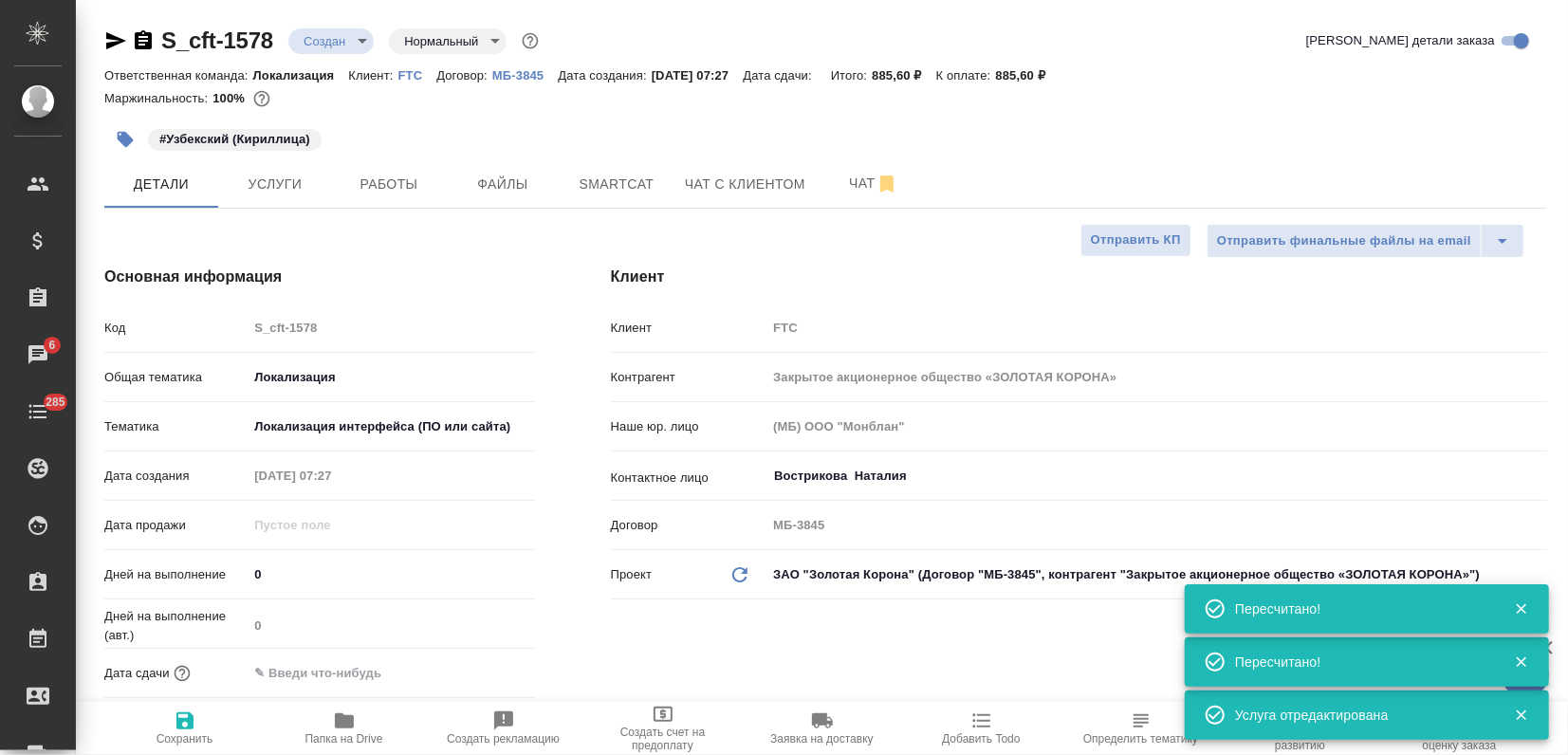
type textarea "x"
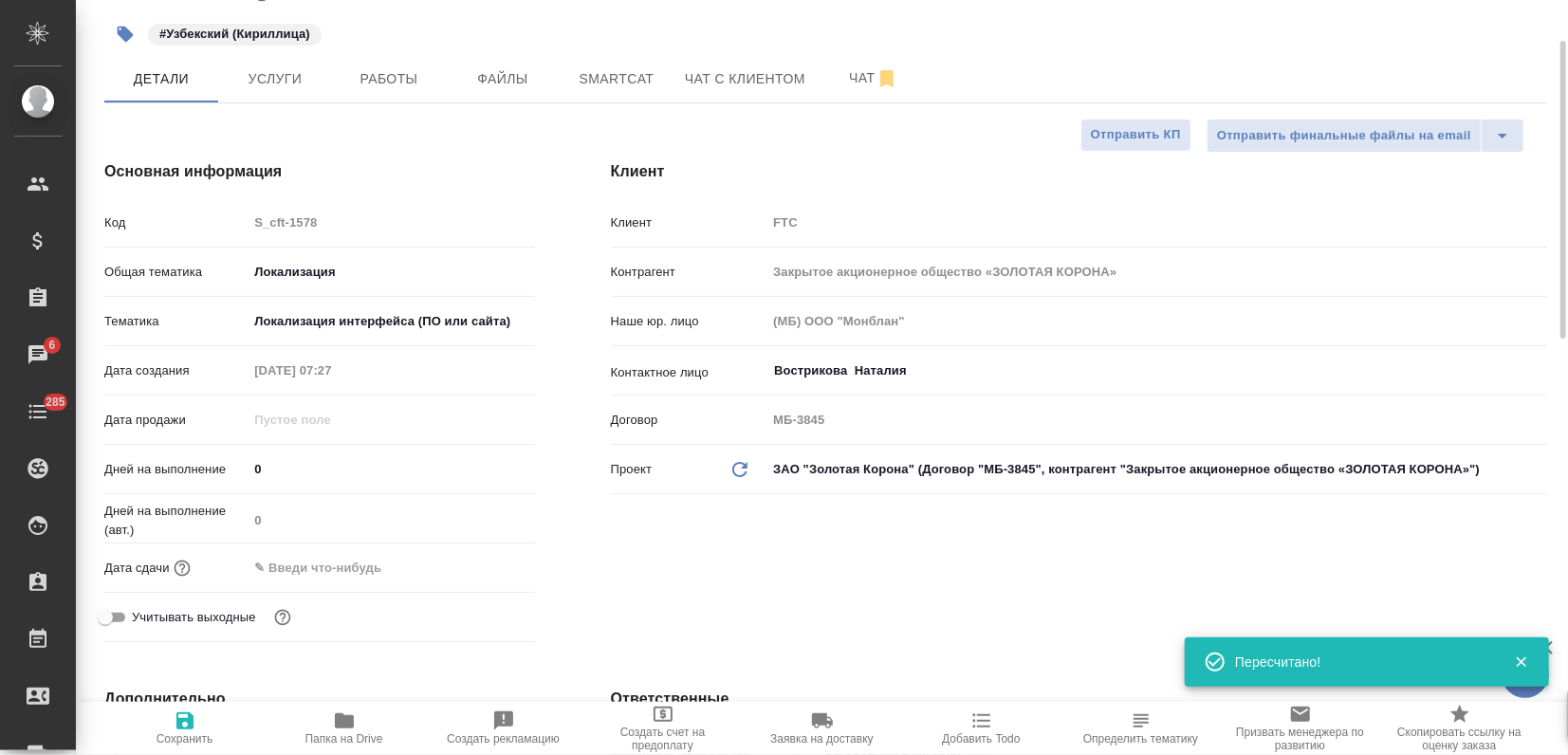
click at [335, 562] on input "text" at bounding box center [330, 567] width 166 height 27
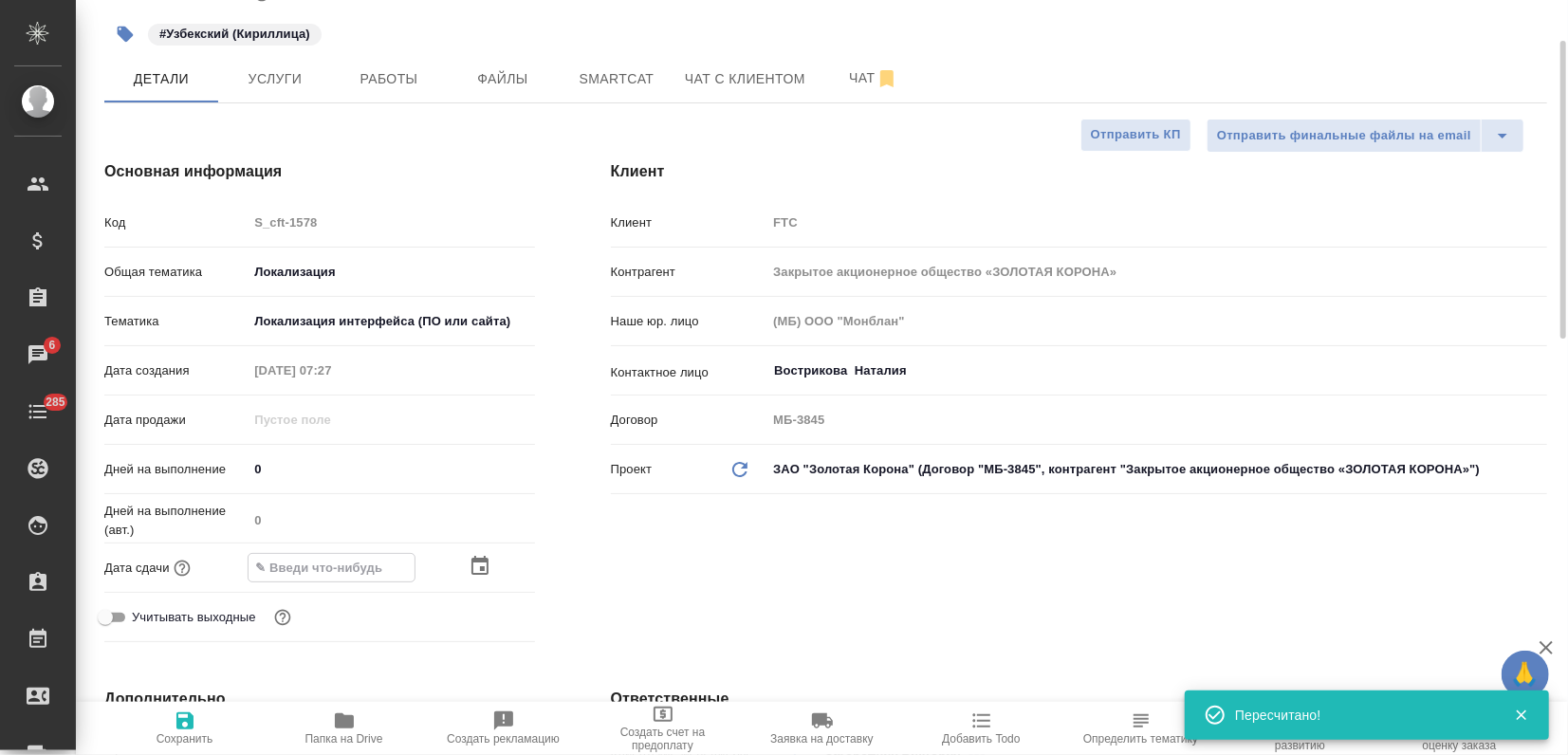
click at [473, 558] on icon "button" at bounding box center [480, 564] width 18 height 18
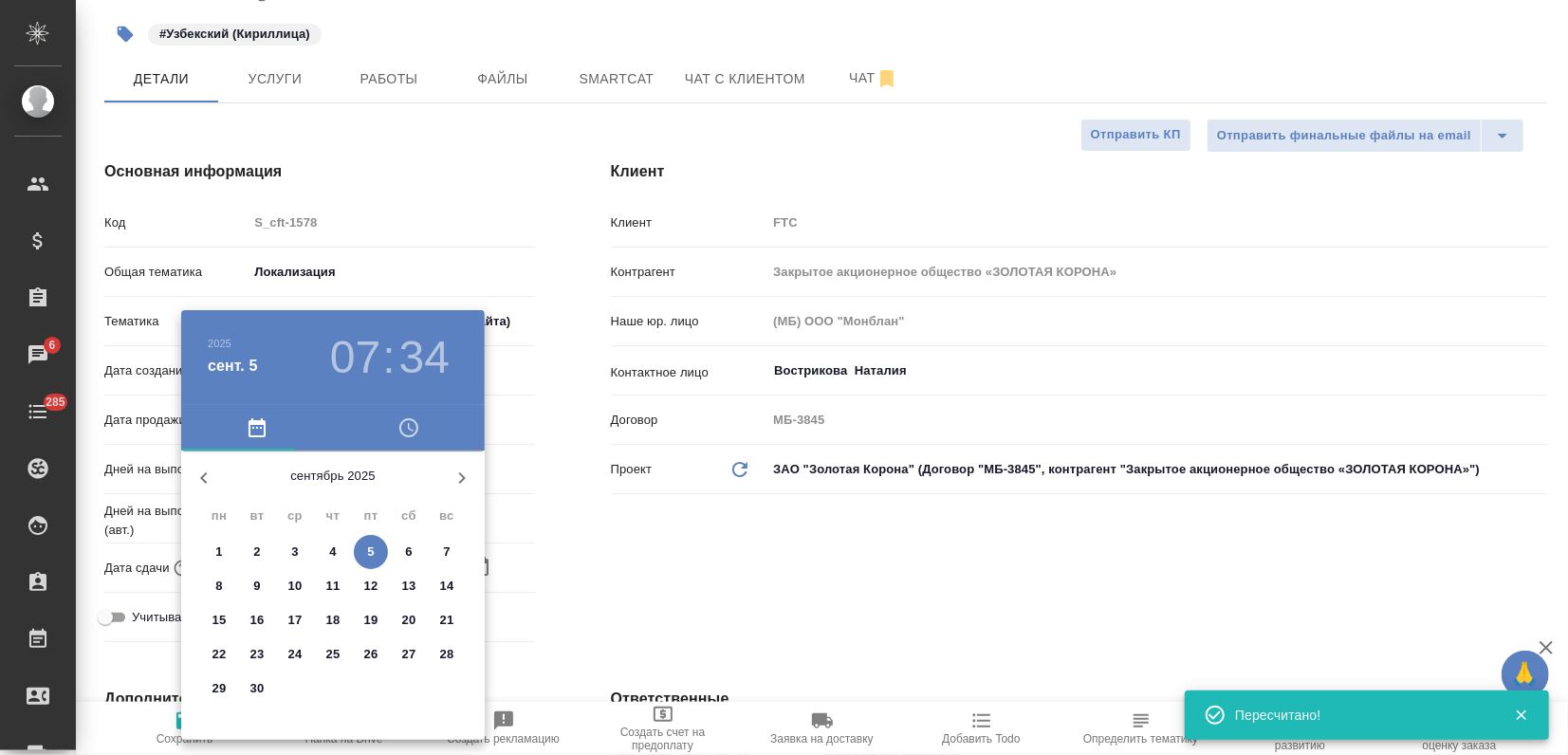
click at [372, 557] on p "5" at bounding box center [370, 552] width 7 height 18
type input "05.09.2025 07:34"
type textarea "x"
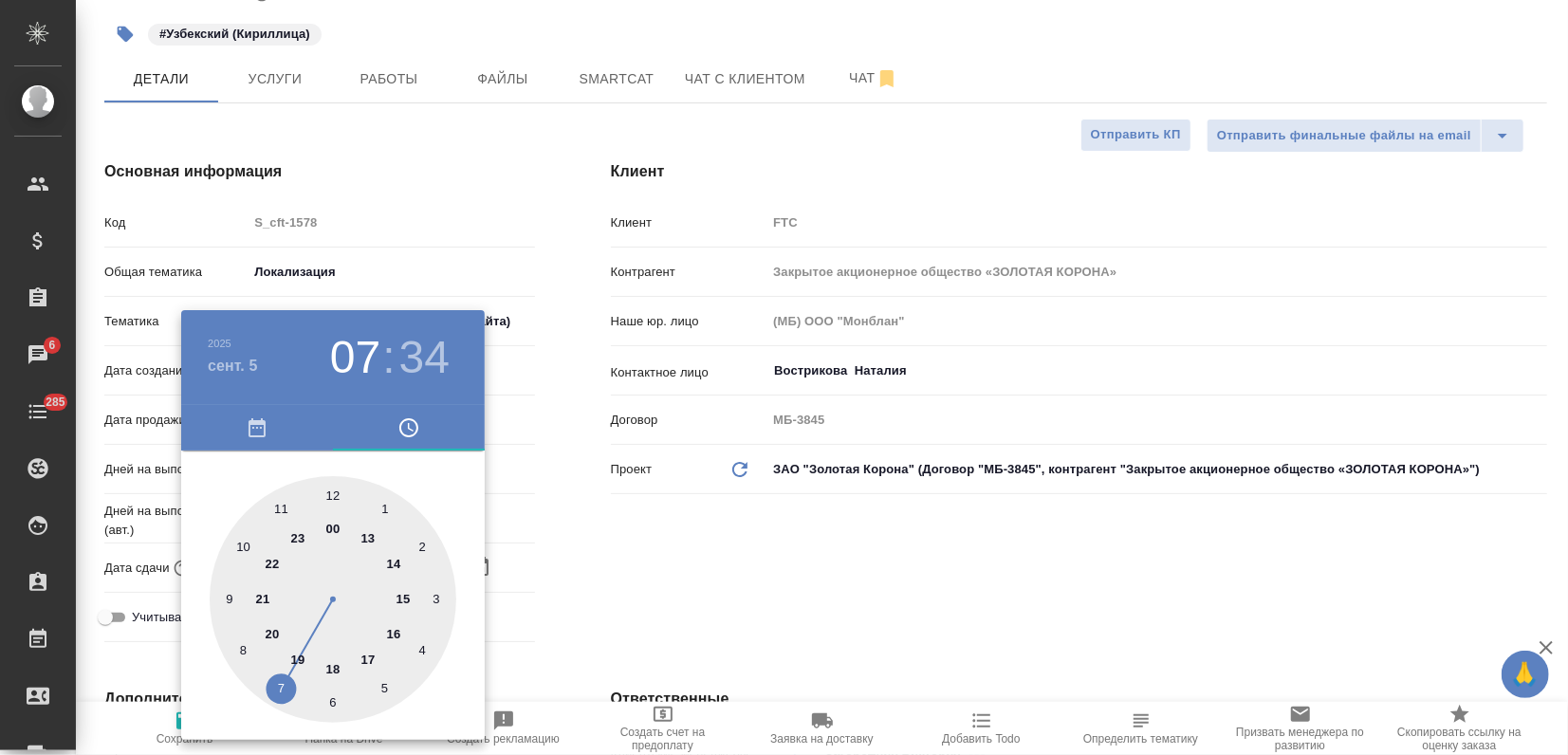
click at [396, 635] on div at bounding box center [332, 598] width 246 height 246
type input "05.09.2025 16:34"
type textarea "x"
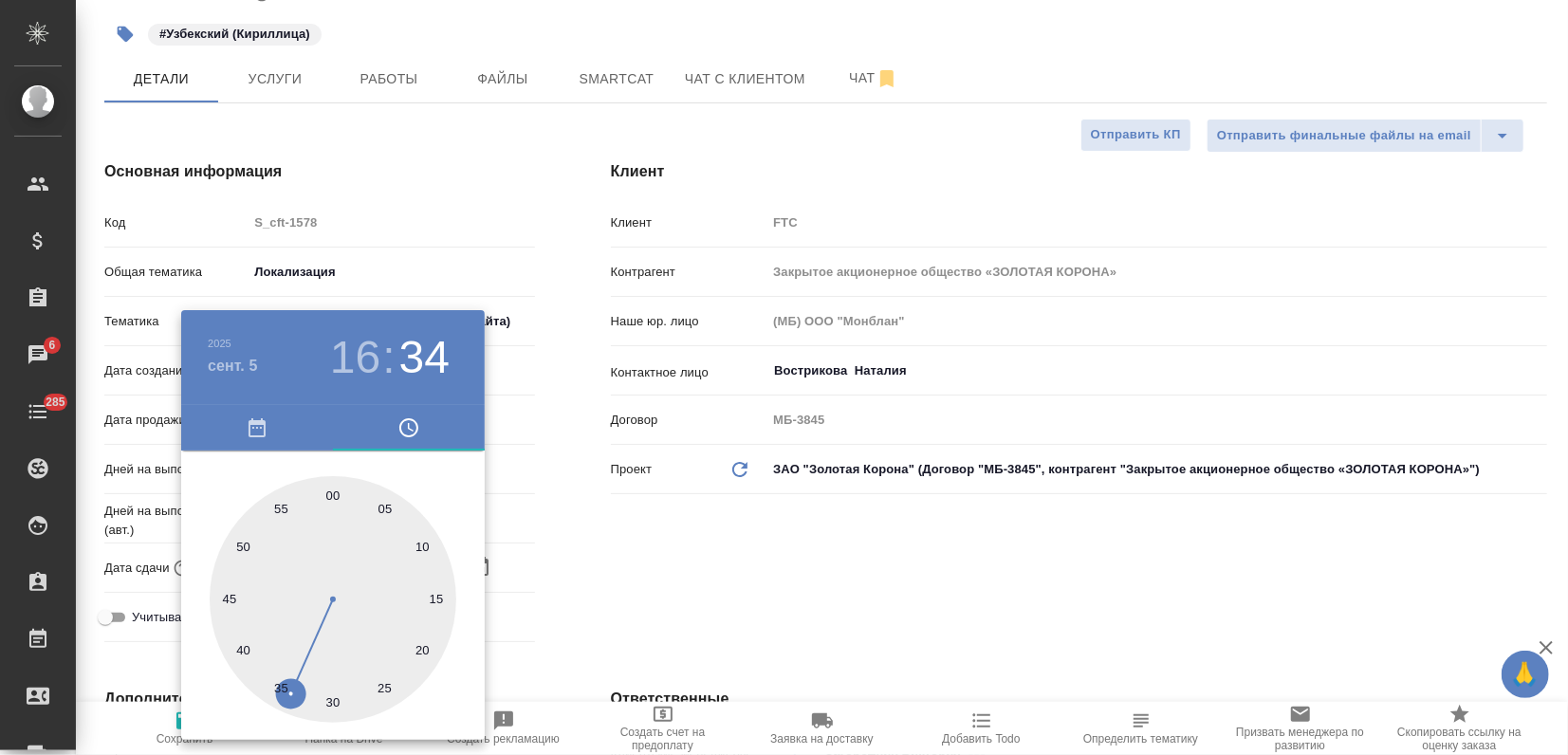
click at [325, 493] on div at bounding box center [332, 598] width 246 height 246
type input "05.09.2025 16:59"
type textarea "x"
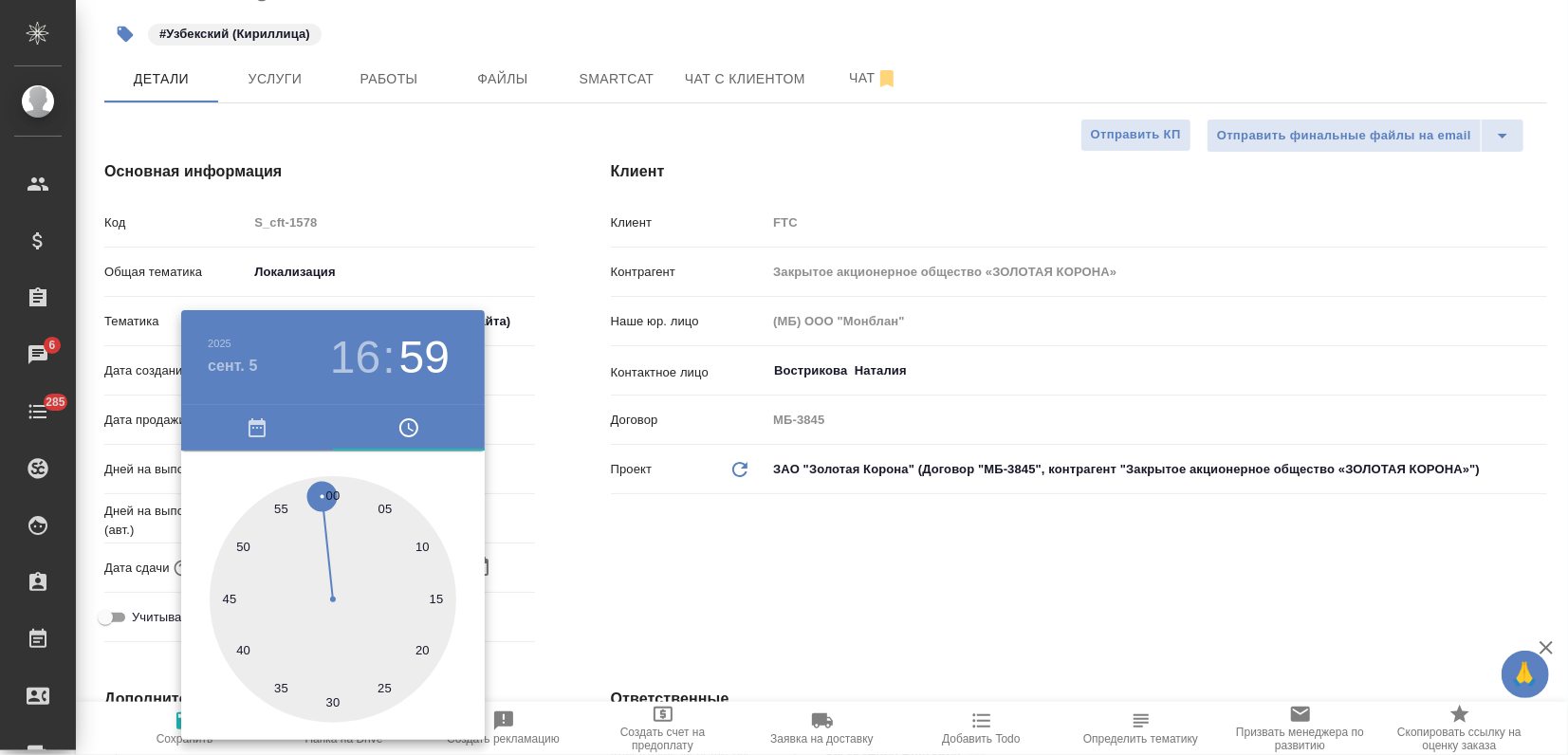
click at [336, 498] on div at bounding box center [332, 598] width 246 height 246
type input "[DATE] 16:00"
type textarea "x"
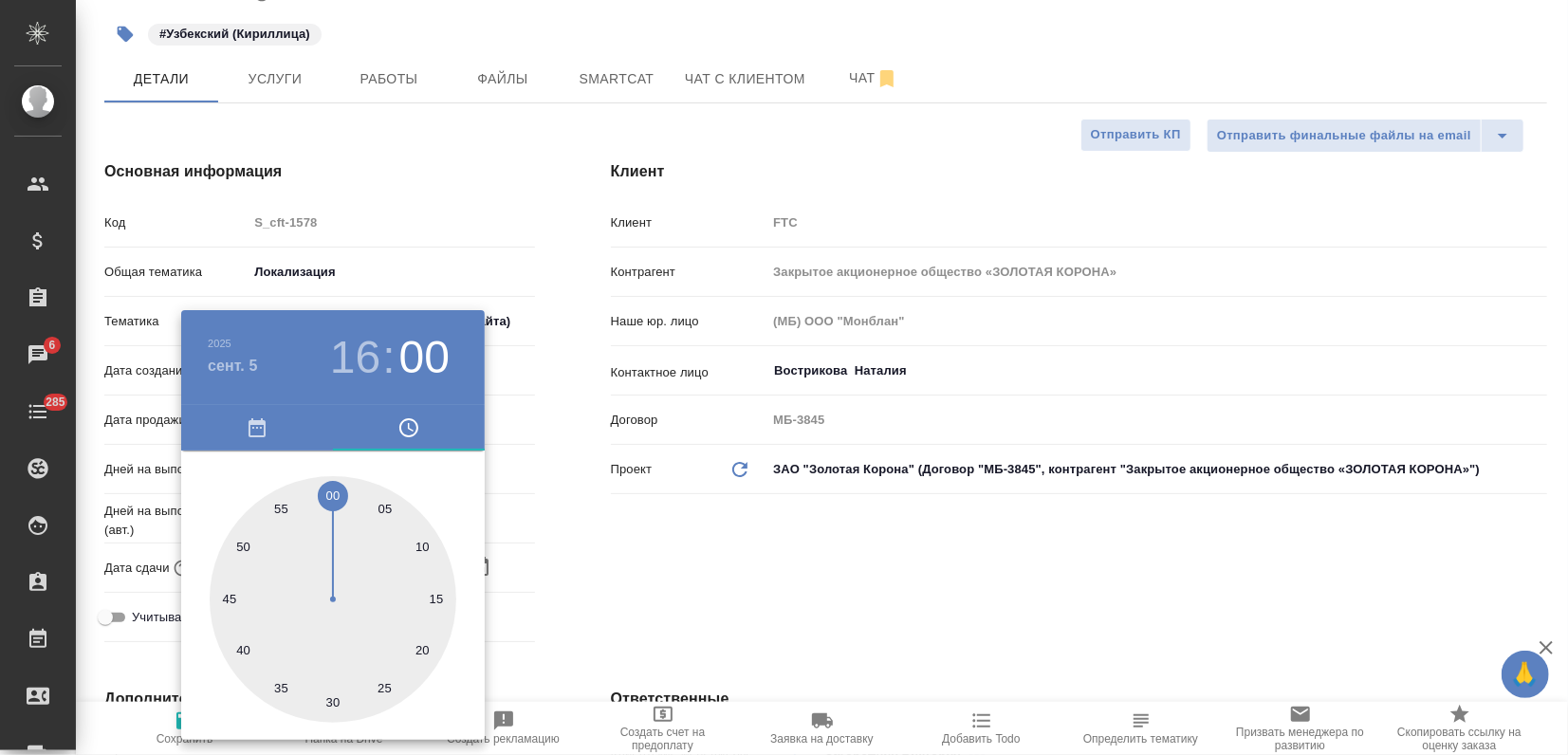
click at [582, 515] on div at bounding box center [784, 378] width 1568 height 755
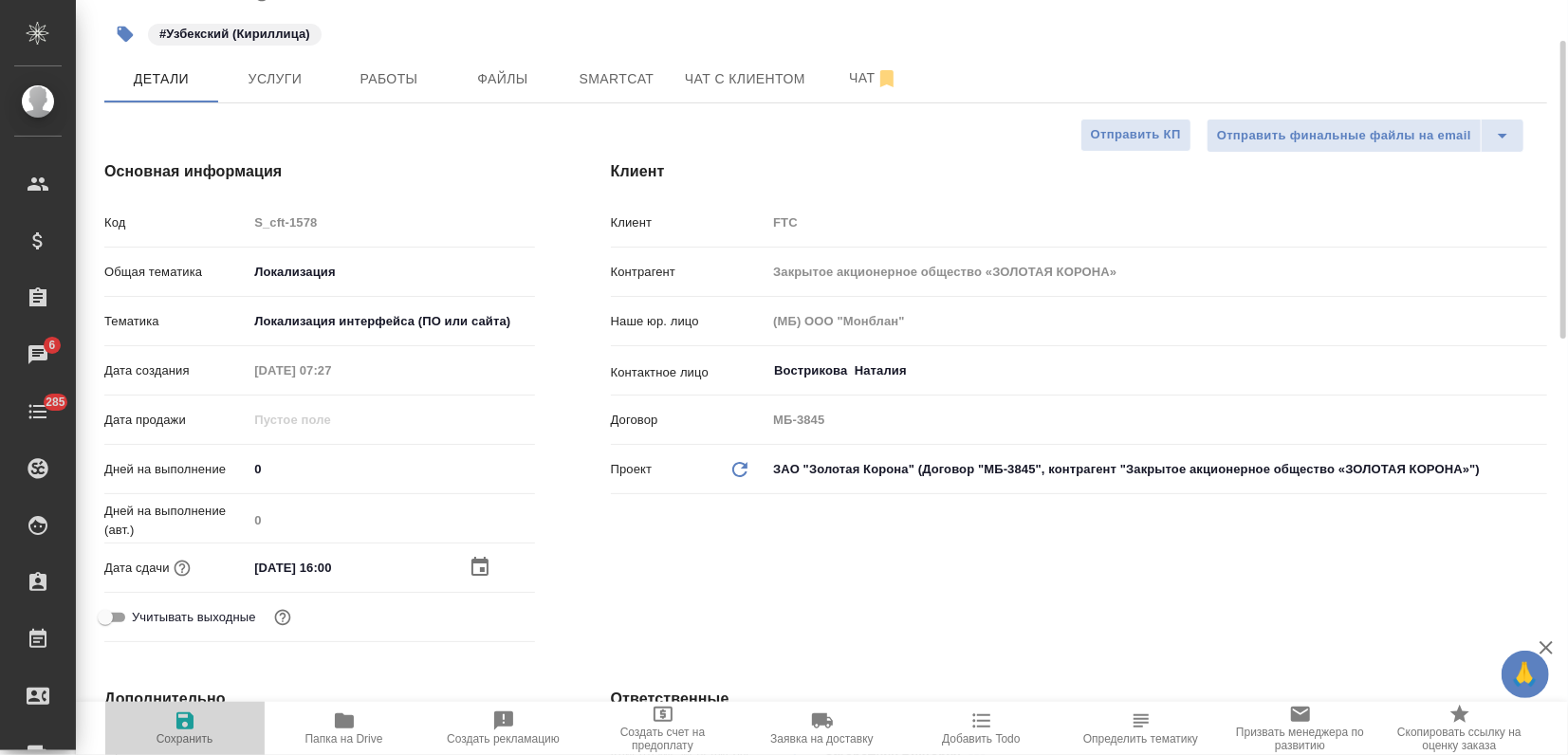
click at [181, 715] on icon "button" at bounding box center [184, 720] width 22 height 22
type textarea "x"
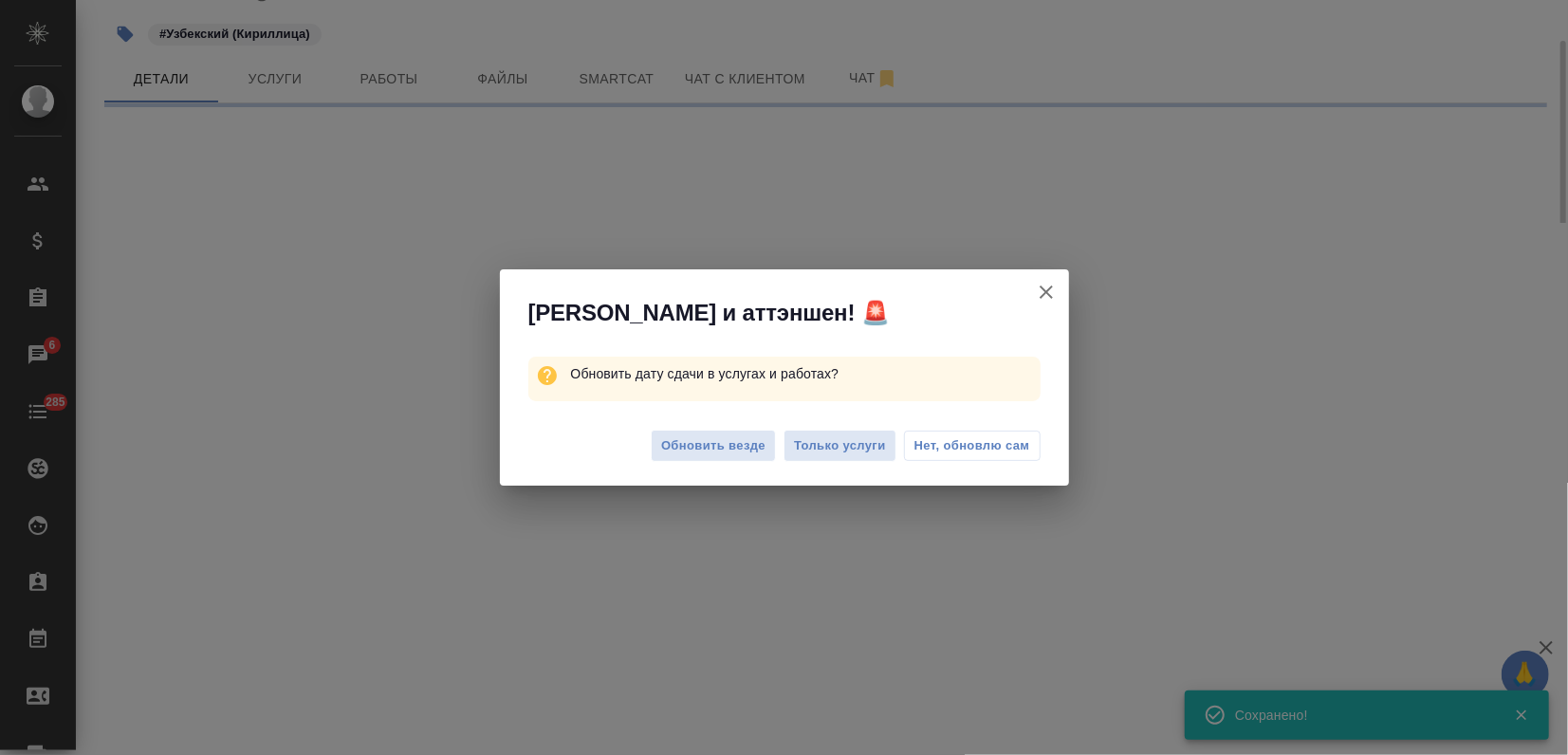
select select "RU"
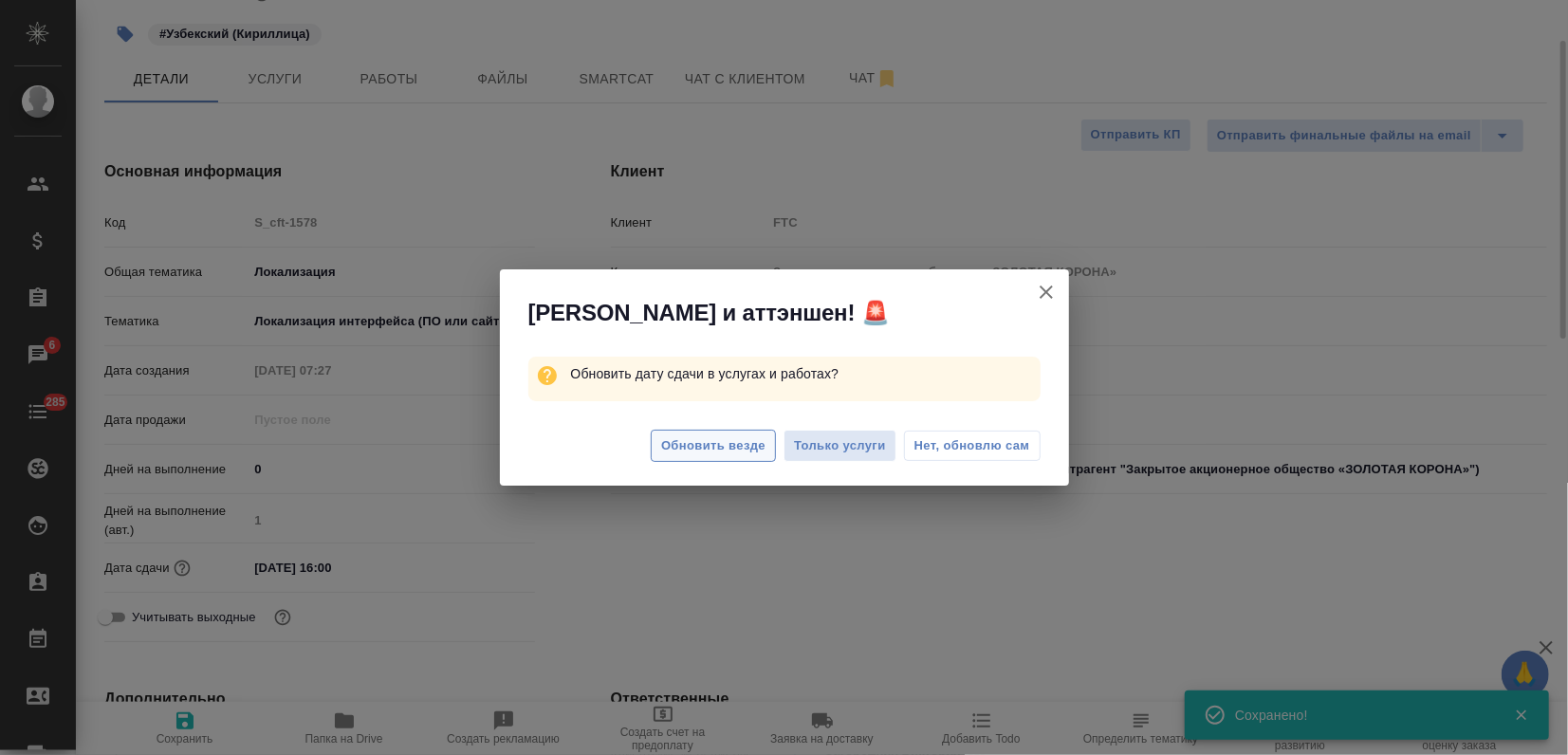
type textarea "x"
click at [695, 440] on span "Обновить везде" at bounding box center [712, 446] width 104 height 21
type textarea "x"
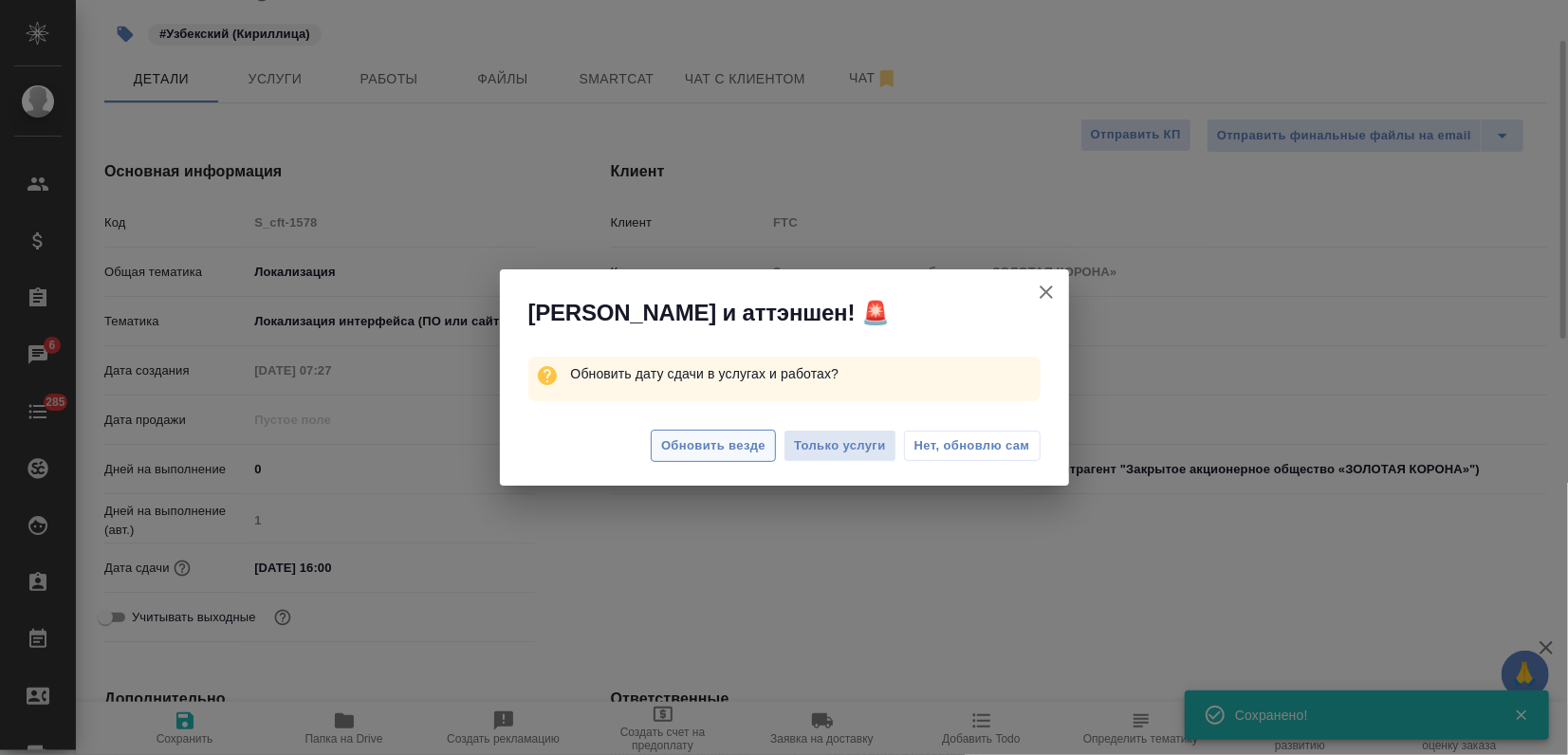
type textarea "x"
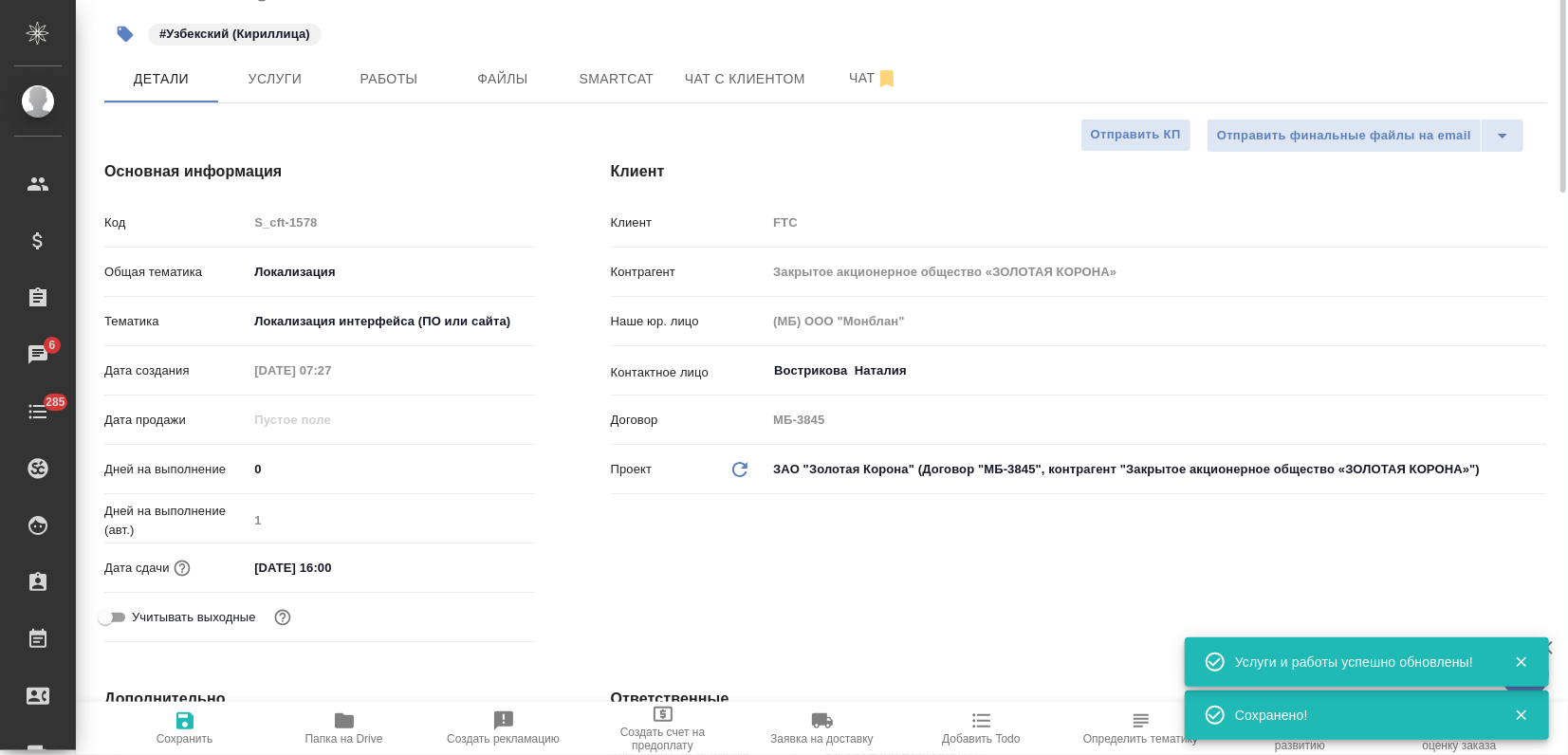
scroll to position [0, 0]
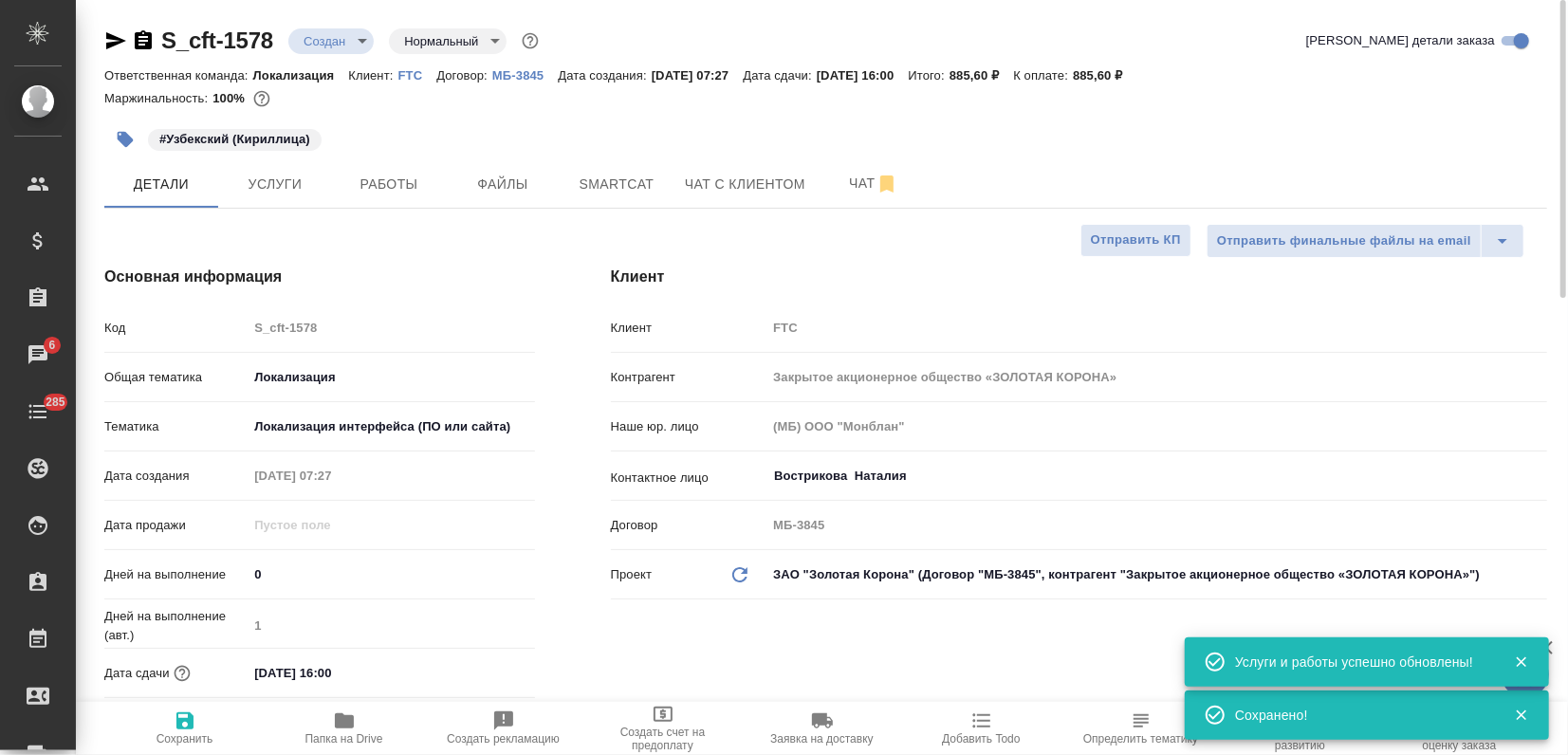
click at [351, 48] on body "🙏 .cls-1 fill:#fff; AWATERA Zagorodnikh Viktoria Клиенты Спецификации Заказы 6 …" at bounding box center [784, 378] width 1568 height 755
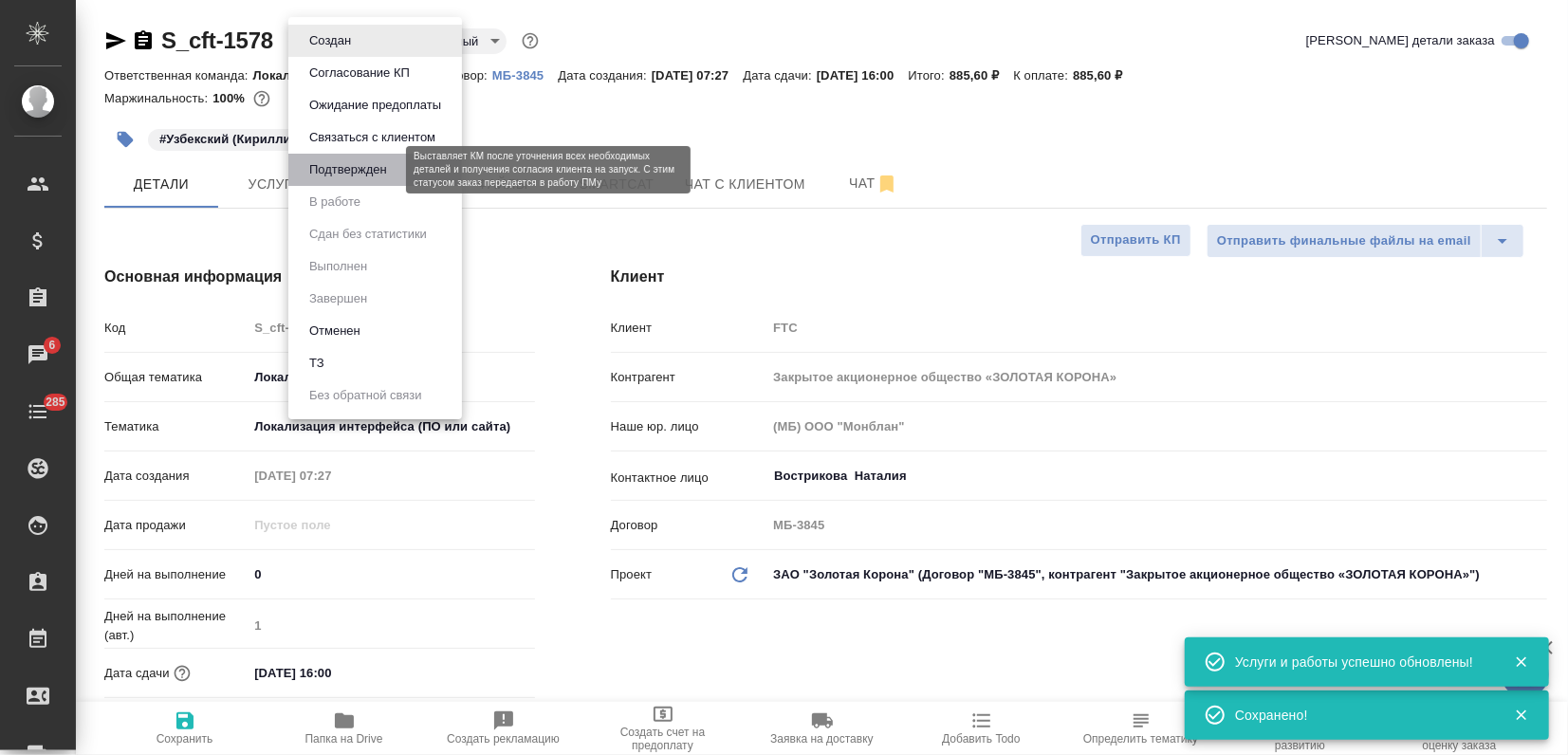
click at [364, 174] on button "Подтвержден" at bounding box center [348, 169] width 90 height 20
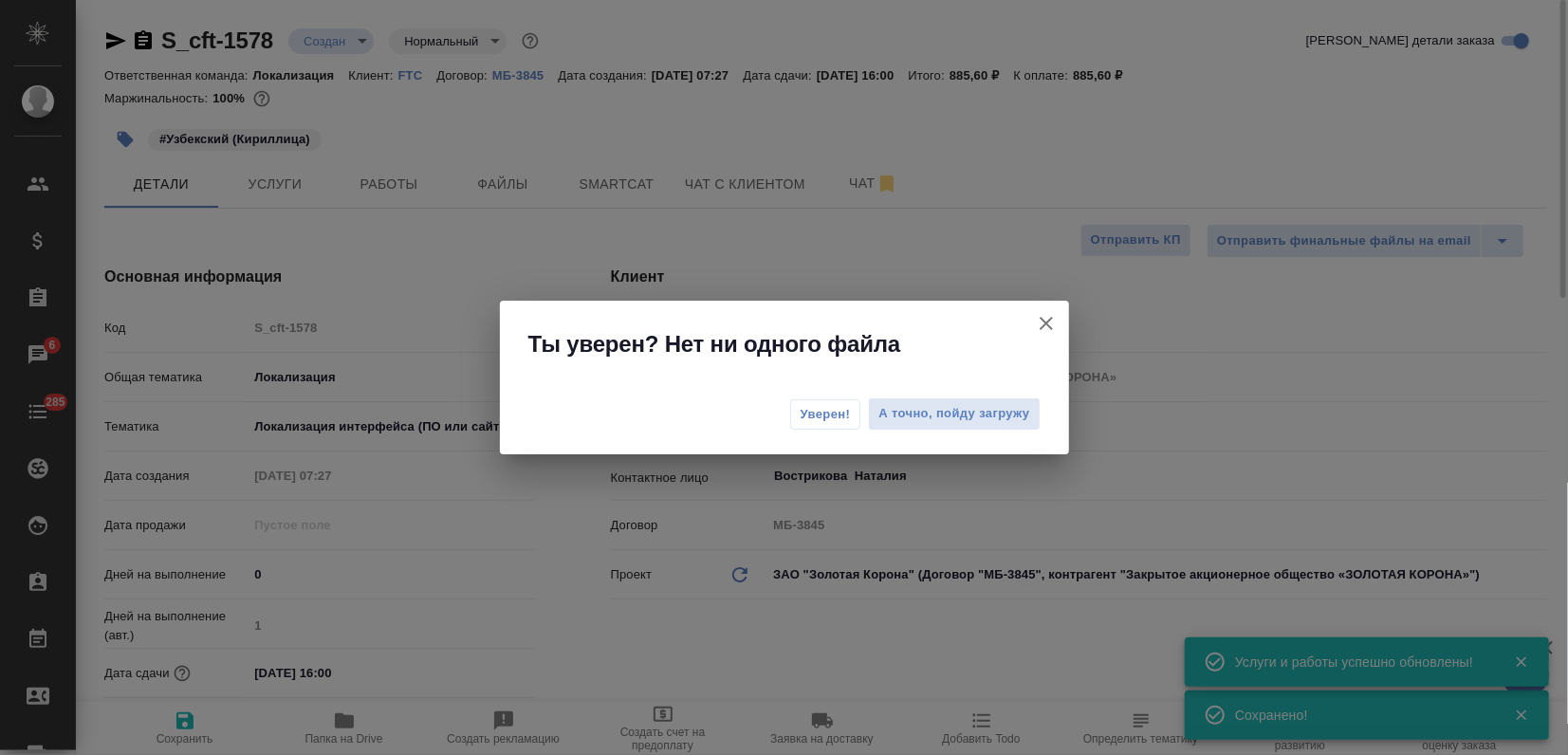
click at [849, 408] on span "Уверен!" at bounding box center [826, 413] width 51 height 18
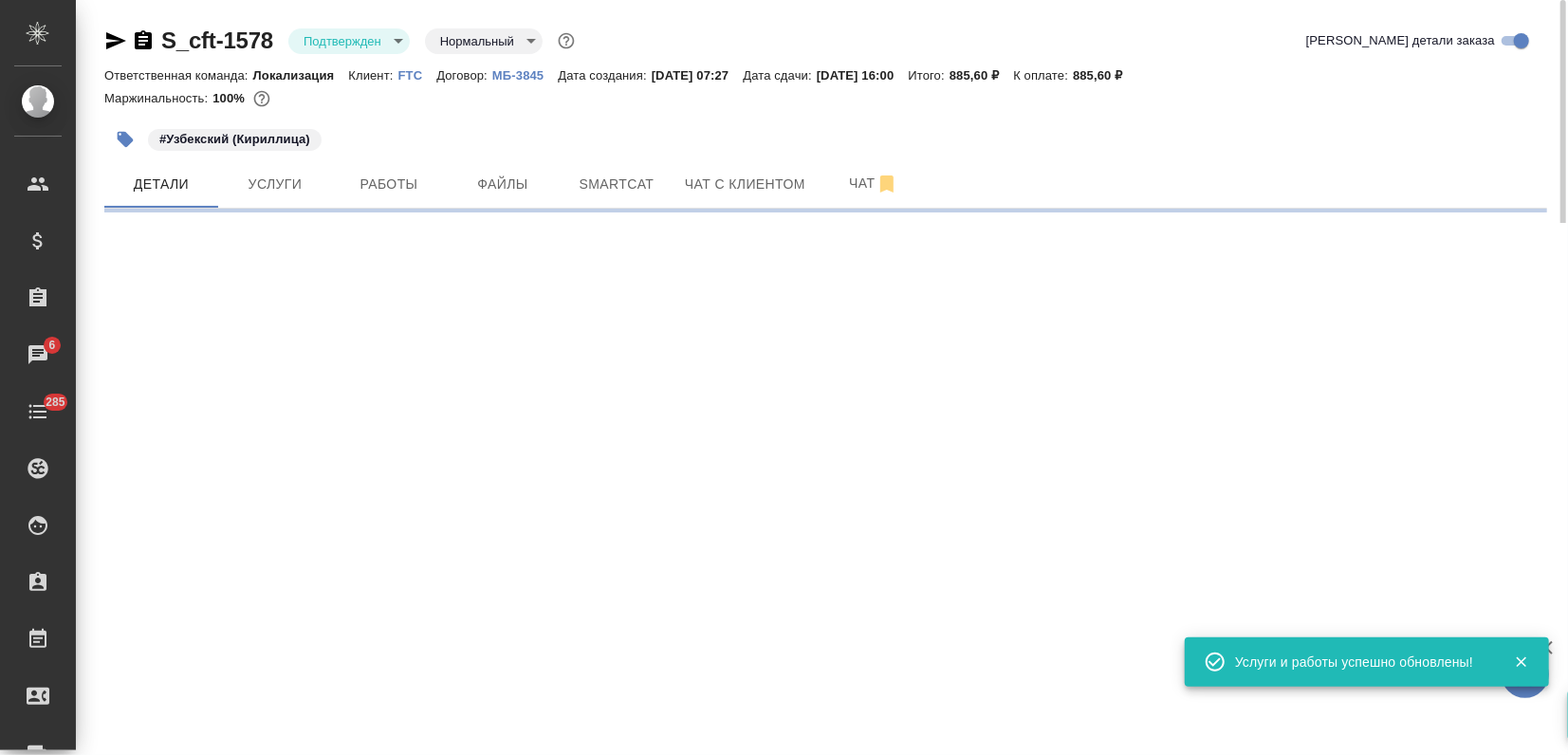
select select "RU"
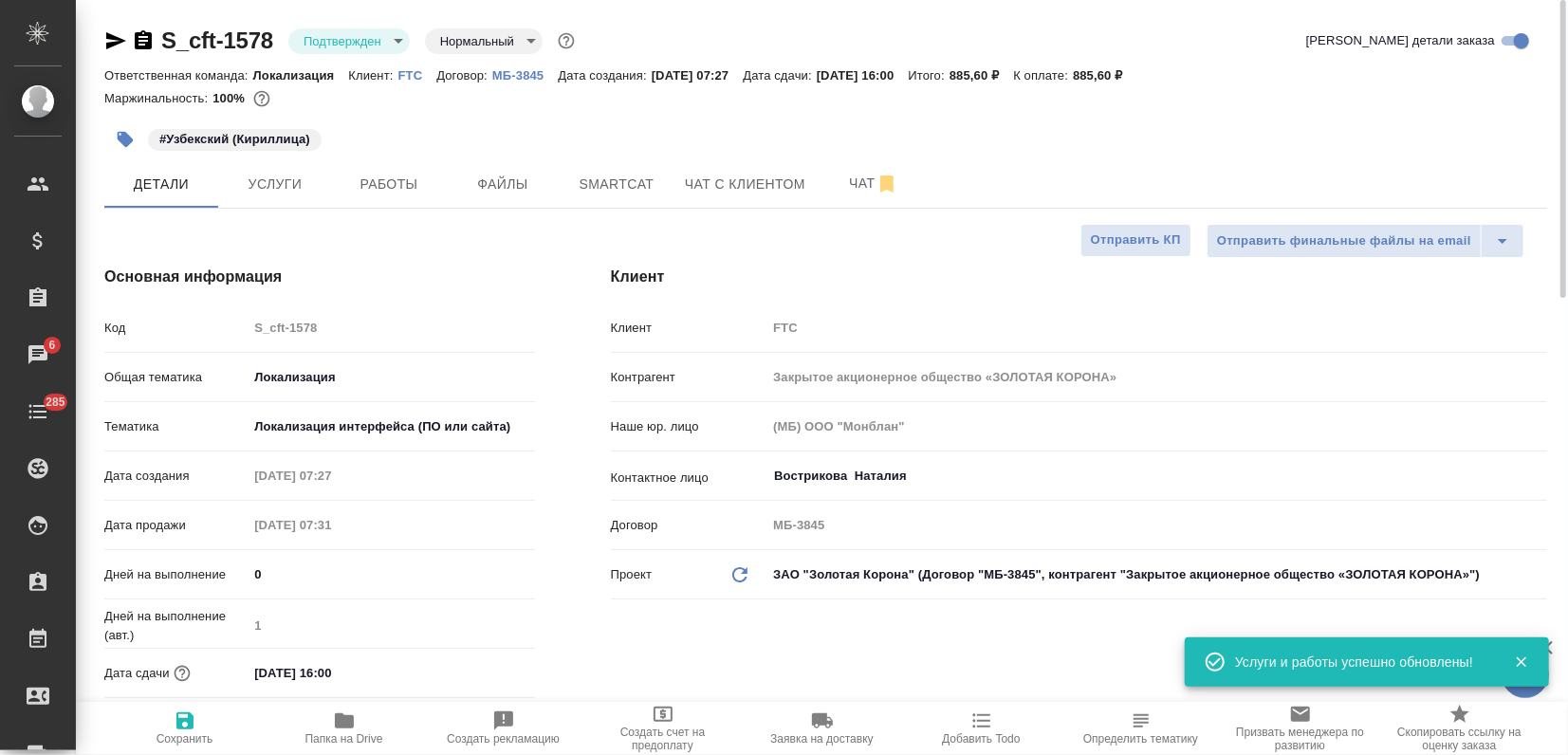
type textarea "x"
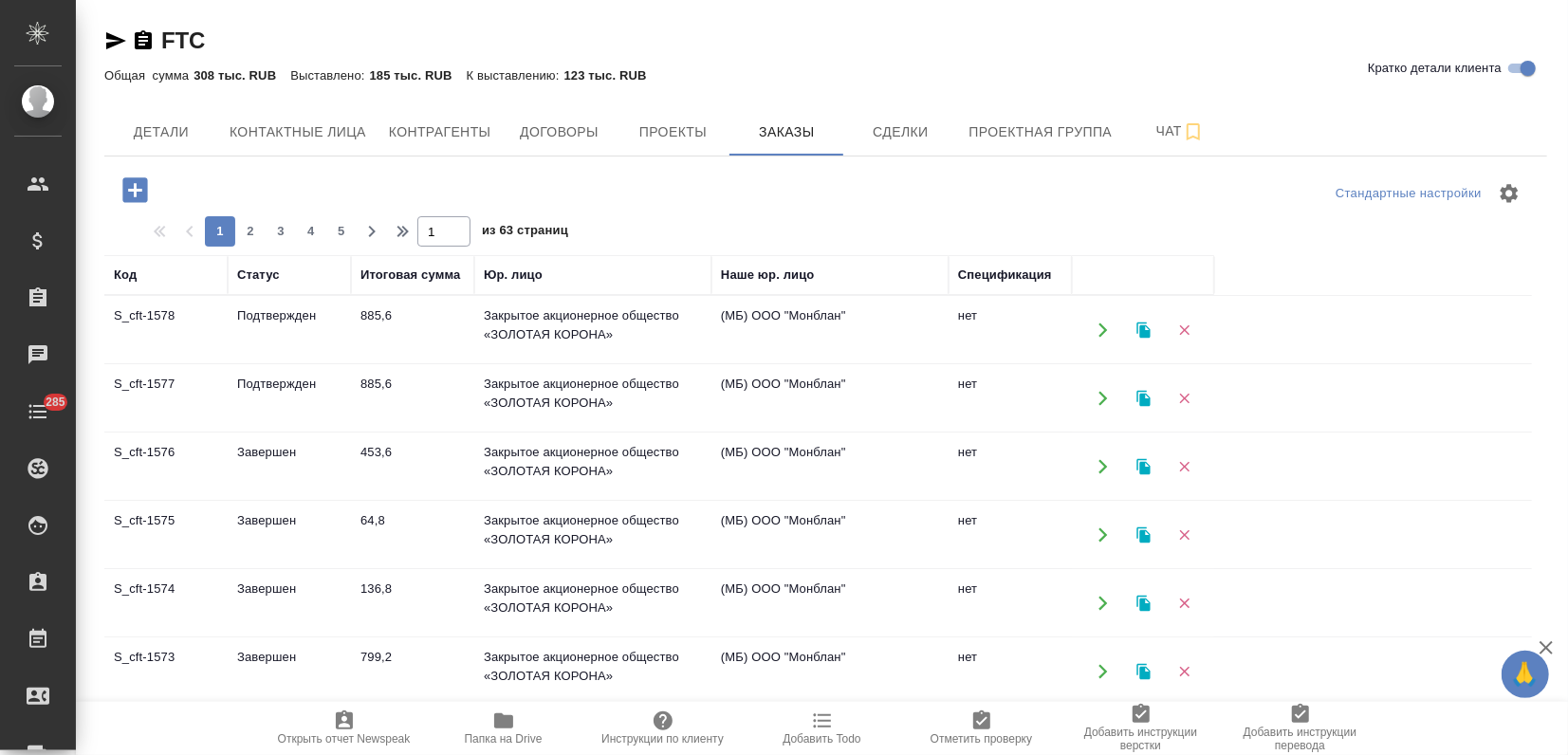
click at [203, 324] on td "S_cft-1578" at bounding box center [165, 330] width 124 height 66
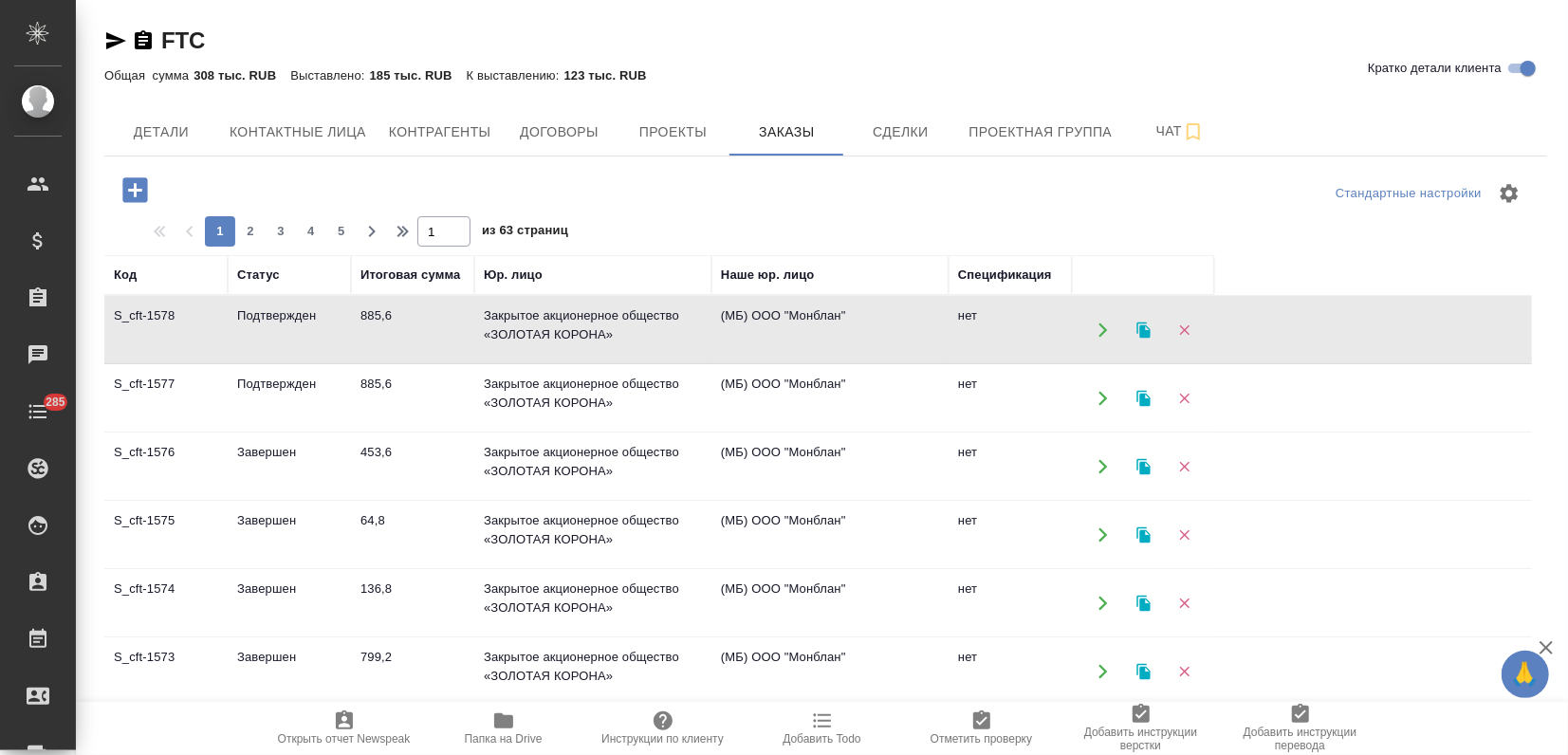
click at [185, 319] on td "S_cft-1578" at bounding box center [165, 330] width 124 height 66
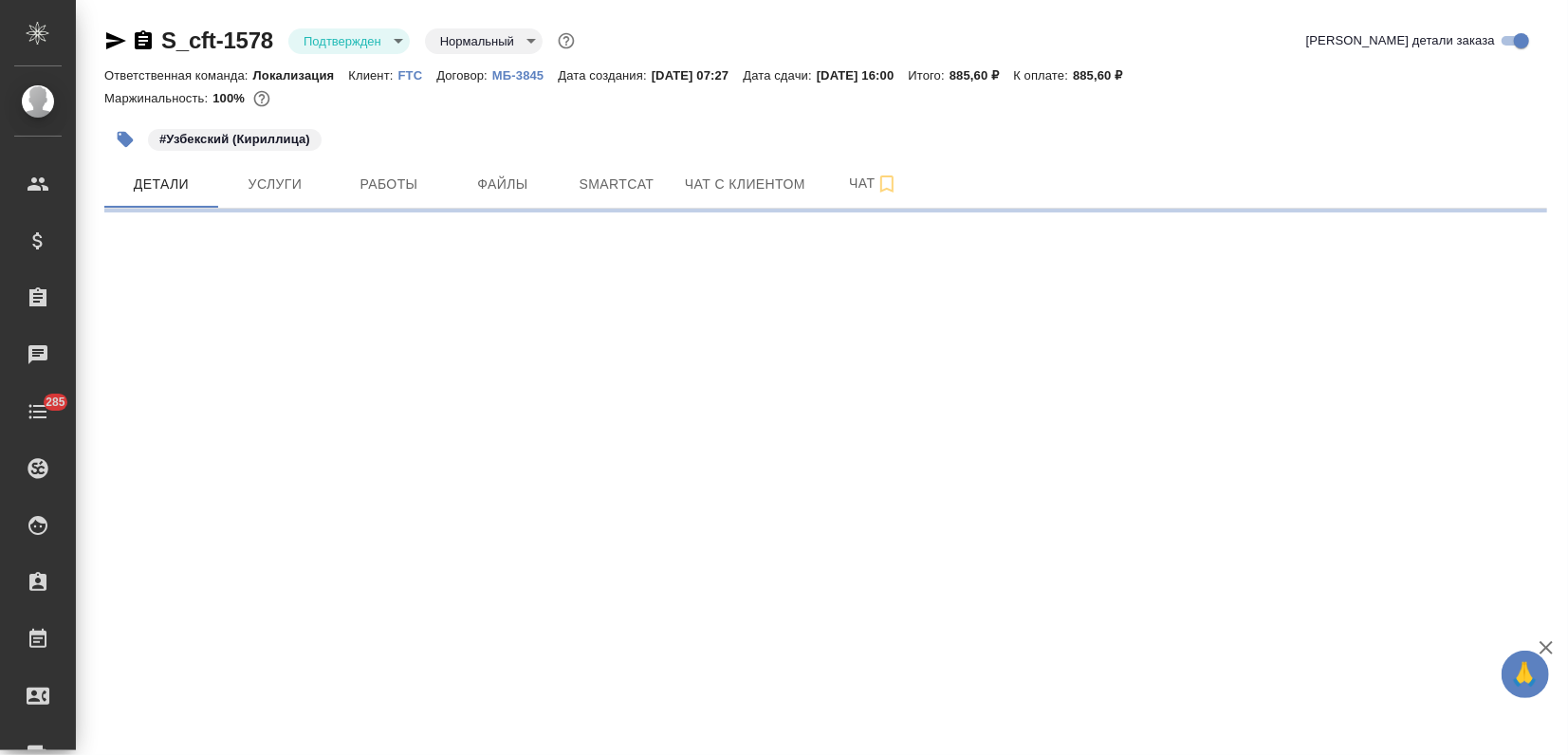
select select "RU"
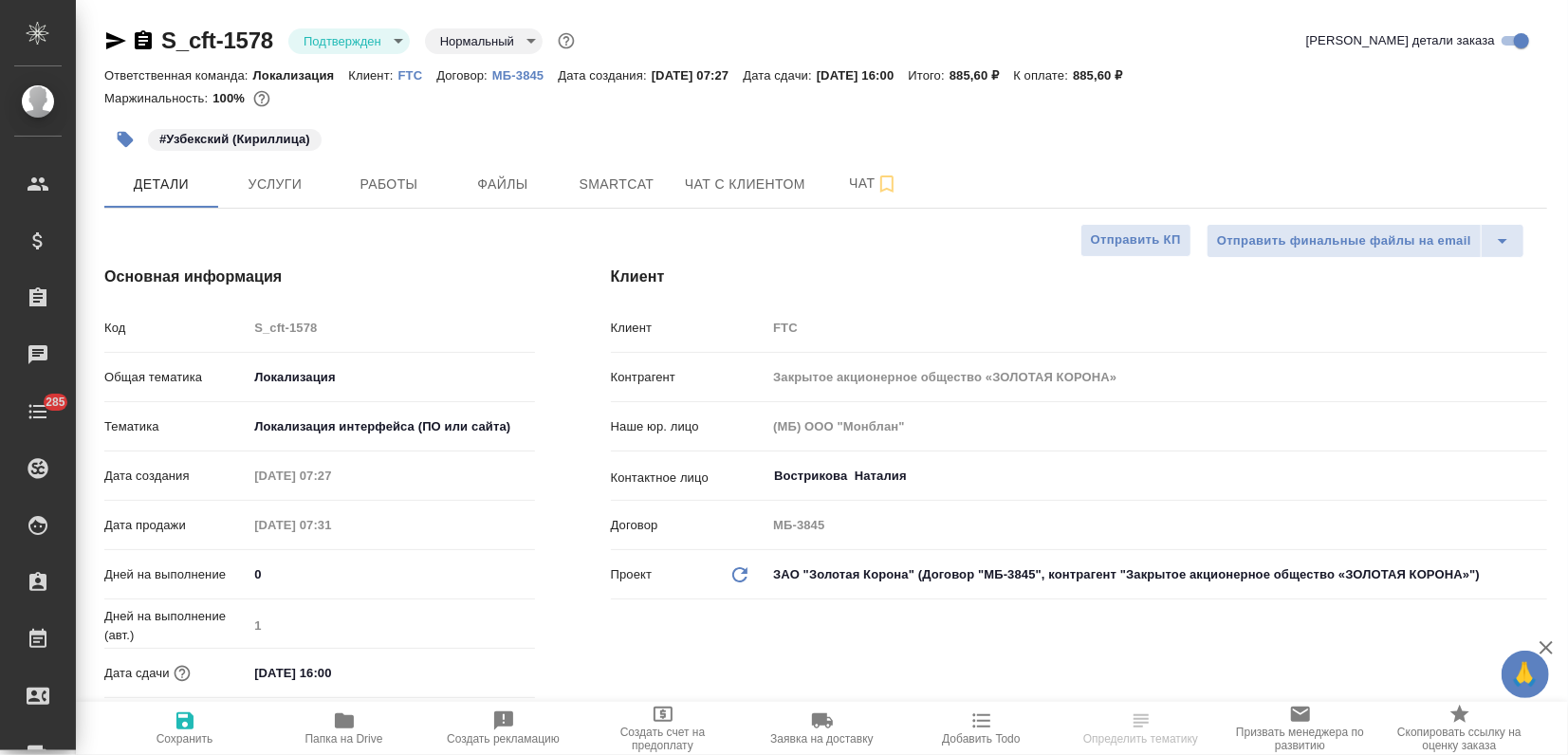
type textarea "x"
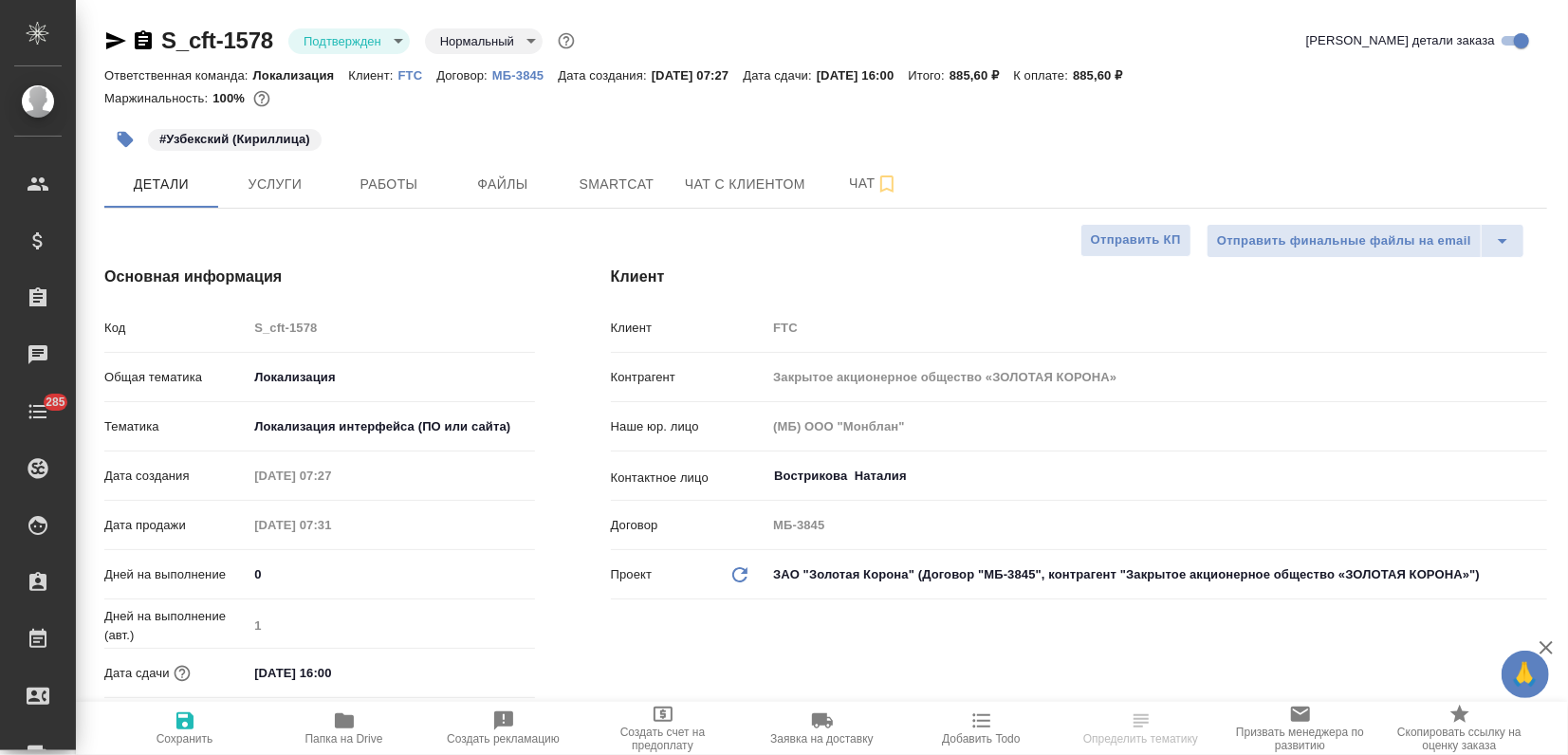
type textarea "x"
click at [107, 43] on icon "button" at bounding box center [116, 41] width 19 height 18
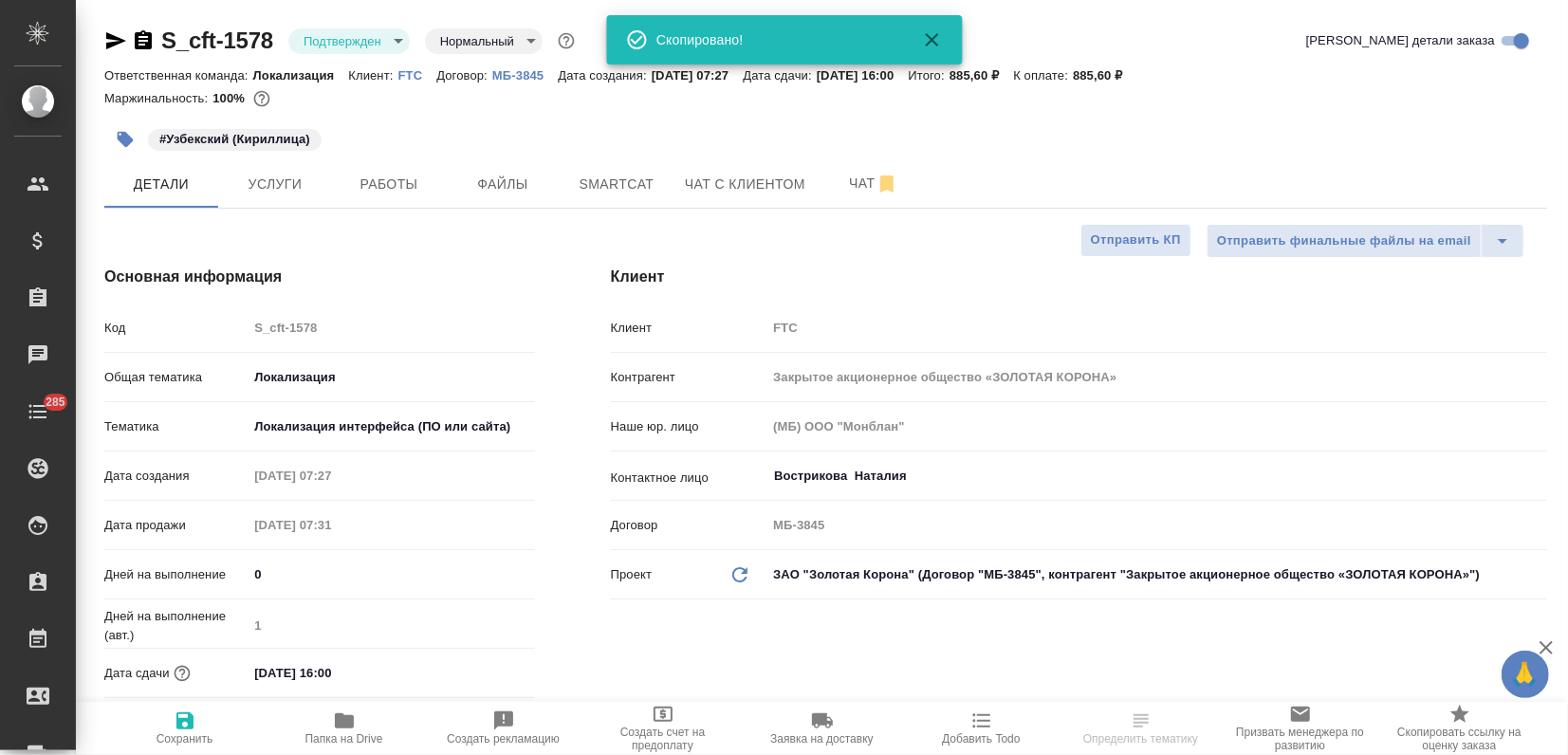
type textarea "x"
select select "RU"
type textarea "x"
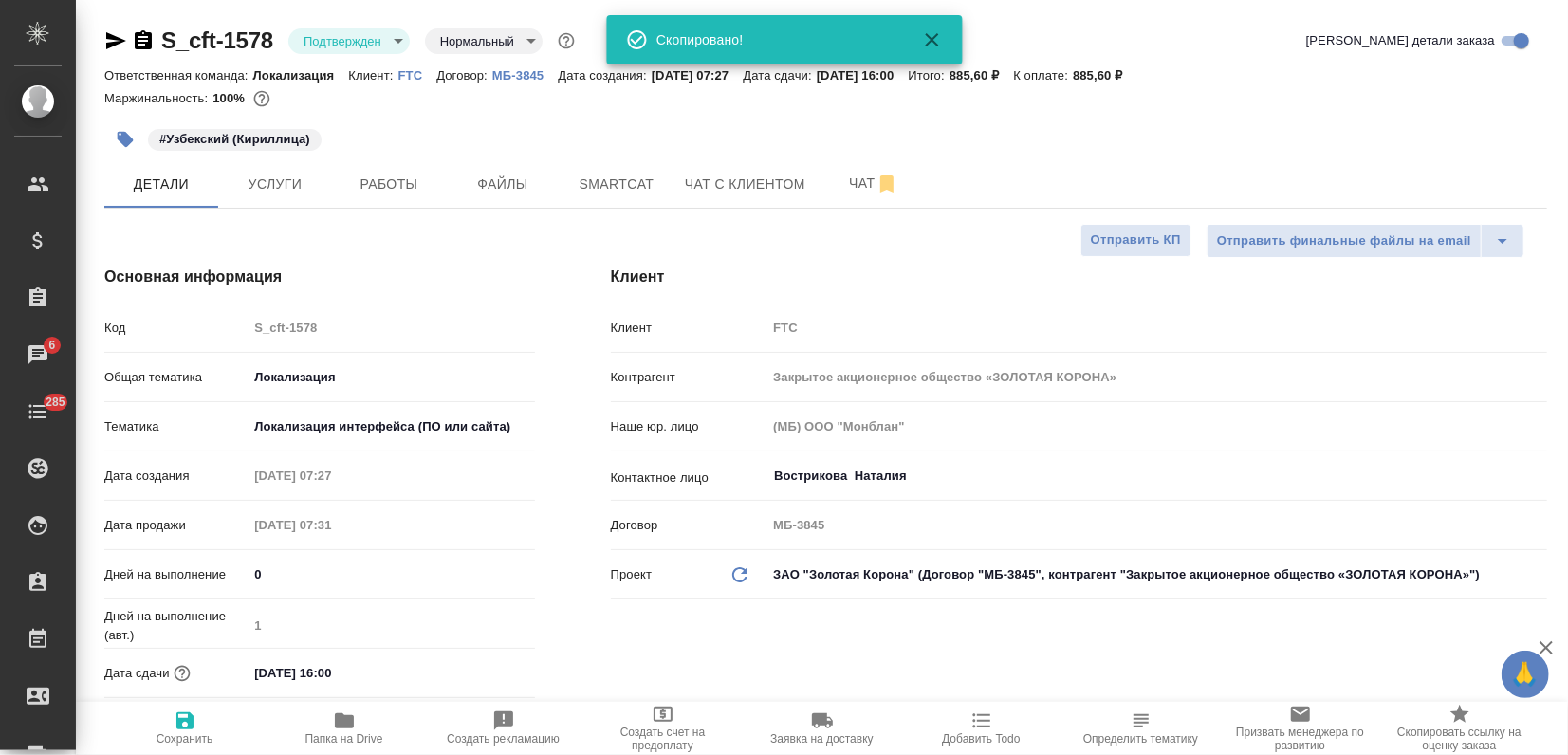
type textarea "x"
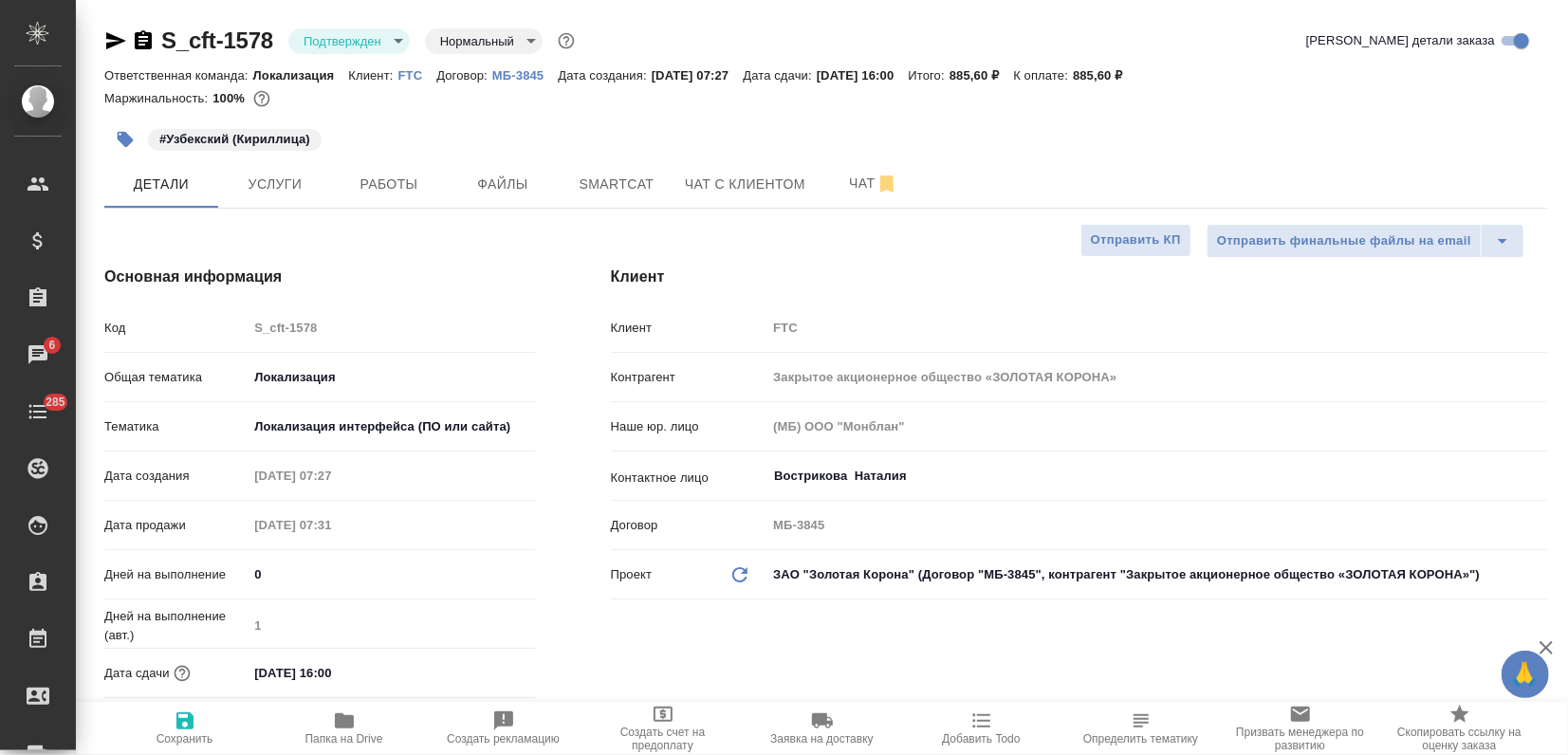
type textarea "x"
